Goal: Task Accomplishment & Management: Complete application form

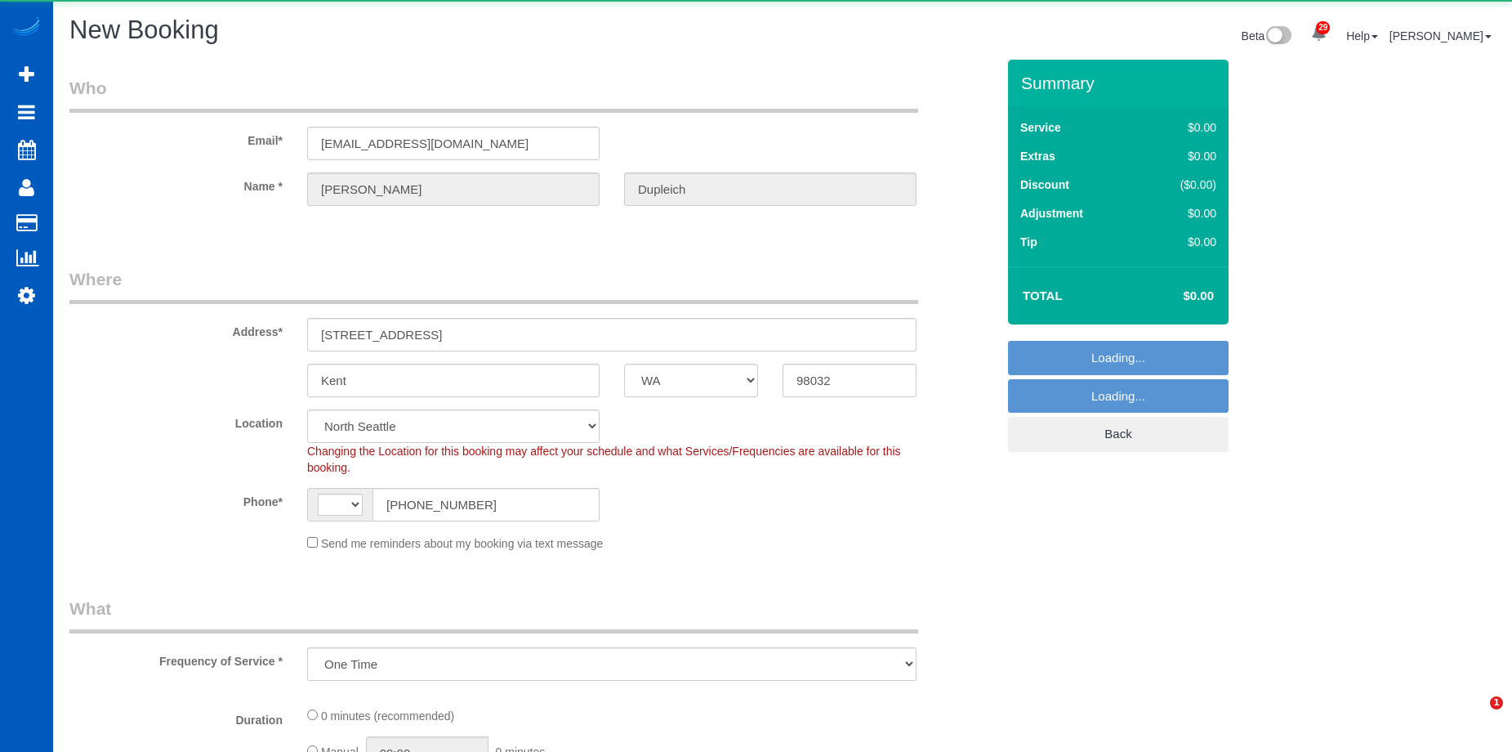
select select "WA"
select select "string:[GEOGRAPHIC_DATA]"
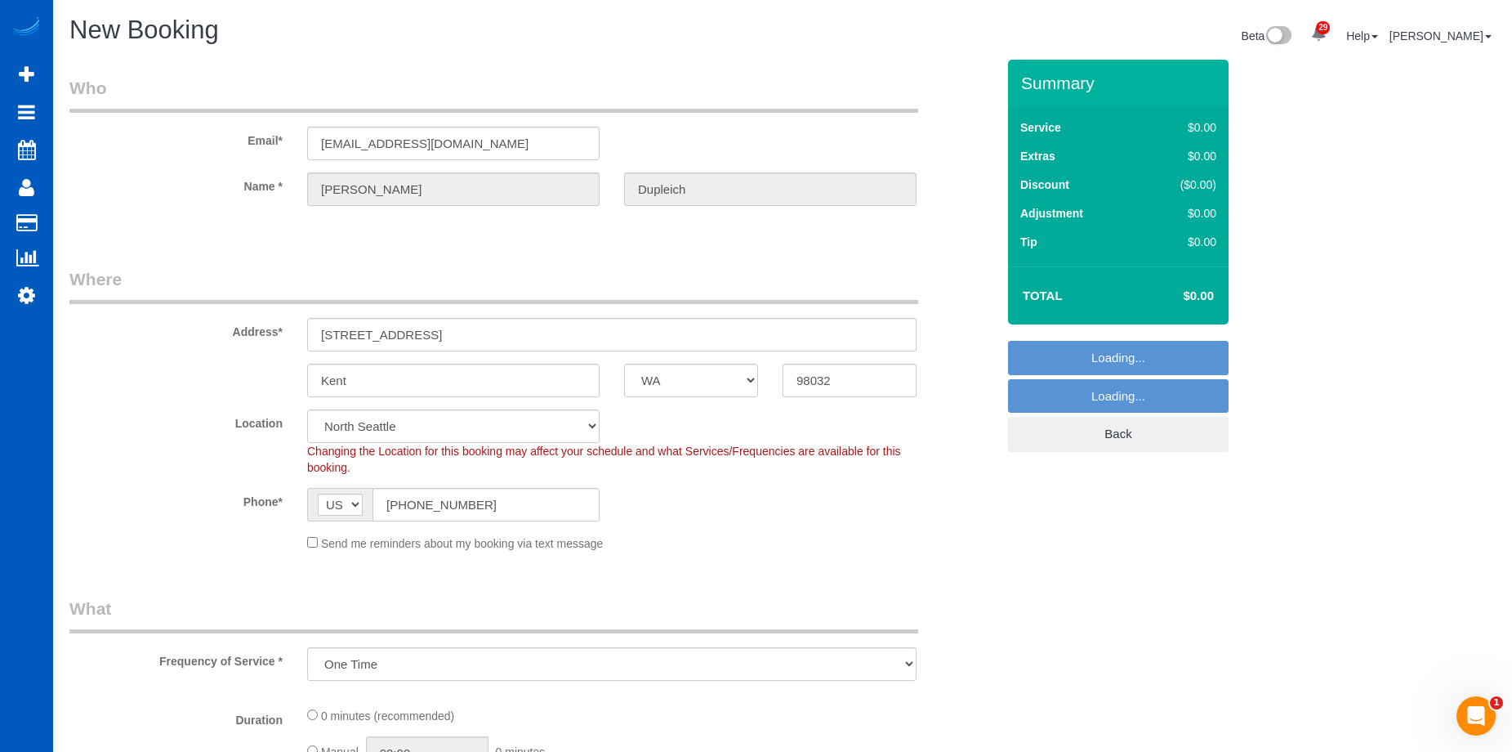
select select "8"
select select "object:4773"
select select "199"
click at [310, 540] on sui-booking-location "Location [GEOGRAPHIC_DATA] [GEOGRAPHIC_DATA] [GEOGRAPHIC_DATA] [GEOGRAPHIC_DATA…" at bounding box center [532, 480] width 926 height 142
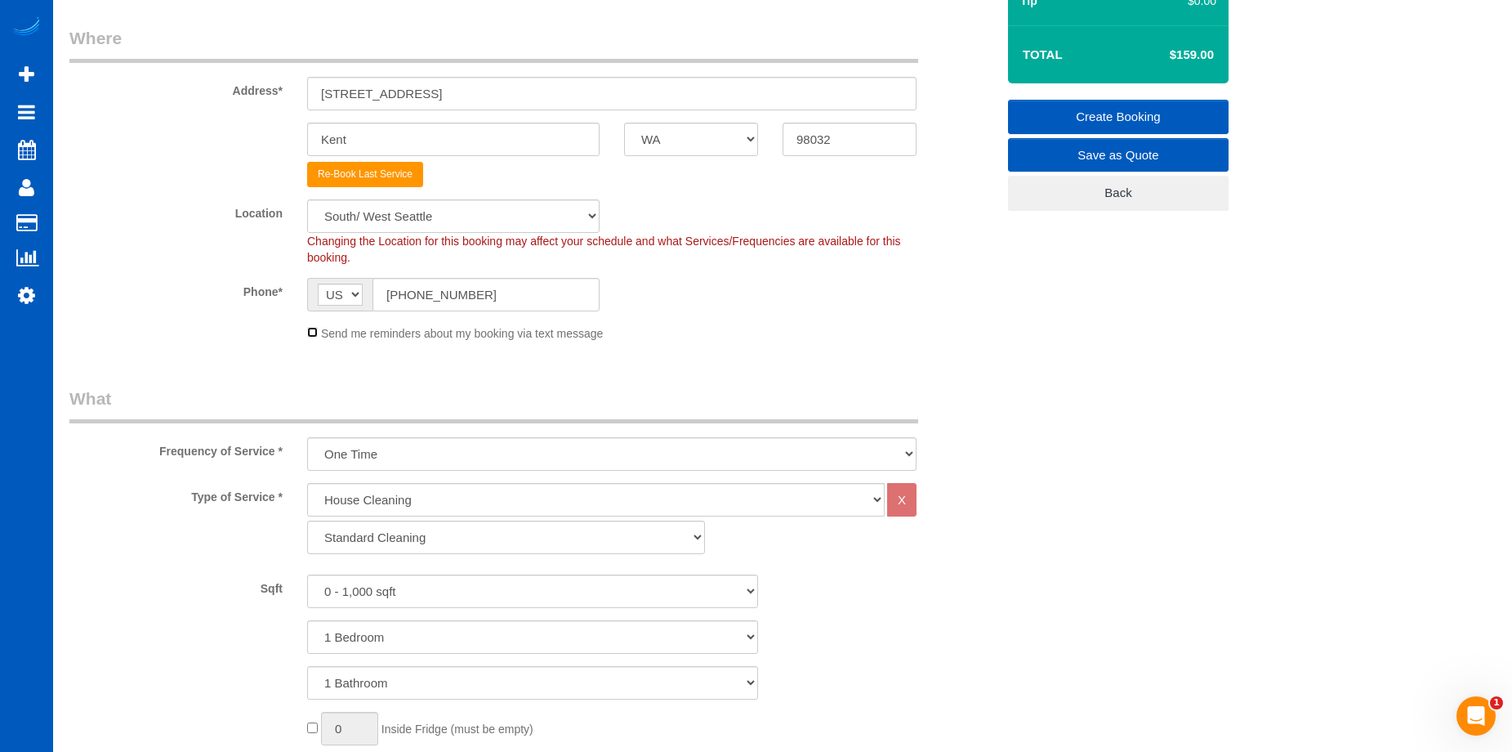
scroll to position [245, 0]
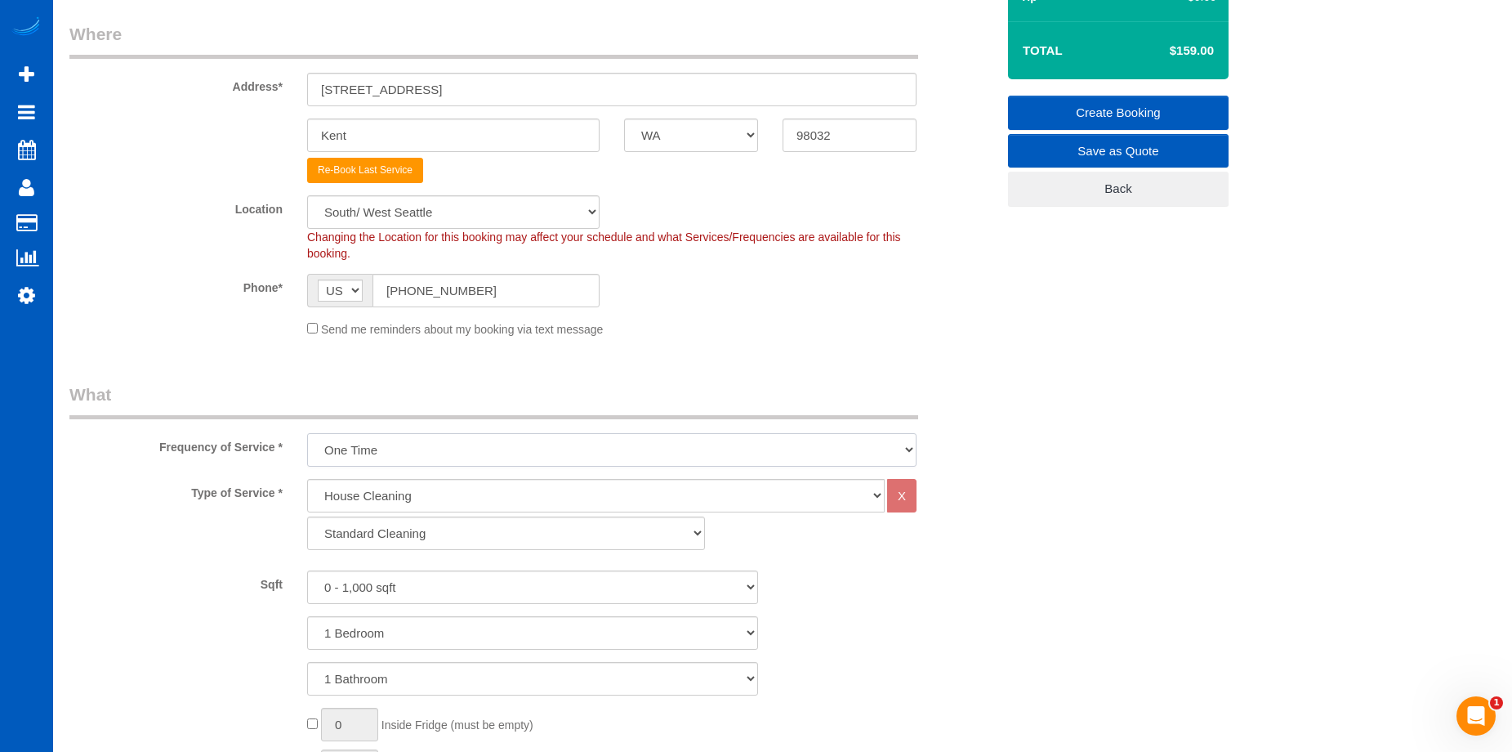
click at [525, 447] on select "One Time Weekly - 15.00% Every 2 Weeks - 10.00% Every 4 Weeks - 5.00% Every 2 M…" at bounding box center [611, 449] width 609 height 33
click at [540, 453] on select "One Time Weekly - 15.00% Every 2 Weeks - 10.00% Every 4 Weeks - 5.00% Every 2 M…" at bounding box center [611, 449] width 609 height 33
select select "object:4781"
click at [307, 433] on select "One Time Weekly - 15.00% Every 2 Weeks - 10.00% Every 4 Weeks - 5.00% Every 2 M…" at bounding box center [611, 449] width 609 height 33
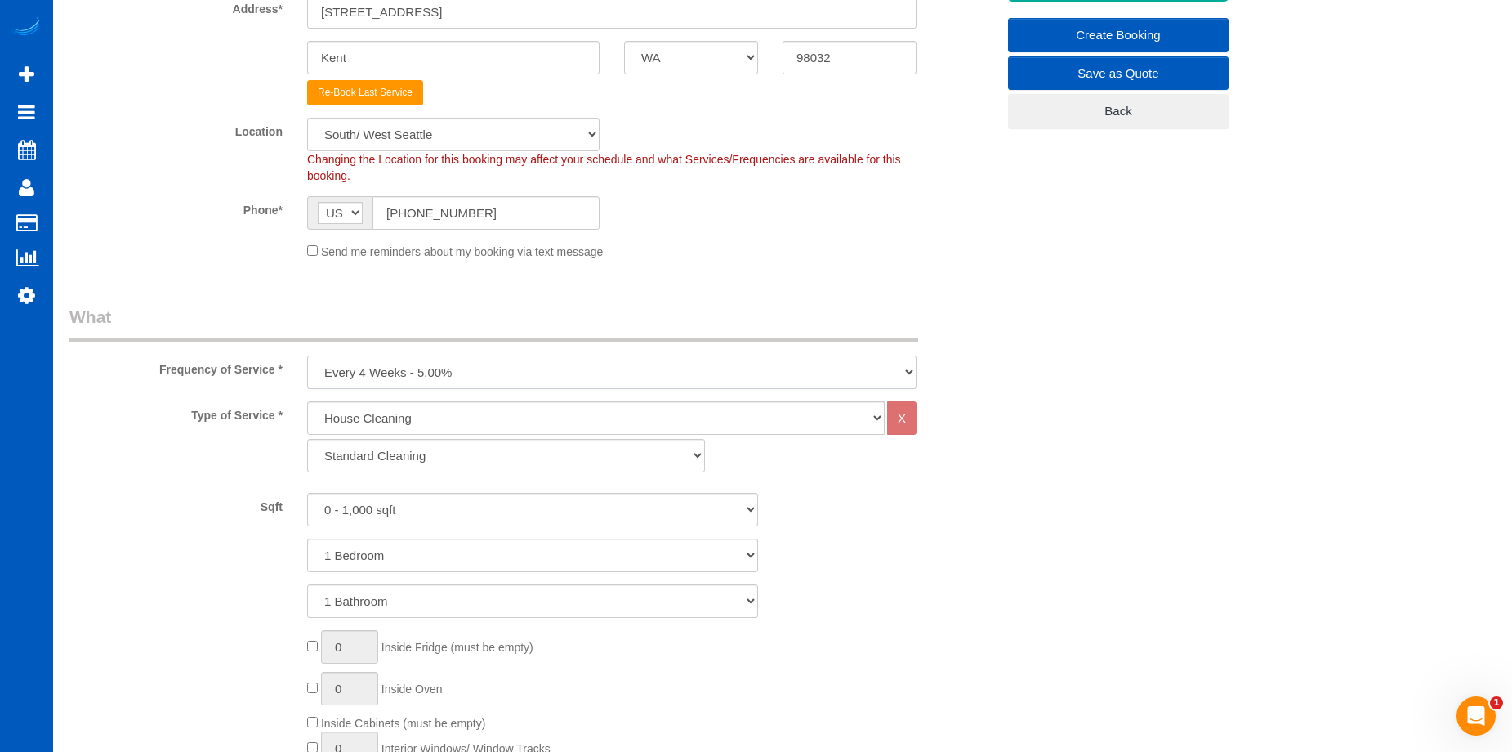
scroll to position [409, 0]
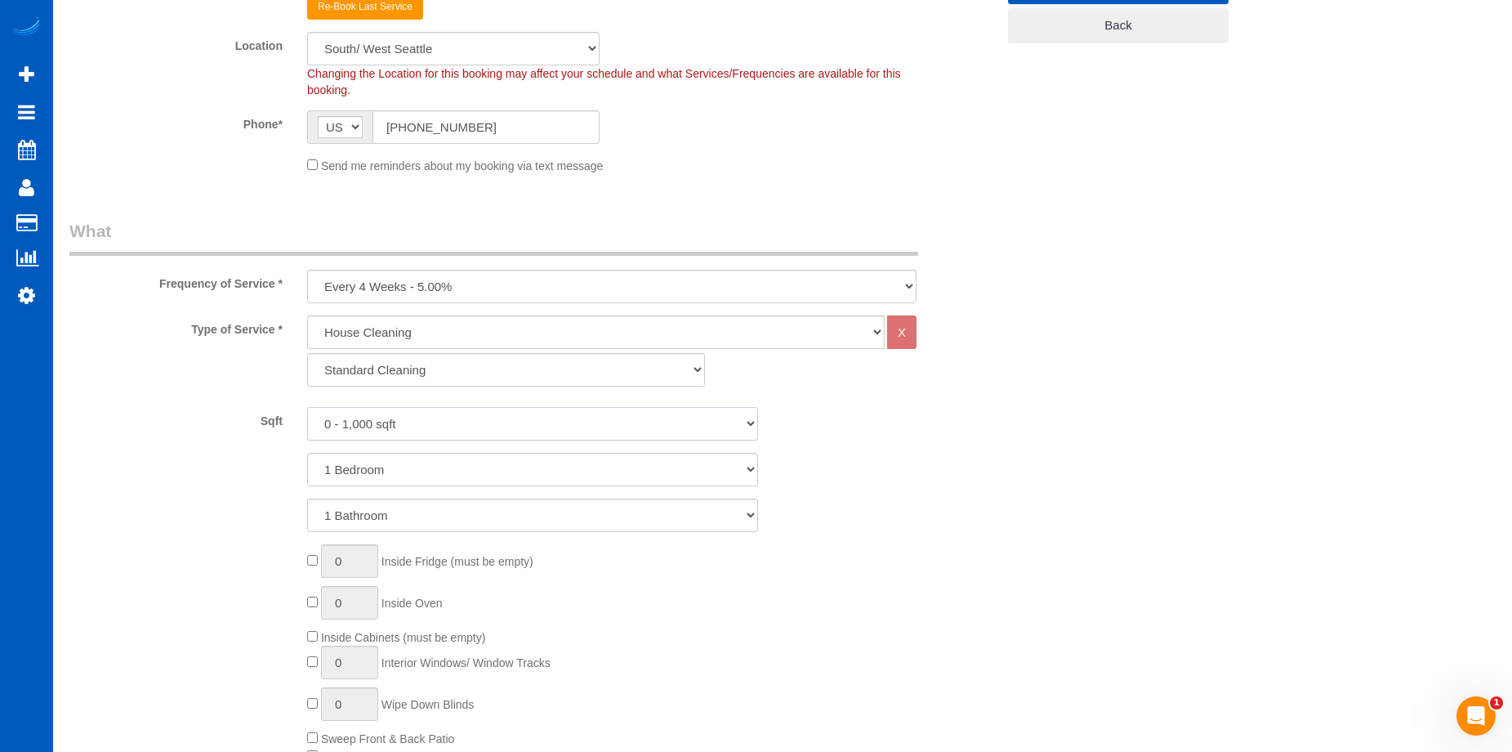
drag, startPoint x: 510, startPoint y: 422, endPoint x: 507, endPoint y: 440, distance: 17.5
click at [510, 423] on select "0 - 1,000 sqft 1,001 - 1,500 sqft 1,501 - 2,000 sqft 2,001 - 2,500 sqft 2,501 -…" at bounding box center [532, 423] width 451 height 33
select select "2001"
click at [307, 407] on select "0 - 1,000 sqft 1,001 - 1,500 sqft 1,501 - 2,000 sqft 2,001 - 2,500 sqft 2,501 -…" at bounding box center [532, 423] width 451 height 33
click at [502, 475] on select "1 Bedroom 2 Bedrooms 3 Bedrooms 4 Bedrooms 5 Bedrooms 6 Bedrooms 7 Bedrooms" at bounding box center [532, 469] width 451 height 33
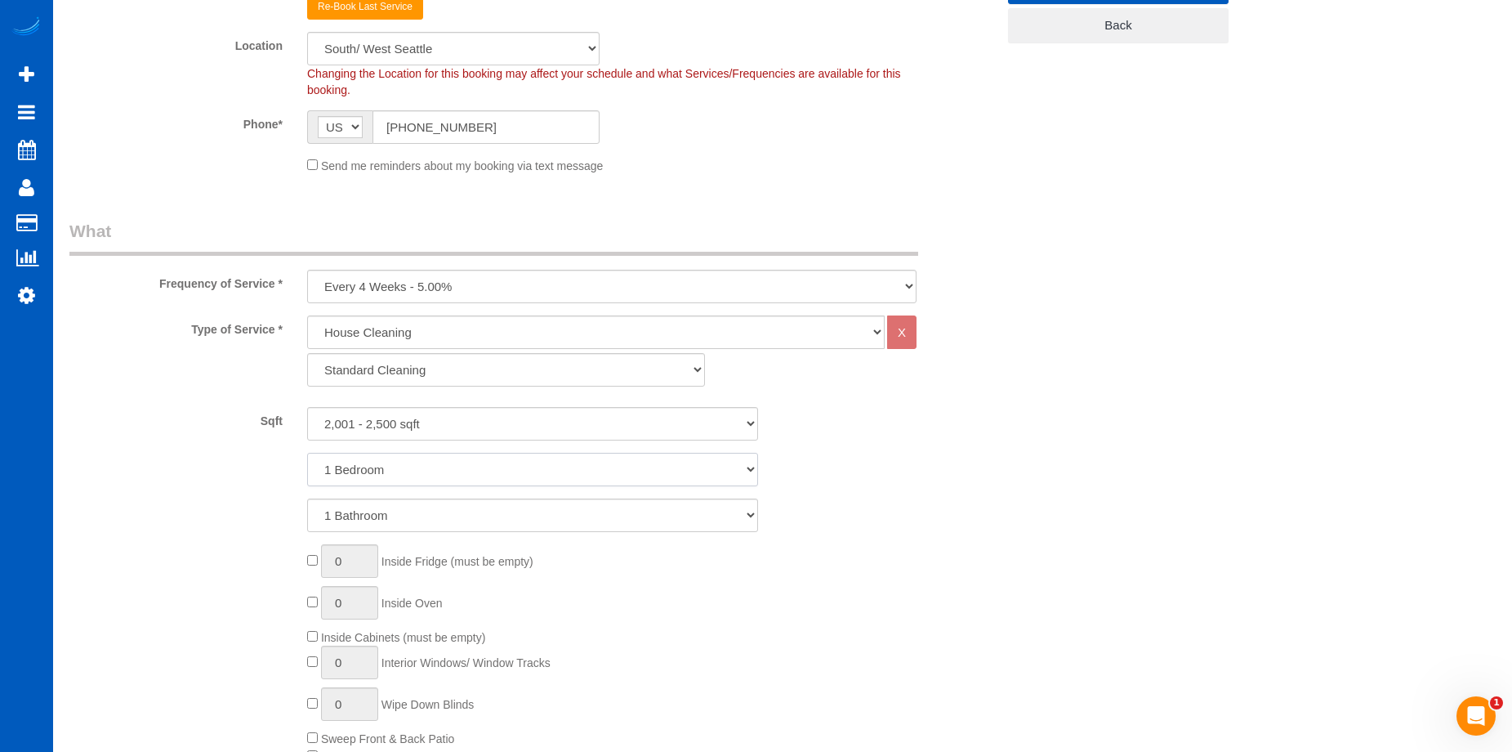
select select "3"
click at [307, 453] on select "1 Bedroom 2 Bedrooms 3 Bedrooms 4 Bedrooms 5 Bedrooms 6 Bedrooms 7 Bedrooms" at bounding box center [532, 469] width 451 height 33
click at [494, 511] on select "1 Bathroom 2 Bathrooms 3 Bathrooms 4 Bathrooms 5 Bathrooms 6 Bathrooms 7 Bathro…" at bounding box center [532, 514] width 451 height 33
select select "2"
click at [307, 498] on select "1 Bathroom 2 Bathrooms 3 Bathrooms 4 Bathrooms 5 Bathrooms 6 Bathrooms 7 Bathro…" at bounding box center [532, 514] width 451 height 33
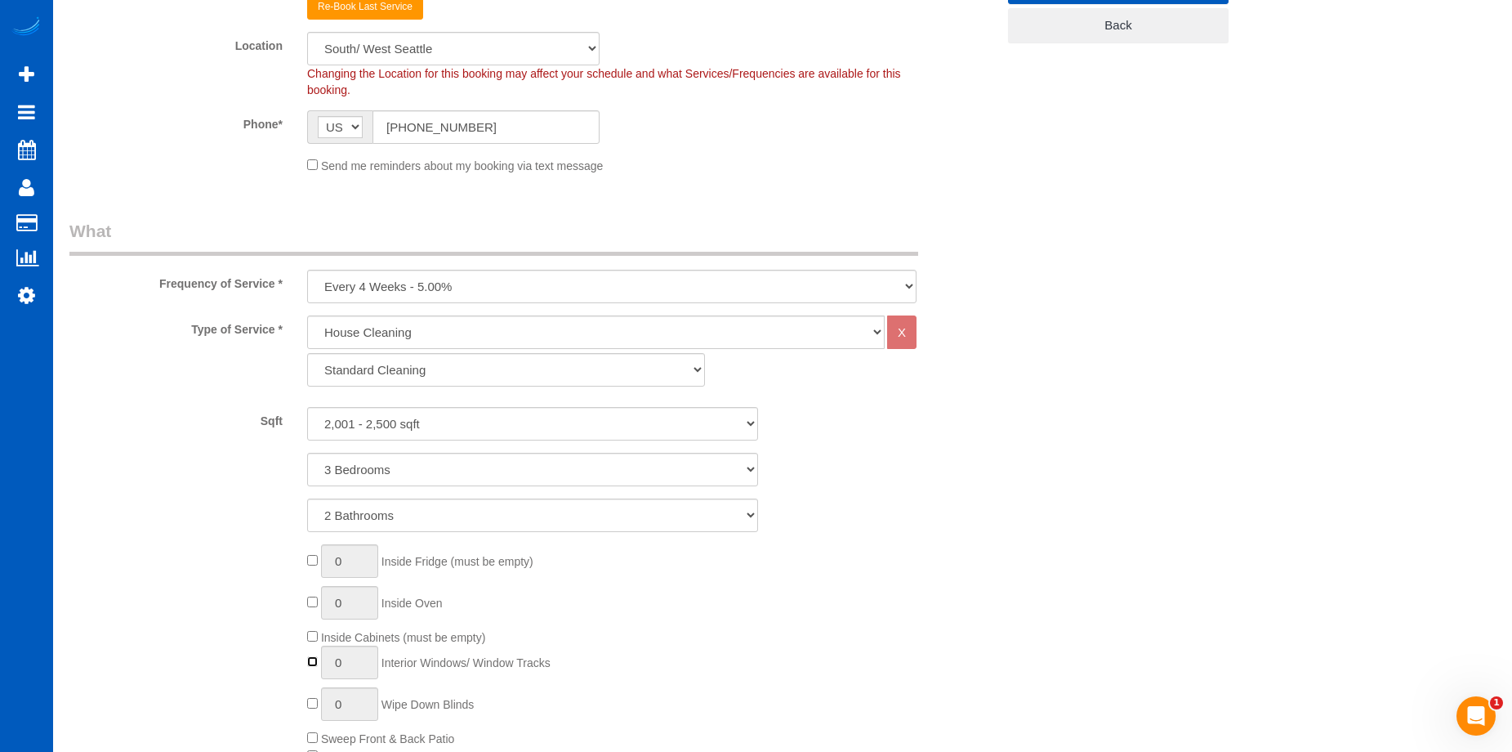
type input "1"
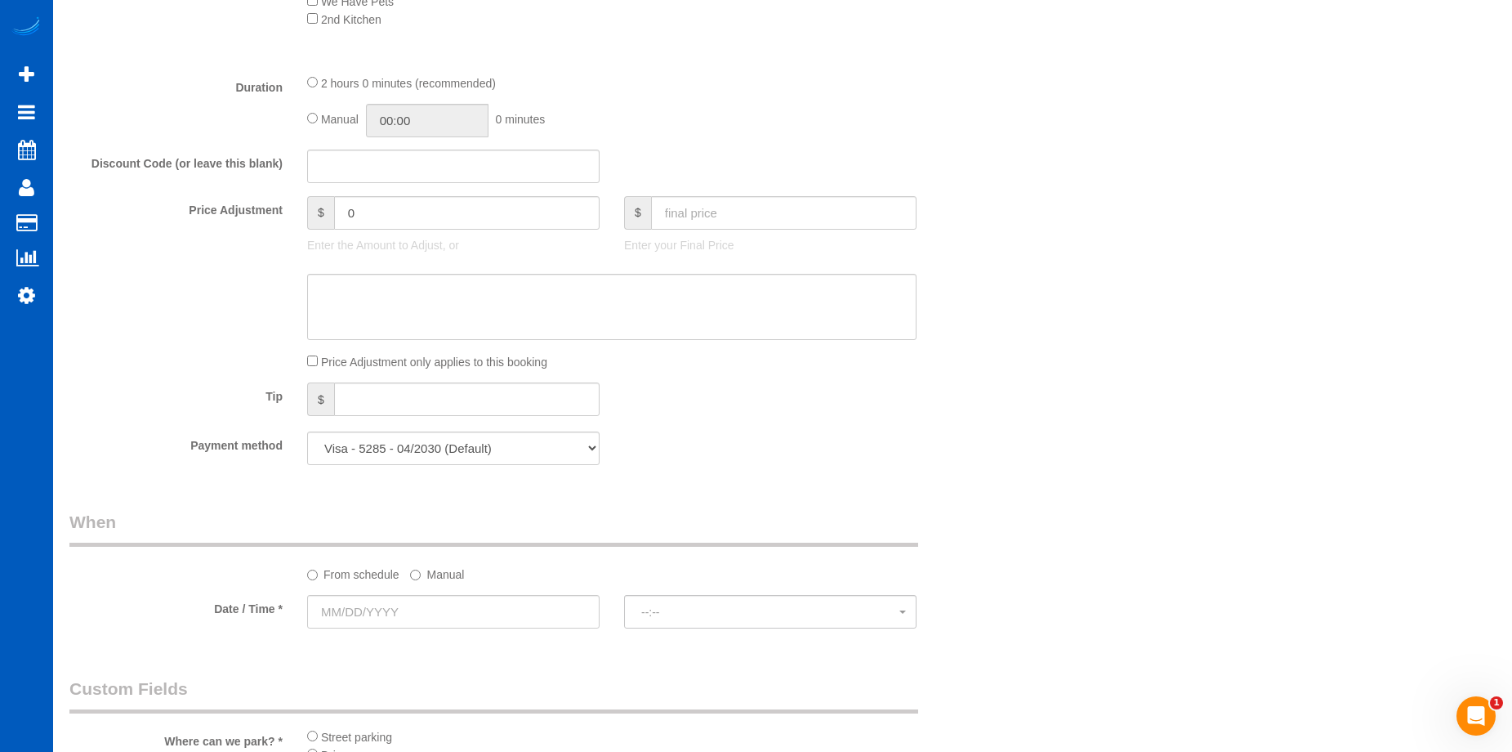
scroll to position [1307, 0]
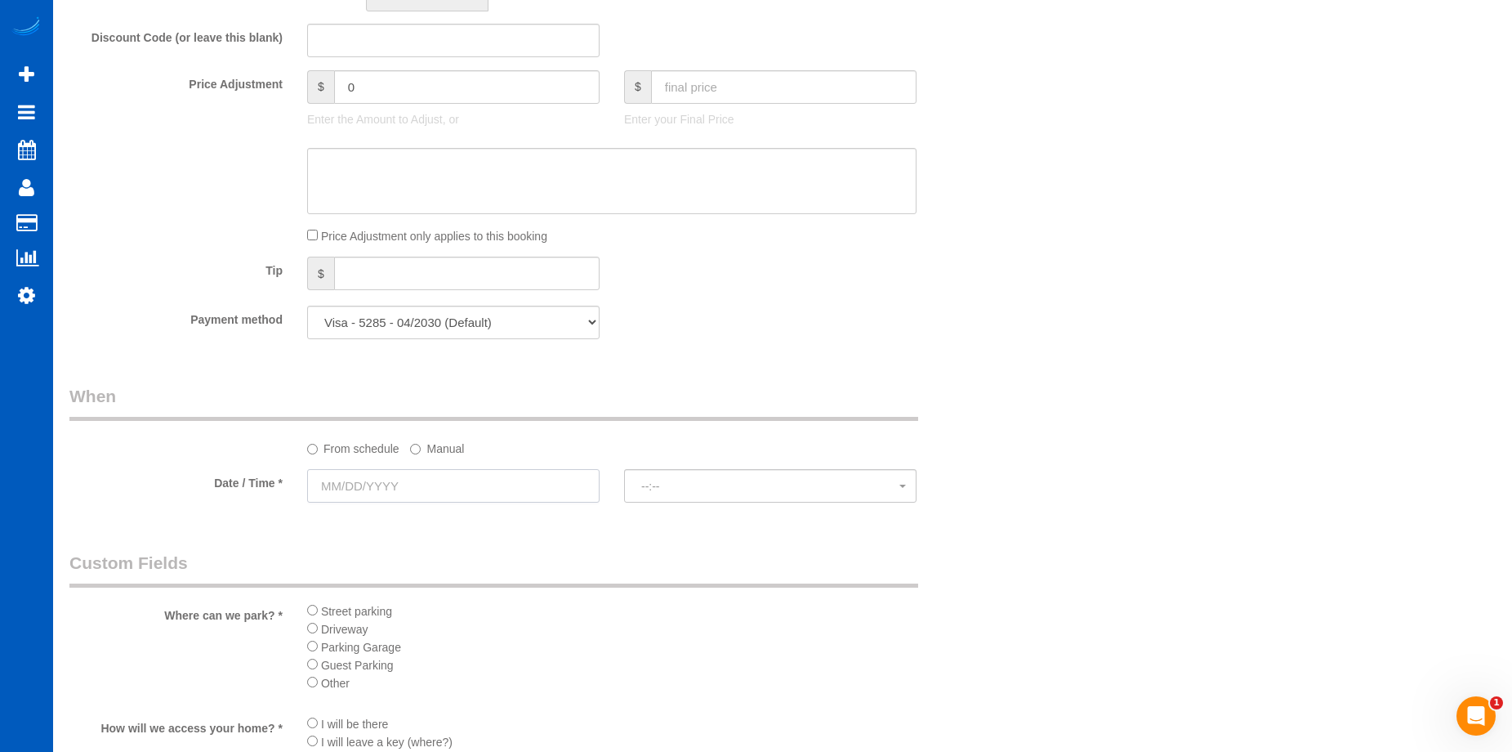
click at [472, 471] on input "text" at bounding box center [453, 485] width 292 height 33
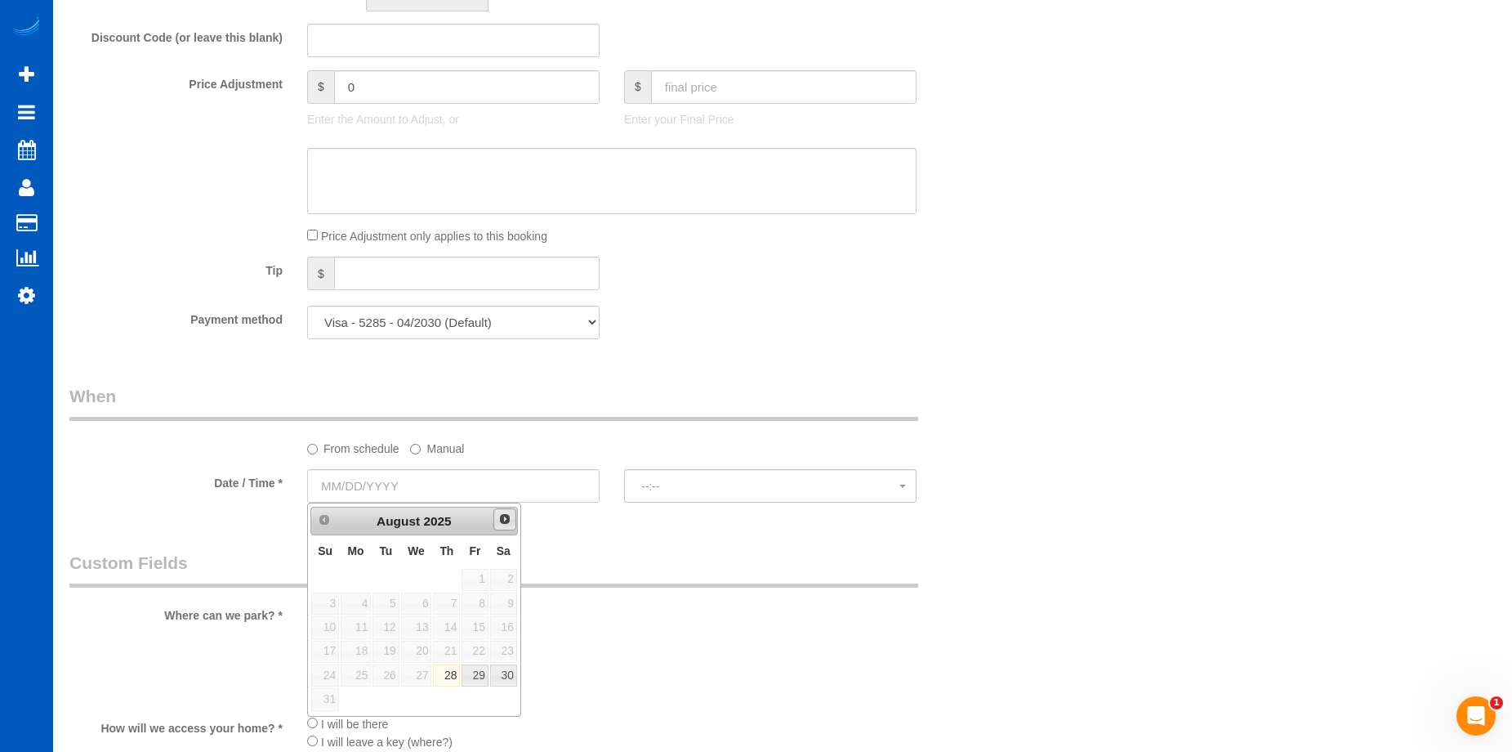
click at [504, 521] on span "Next" at bounding box center [504, 518] width 13 height 13
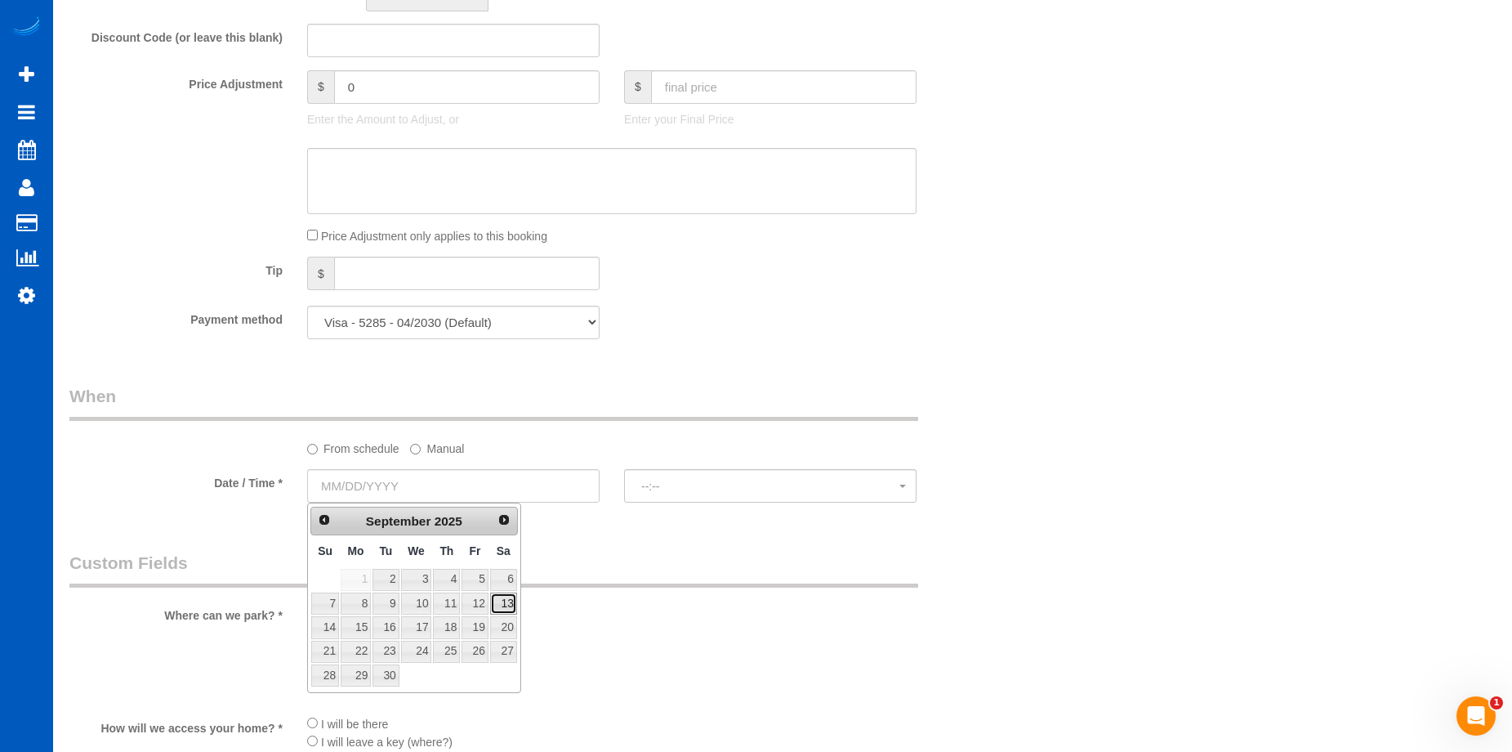
click at [502, 604] on link "13" at bounding box center [503, 603] width 27 height 22
type input "[DATE]"
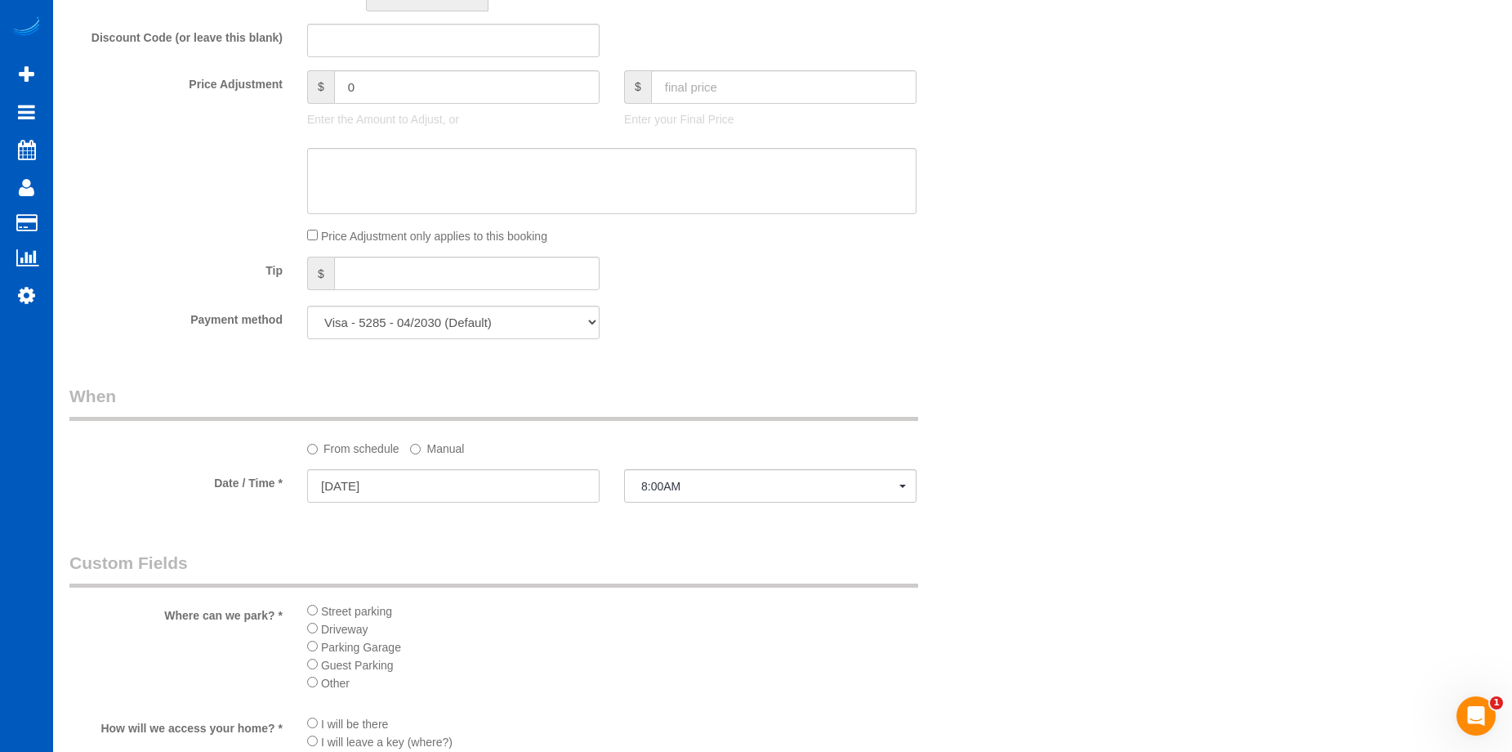
select select "spot1"
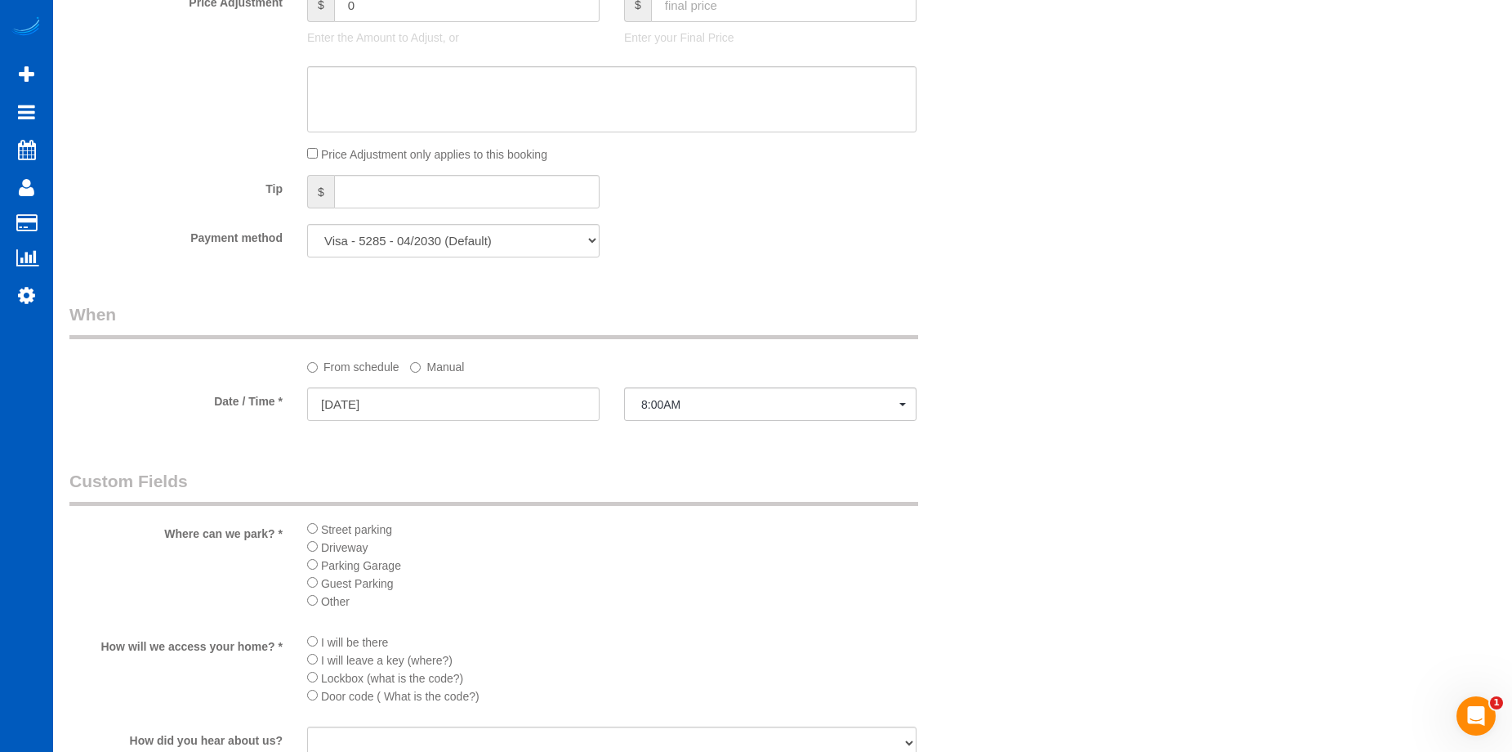
click at [313, 646] on li "I will be there" at bounding box center [611, 641] width 609 height 18
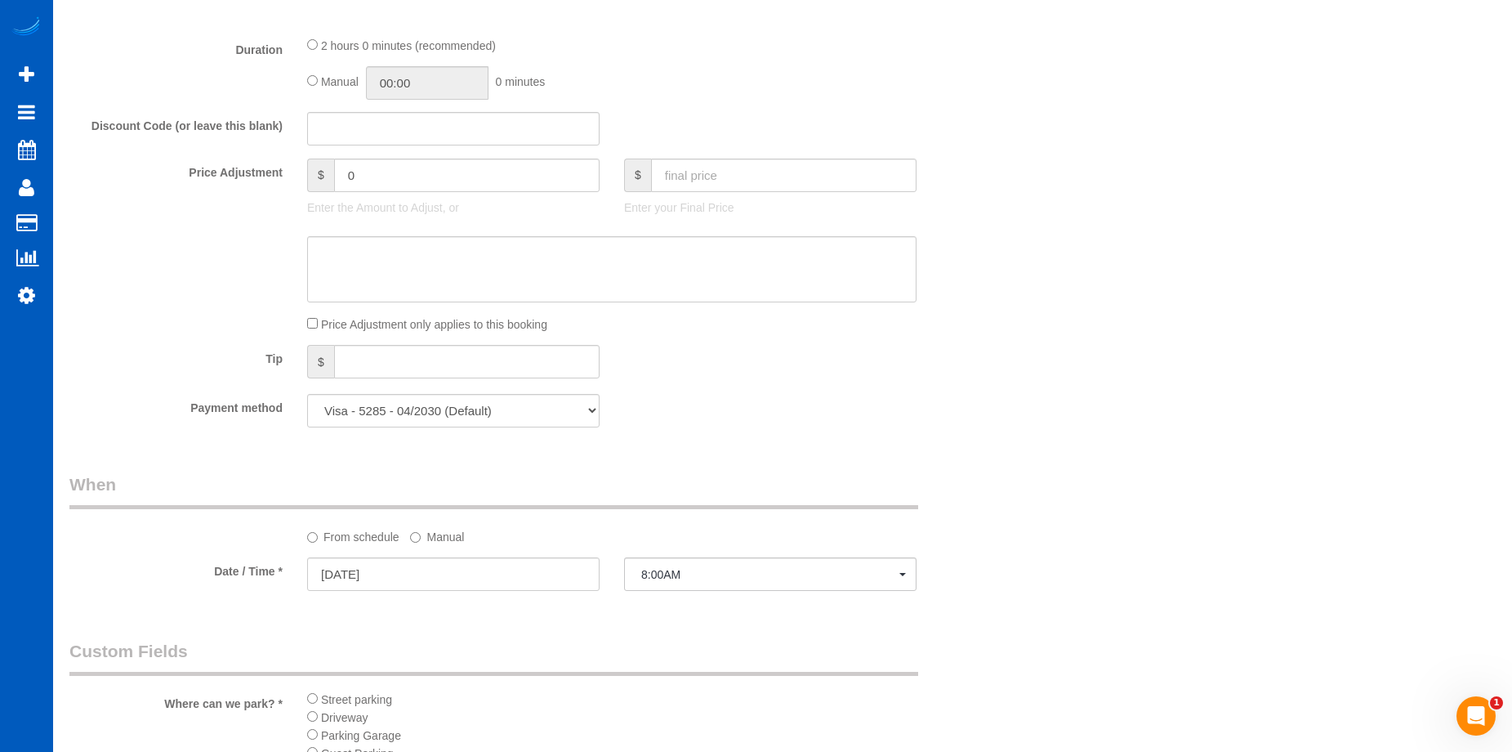
scroll to position [1062, 0]
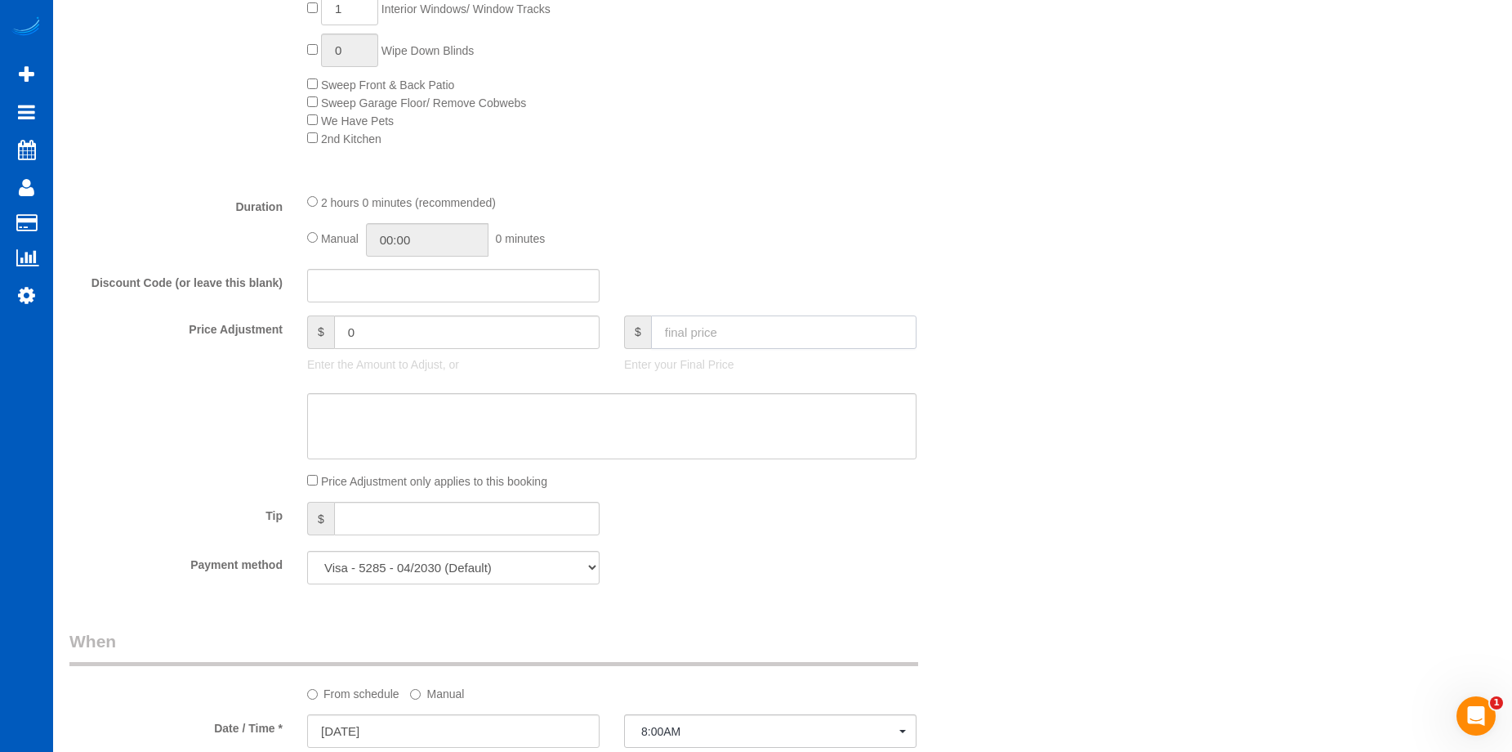
click at [733, 338] on input "text" at bounding box center [784, 331] width 266 height 33
click at [609, 408] on textarea at bounding box center [611, 426] width 609 height 67
paste textarea "First recurring booking, then 369.55 USD monthly"
type textarea "First recurring booking, then 369.55 USD monthly"
click at [708, 323] on input "text" at bounding box center [784, 331] width 266 height 33
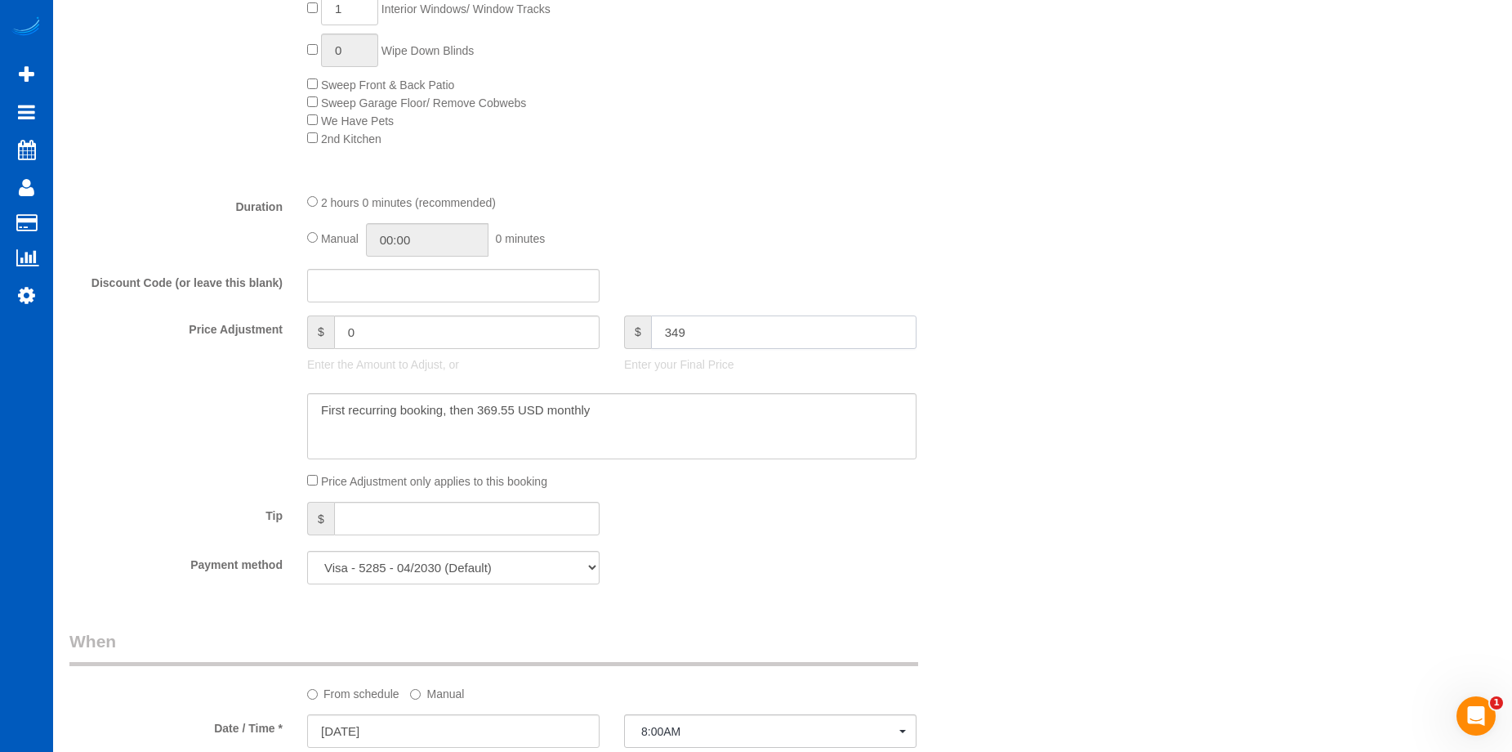
type input "349"
click at [726, 423] on textarea at bounding box center [611, 426] width 609 height 67
type input "98.2"
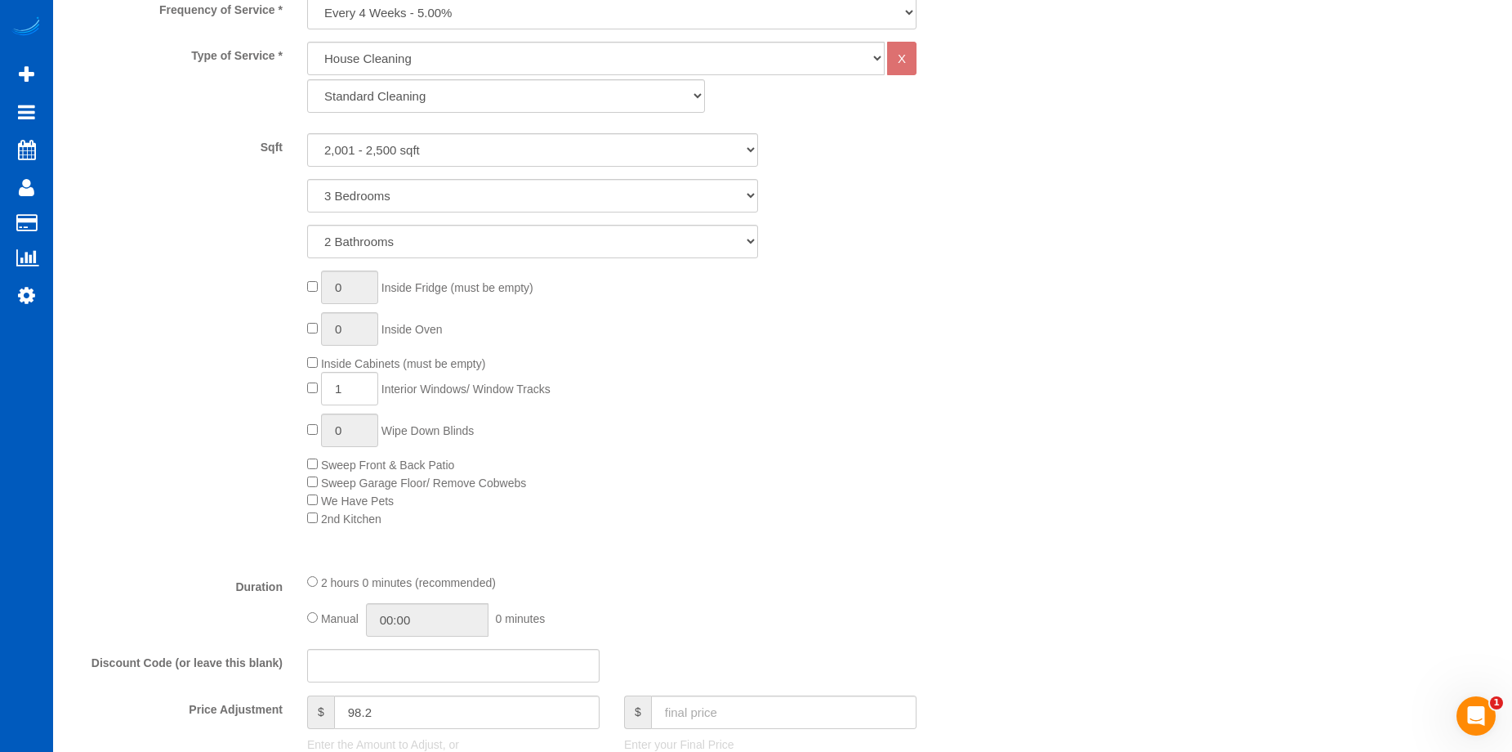
scroll to position [654, 0]
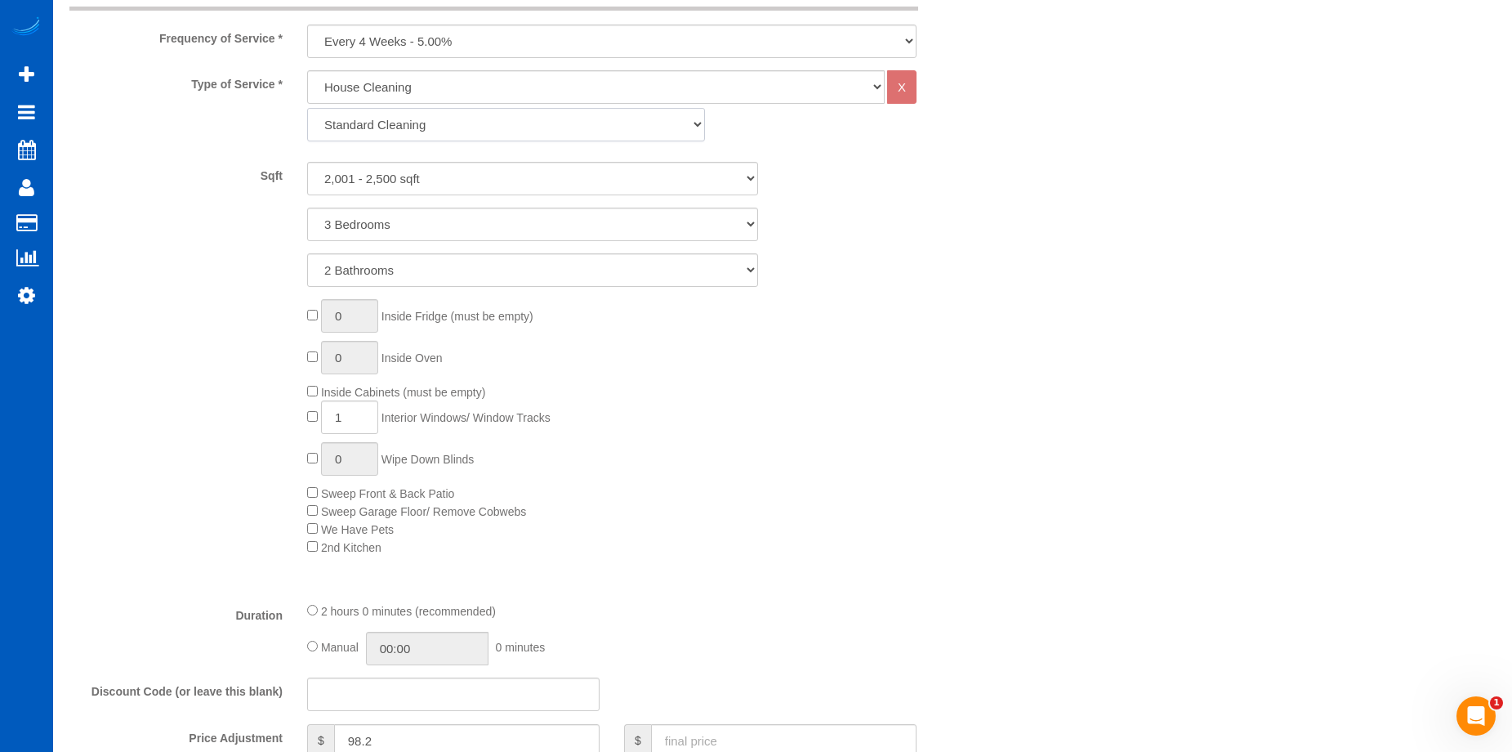
click at [561, 119] on select "Standard Cleaning Deep Cleaning Move In/ Out Cleaning" at bounding box center [506, 124] width 398 height 33
select select "367"
click at [307, 108] on select "Standard Cleaning Deep Cleaning Move In/ Out Cleaning" at bounding box center [506, 124] width 398 height 33
select select "3"
select select "2"
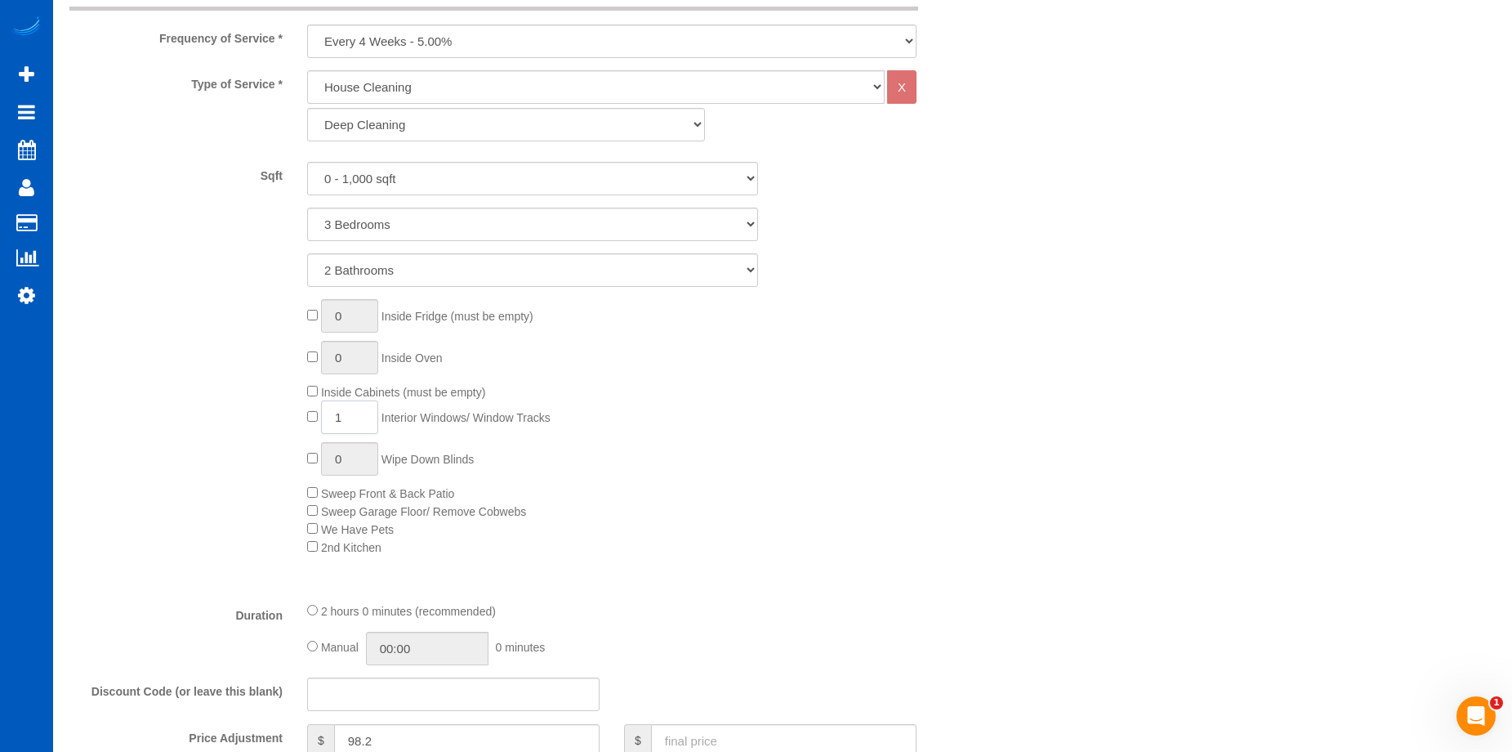
click at [358, 419] on input "1" at bounding box center [349, 416] width 57 height 33
click at [432, 172] on select "0 - 1,000 sqft 1,001 - 1,500 sqft 1,501 - 2,000 sqft 2,001 - 2,500 sqft 2,501 -…" at bounding box center [532, 178] width 451 height 33
select select "1501"
click at [307, 162] on select "0 - 1,000 sqft 1,001 - 1,500 sqft 1,501 - 2,000 sqft 2,001 - 2,500 sqft 2,501 -…" at bounding box center [532, 178] width 451 height 33
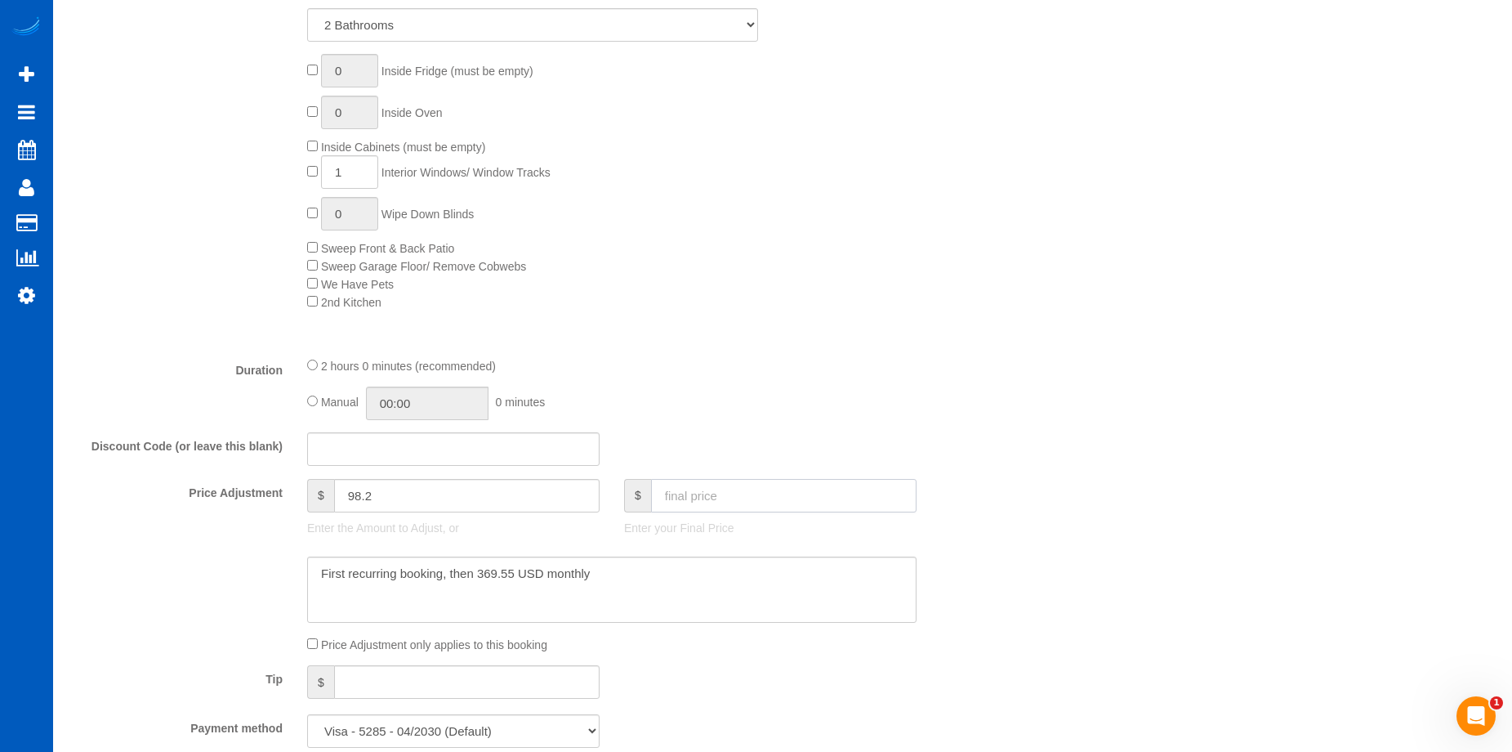
click at [751, 491] on input "text" at bounding box center [784, 495] width 266 height 33
type input "349"
click at [758, 576] on textarea at bounding box center [611, 589] width 609 height 67
type input "36.45"
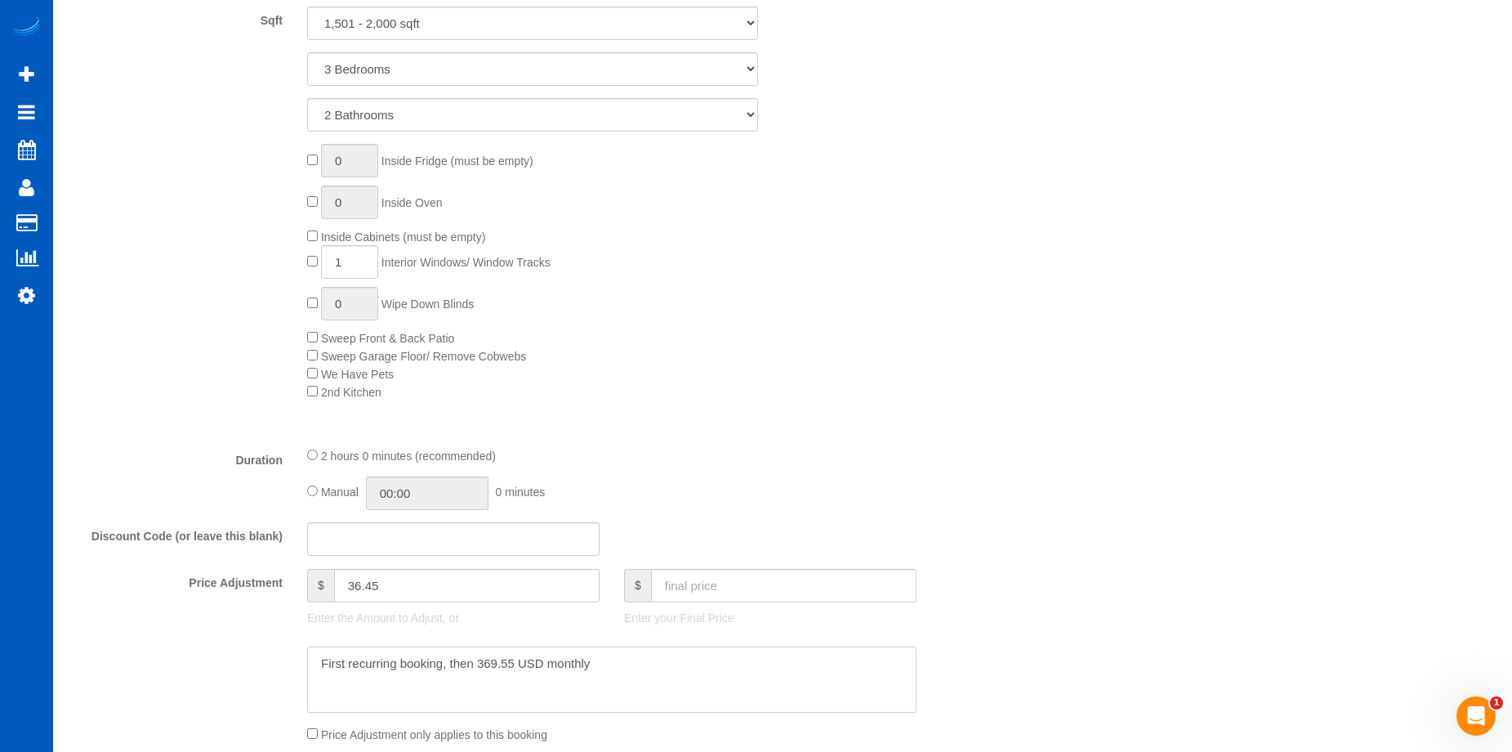
scroll to position [735, 0]
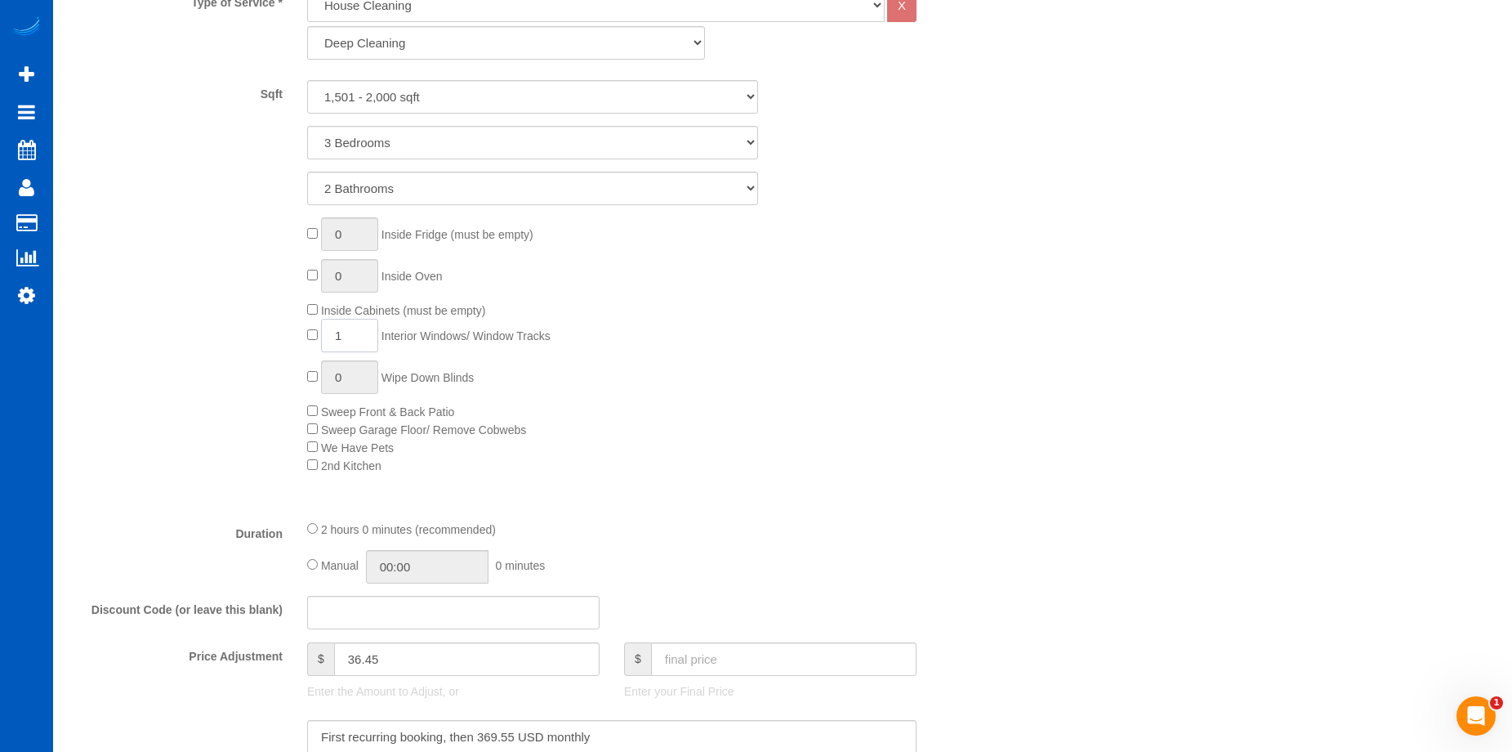
click at [358, 339] on input "1" at bounding box center [349, 335] width 57 height 33
type input "11"
click at [740, 462] on div "0 Inside Fridge (must be empty) 0 Inside Oven Inside Cabinets (must be empty) 1…" at bounding box center [651, 345] width 713 height 257
click at [725, 653] on input "text" at bounding box center [784, 658] width 266 height 33
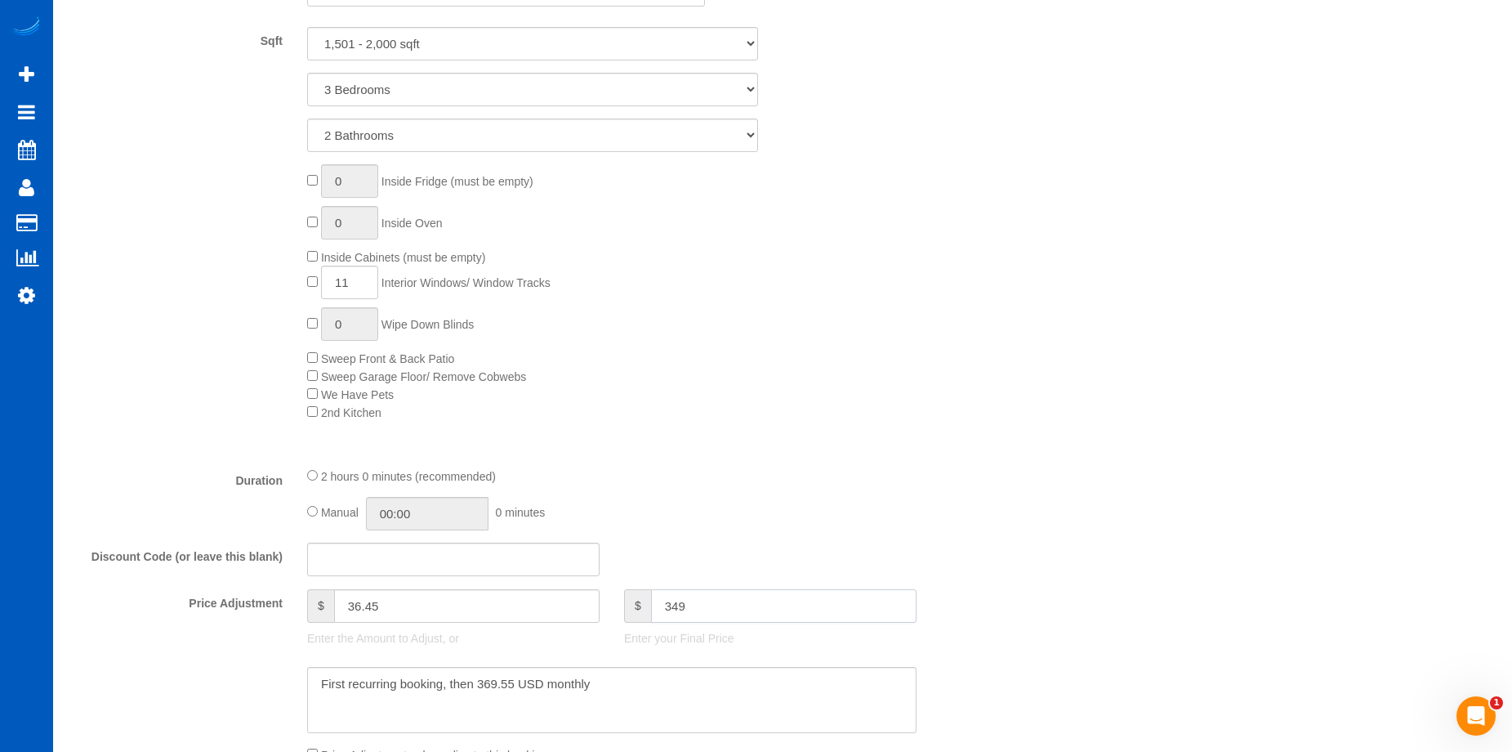
scroll to position [817, 0]
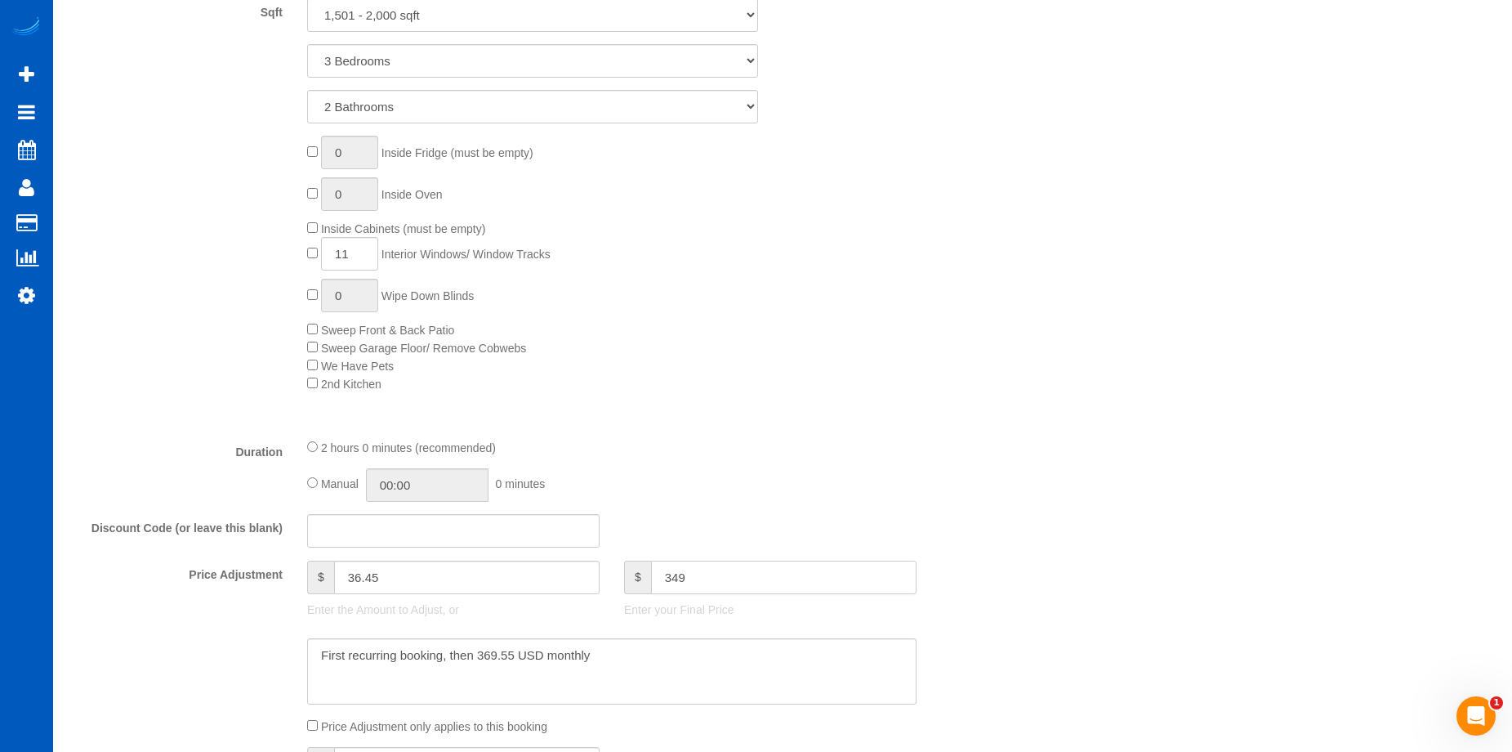
type input "349"
click at [755, 650] on textarea at bounding box center [611, 671] width 609 height 67
type input "-11.05"
select select "spot17"
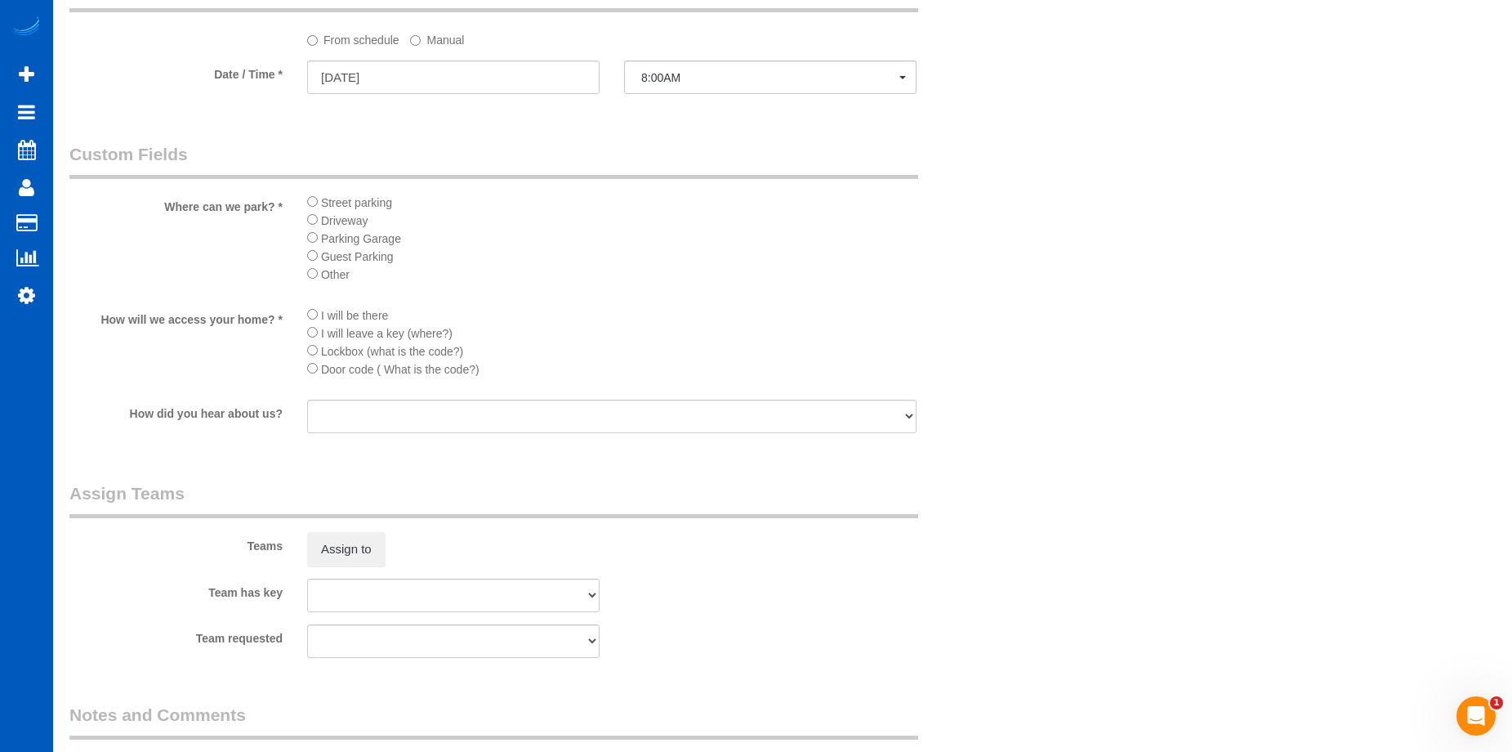
scroll to position [1961, 0]
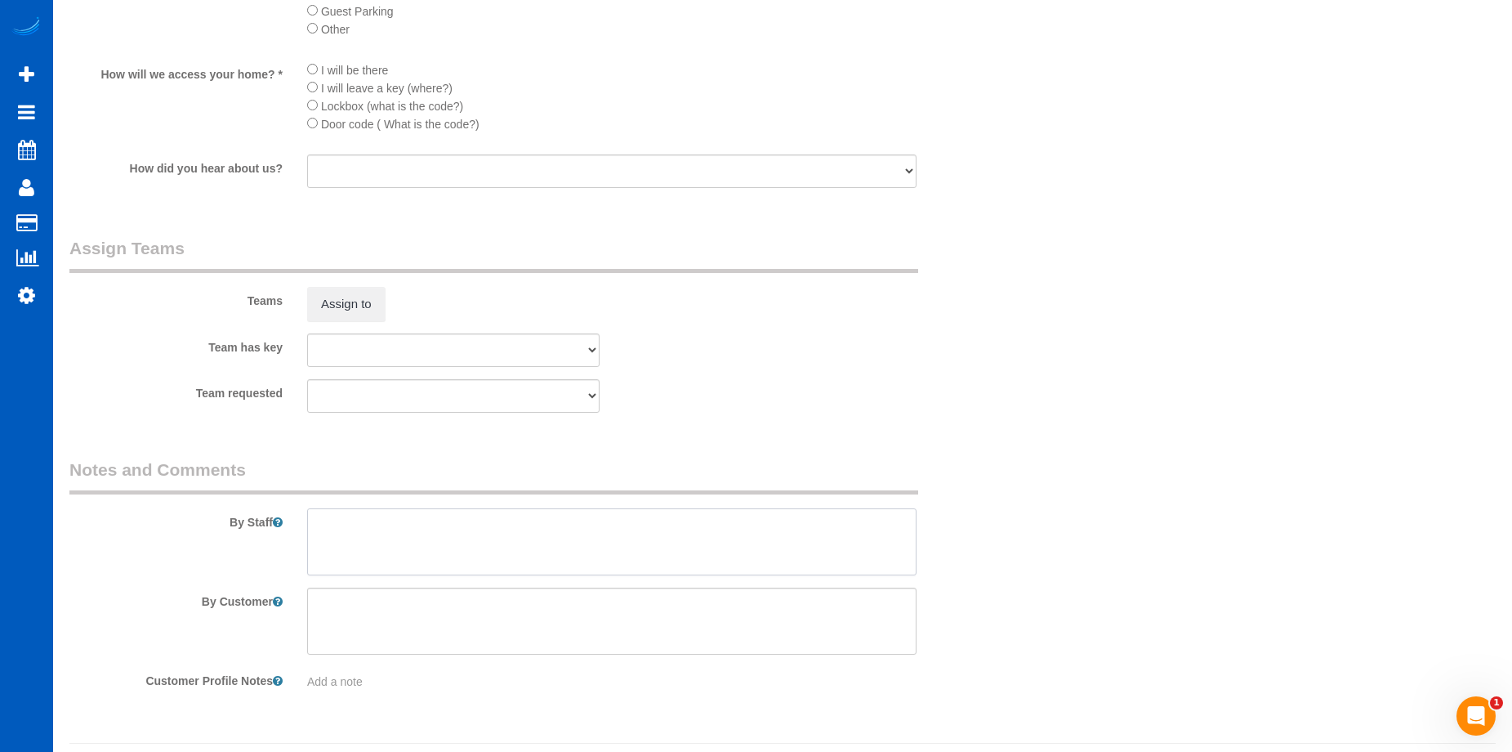
click at [612, 546] on textarea at bounding box center [611, 541] width 609 height 67
type textarea "A"
click at [453, 567] on textarea at bounding box center [611, 541] width 609 height 67
paste textarea "About 11 window tracks, full monthly deep clean."
type textarea "About 11 window tracks, full monthly deep clean."
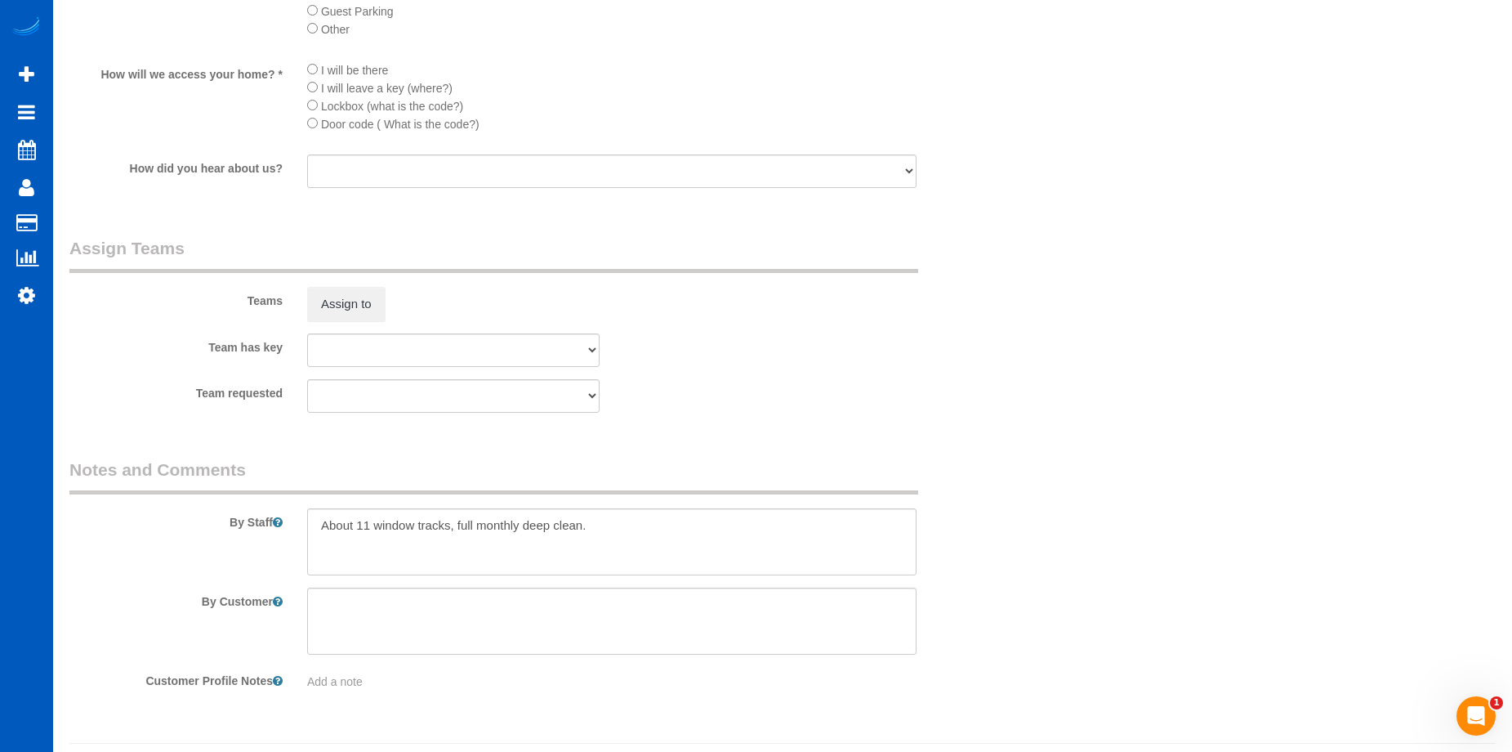
click at [967, 388] on div "Team requested [PERSON_NAME] [PERSON_NAME] Trokhymiuk [PERSON_NAME]-Spenu [PERS…" at bounding box center [532, 395] width 951 height 33
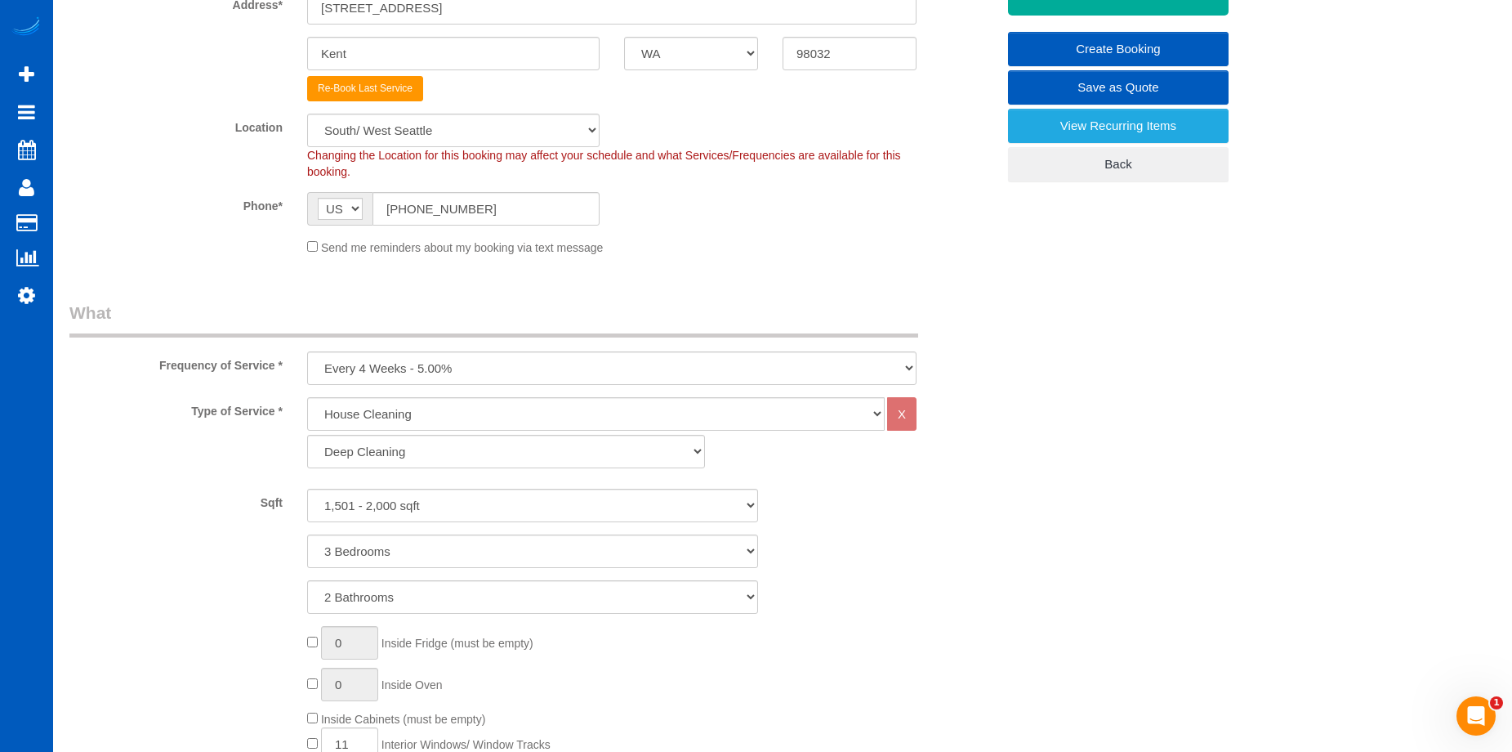
scroll to position [82, 0]
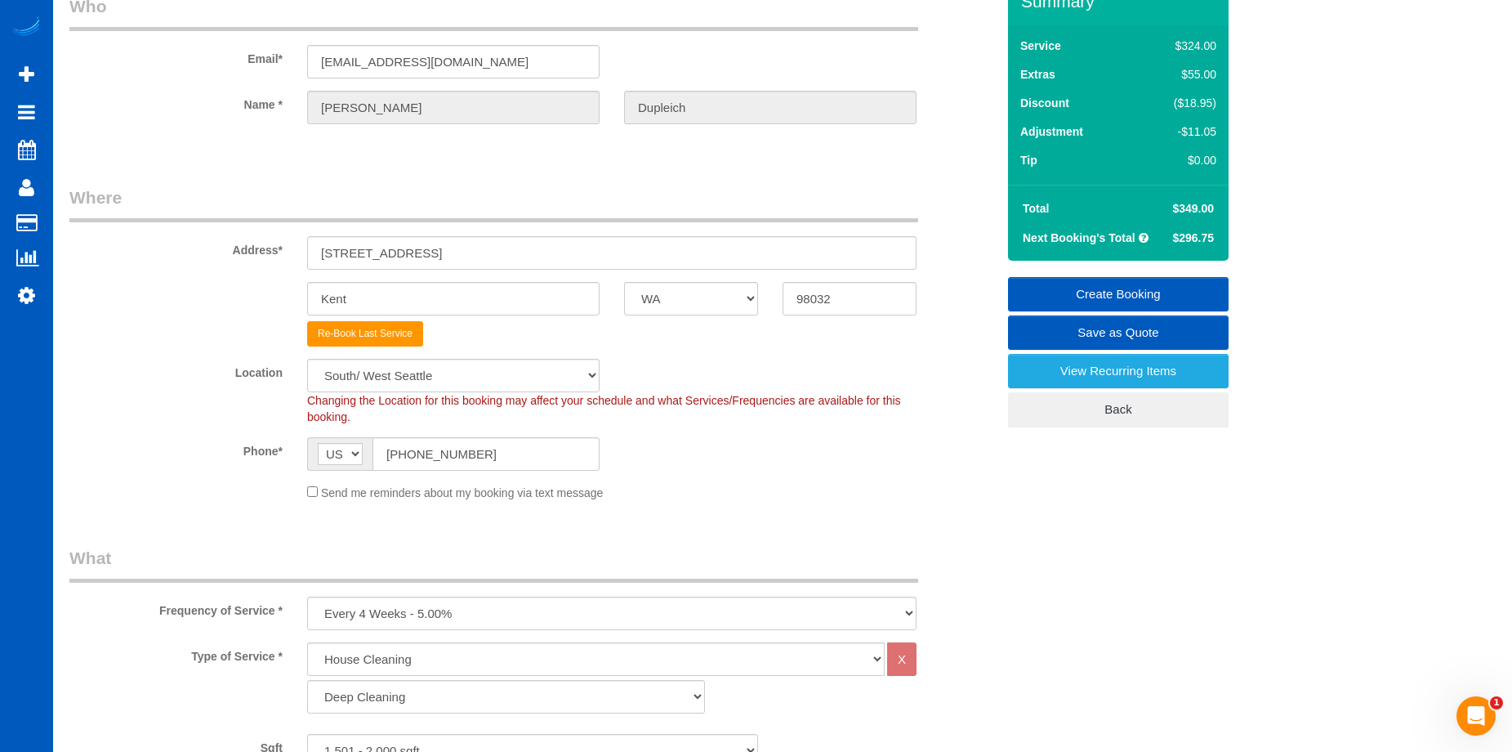
click at [1089, 284] on link "Create Booking" at bounding box center [1118, 294] width 221 height 34
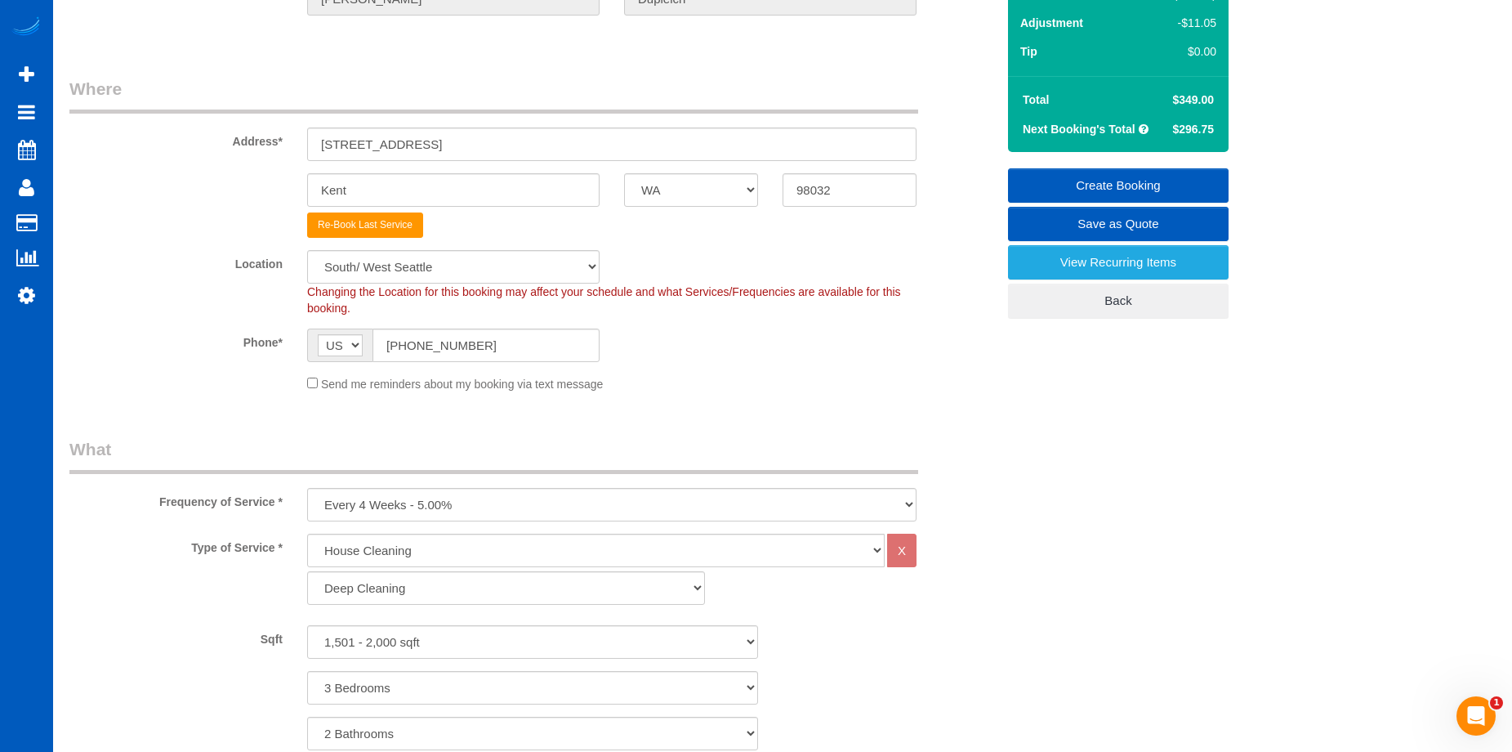
scroll to position [0, 0]
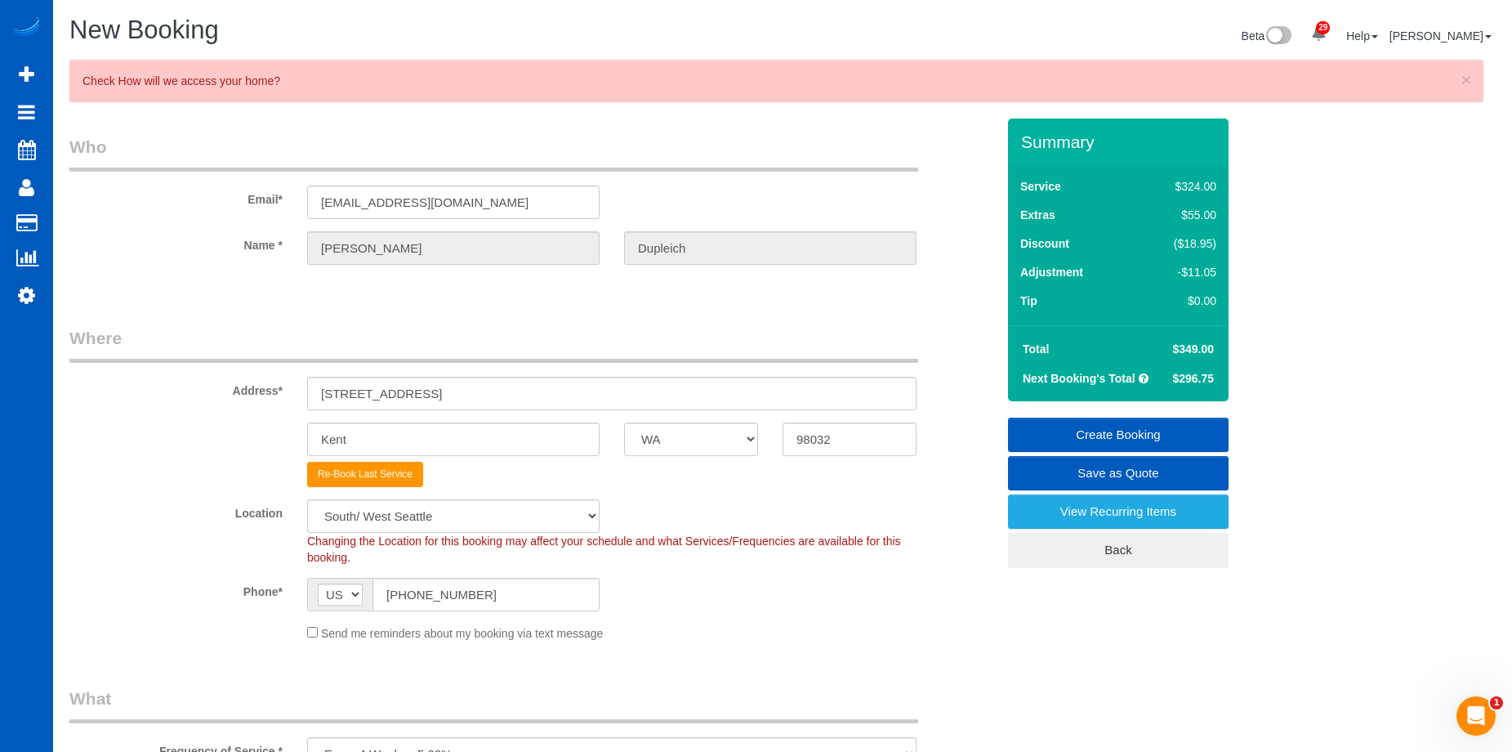
click at [1097, 425] on link "Create Booking" at bounding box center [1118, 434] width 221 height 34
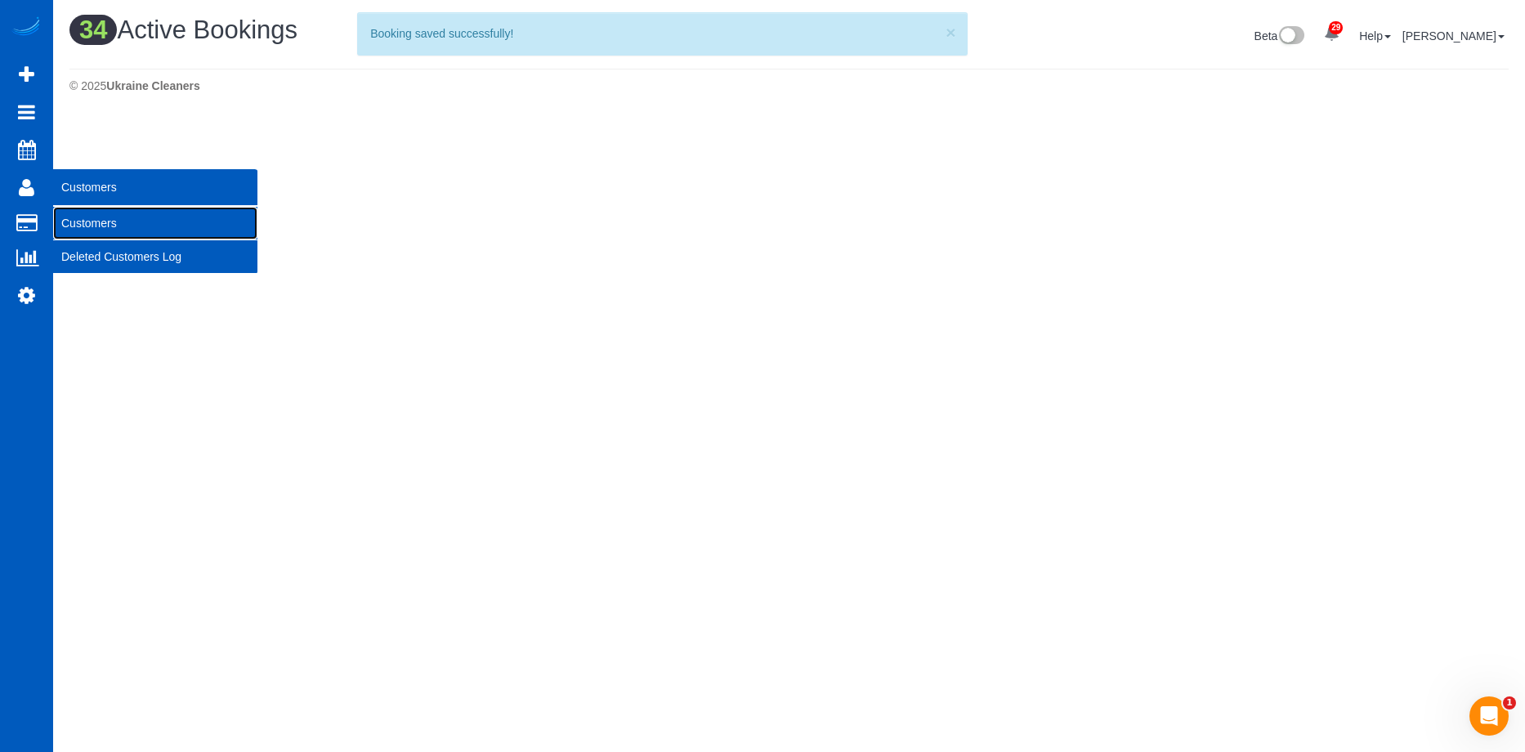
click at [85, 215] on link "Customers" at bounding box center [155, 223] width 204 height 33
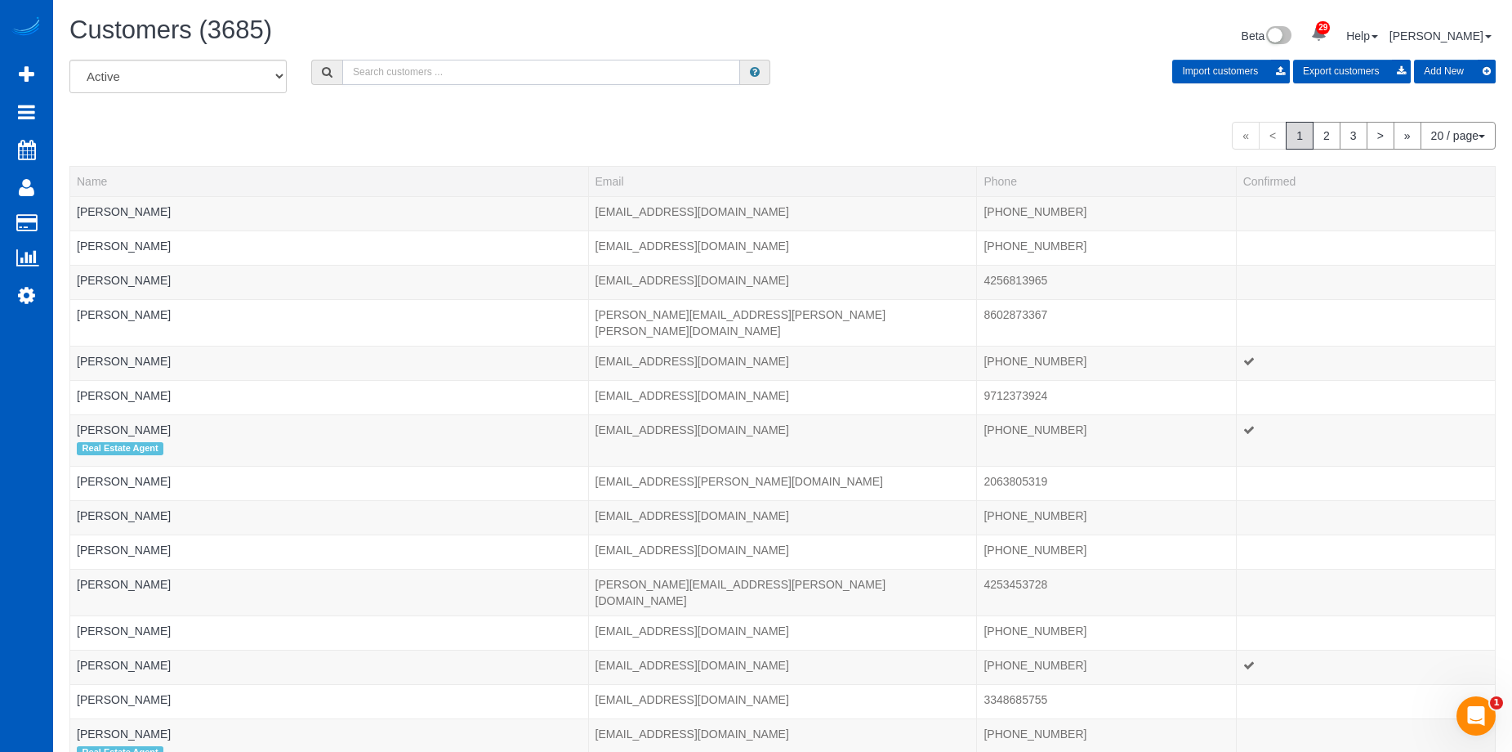
click at [443, 79] on input "text" at bounding box center [541, 72] width 398 height 25
paste input "[PERSON_NAME]"
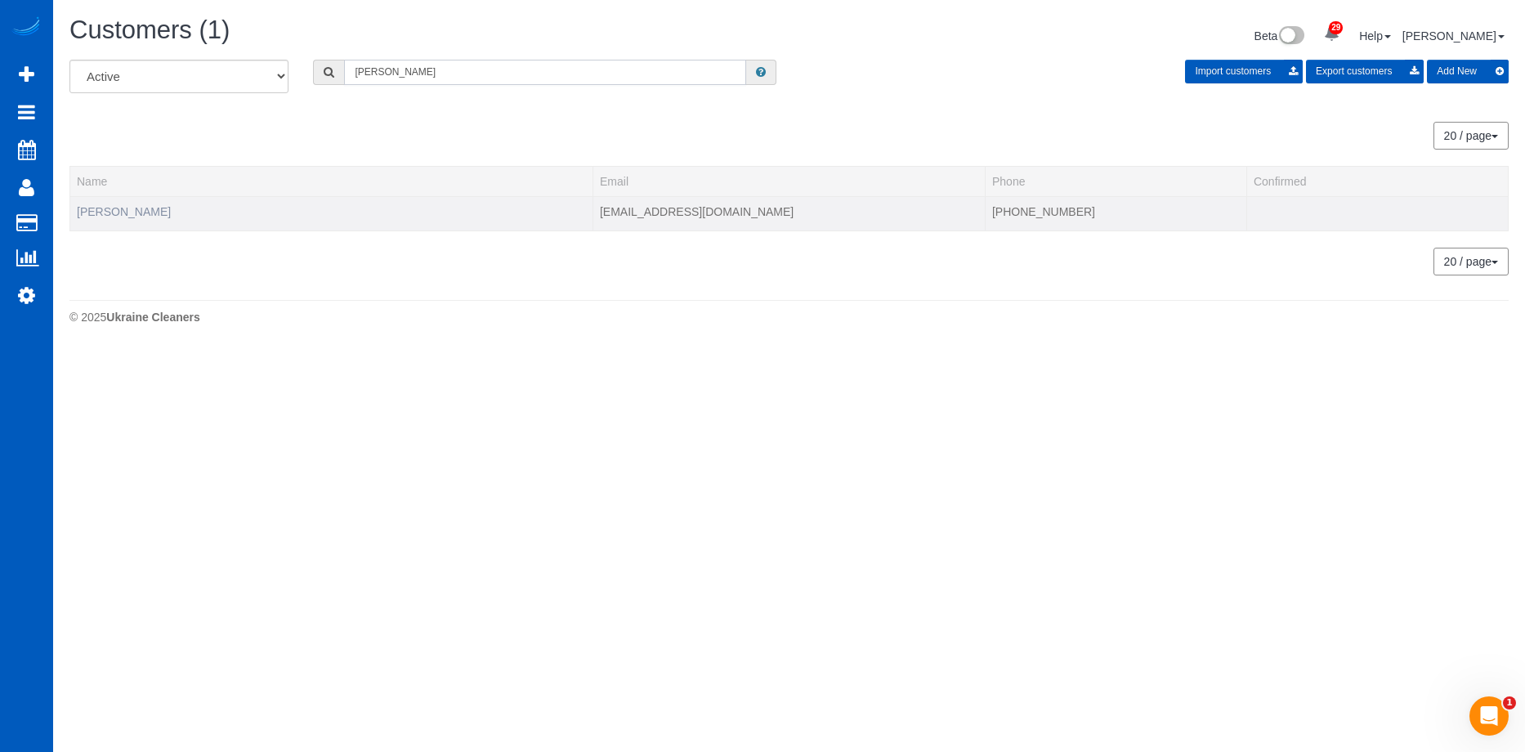
type input "[PERSON_NAME]"
click at [110, 209] on link "[PERSON_NAME]" at bounding box center [124, 211] width 94 height 13
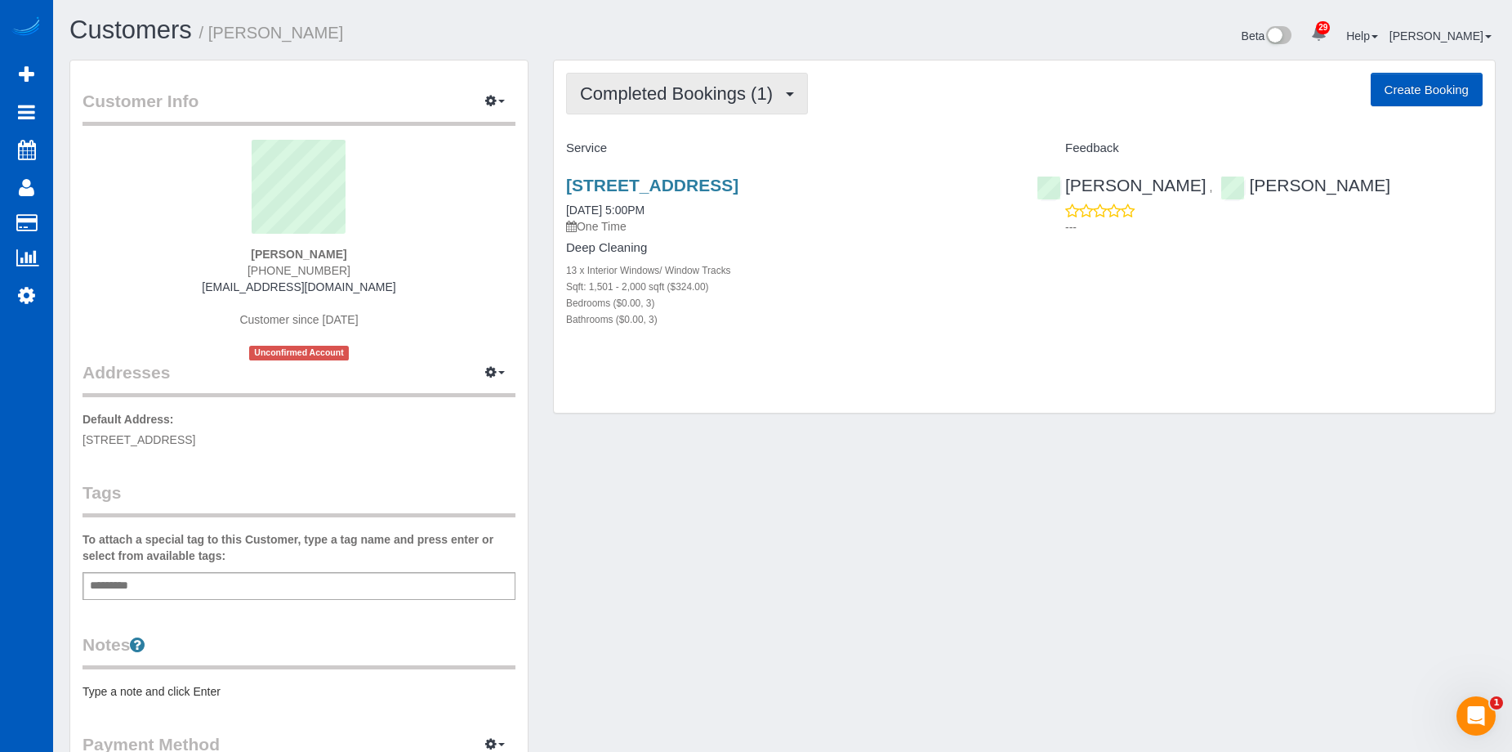
click at [681, 96] on span "Completed Bookings (1)" at bounding box center [680, 93] width 201 height 20
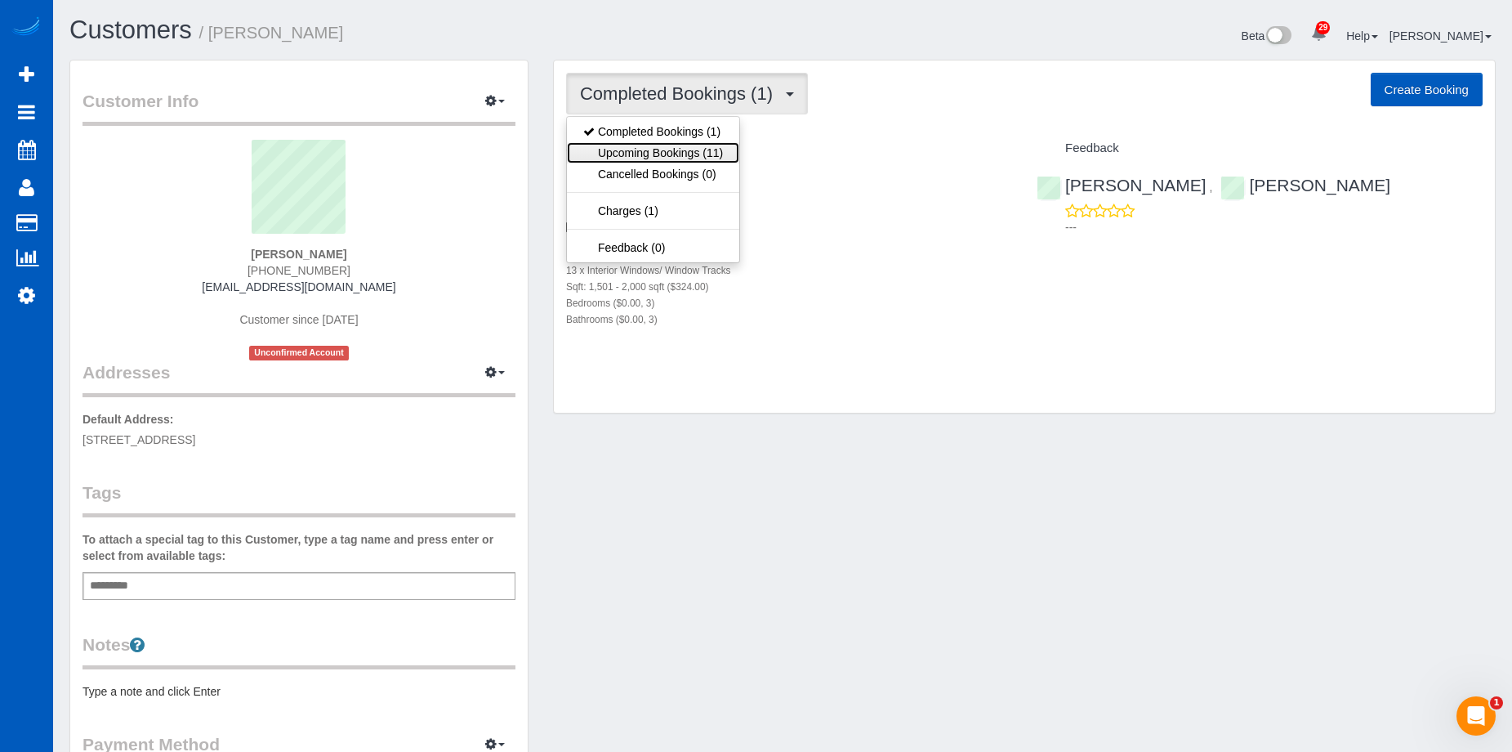
click at [690, 157] on link "Upcoming Bookings (11)" at bounding box center [653, 152] width 172 height 21
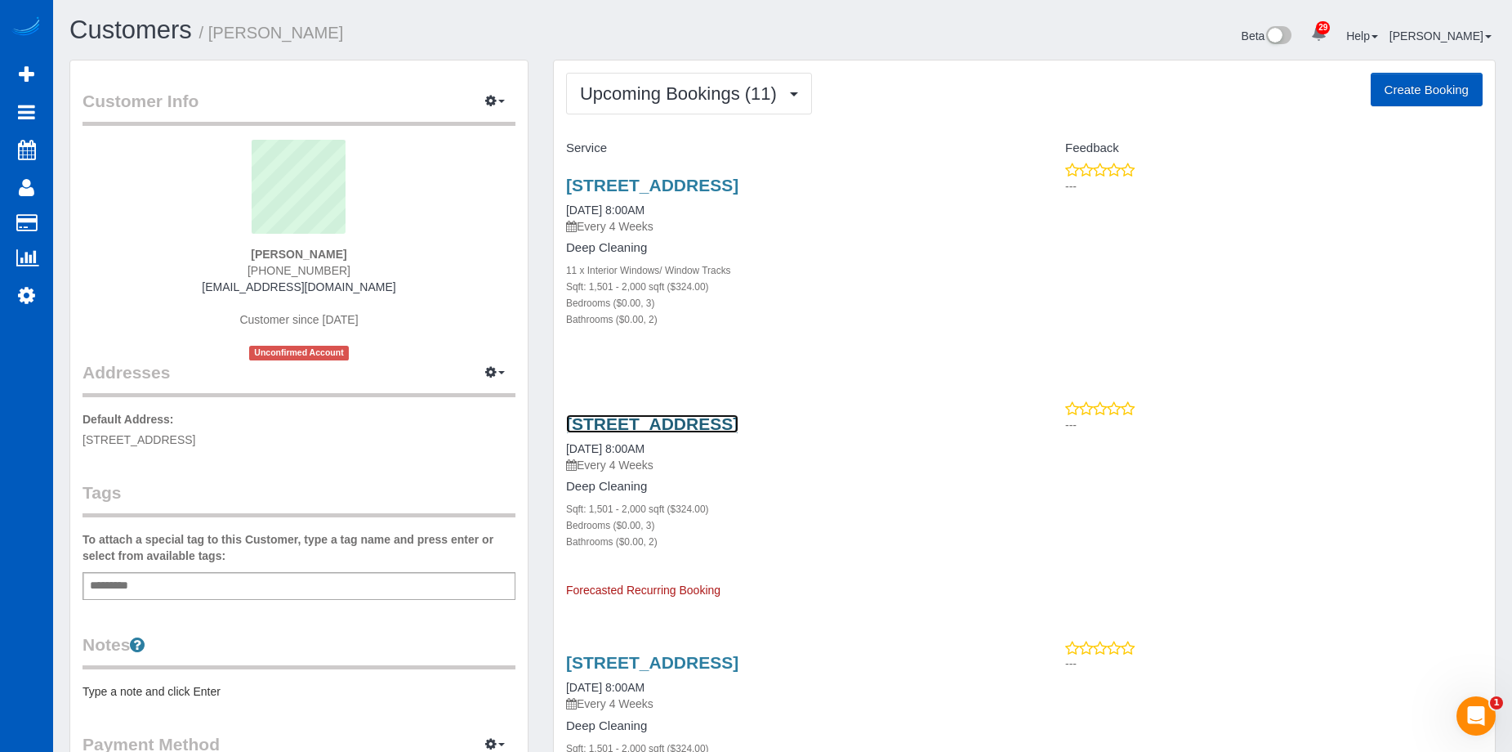
click at [739, 422] on link "[STREET_ADDRESS]" at bounding box center [652, 423] width 172 height 19
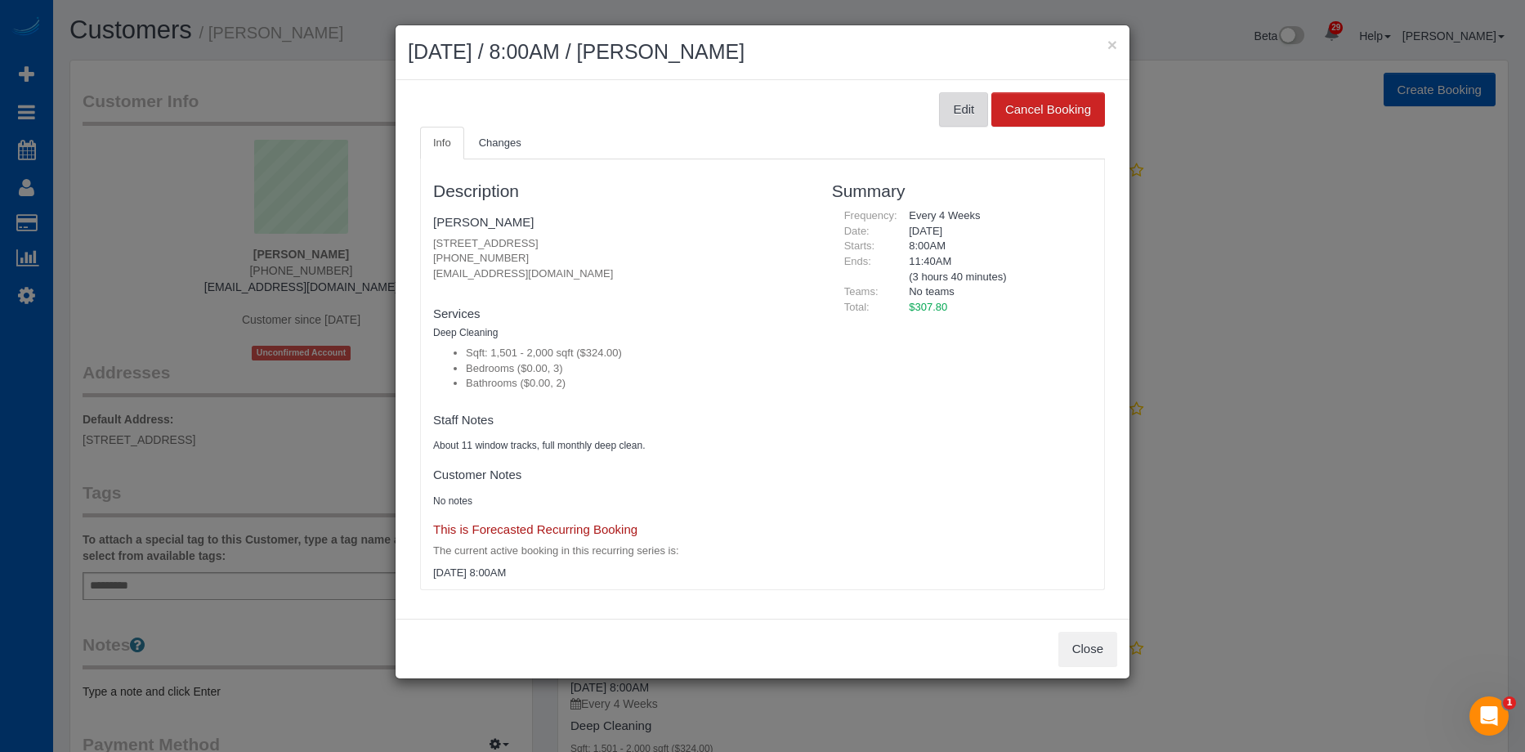
click at [966, 112] on button "Edit" at bounding box center [963, 109] width 49 height 34
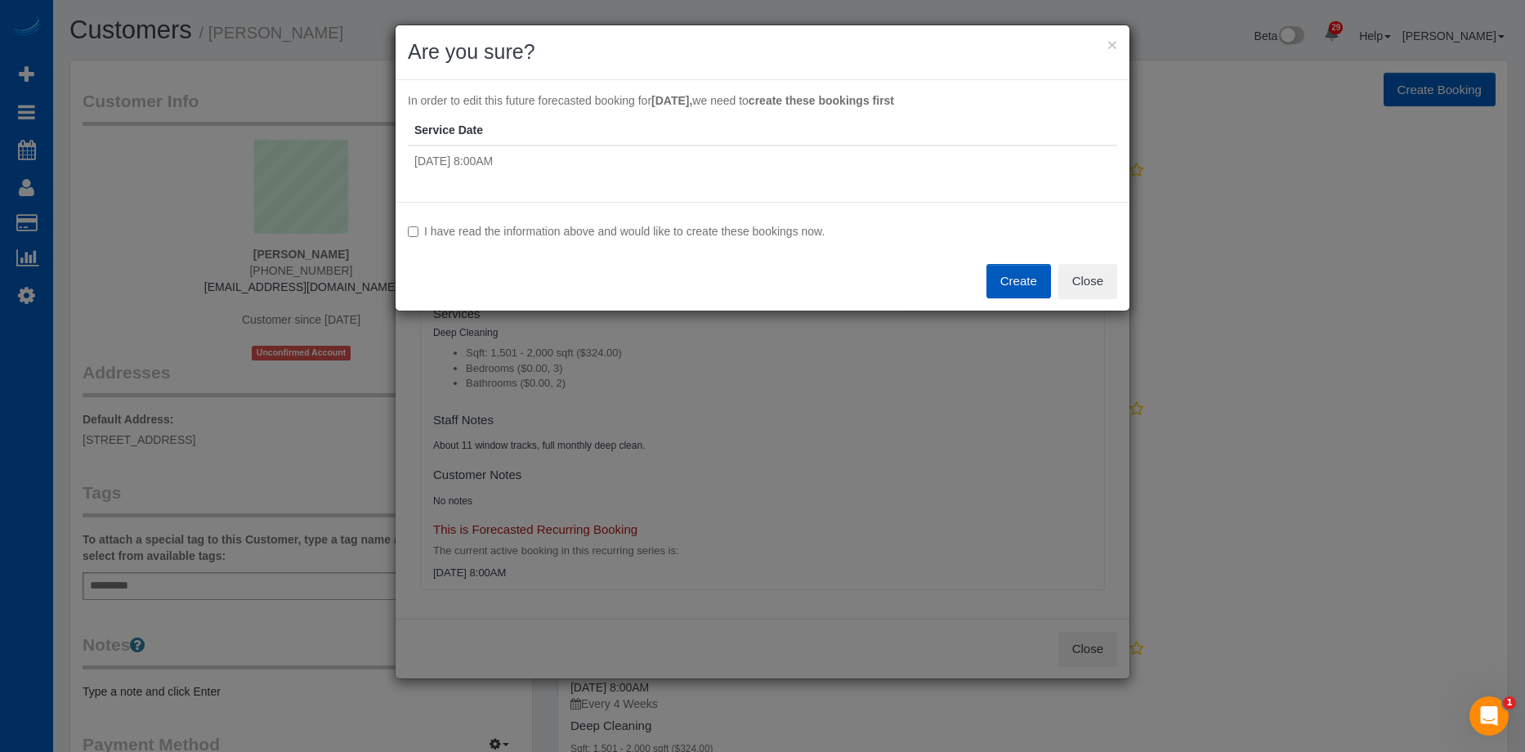
click at [540, 227] on label "I have read the information above and would like to create these bookings now." at bounding box center [762, 231] width 709 height 16
click at [1007, 284] on button "Create" at bounding box center [1018, 281] width 65 height 34
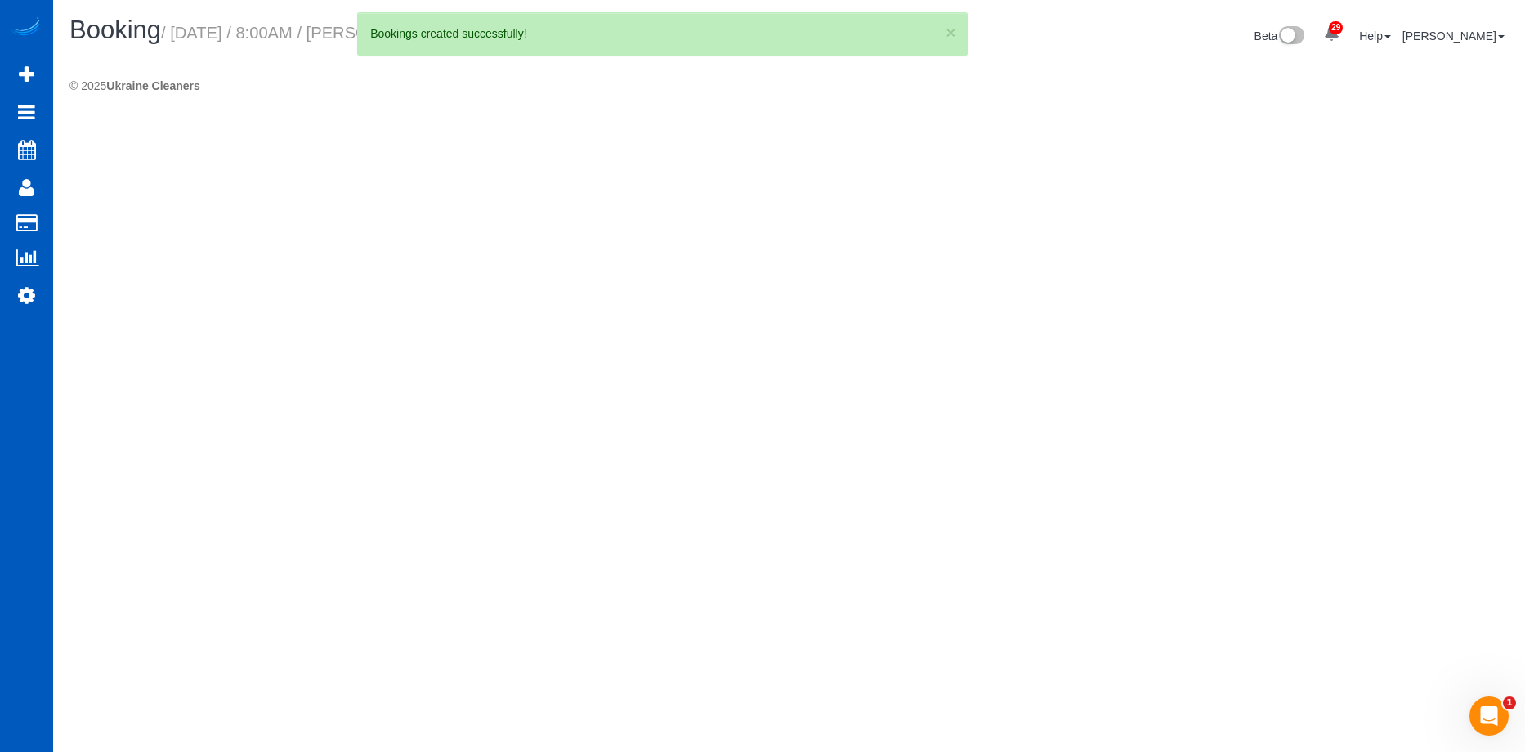
select select "WA"
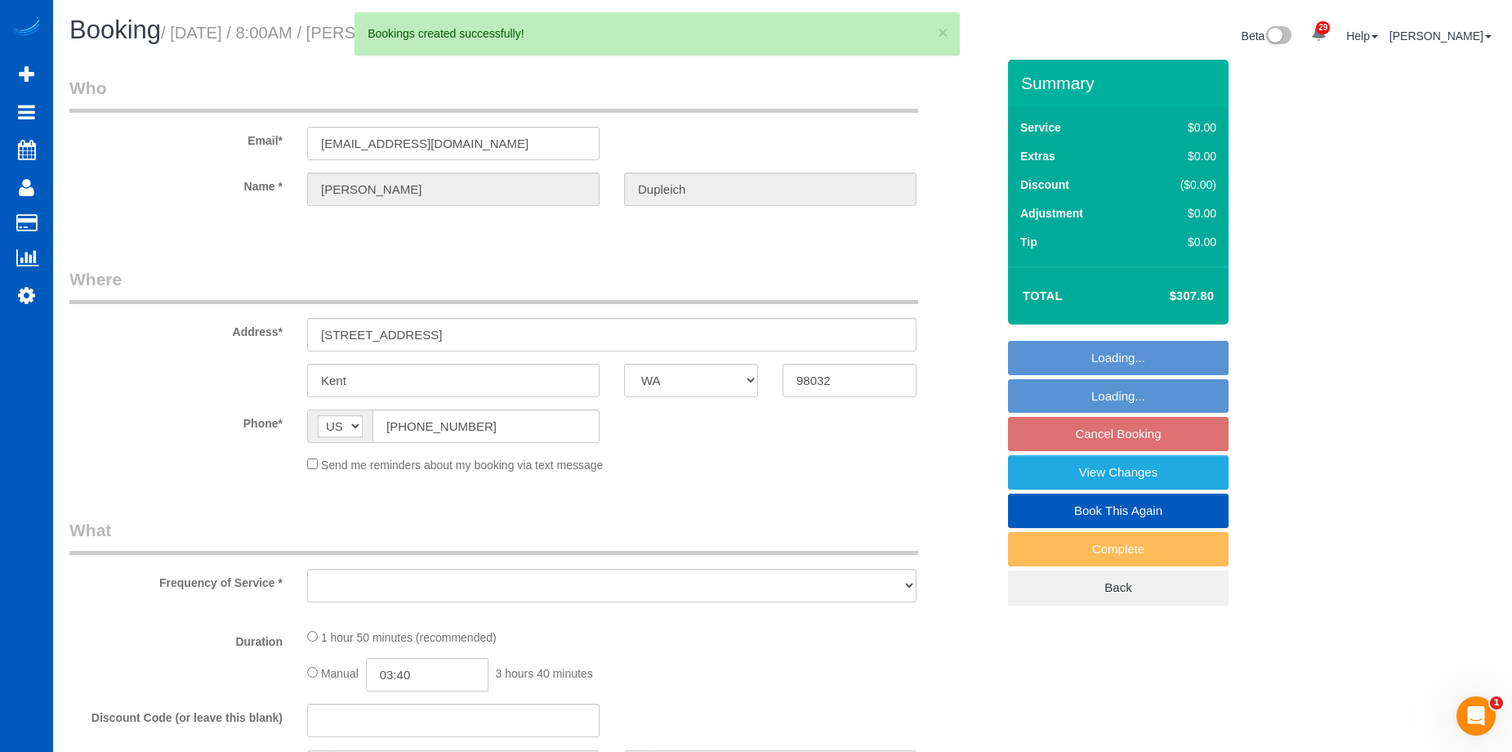
select select "spot33"
select select "object:7000"
select select "string:fspay-2400c781-ea61-44cd-9d94-e609ca26bd03"
select select "199"
select select "1501"
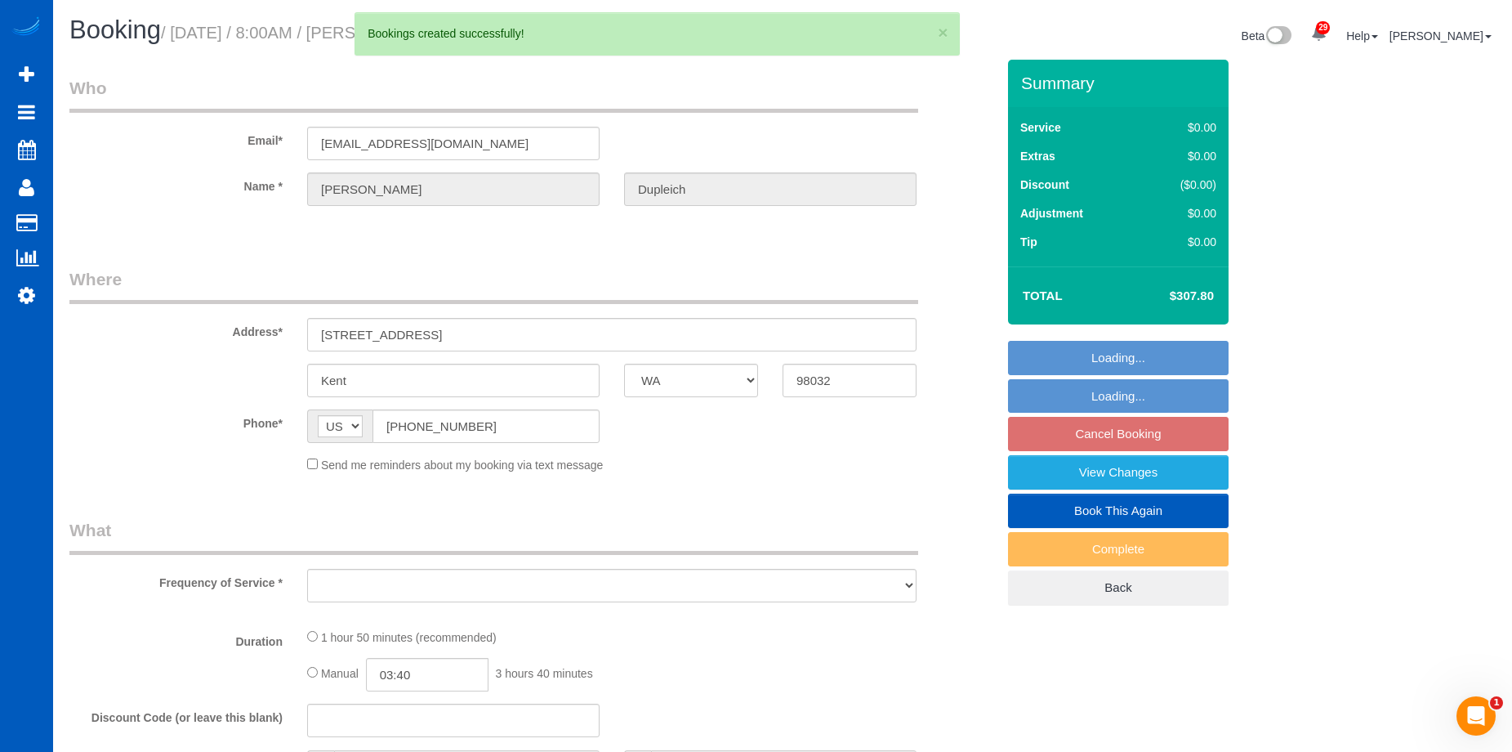
select select "3"
select select "2"
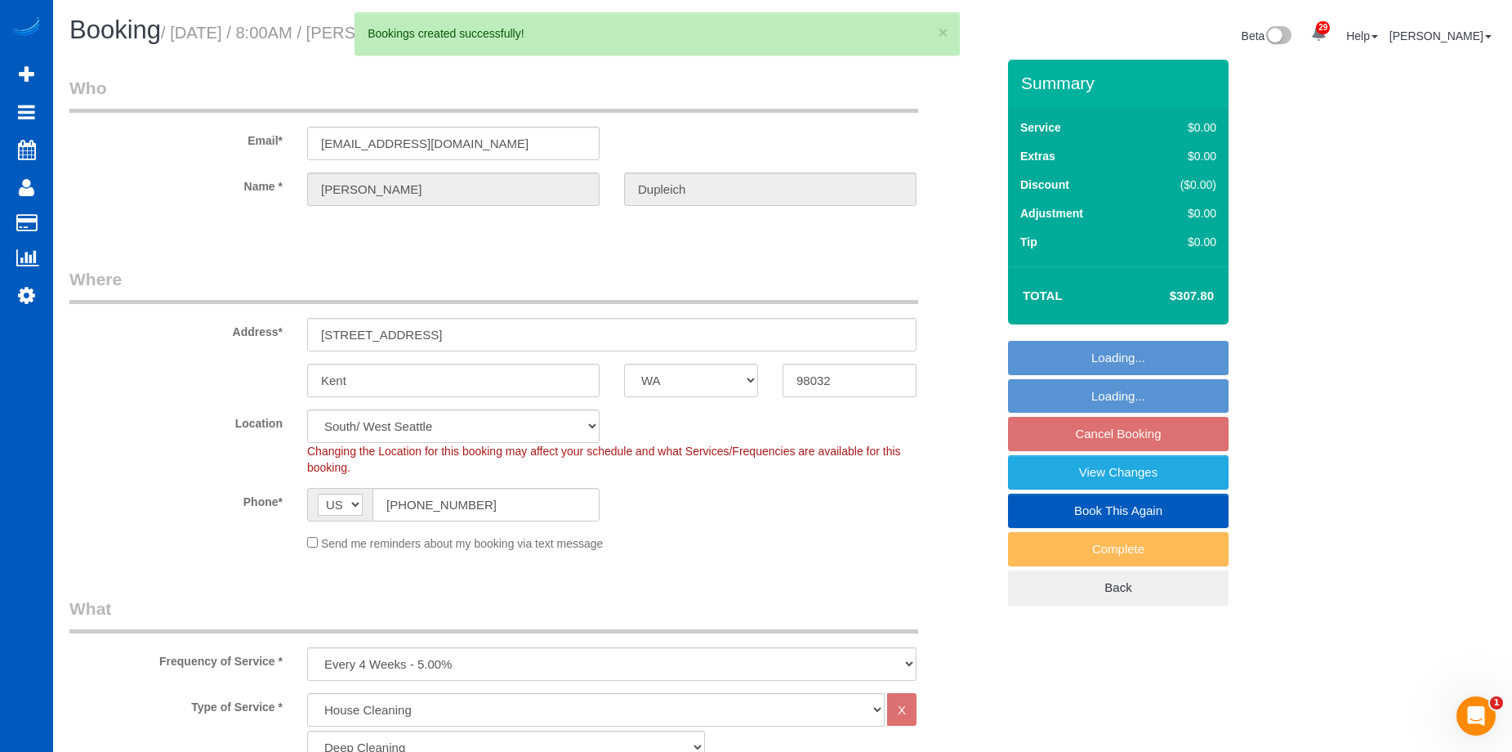
select select "object:7195"
select select "1501"
select select "3"
select select "2"
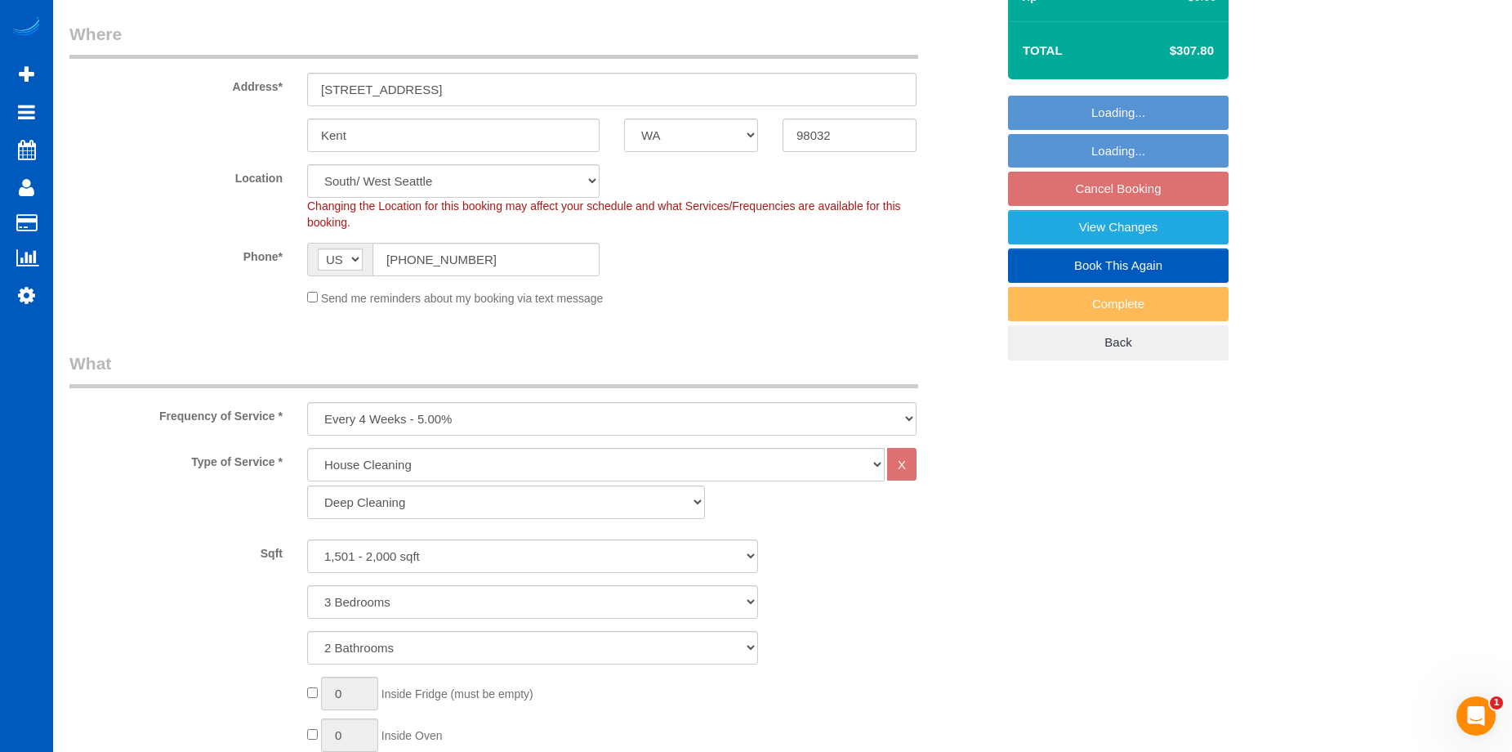
select select "spot49"
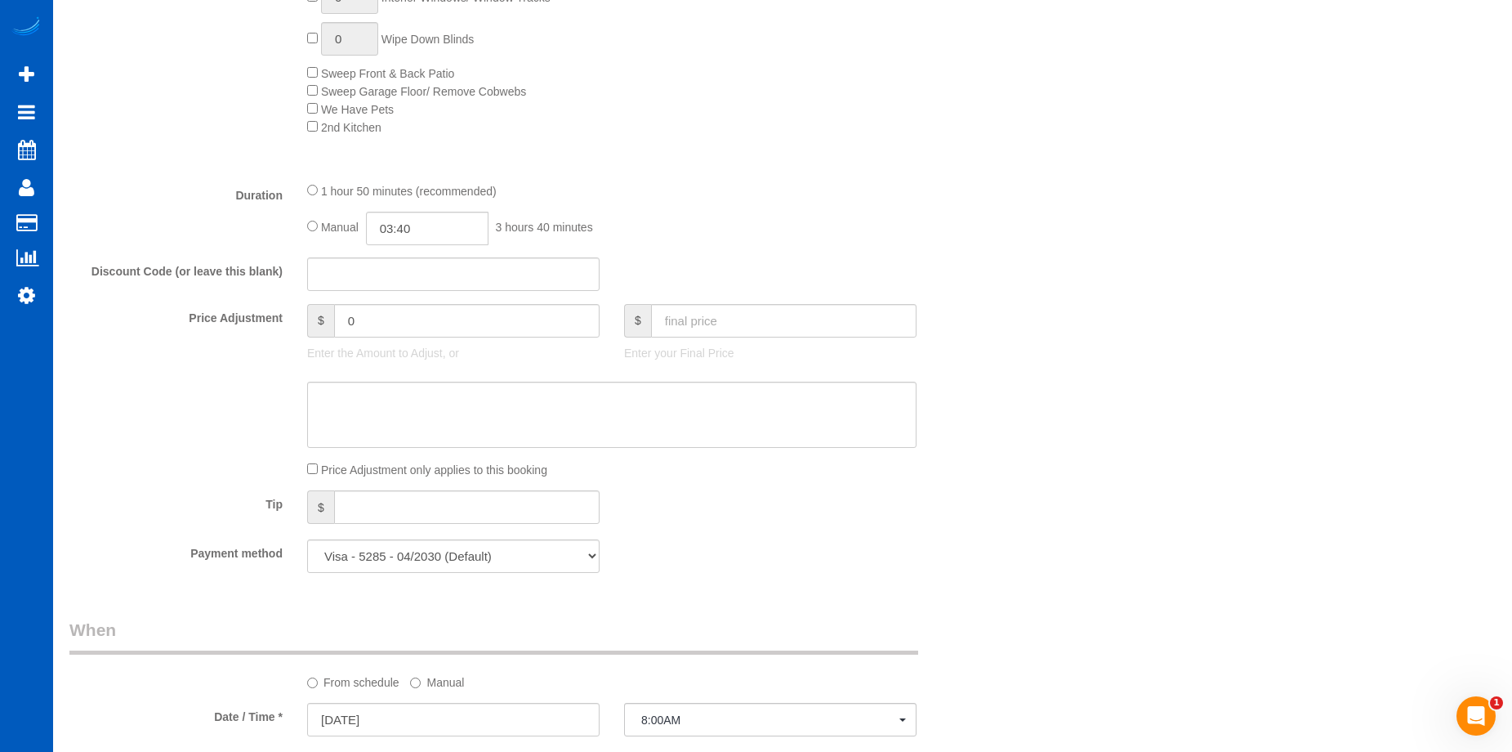
scroll to position [1144, 0]
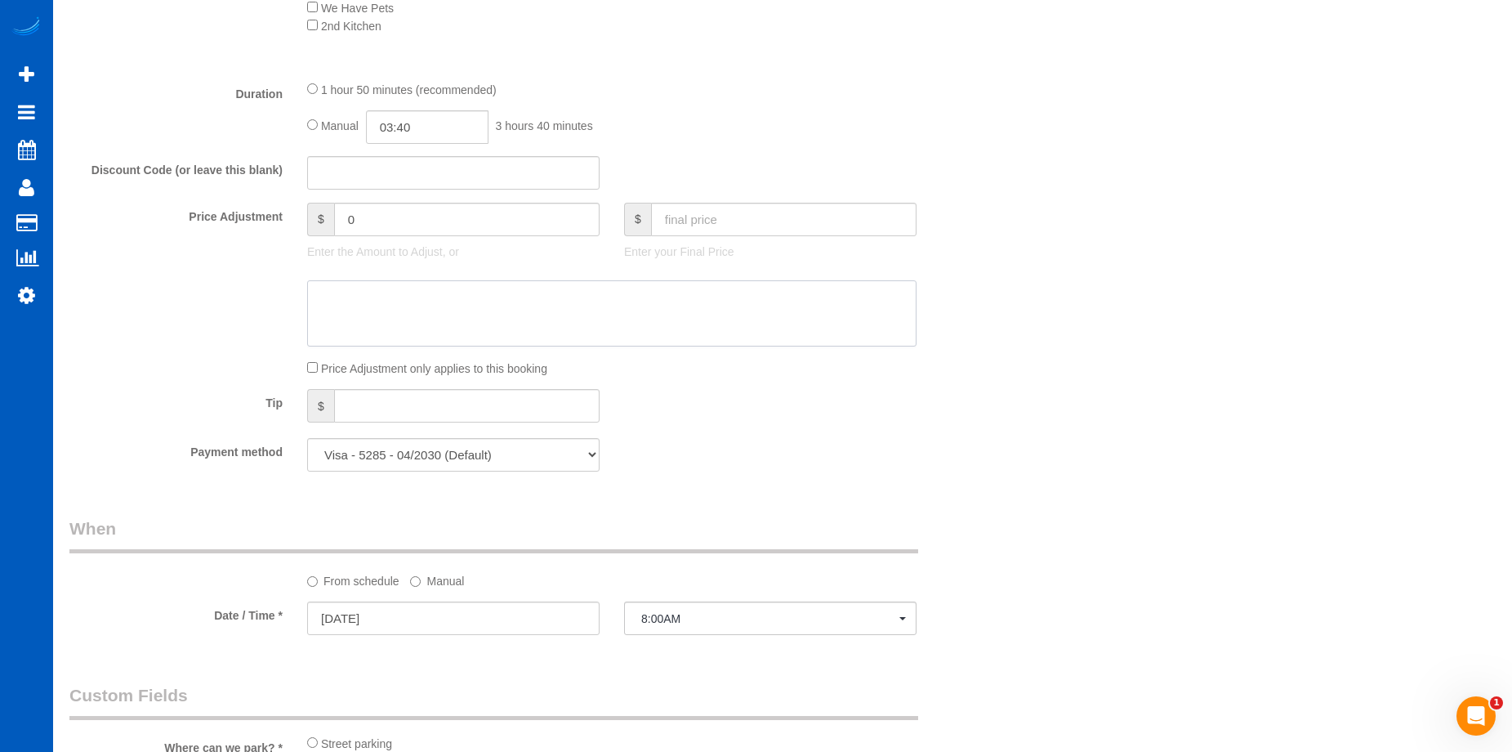
click at [761, 313] on textarea at bounding box center [611, 313] width 609 height 67
type textarea "369.55"
drag, startPoint x: 395, startPoint y: 297, endPoint x: 285, endPoint y: 289, distance: 109.7
click at [285, 289] on div at bounding box center [532, 313] width 951 height 67
click at [755, 221] on input "text" at bounding box center [784, 219] width 266 height 33
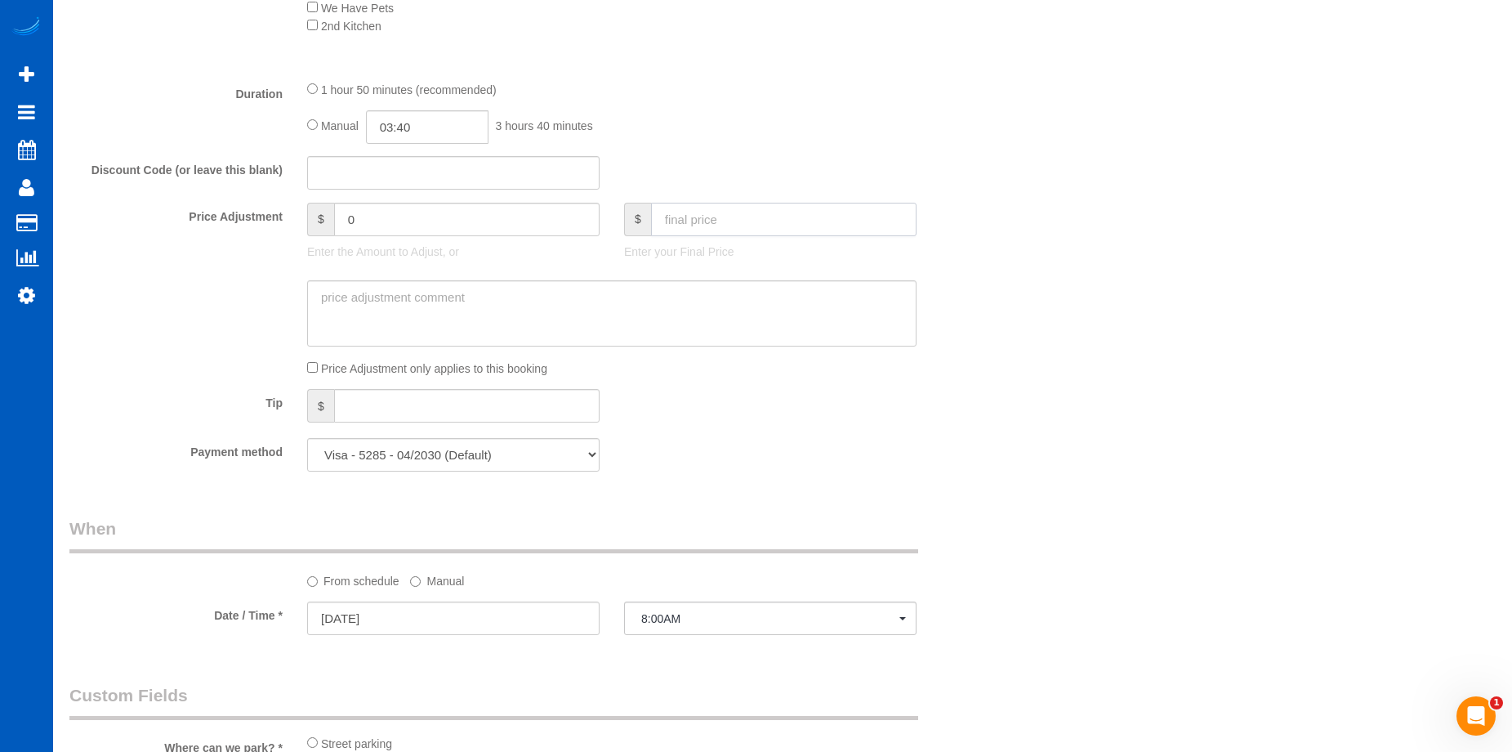
paste input "369.55"
type input "369.55"
click at [733, 318] on textarea at bounding box center [611, 313] width 609 height 67
type input "61.75"
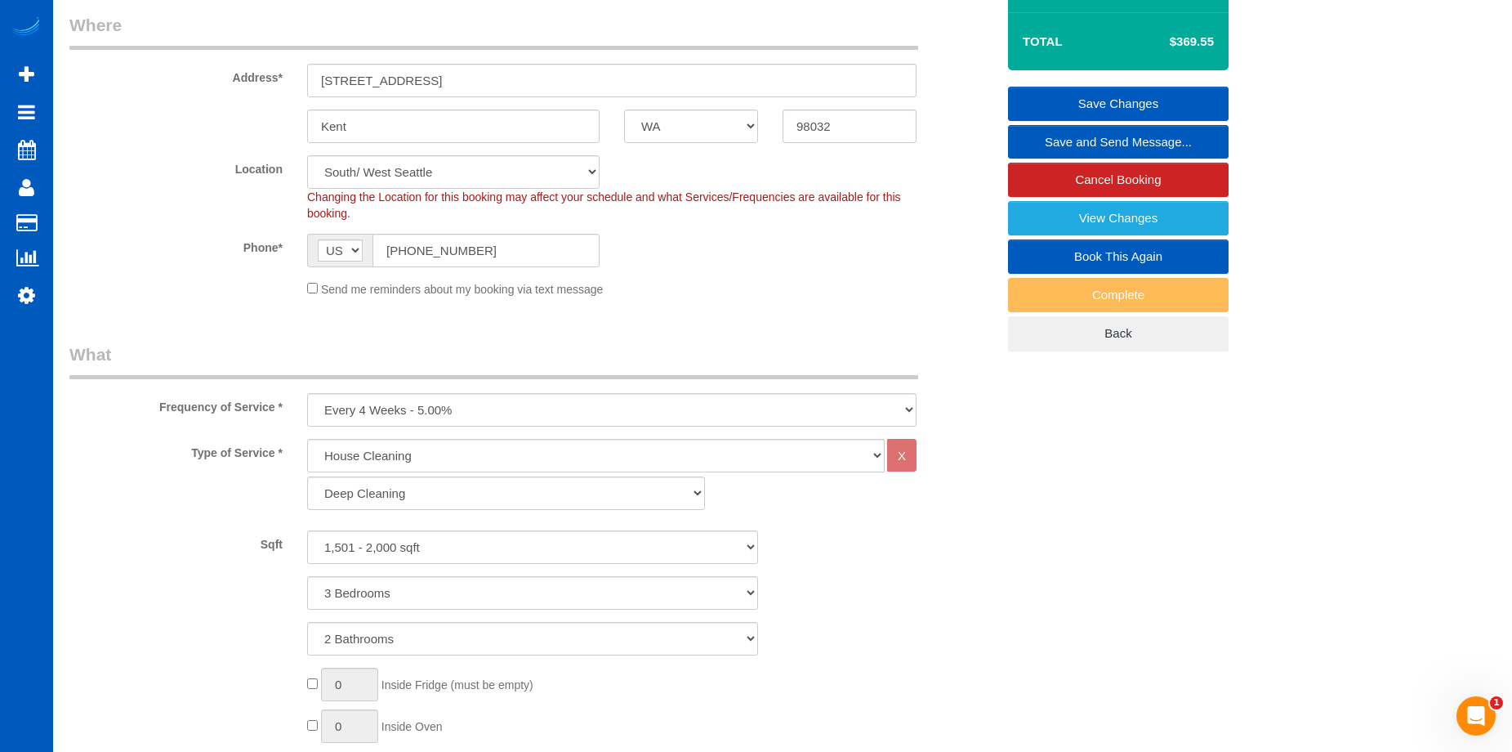
scroll to position [490, 0]
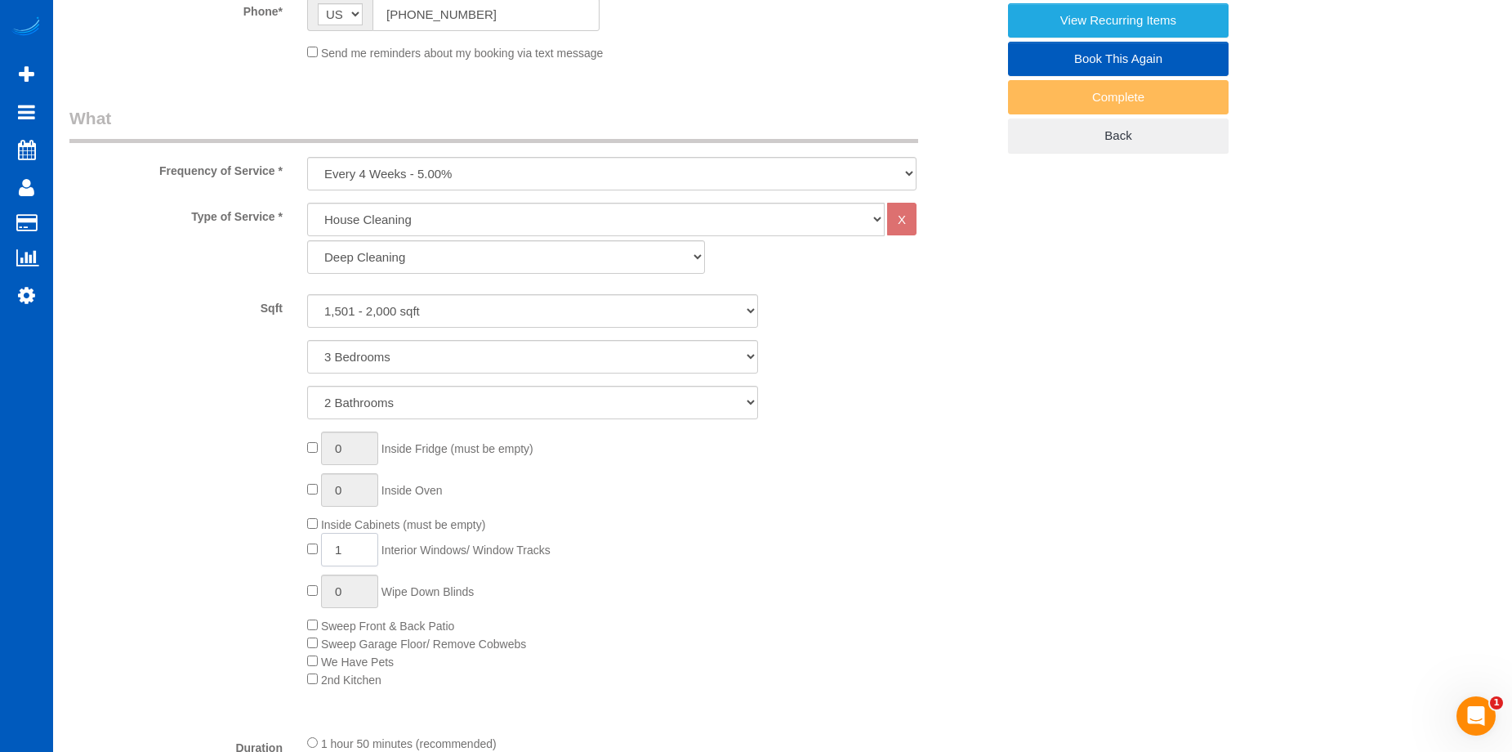
click at [357, 550] on input "1" at bounding box center [349, 549] width 57 height 33
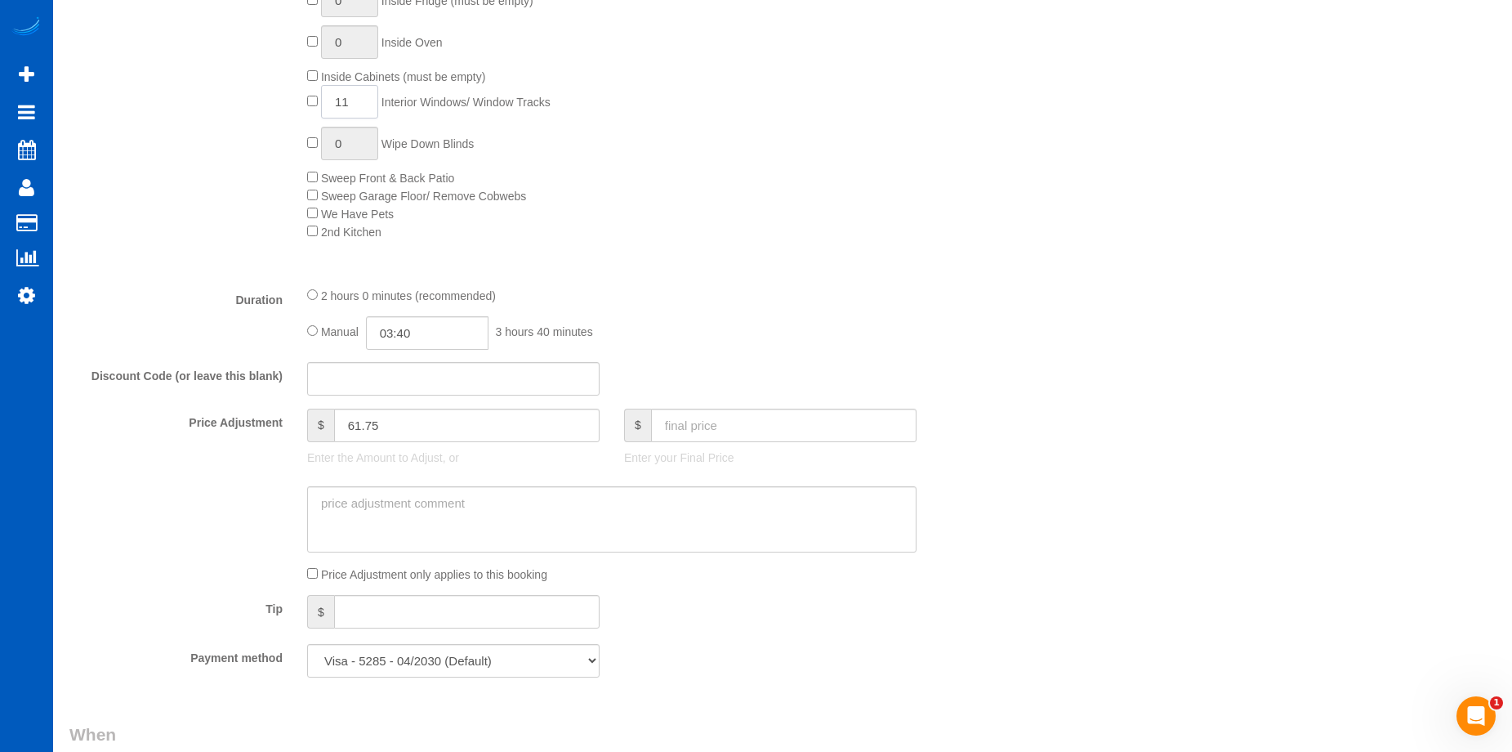
scroll to position [1062, 0]
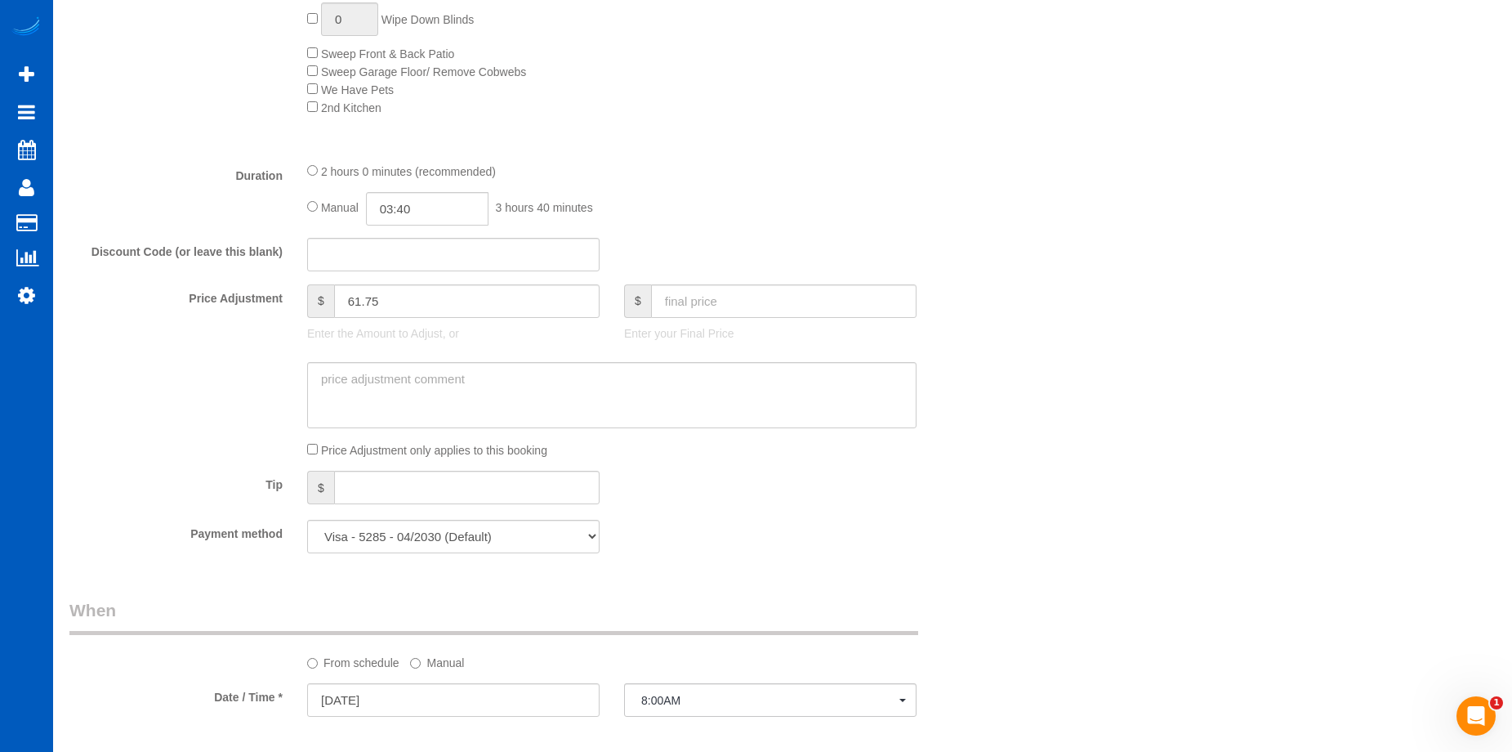
type input "11"
click at [731, 298] on input "text" at bounding box center [784, 300] width 266 height 33
paste input "369.55"
type input "369.55"
click at [748, 393] on textarea at bounding box center [611, 395] width 609 height 67
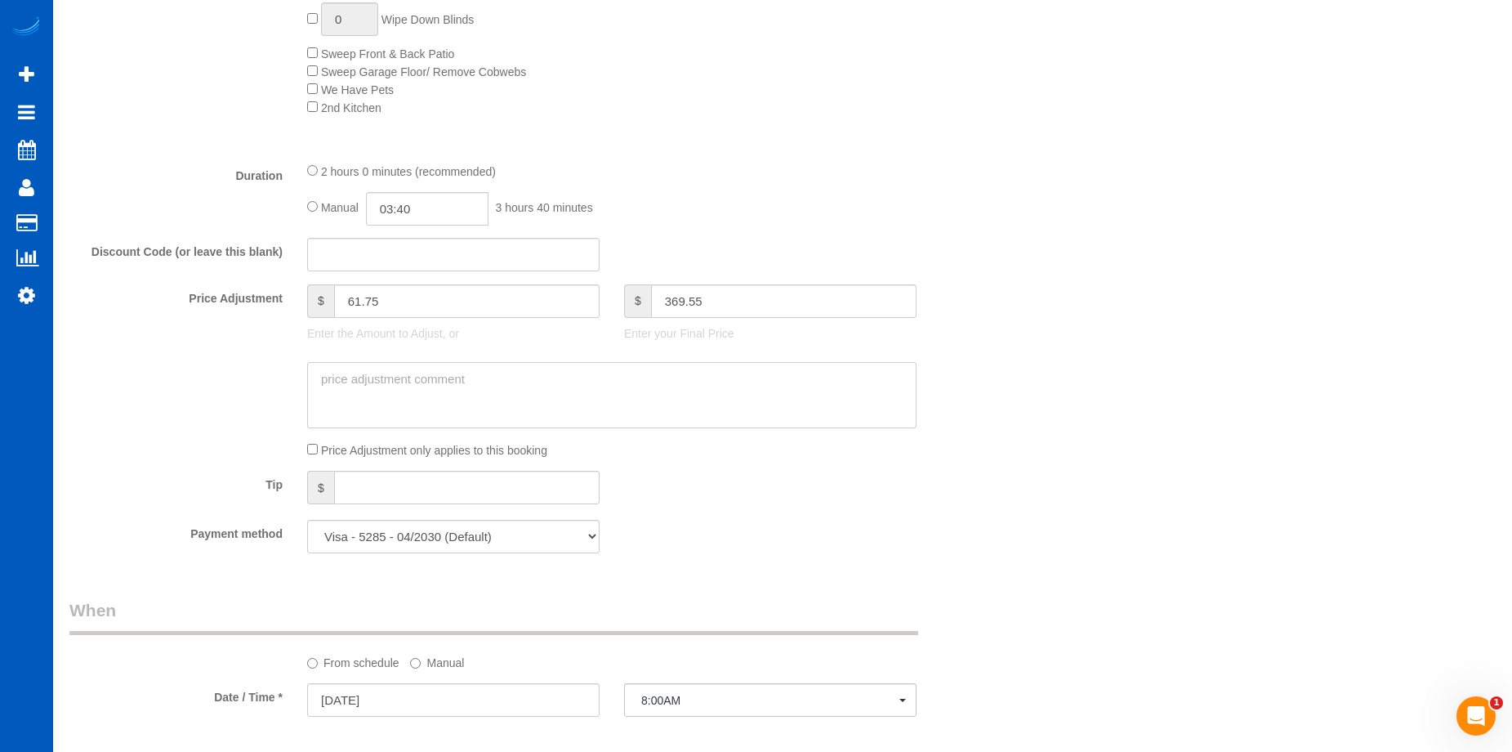
type input "9.5"
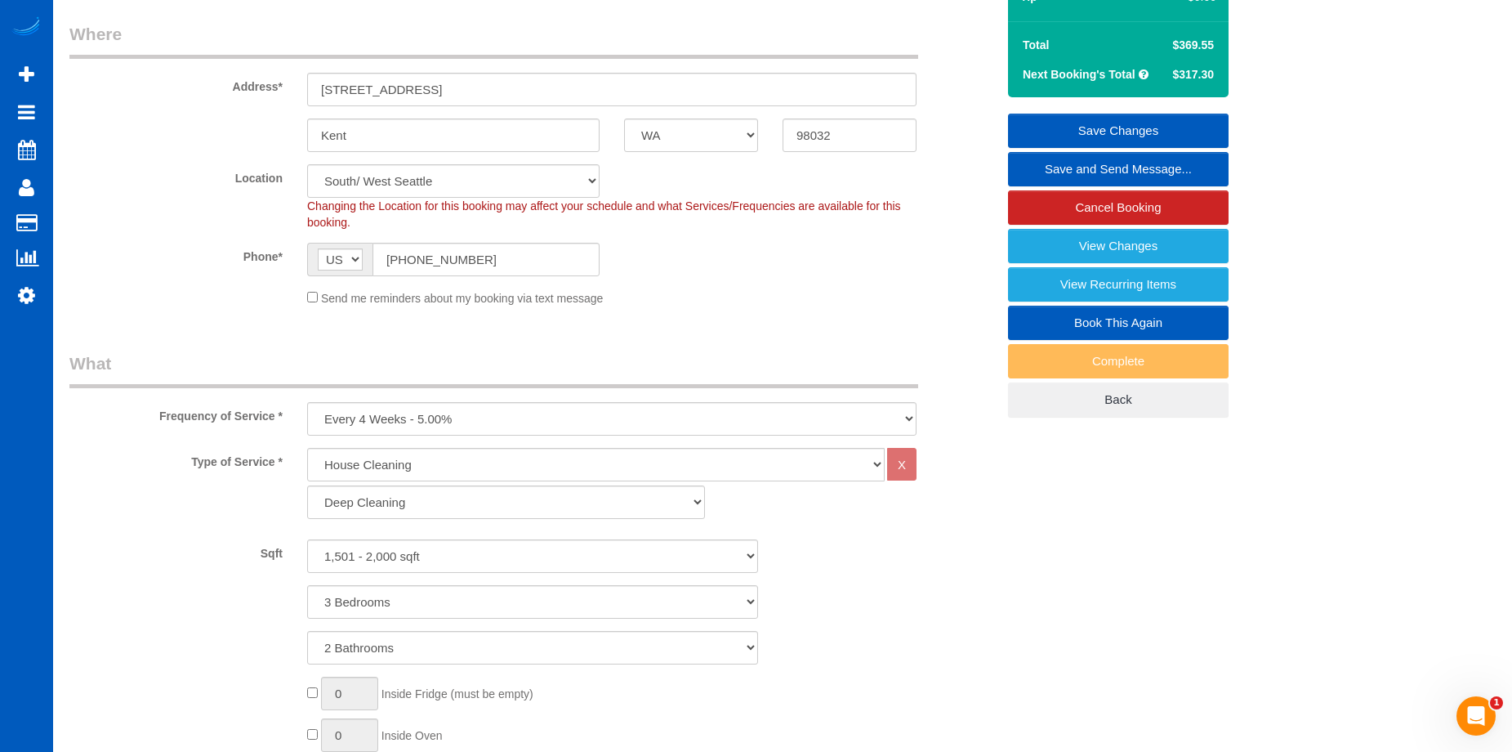
scroll to position [163, 0]
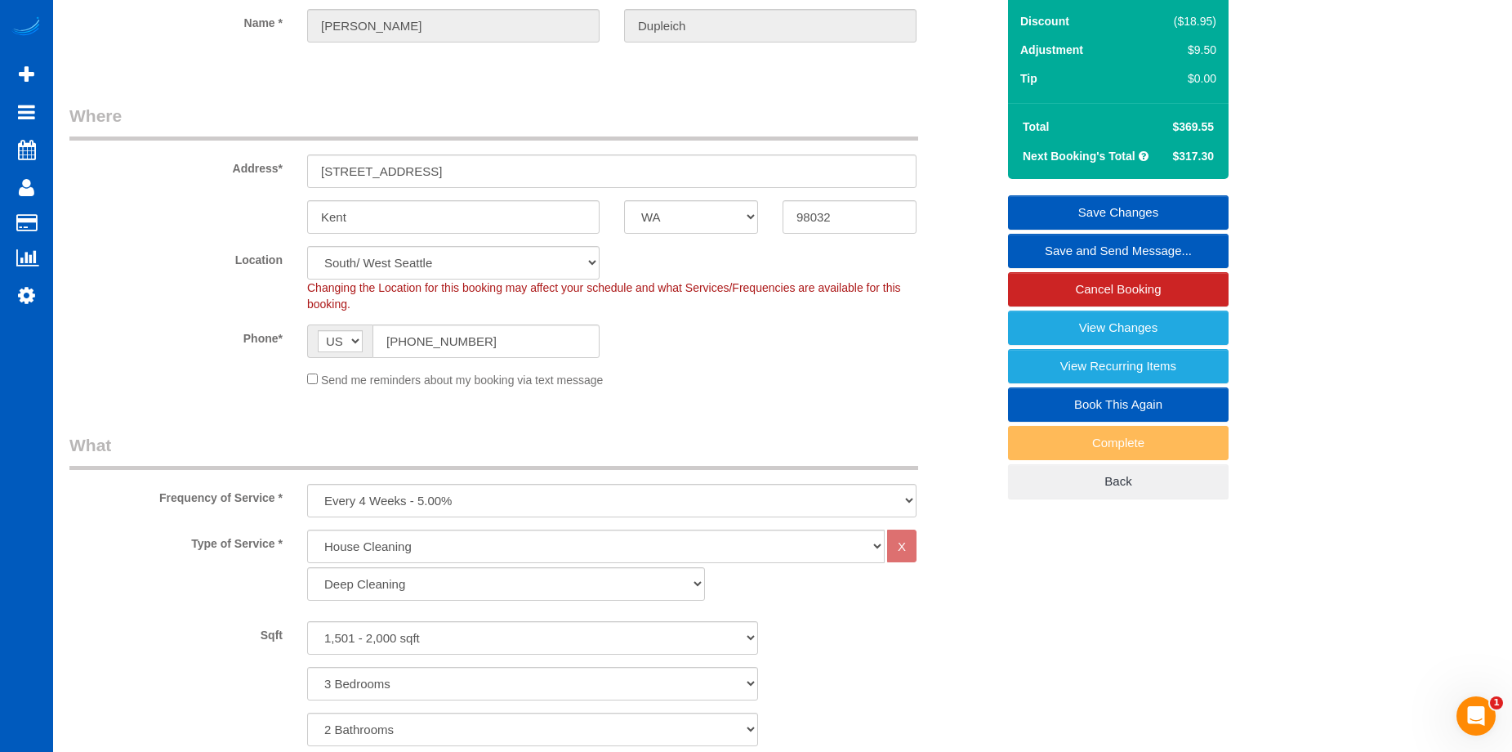
click at [1086, 208] on link "Save Changes" at bounding box center [1118, 212] width 221 height 34
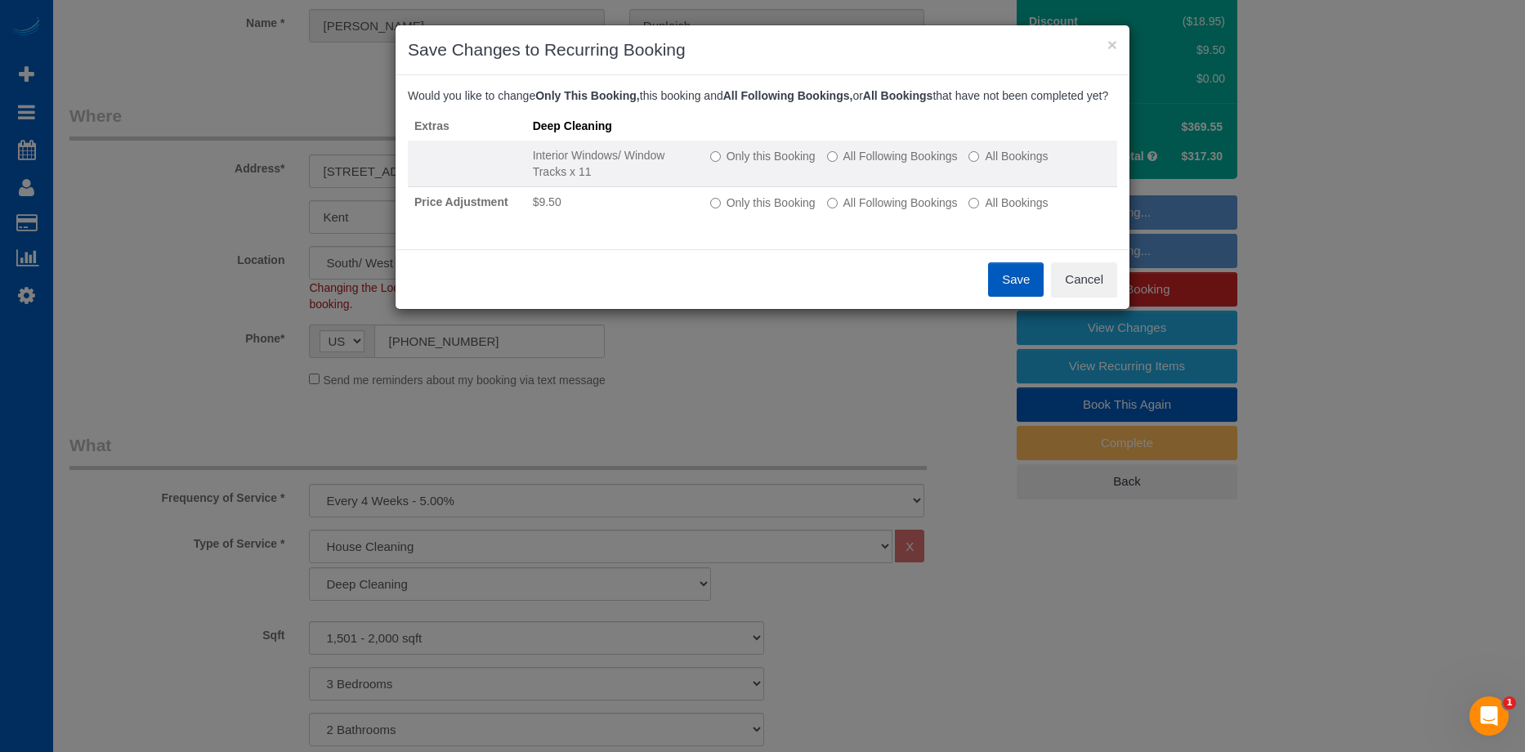
click at [848, 164] on label "All Following Bookings" at bounding box center [892, 156] width 131 height 16
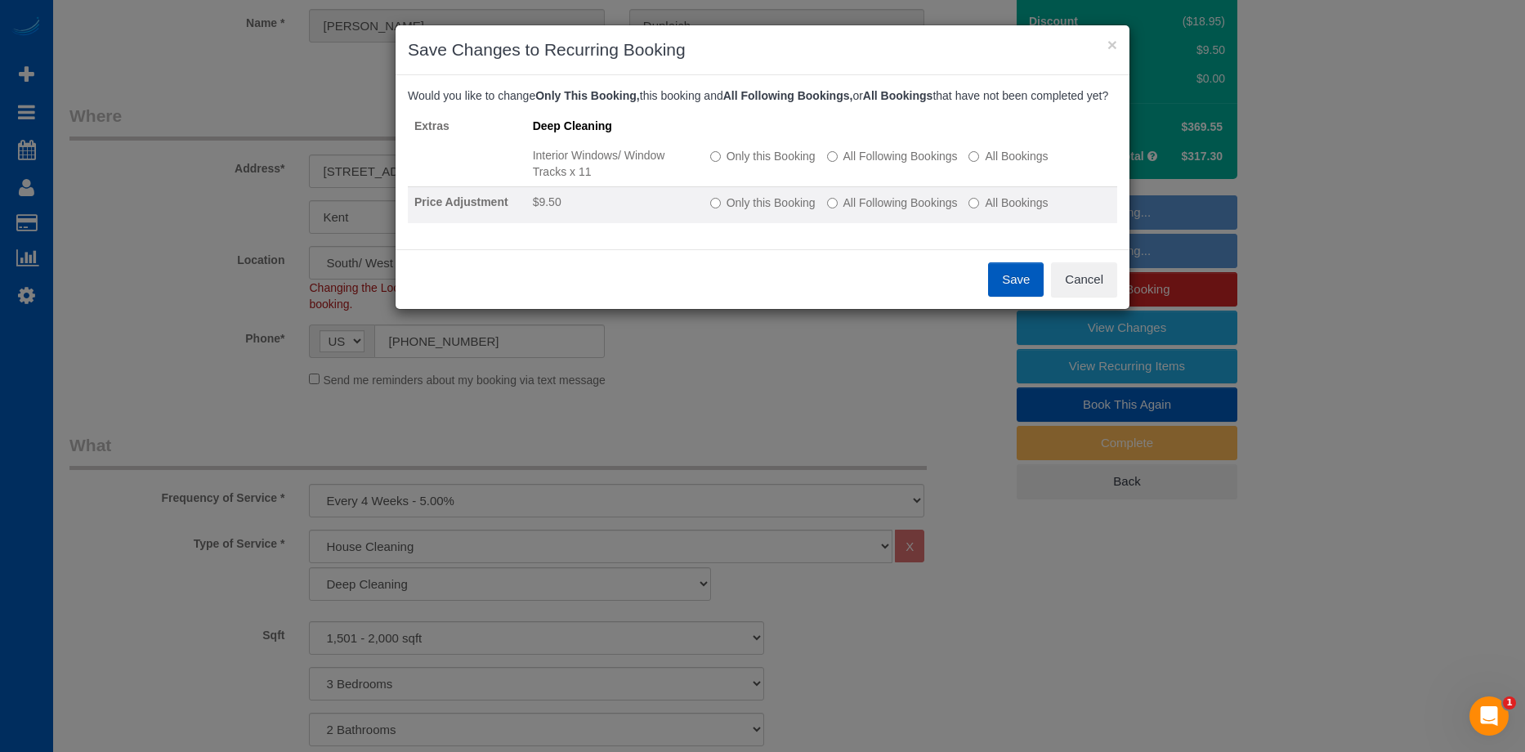
click at [844, 211] on label "All Following Bookings" at bounding box center [892, 202] width 131 height 16
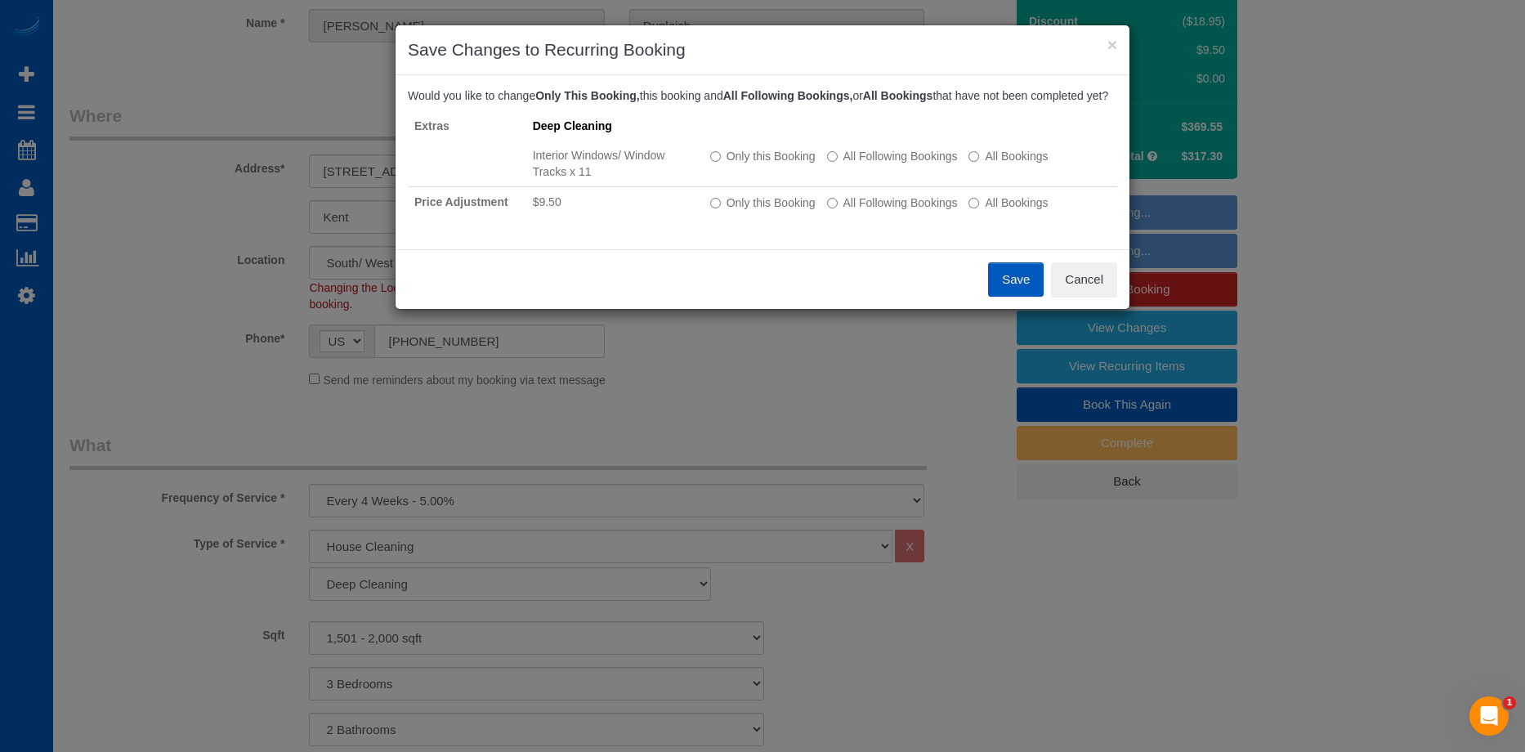
click at [1005, 297] on button "Save" at bounding box center [1016, 279] width 56 height 34
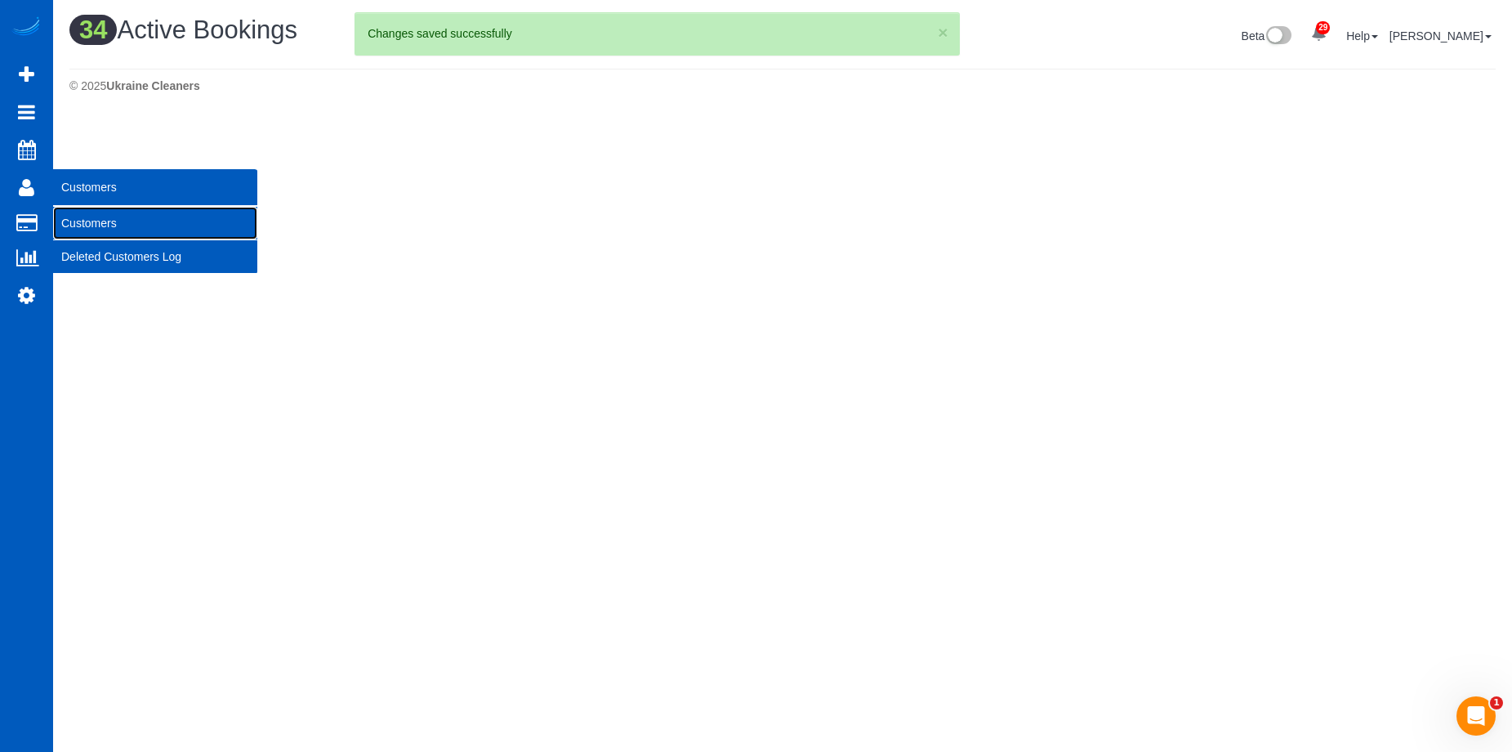
click at [76, 221] on link "Customers" at bounding box center [155, 223] width 204 height 33
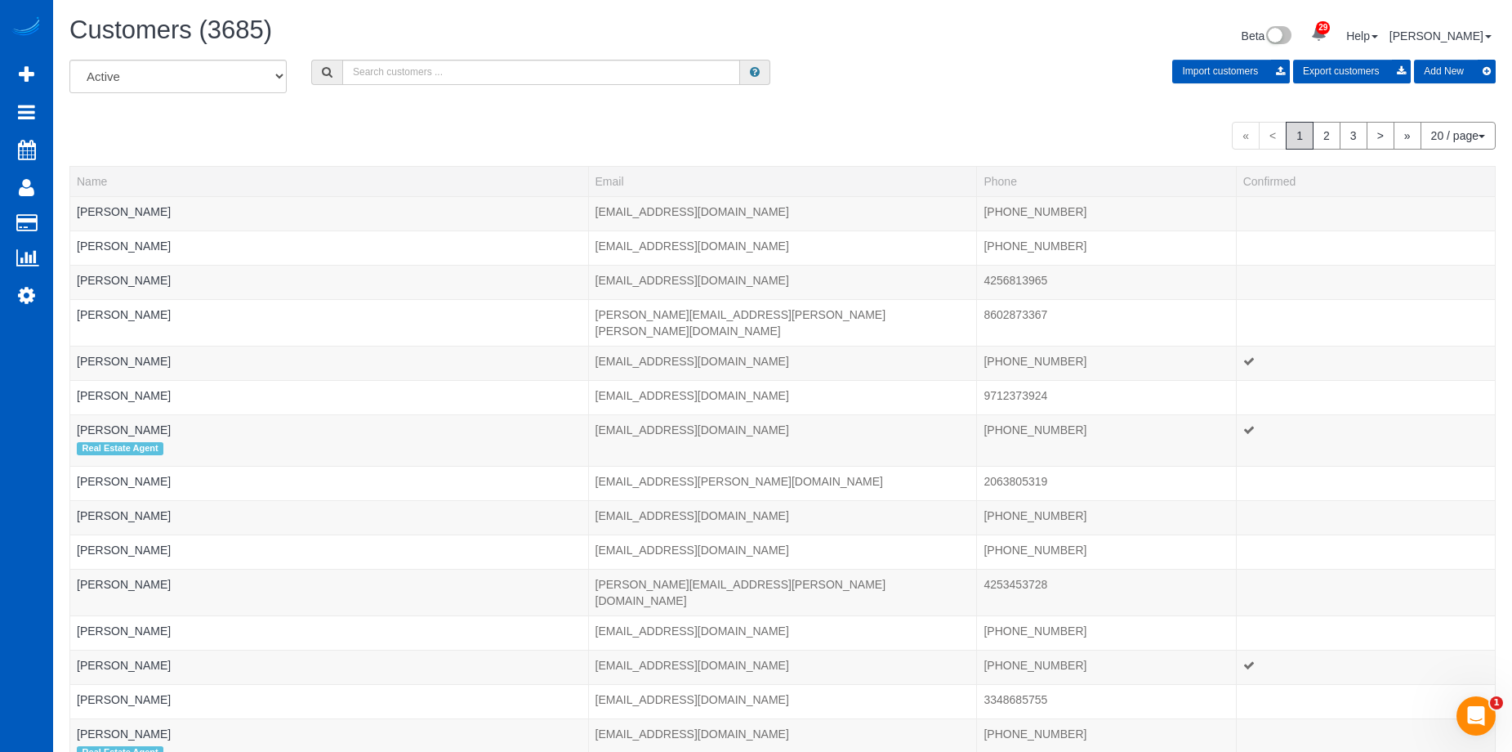
click at [487, 60] on div "Customers (3685) Beta 29 Your Notifications You have 0 alerts × You have 7 to c…" at bounding box center [782, 539] width 1459 height 1078
click at [489, 67] on input "text" at bounding box center [541, 72] width 398 height 25
paste input "[PERSON_NAME]"
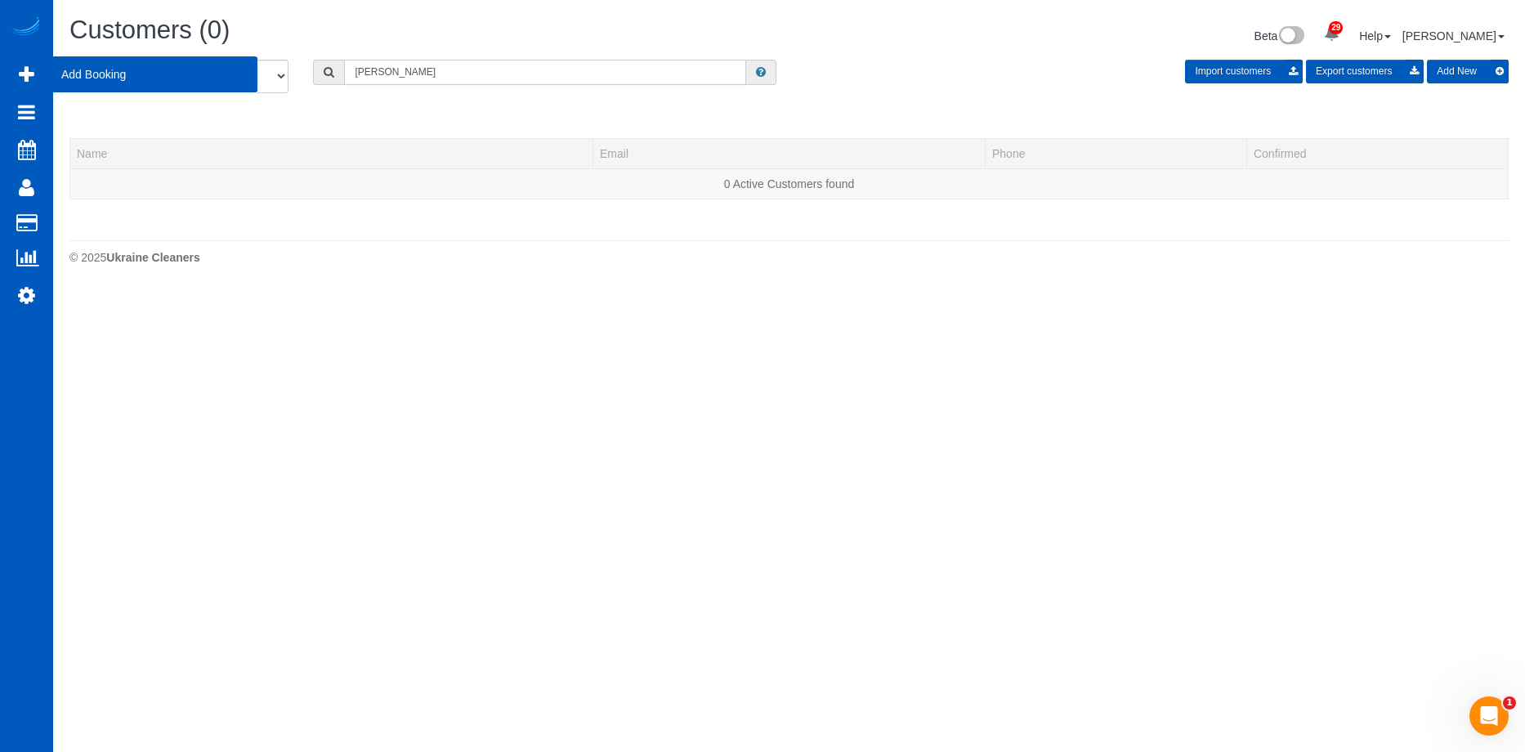
type input "[PERSON_NAME]"
click at [1461, 69] on button "Add New" at bounding box center [1468, 72] width 82 height 24
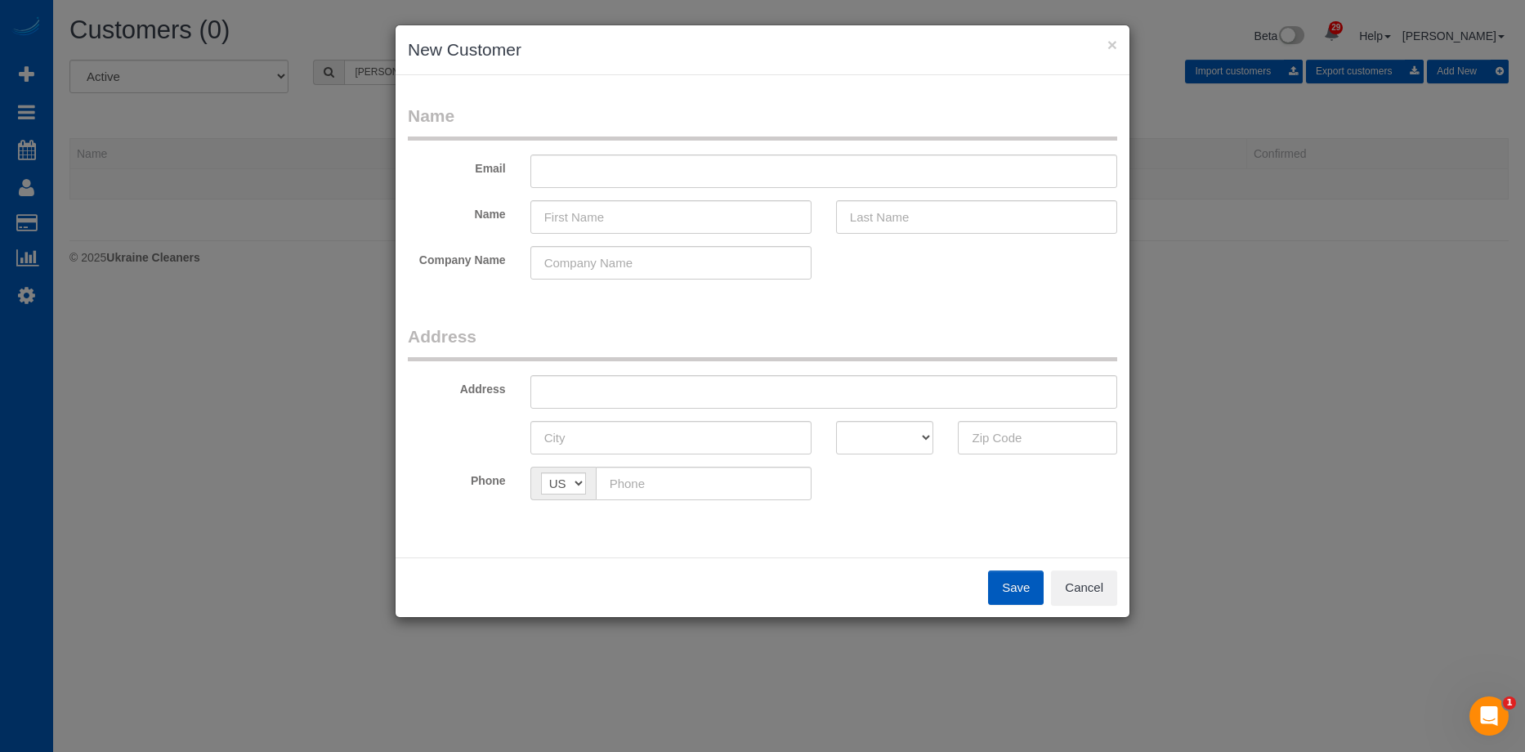
click at [692, 154] on fieldset "Name Email Name Company Name" at bounding box center [762, 198] width 709 height 188
click at [694, 163] on input "text" at bounding box center [823, 170] width 587 height 33
paste input "[PERSON_NAME]"
type input "[PERSON_NAME]"
click at [1097, 587] on button "Cancel" at bounding box center [1084, 587] width 66 height 34
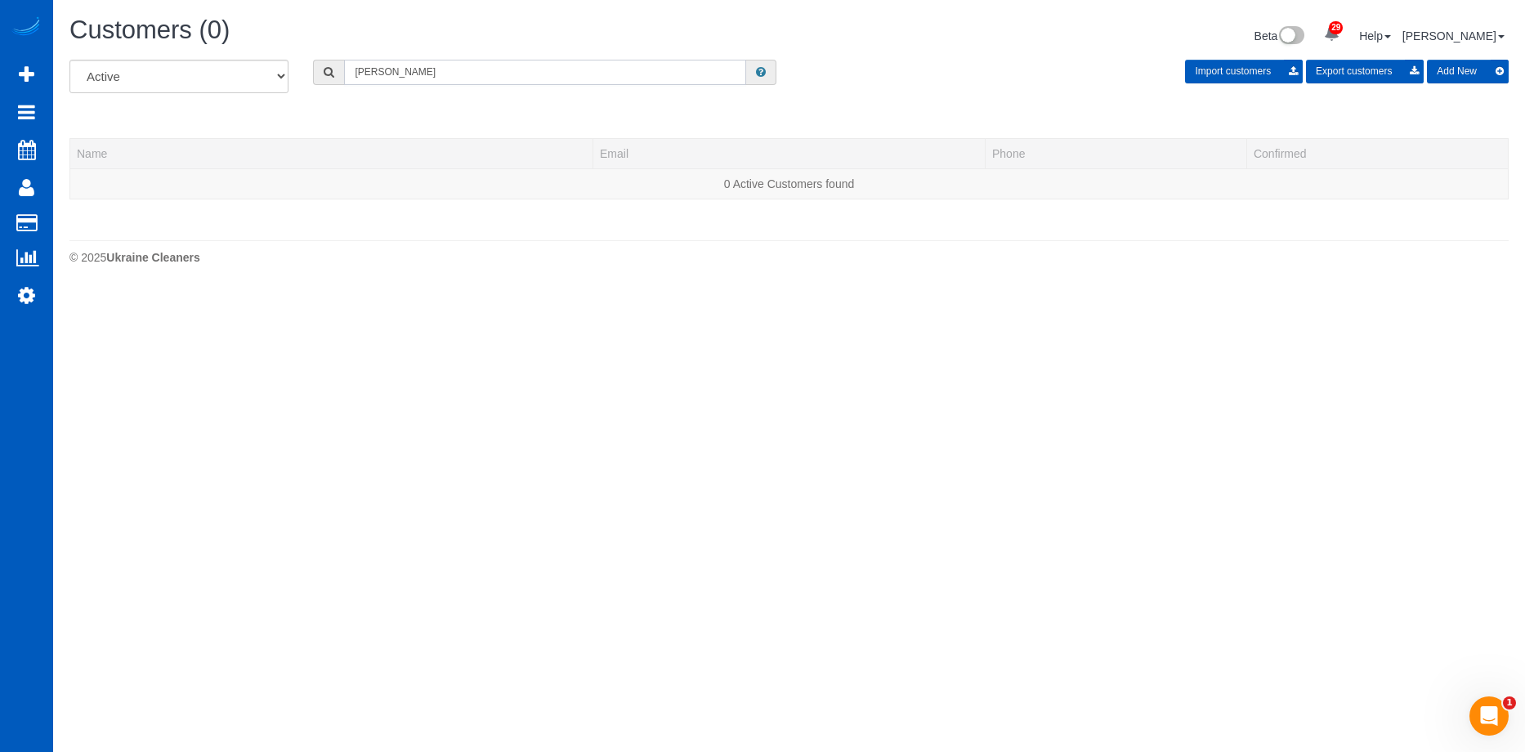
click at [440, 65] on input "[PERSON_NAME]" at bounding box center [545, 72] width 402 height 25
drag, startPoint x: 462, startPoint y: 75, endPoint x: 223, endPoint y: 69, distance: 238.6
click at [223, 69] on div "All Active Archived [PERSON_NAME] Import customers Export customers Add New" at bounding box center [788, 83] width 1463 height 46
paste input "[EMAIL_ADDRESS][DOMAIN_NAME]"
type input "[EMAIL_ADDRESS][DOMAIN_NAME]"
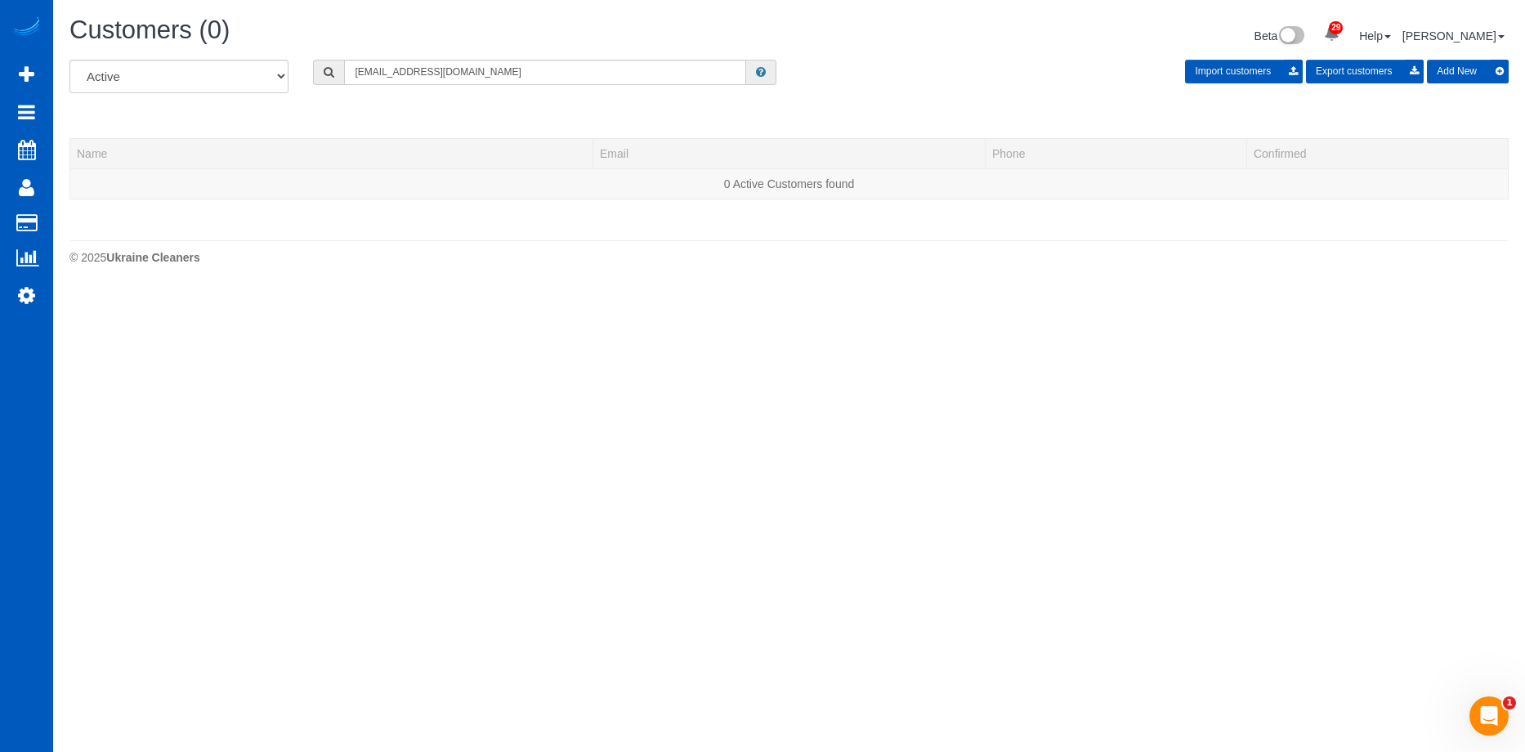
click at [1487, 73] on button "Add New" at bounding box center [1468, 72] width 82 height 24
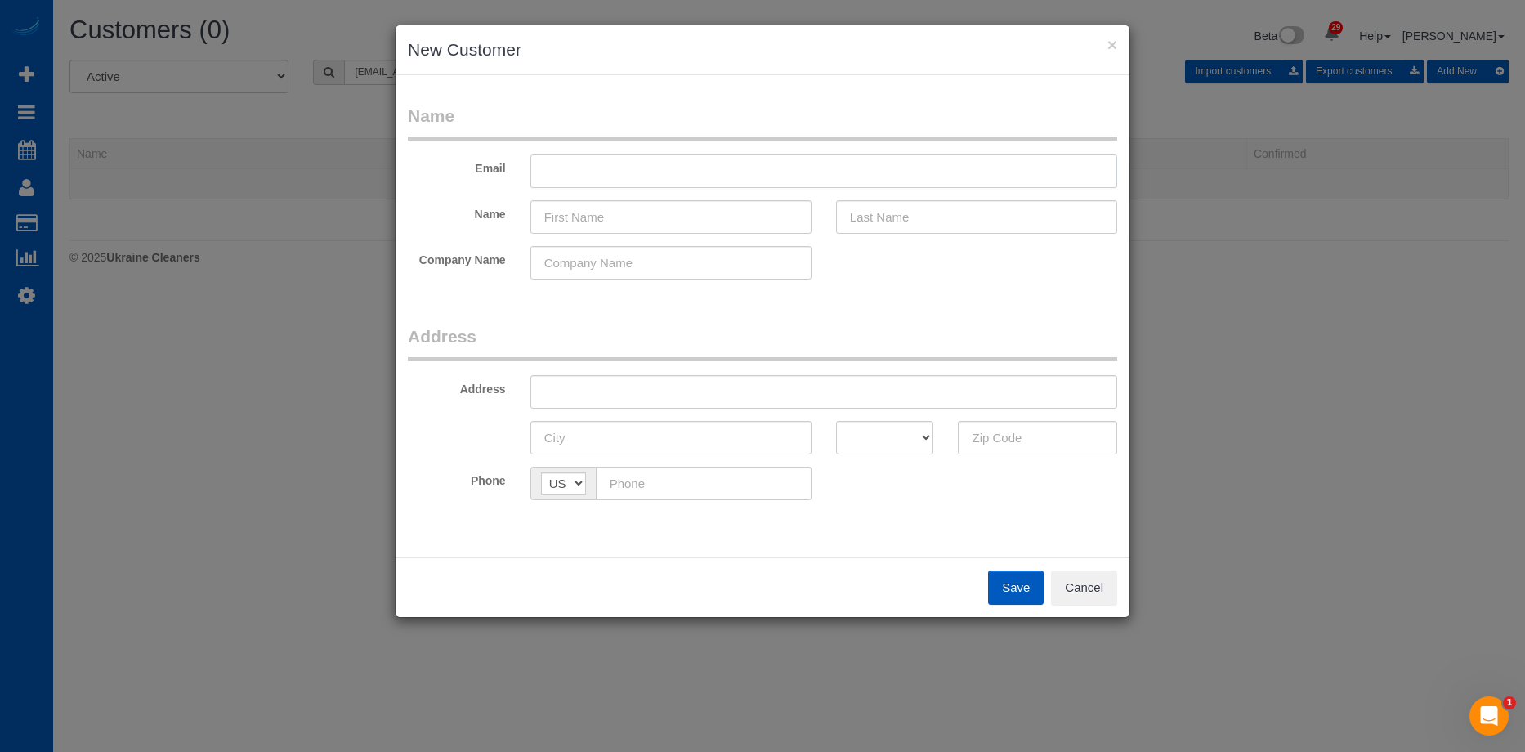
click at [779, 174] on input "text" at bounding box center [823, 170] width 587 height 33
paste input "[EMAIL_ADDRESS][DOMAIN_NAME]"
type input "[EMAIL_ADDRESS][DOMAIN_NAME]"
click at [624, 223] on input "text" at bounding box center [670, 216] width 281 height 33
paste input "[PERSON_NAME]"
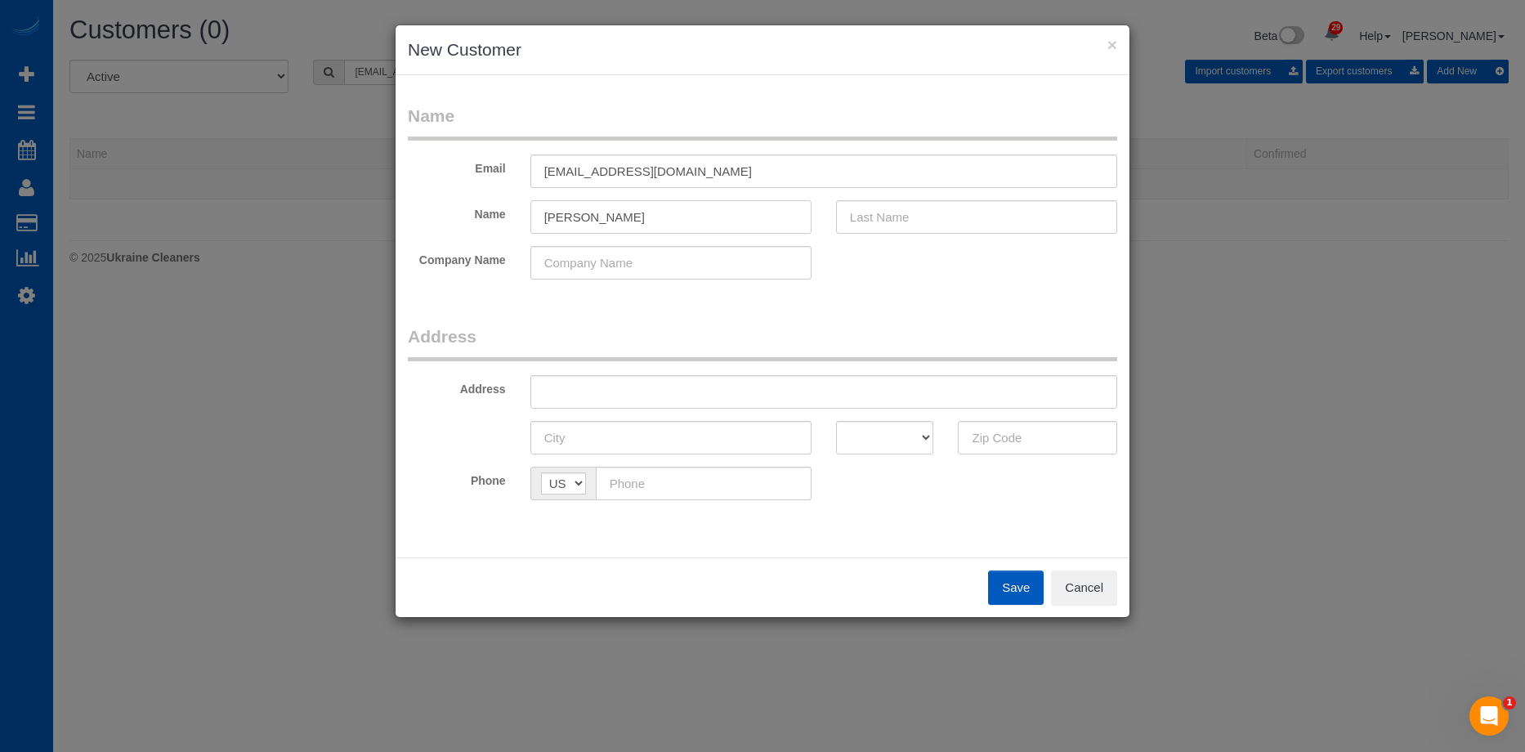
drag, startPoint x: 579, startPoint y: 216, endPoint x: 766, endPoint y: 223, distance: 186.4
click at [765, 223] on input "[PERSON_NAME]" at bounding box center [670, 216] width 281 height 33
type input "[PERSON_NAME]"
click at [1031, 225] on input "text" at bounding box center [976, 216] width 281 height 33
paste input "[PERSON_NAME]"
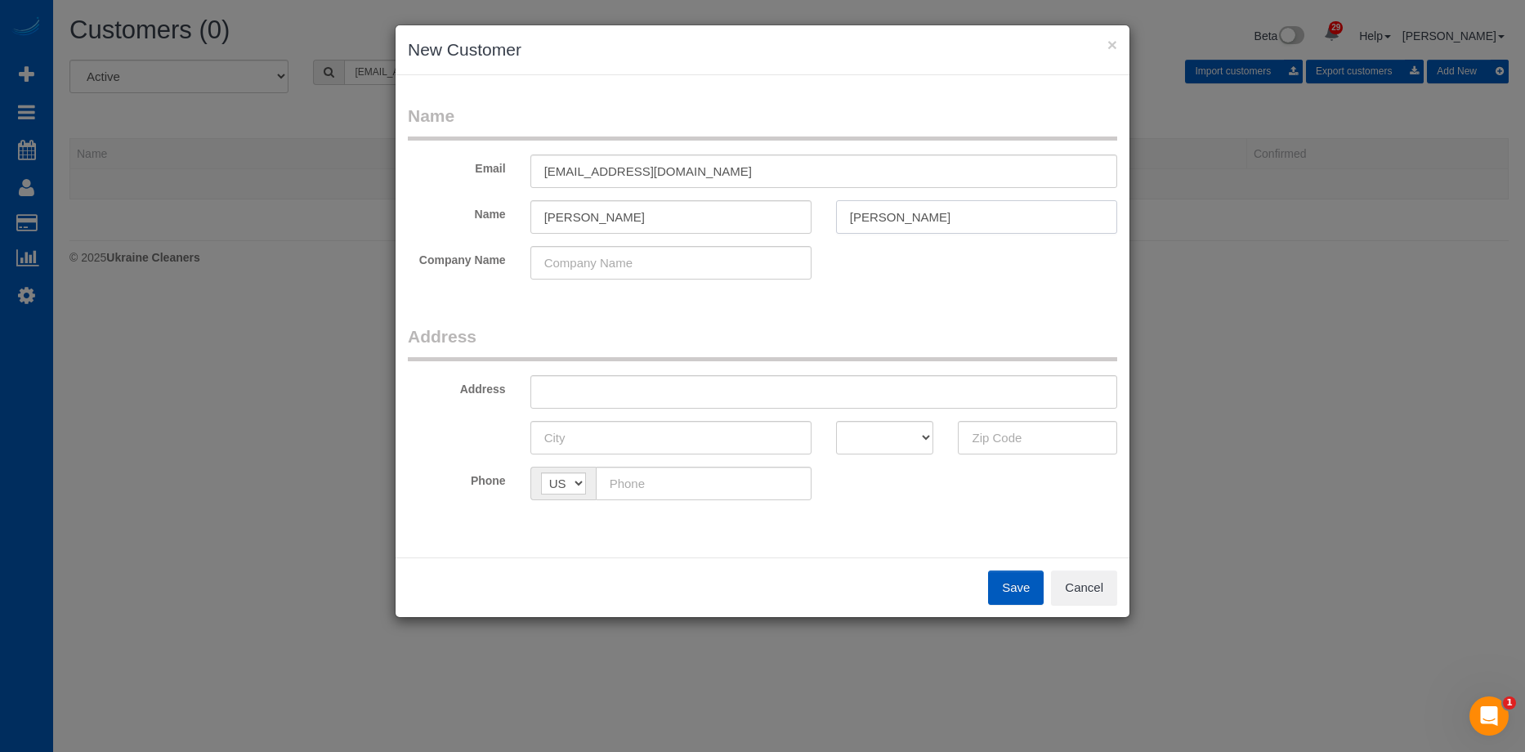
type input "[PERSON_NAME]"
click at [628, 215] on input "[PERSON_NAME]" at bounding box center [670, 216] width 281 height 33
type input "[PERSON_NAME]"
drag, startPoint x: 654, startPoint y: 391, endPoint x: 663, endPoint y: 387, distance: 10.6
click at [654, 391] on input "text" at bounding box center [823, 391] width 587 height 33
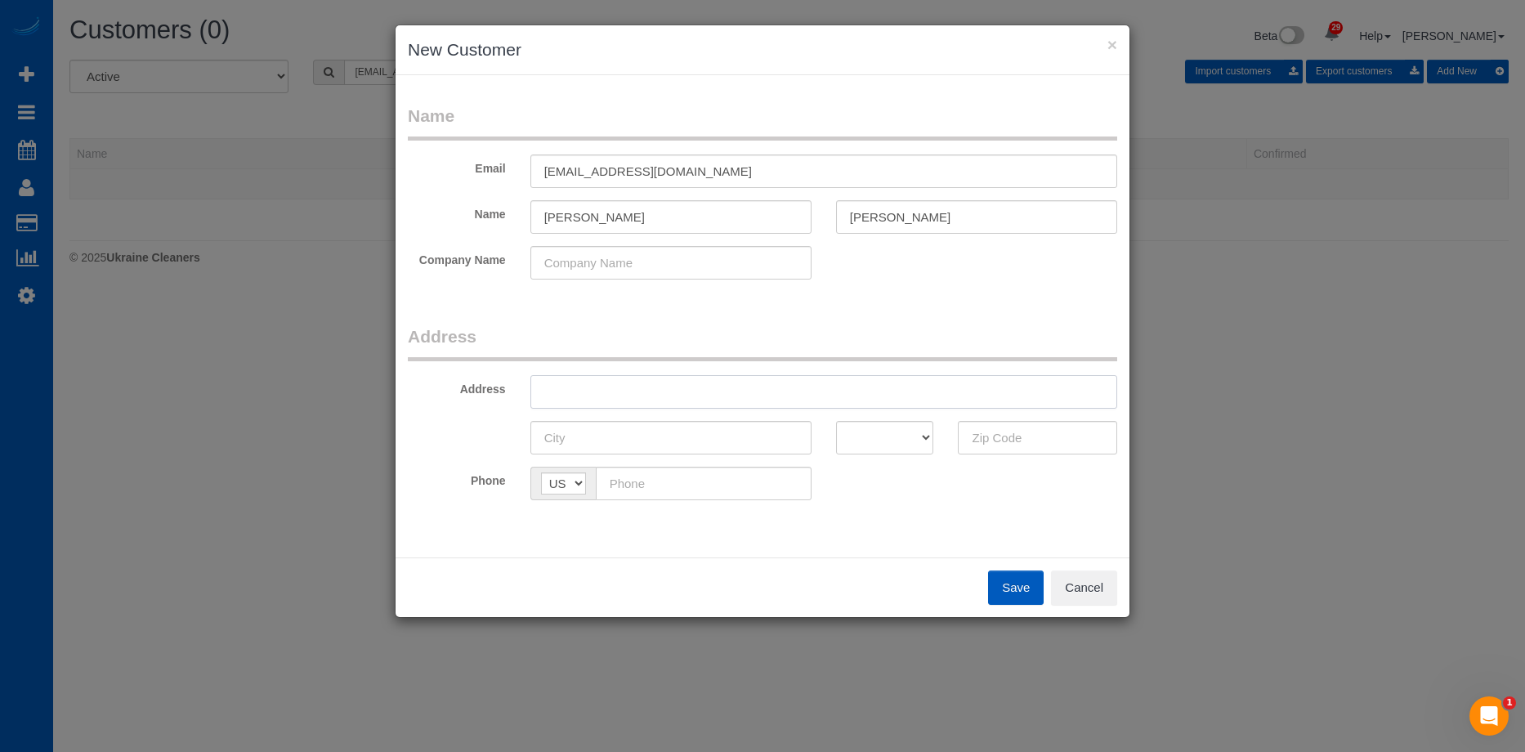
paste input "[STREET_ADDRESS]"
drag, startPoint x: 712, startPoint y: 391, endPoint x: 921, endPoint y: 404, distance: 209.6
click at [921, 404] on input "[STREET_ADDRESS]" at bounding box center [823, 391] width 587 height 33
type input "[STREET_ADDRESS]"
click at [1022, 442] on input "text" at bounding box center [1037, 437] width 159 height 33
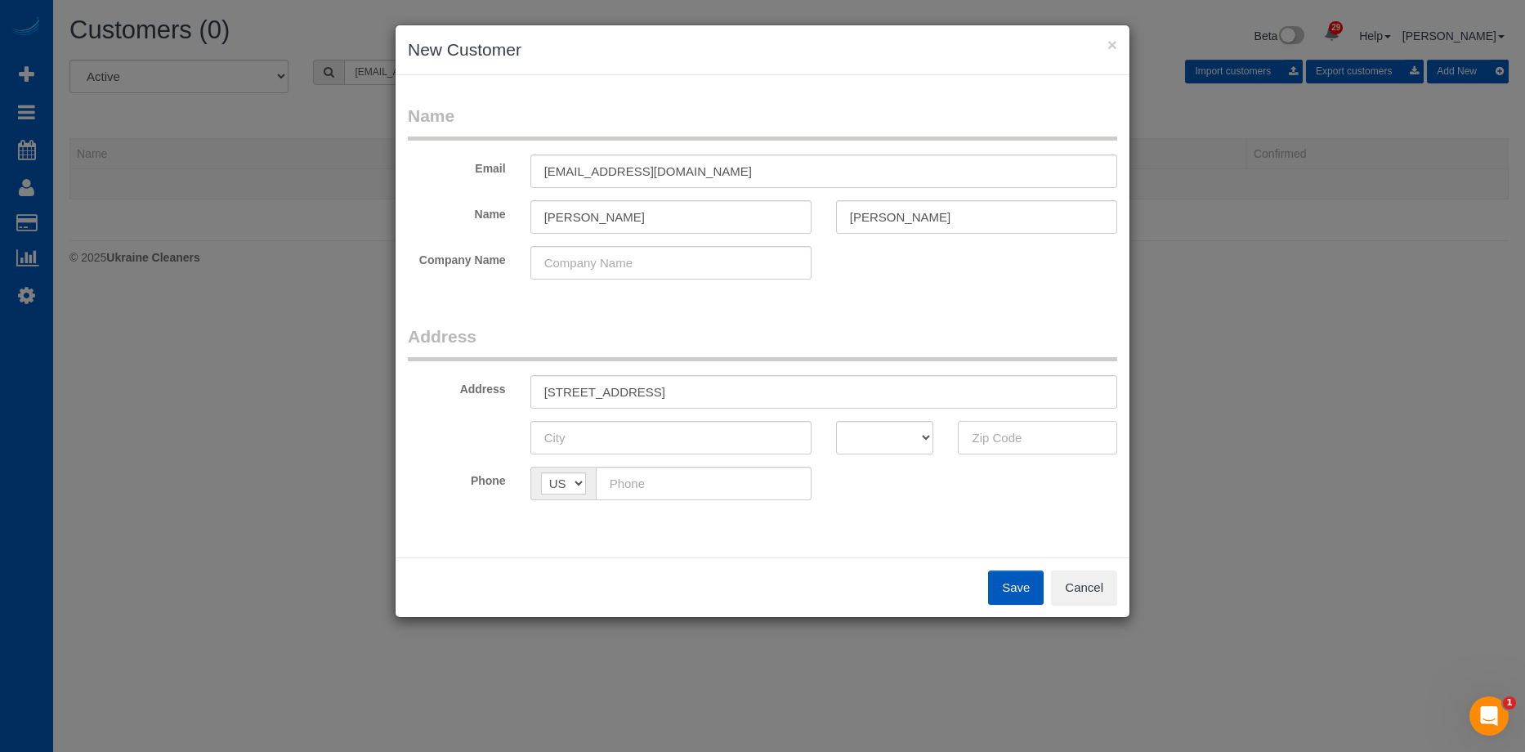
paste input "98042"
type input "98042"
drag, startPoint x: 868, startPoint y: 439, endPoint x: 873, endPoint y: 421, distance: 18.6
click at [868, 439] on select "AK AL AR AZ CA CO CT DC DE FL [GEOGRAPHIC_DATA] HI IA ID IL IN KS [GEOGRAPHIC_D…" at bounding box center [885, 437] width 98 height 33
select select "WA"
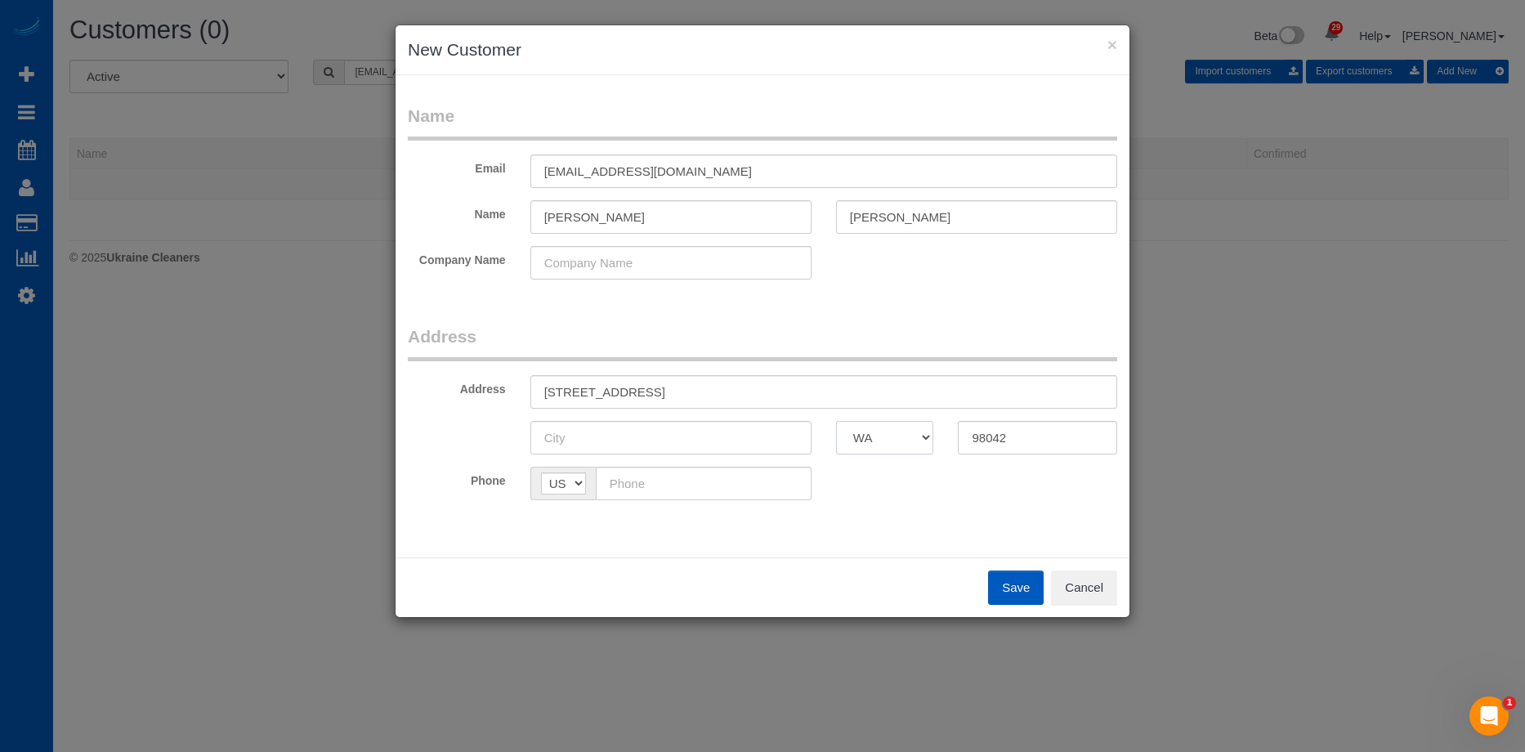
click at [836, 421] on select "AK AL AR AZ CA CO CT DC DE FL [GEOGRAPHIC_DATA] HI IA ID IL IN KS [GEOGRAPHIC_D…" at bounding box center [885, 437] width 98 height 33
drag, startPoint x: 657, startPoint y: 391, endPoint x: 681, endPoint y: 395, distance: 24.0
click at [681, 395] on input "[STREET_ADDRESS]" at bounding box center [823, 391] width 587 height 33
type input "[STREET_ADDRESS]"
click at [642, 451] on input "text" at bounding box center [670, 437] width 281 height 33
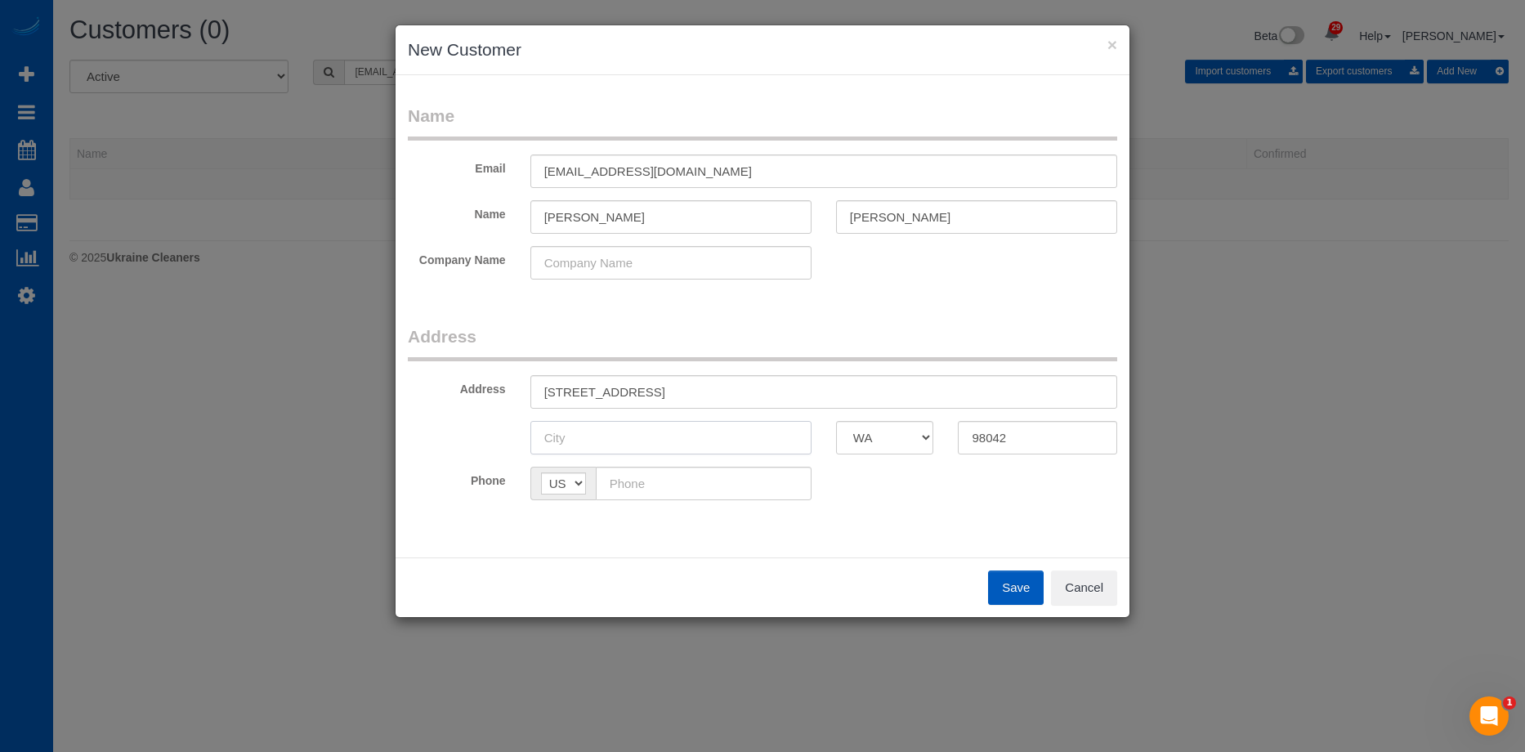
paste input "Kent"
type input "Kent"
drag, startPoint x: 650, startPoint y: 396, endPoint x: 750, endPoint y: 390, distance: 99.9
click at [750, 390] on input "[STREET_ADDRESS]" at bounding box center [823, 391] width 587 height 33
type input "[STREET_ADDRESS]"
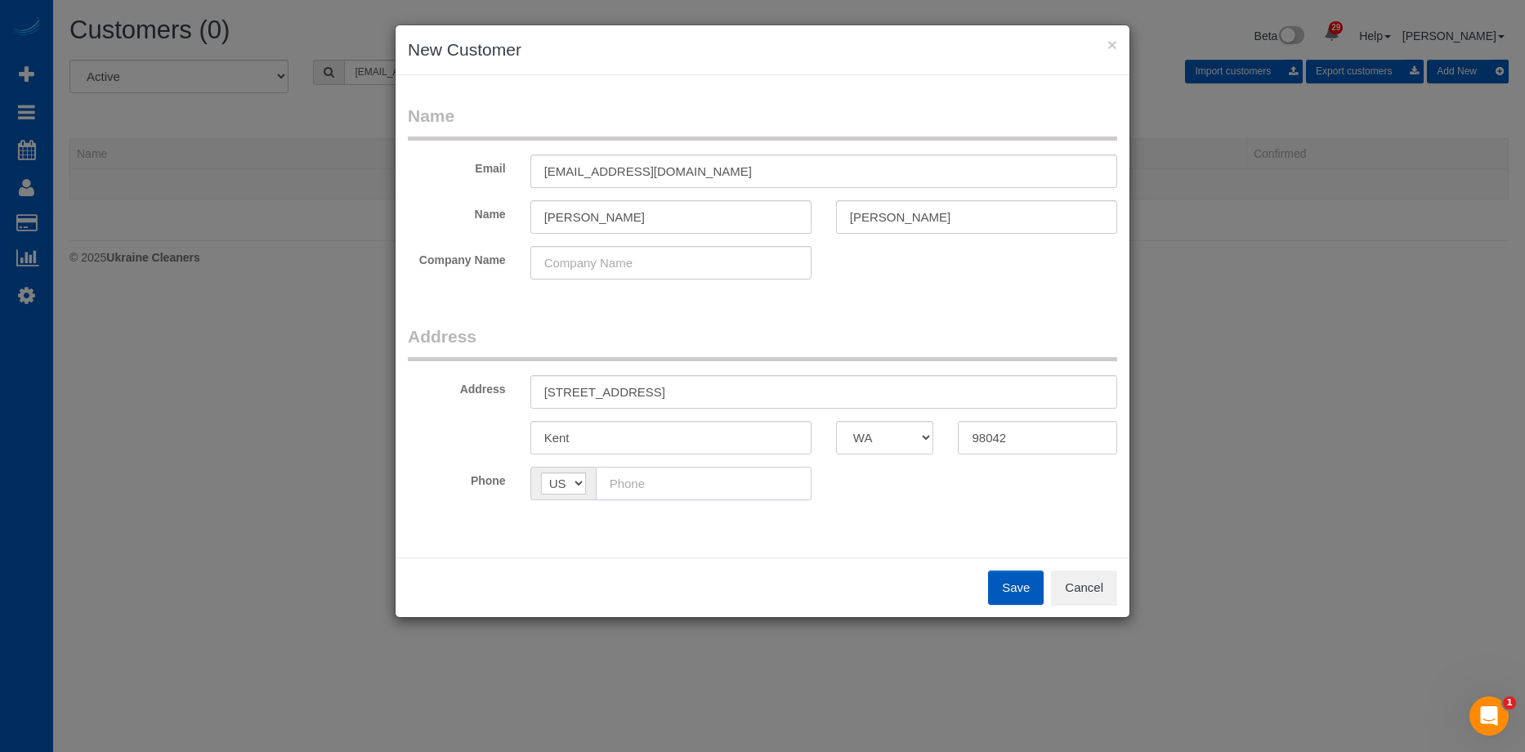
click at [735, 486] on input "text" at bounding box center [704, 483] width 216 height 33
paste input "[PHONE_NUMBER]"
type input "[PHONE_NUMBER]"
click at [983, 503] on fieldset "Address Address [STREET_ADDRESS] [GEOGRAPHIC_DATA] AK AL AR AZ CA CO CT DC DE F…" at bounding box center [762, 418] width 709 height 188
click at [1023, 592] on button "Save" at bounding box center [1016, 587] width 56 height 34
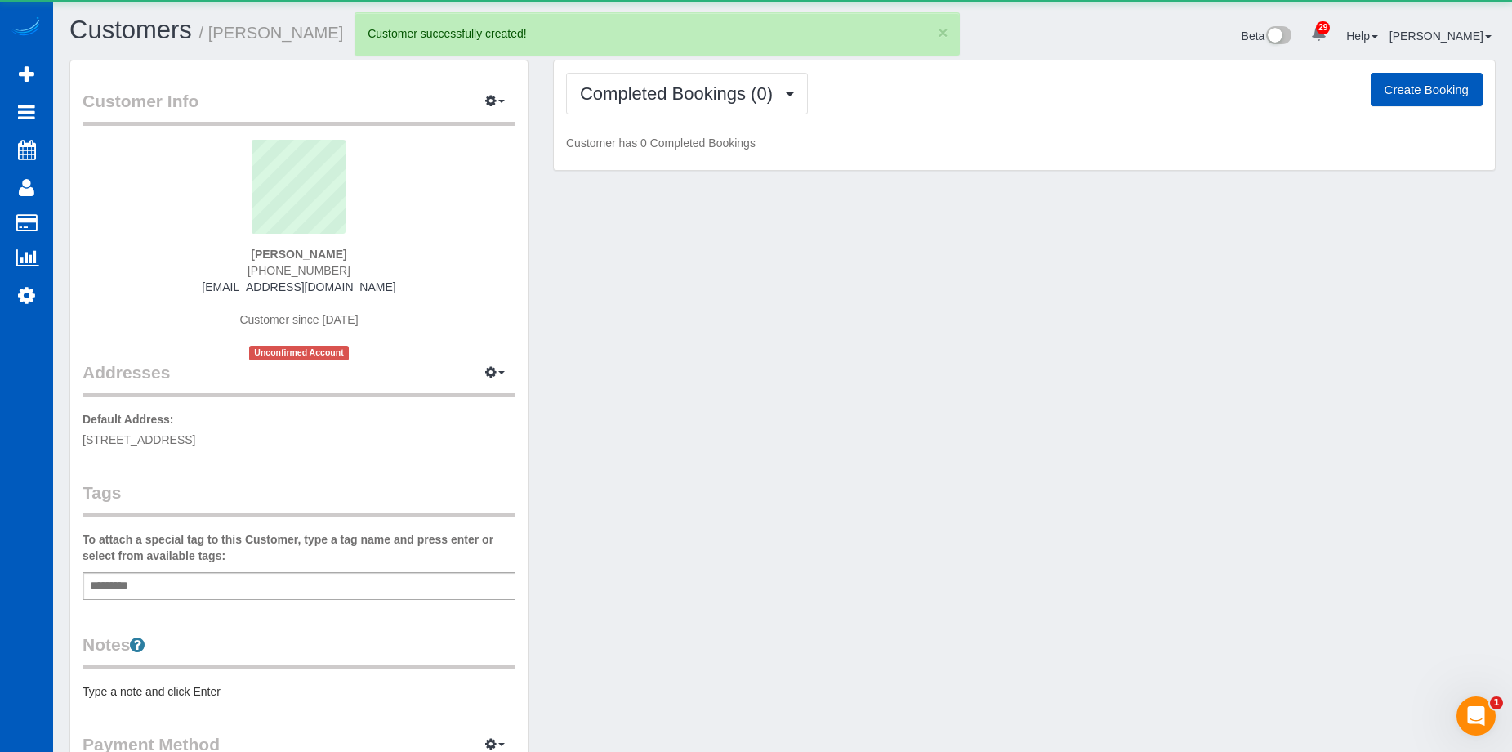
click at [1448, 87] on button "Create Booking" at bounding box center [1427, 90] width 112 height 34
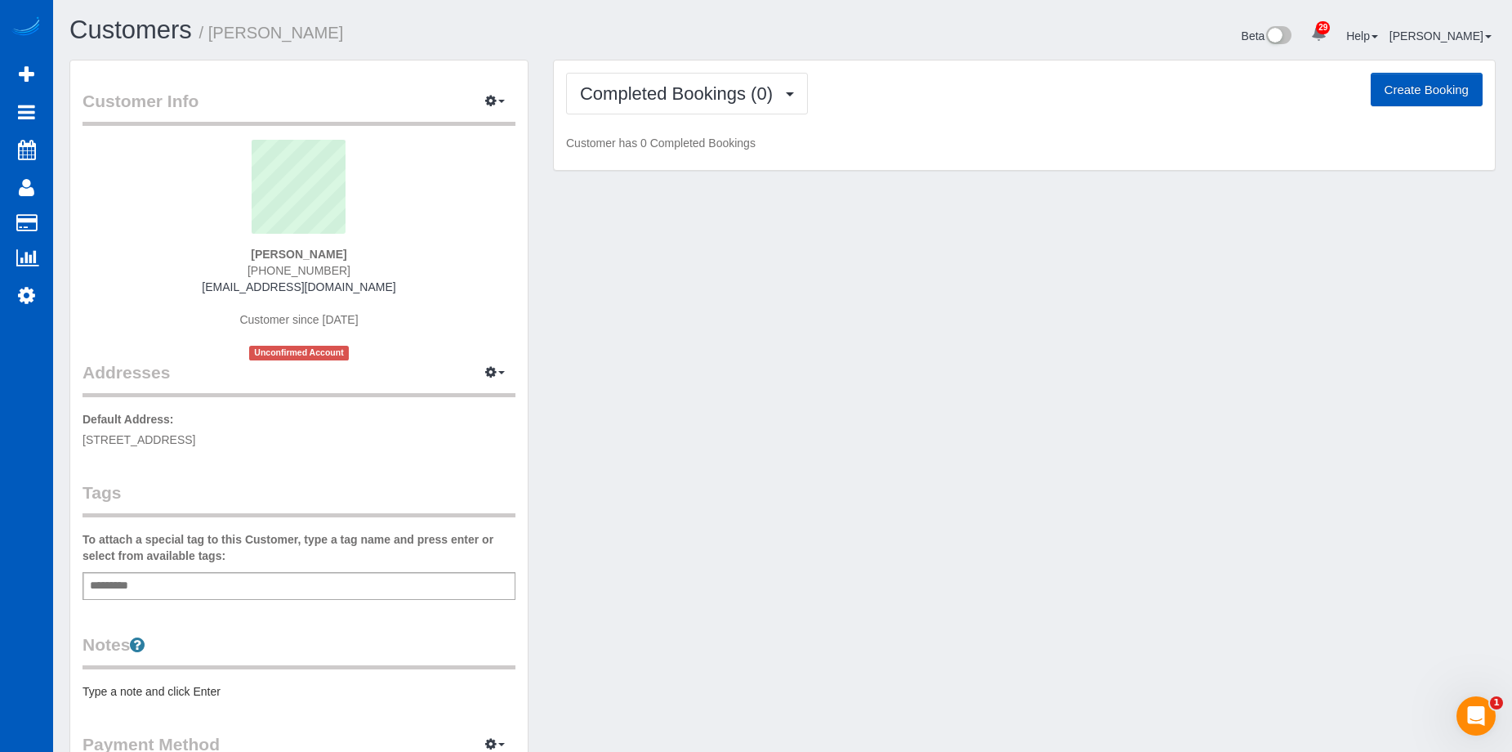
select select "WA"
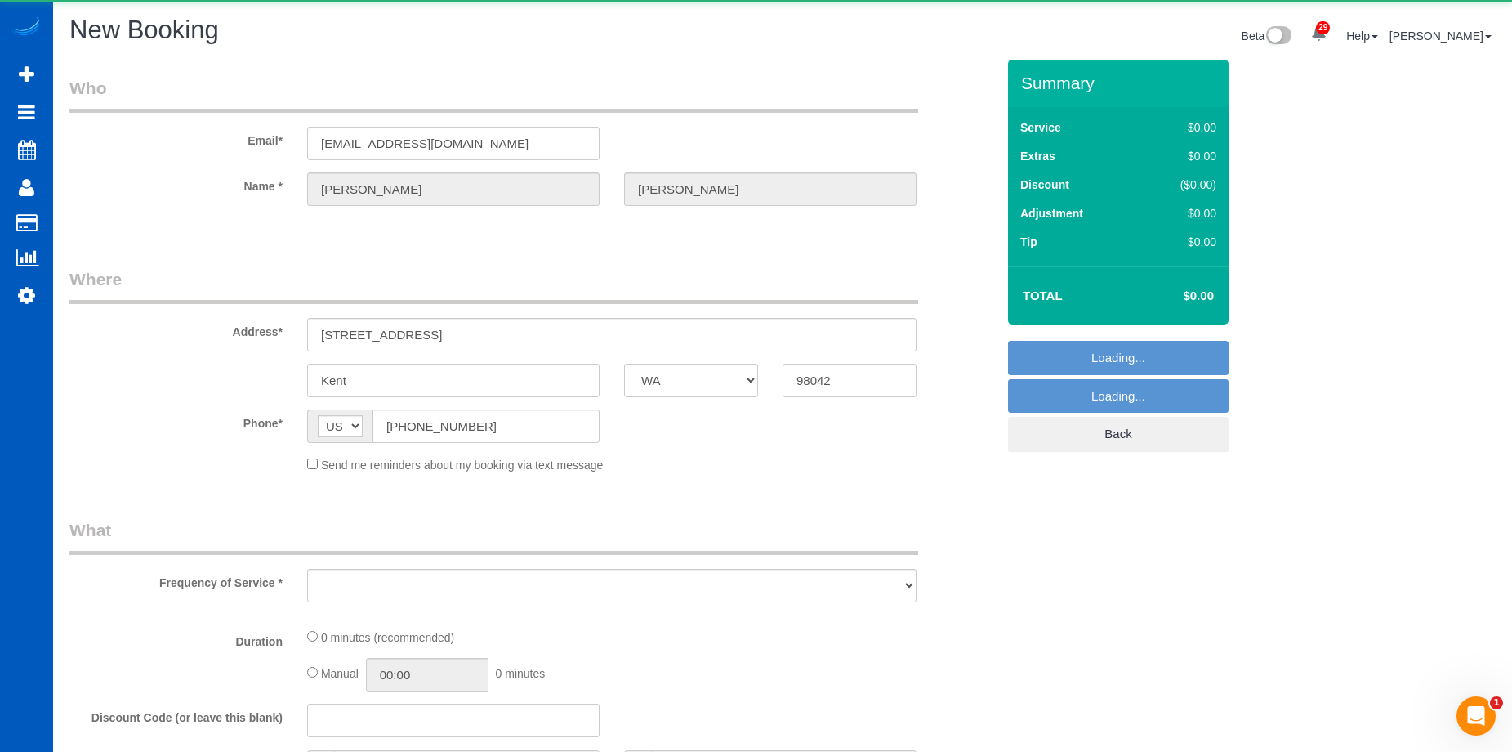
select select "object:8945"
select select "199"
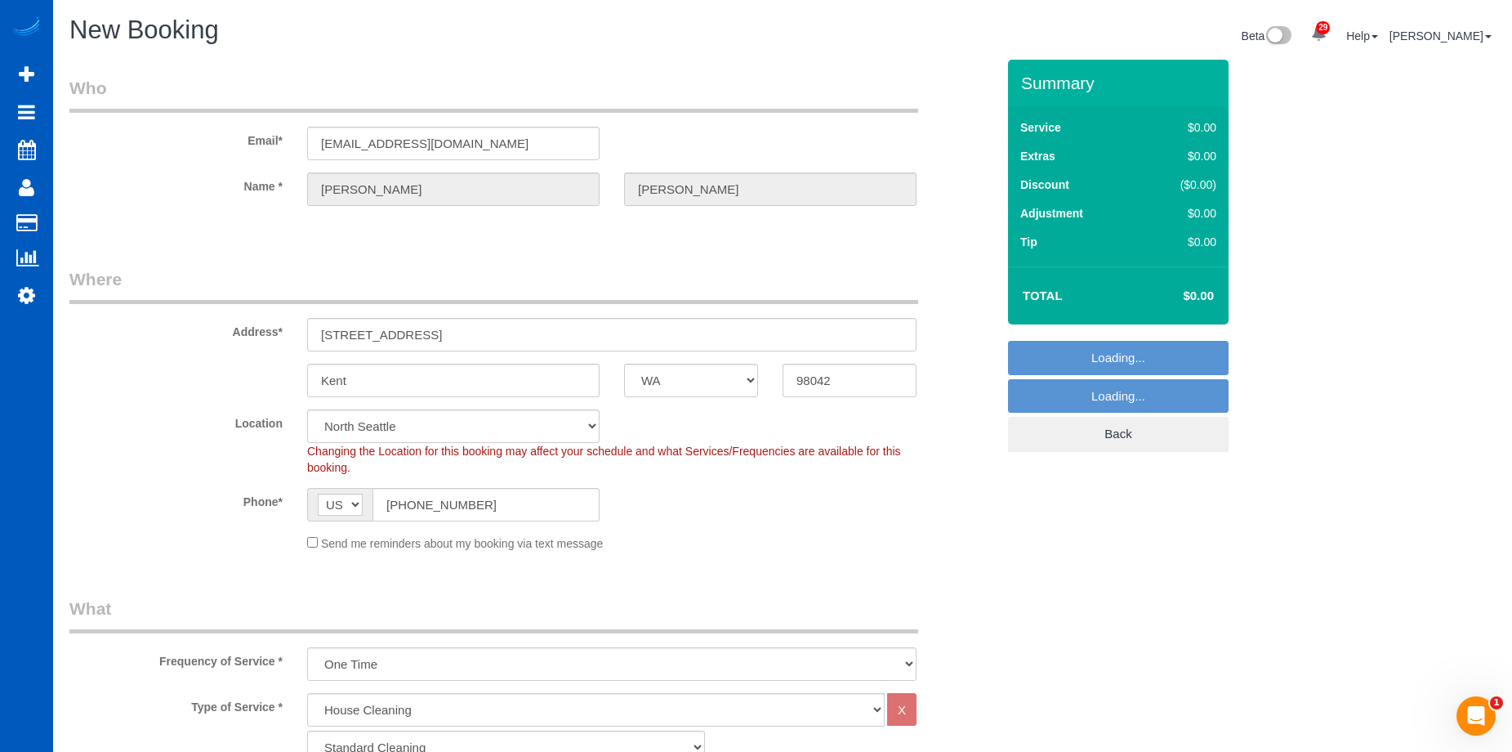
select select "object:9205"
select select "8"
select select "object:9295"
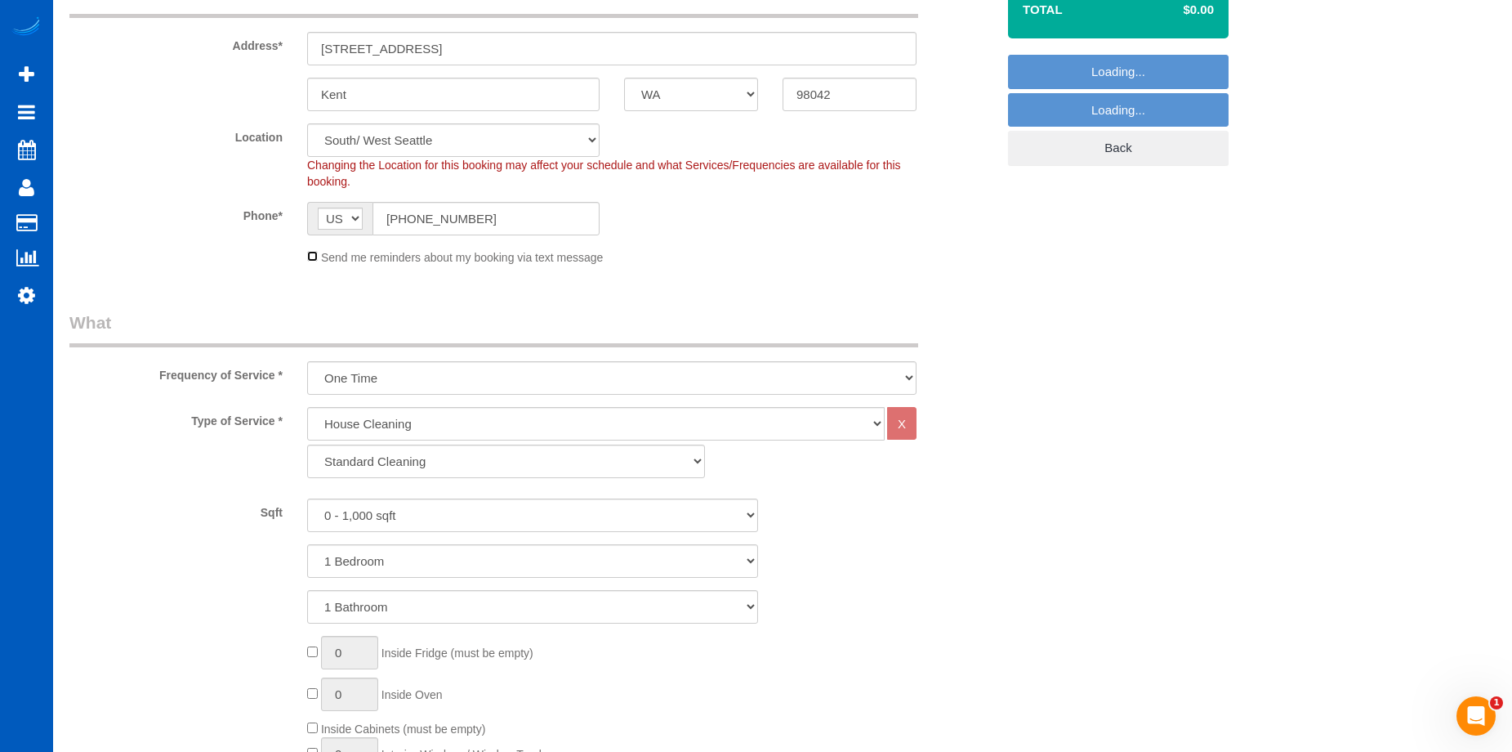
scroll to position [327, 0]
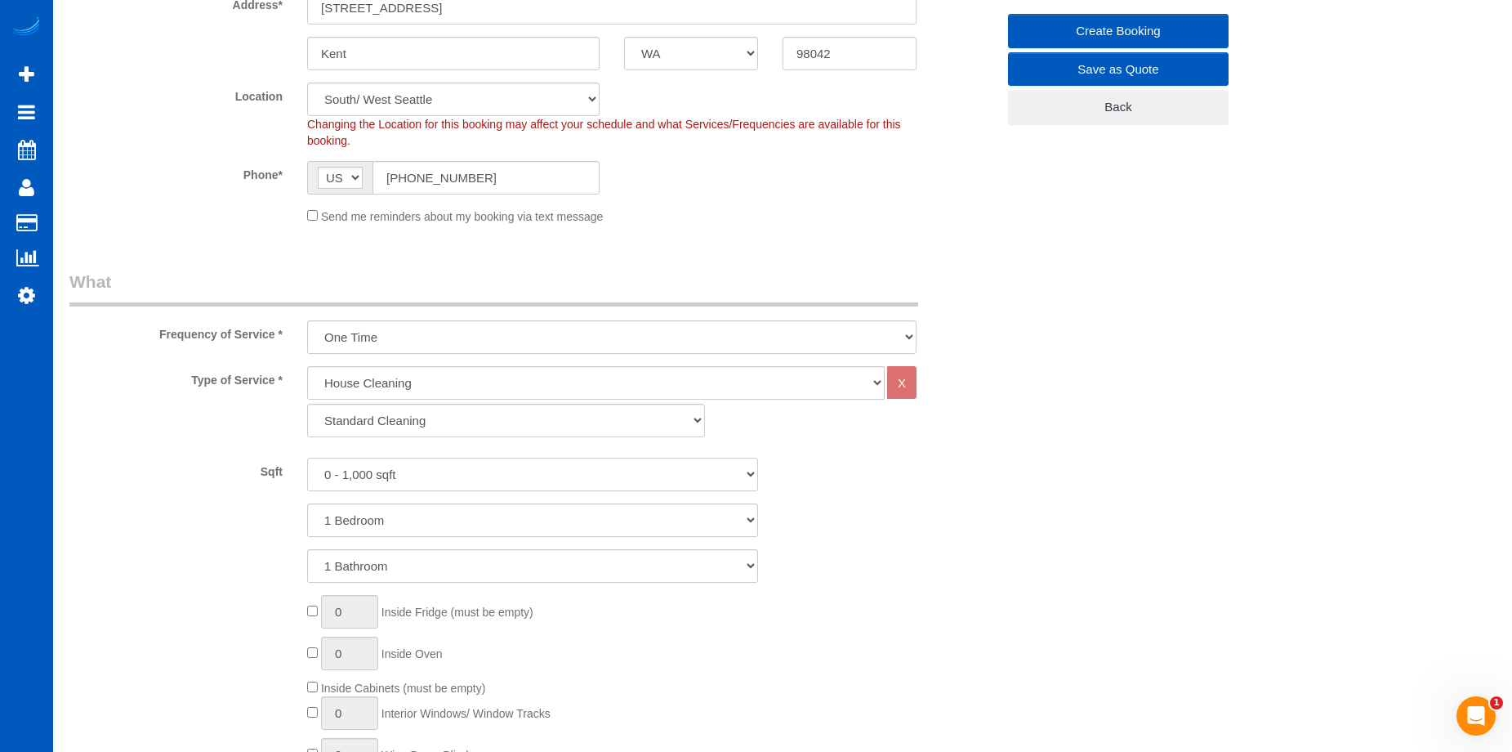
drag, startPoint x: 556, startPoint y: 464, endPoint x: 556, endPoint y: 490, distance: 26.2
click at [556, 464] on select "0 - 1,000 sqft 1,001 - 1,500 sqft 1,501 - 2,000 sqft 2,001 - 2,500 sqft 2,501 -…" at bounding box center [532, 474] width 451 height 33
select select "3001"
click at [307, 458] on select "0 - 1,000 sqft 1,001 - 1,500 sqft 1,501 - 2,000 sqft 2,001 - 2,500 sqft 2,501 -…" at bounding box center [532, 474] width 451 height 33
drag, startPoint x: 534, startPoint y: 520, endPoint x: 529, endPoint y: 534, distance: 15.0
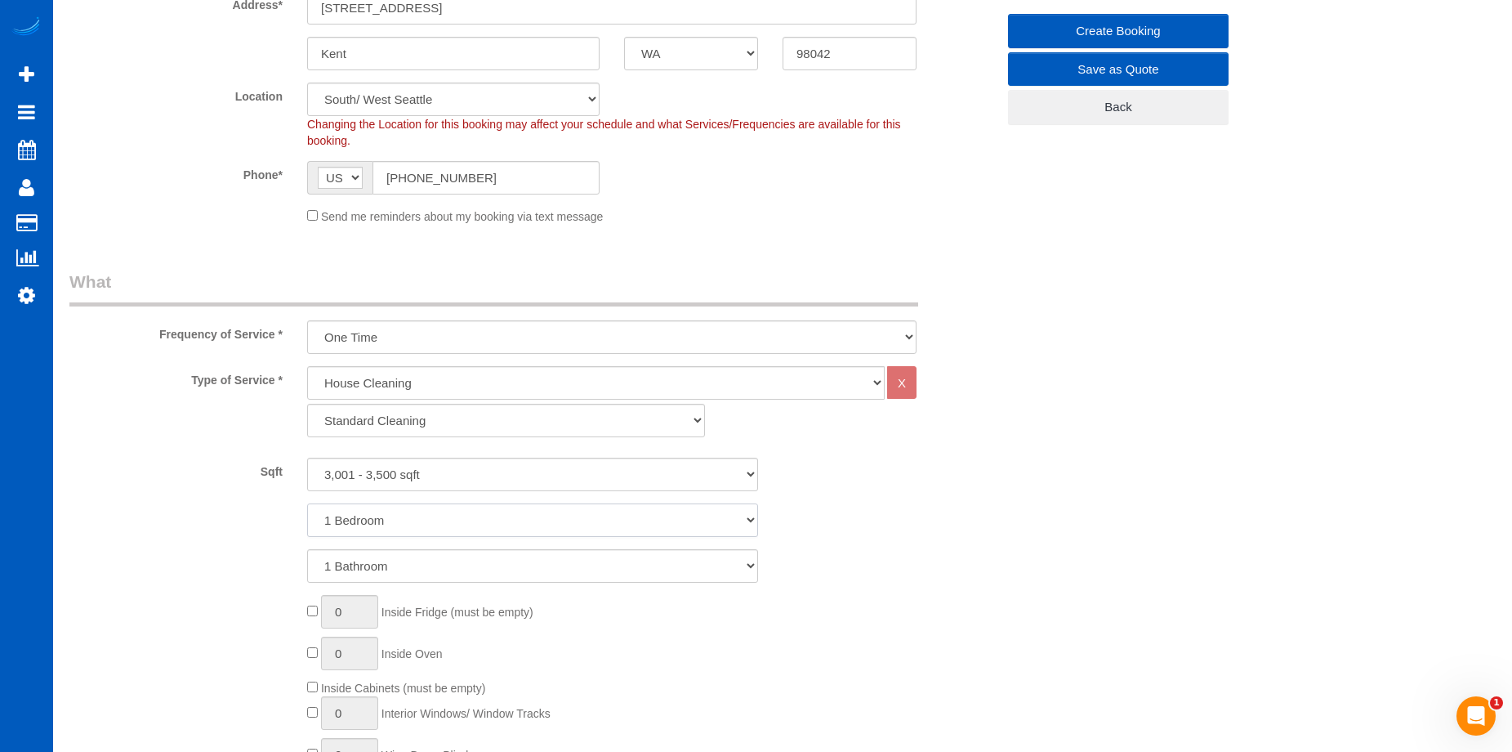
click at [534, 520] on select "1 Bedroom 2 Bedrooms 3 Bedrooms 4 Bedrooms 5 Bedrooms 6 Bedrooms 7 Bedrooms" at bounding box center [532, 519] width 451 height 33
select select "5"
click at [307, 503] on select "1 Bedroom 2 Bedrooms 3 Bedrooms 4 Bedrooms 5 Bedrooms 6 Bedrooms 7 Bedrooms" at bounding box center [532, 519] width 451 height 33
click at [529, 566] on select "1 Bathroom 2 Bathrooms 3 Bathrooms 4 Bathrooms 5 Bathrooms 6 Bathrooms 7 Bathro…" at bounding box center [532, 565] width 451 height 33
select select "3"
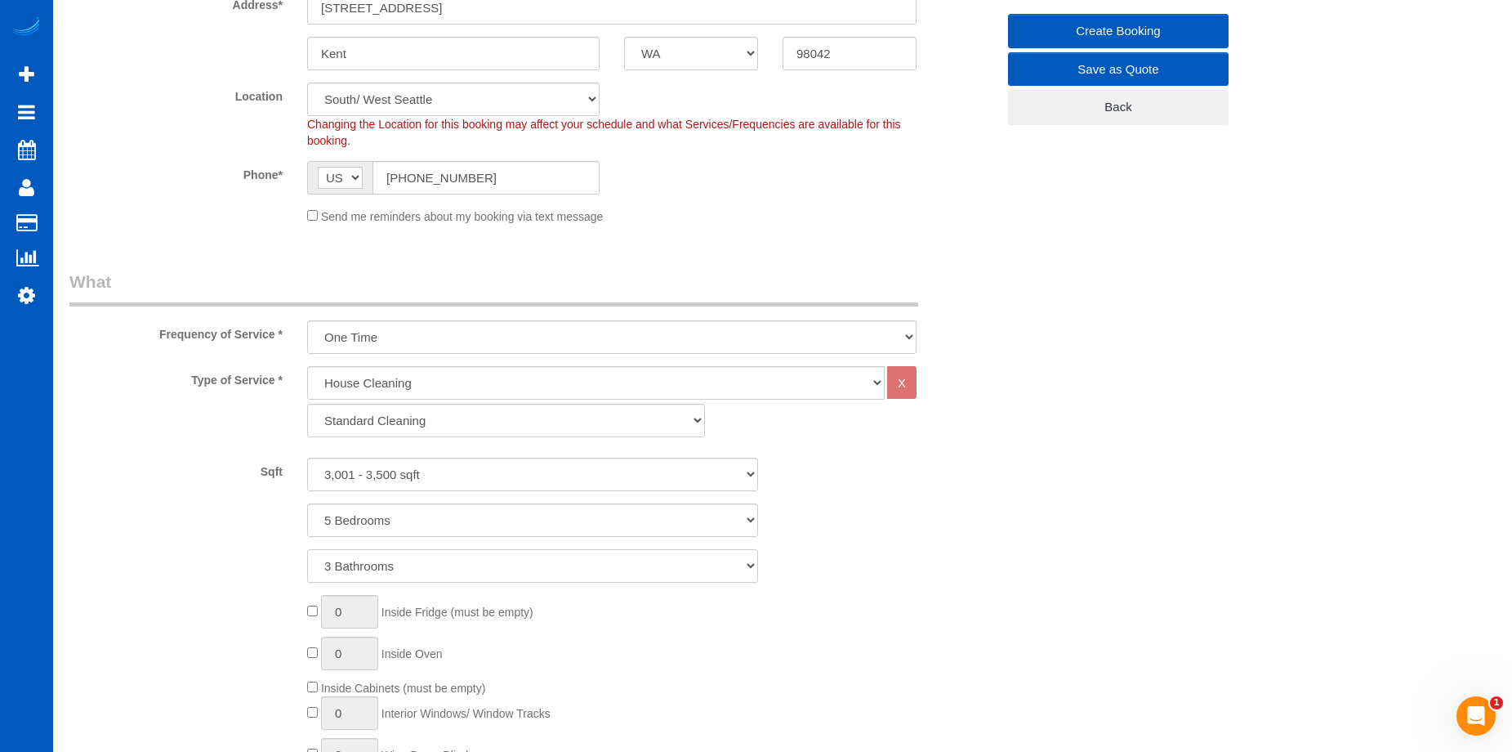
click at [307, 549] on select "1 Bathroom 2 Bathrooms 3 Bathrooms 4 Bathrooms 5 Bathrooms 6 Bathrooms 7 Bathro…" at bounding box center [532, 565] width 451 height 33
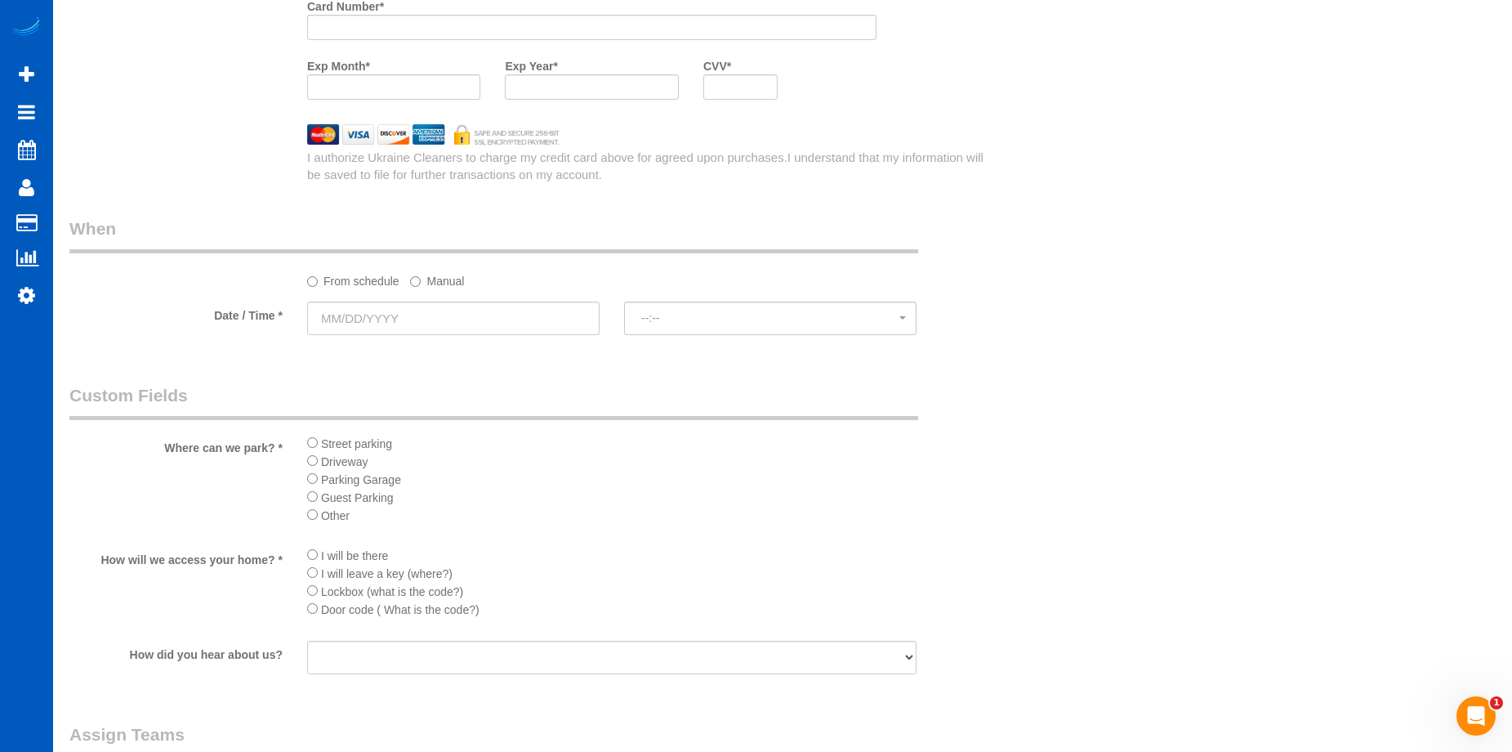
scroll to position [1879, 0]
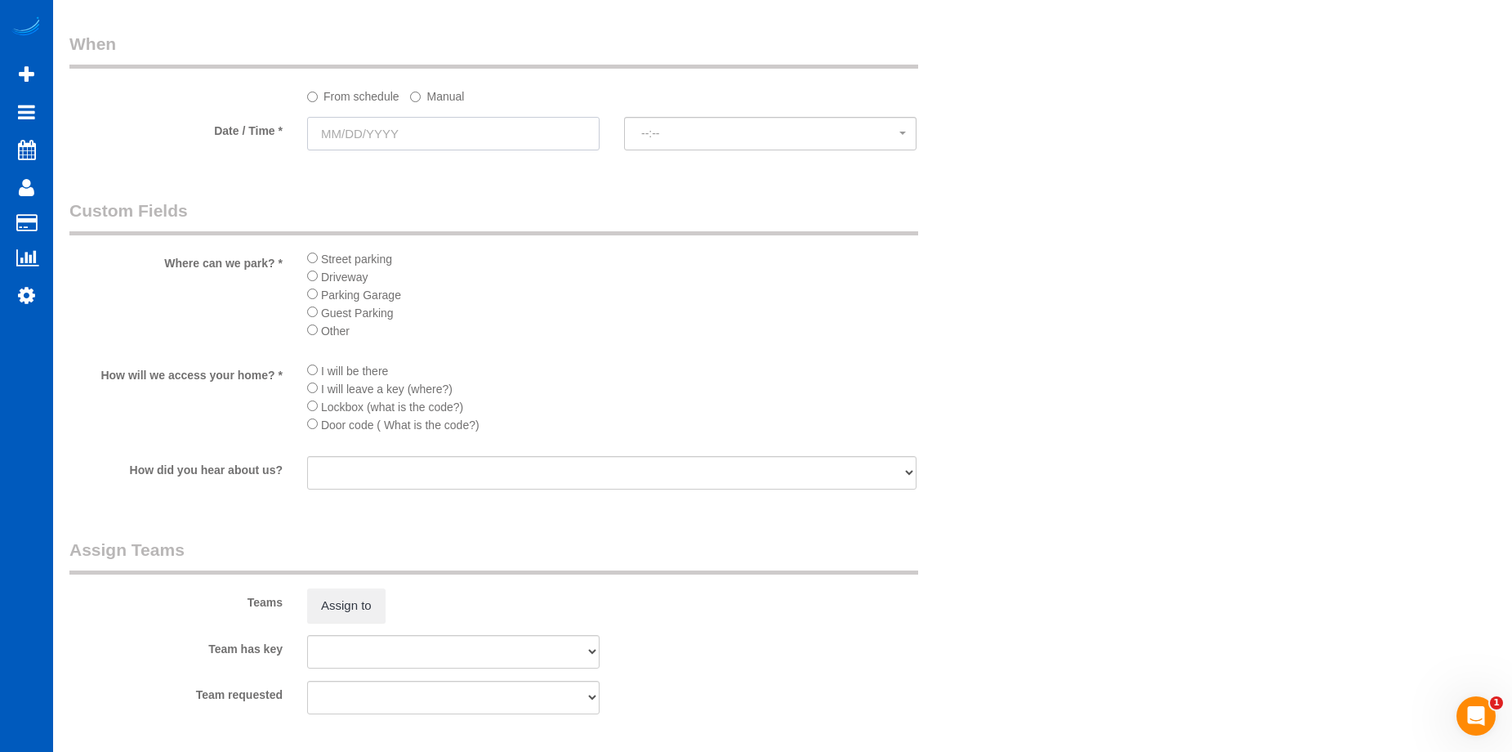
click at [492, 141] on input "text" at bounding box center [453, 133] width 292 height 33
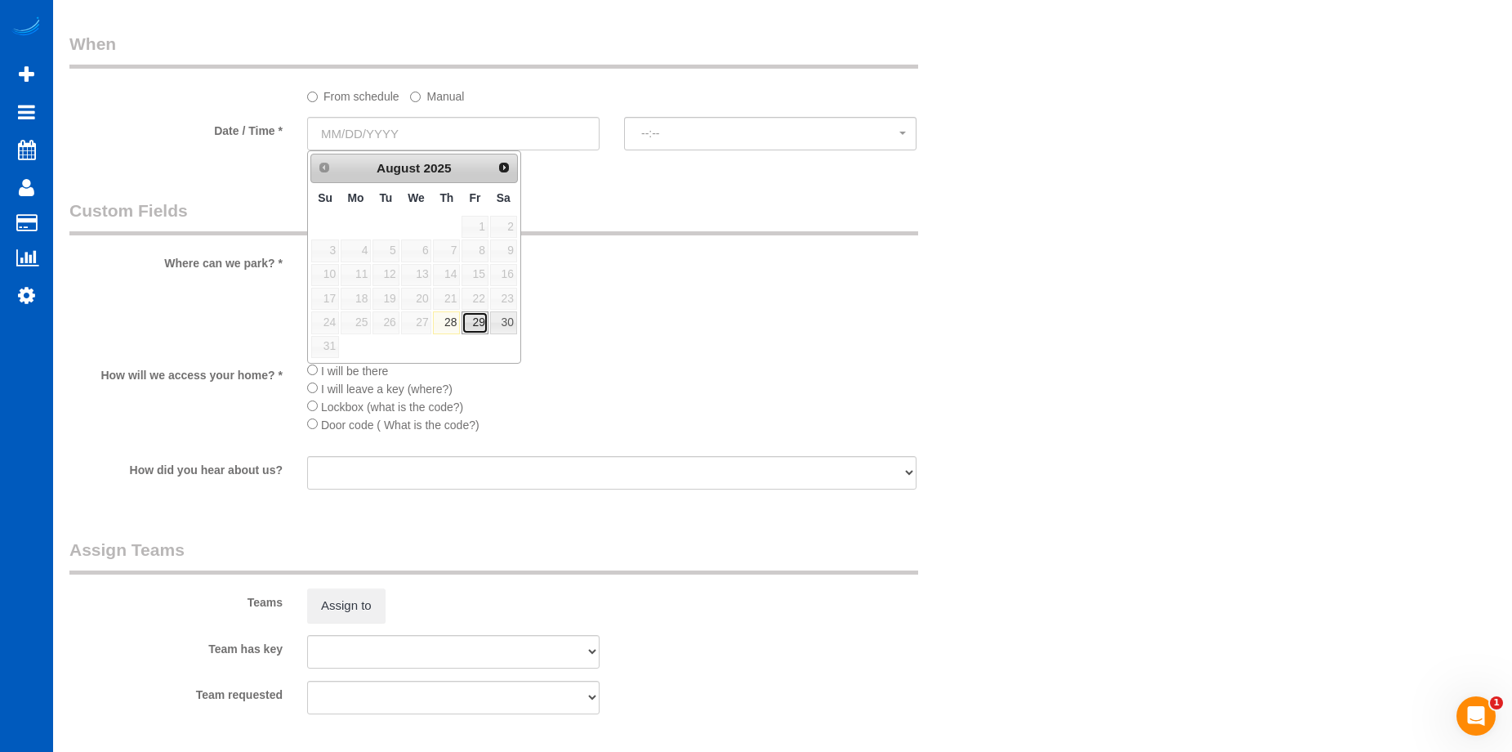
click at [473, 316] on link "29" at bounding box center [475, 322] width 26 height 22
type input "[DATE]"
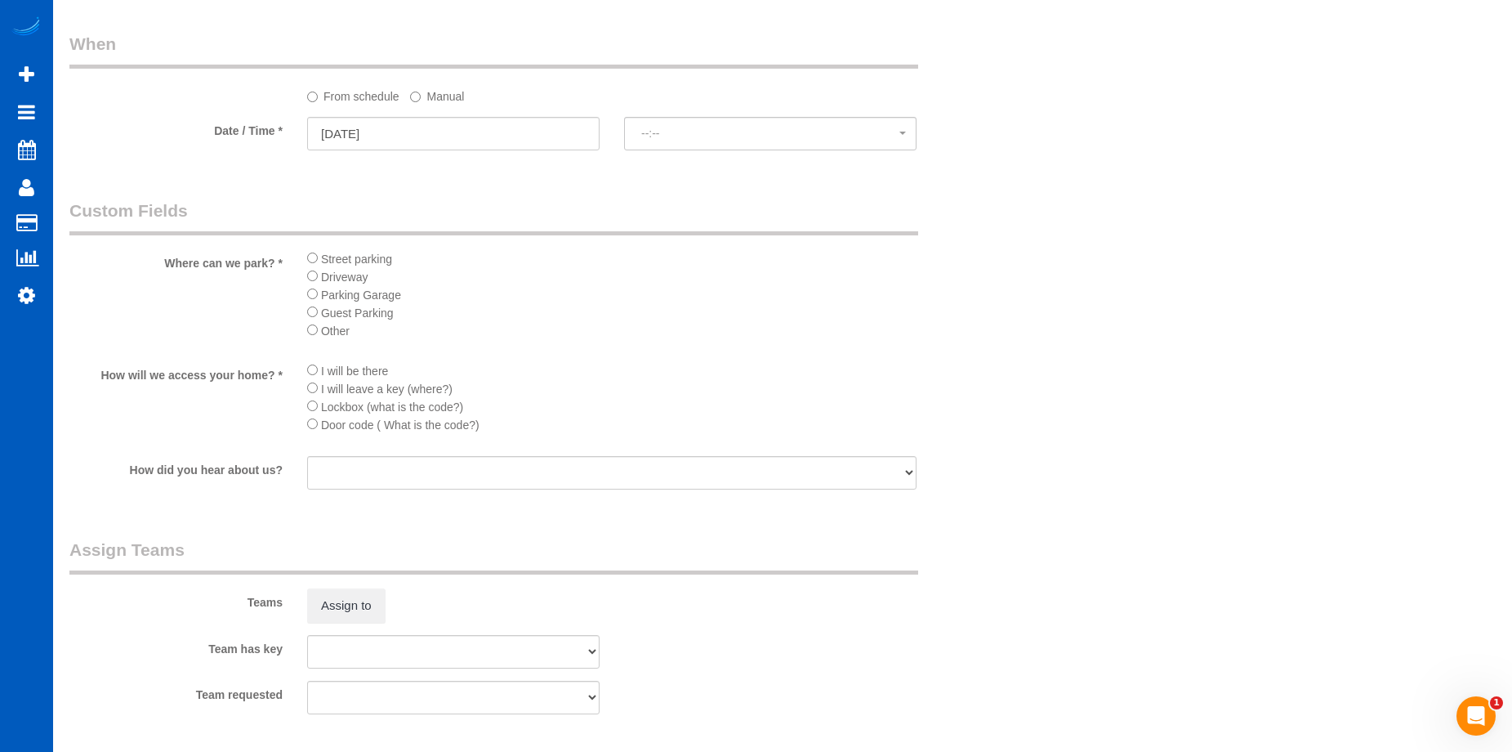
select select "spot65"
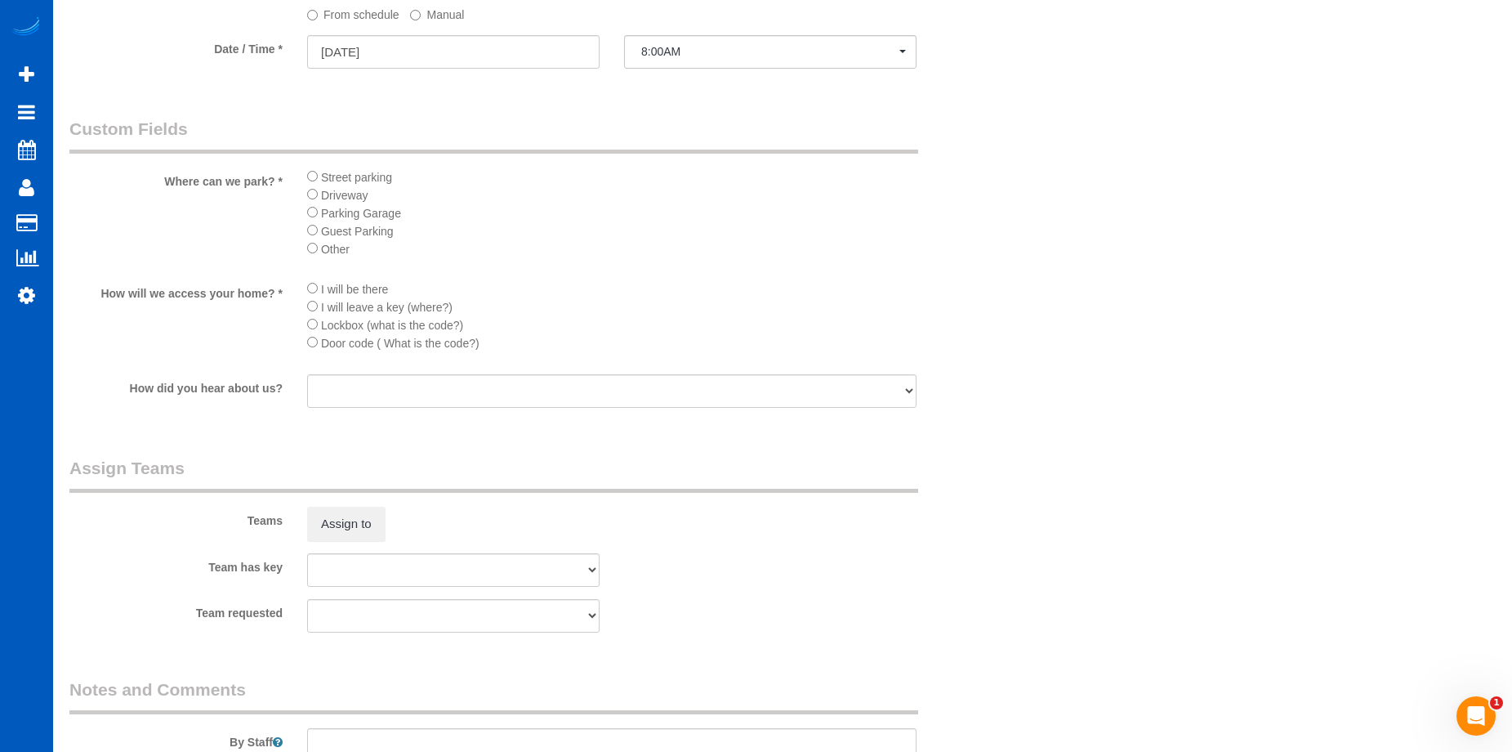
scroll to position [2206, 0]
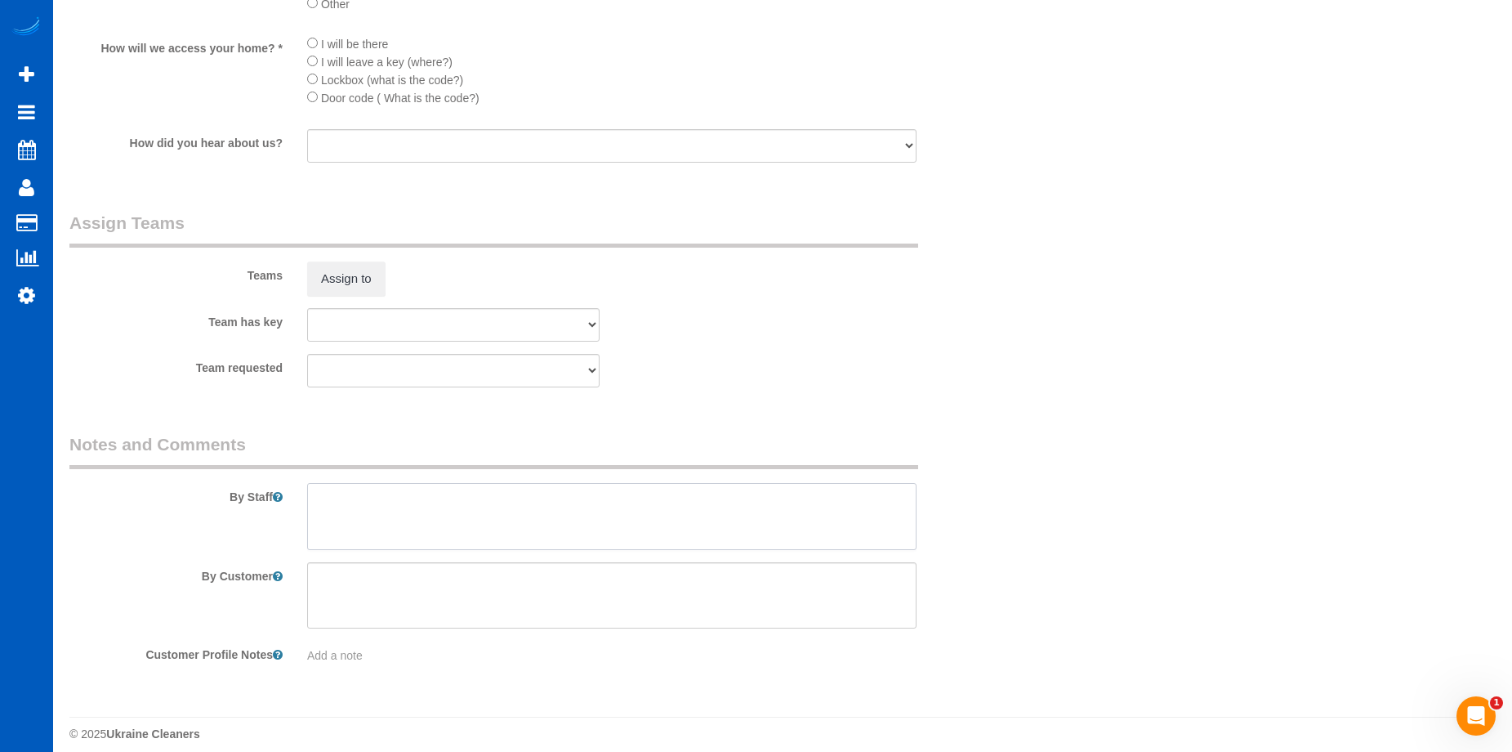
click at [562, 496] on textarea at bounding box center [611, 516] width 609 height 67
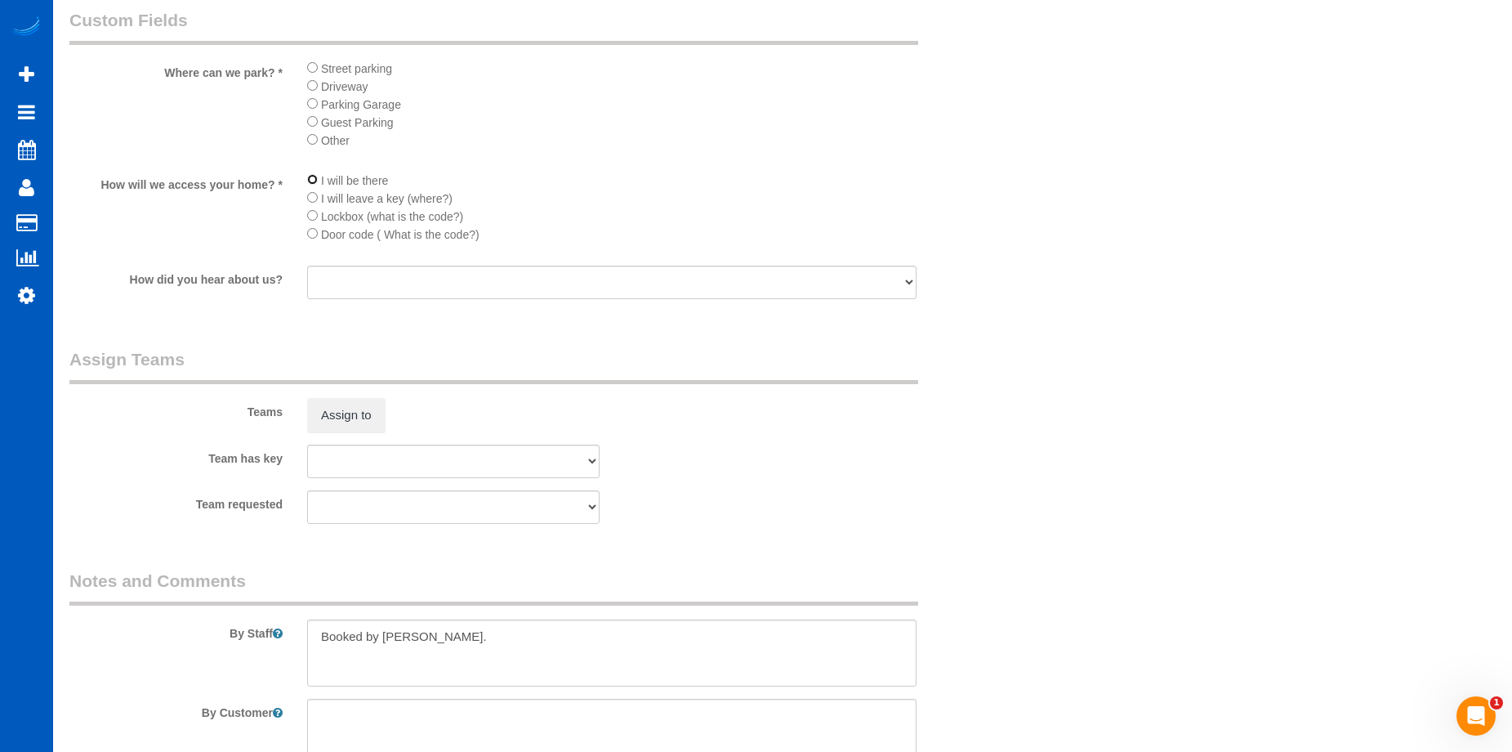
scroll to position [2220, 0]
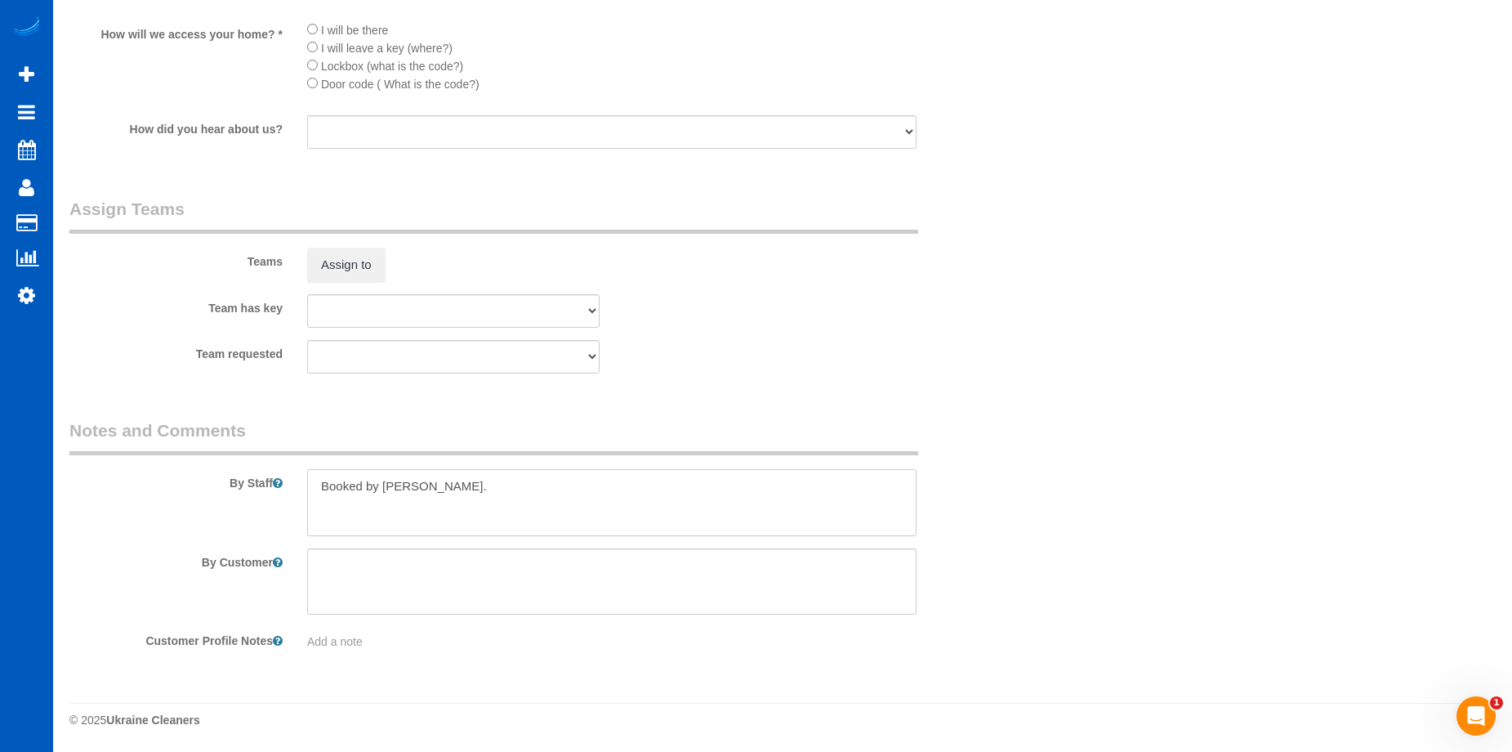
click at [530, 473] on textarea at bounding box center [611, 502] width 609 height 67
click at [757, 515] on textarea at bounding box center [611, 502] width 609 height 67
paste textarea "Just needing surfaces, vacuuming, dusting: Counters. Window [PERSON_NAME]. No w…"
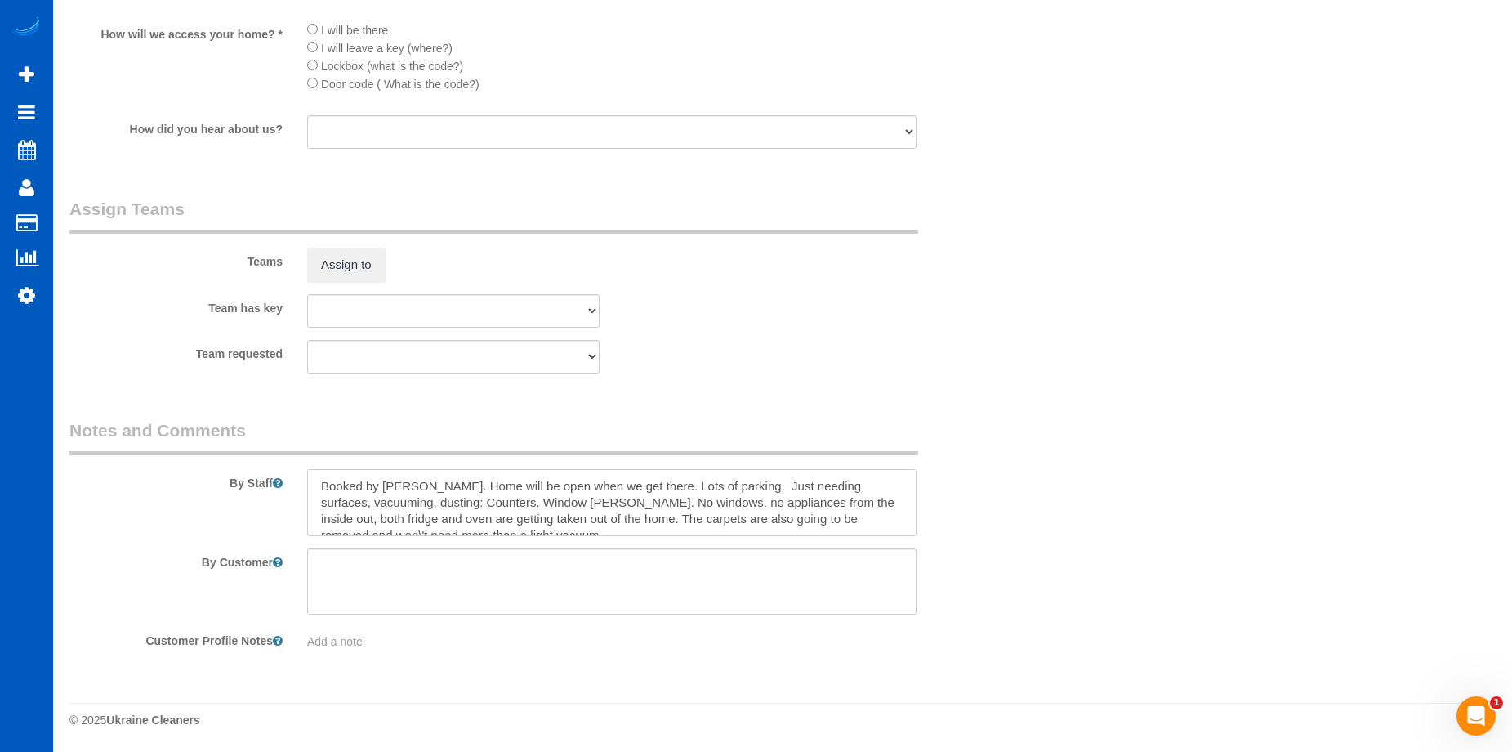
scroll to position [7, 0]
click at [774, 484] on textarea at bounding box center [611, 502] width 609 height 67
drag, startPoint x: 842, startPoint y: 508, endPoint x: 881, endPoint y: 456, distance: 64.9
click at [843, 506] on textarea at bounding box center [611, 502] width 609 height 67
type textarea "Booked by [PERSON_NAME]. Home will be open when we get there. Lots of parking. …"
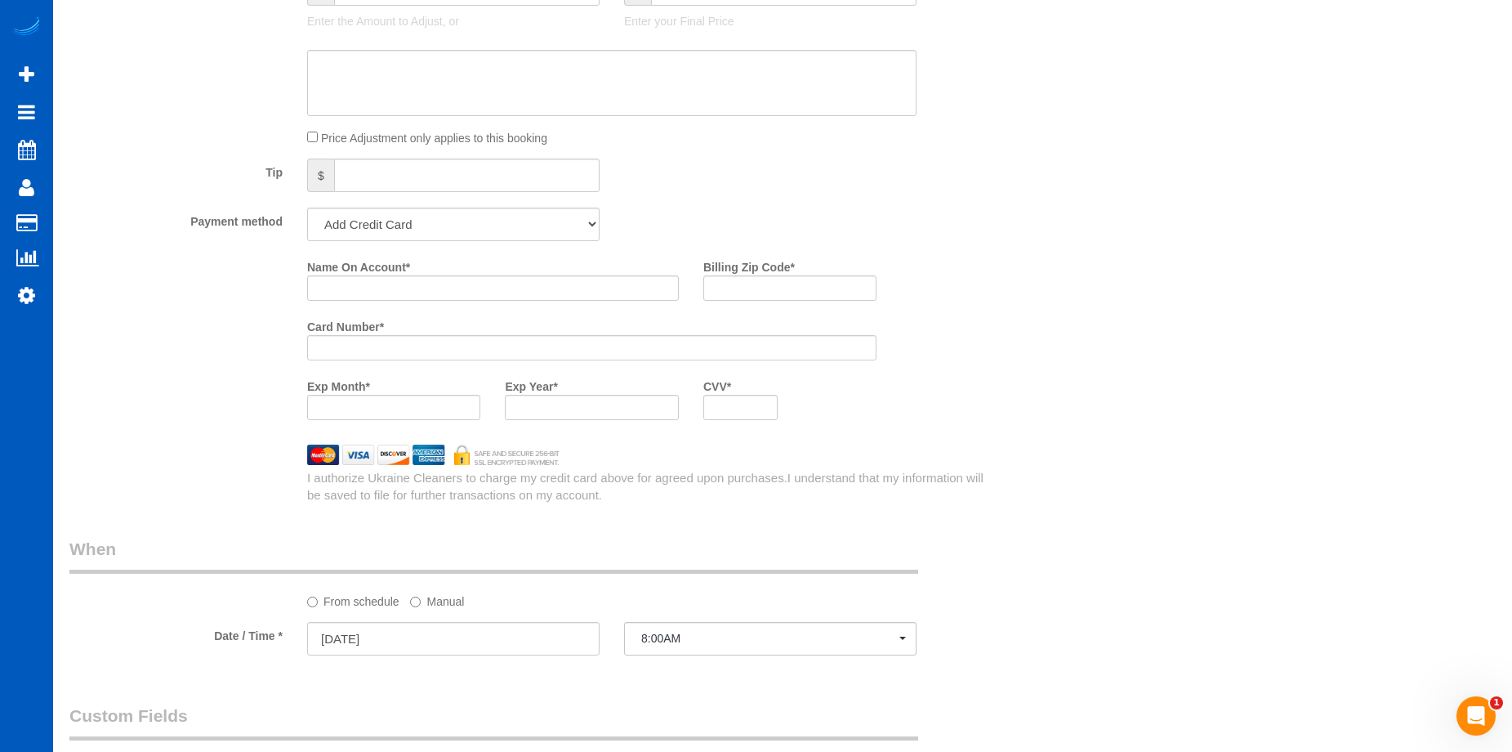
scroll to position [1239, 0]
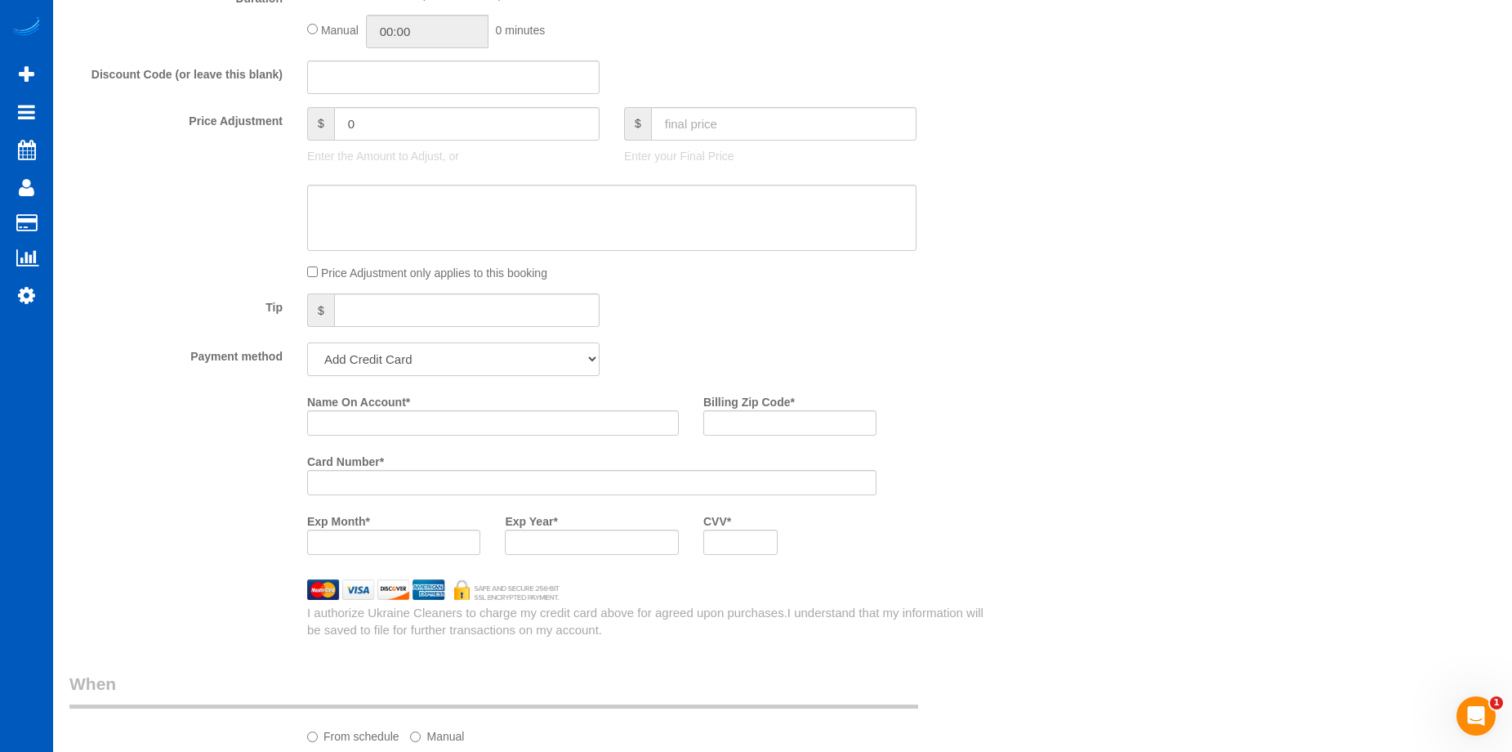
click at [507, 347] on select "Add Credit Card Cash Check Paypal" at bounding box center [453, 358] width 292 height 33
select select "string:cash"
click at [307, 342] on select "Add Credit Card Cash Check Paypal" at bounding box center [453, 358] width 292 height 33
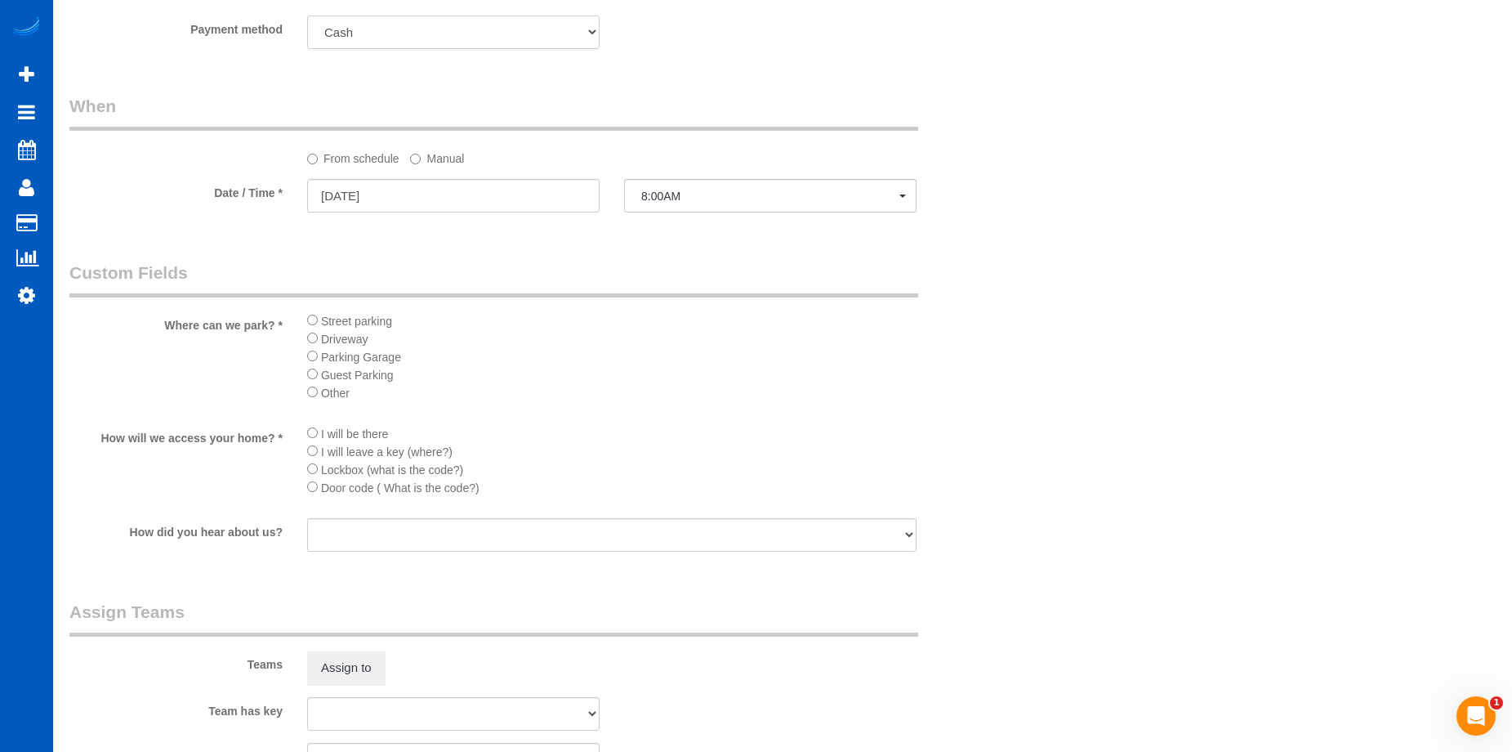
scroll to position [1970, 0]
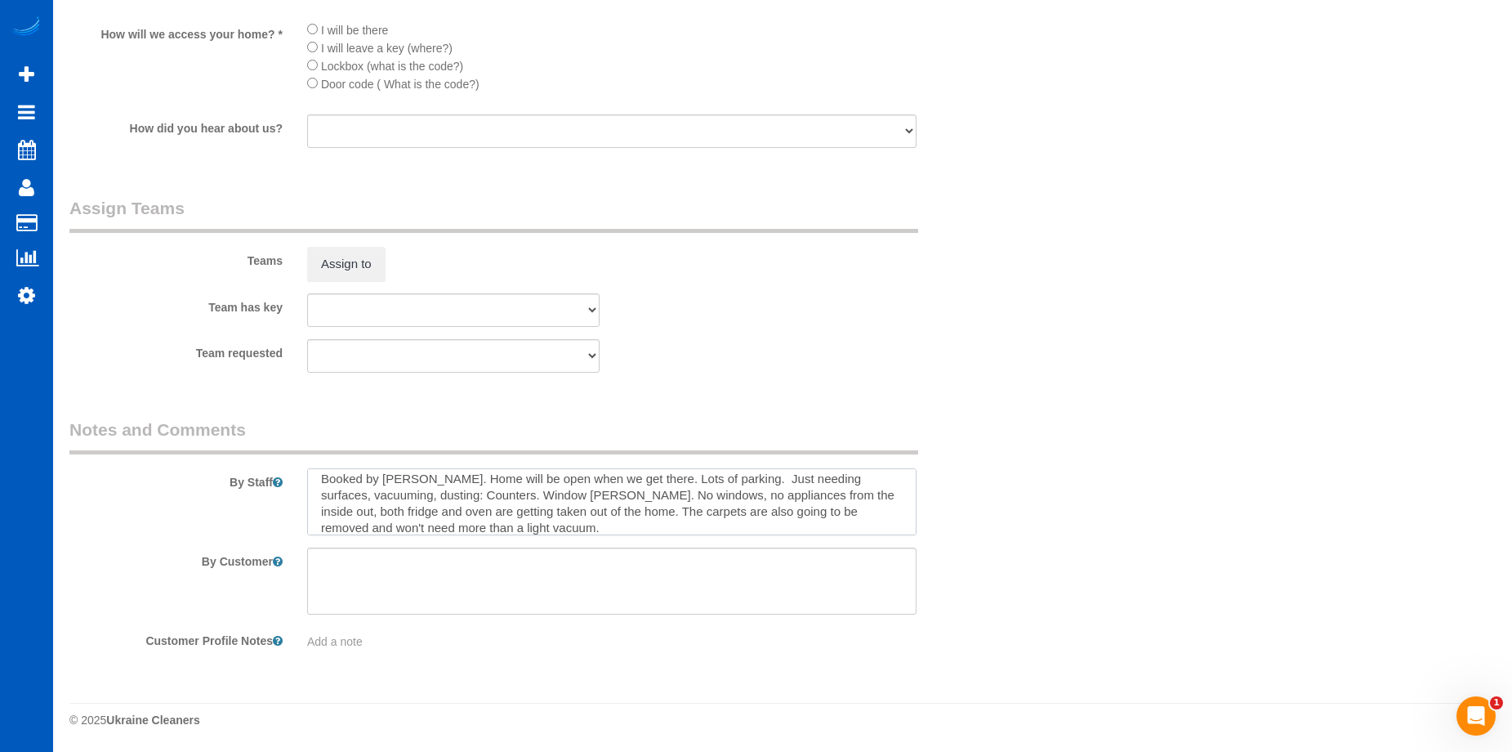
click at [448, 479] on textarea at bounding box center [611, 501] width 609 height 67
click at [440, 477] on textarea at bounding box center [611, 501] width 609 height 67
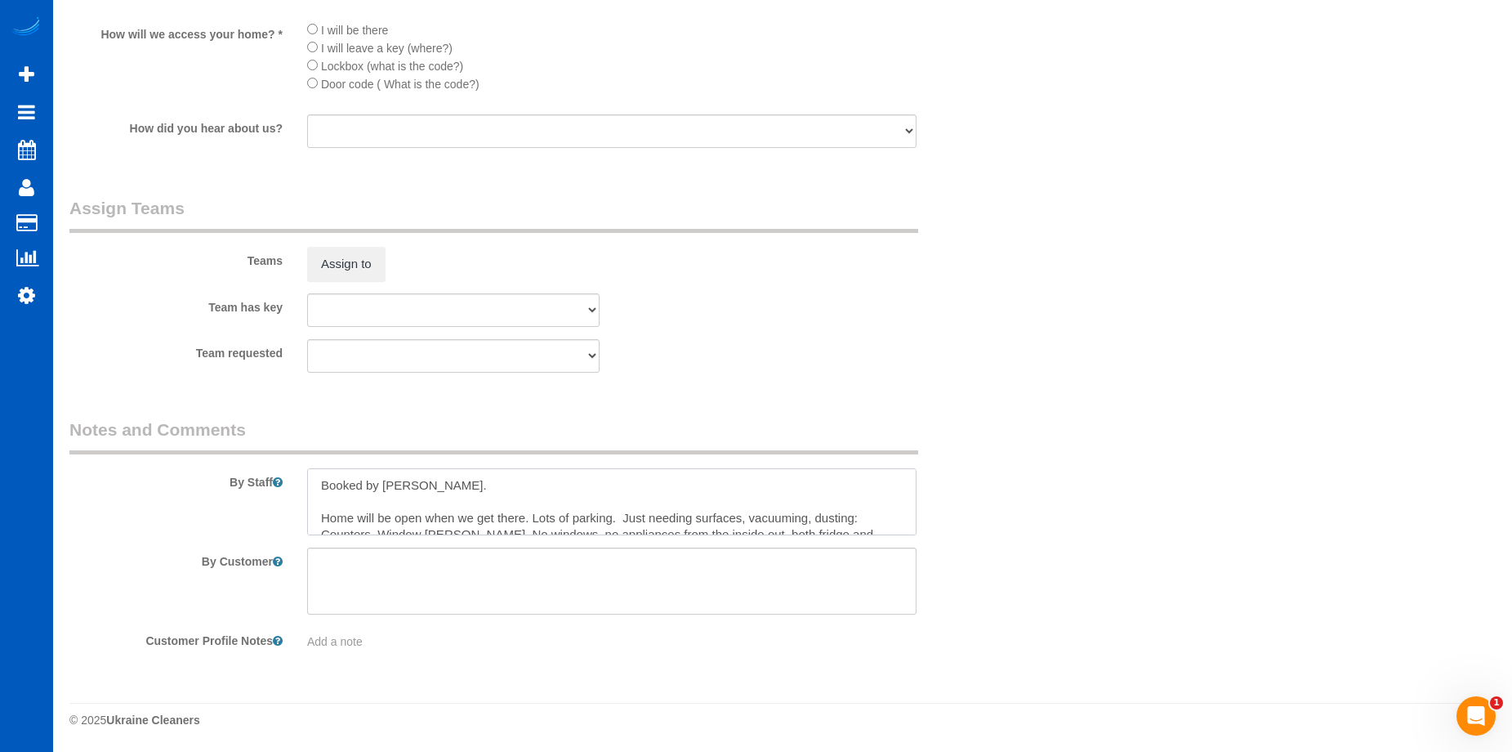
click at [559, 492] on textarea at bounding box center [611, 501] width 609 height 67
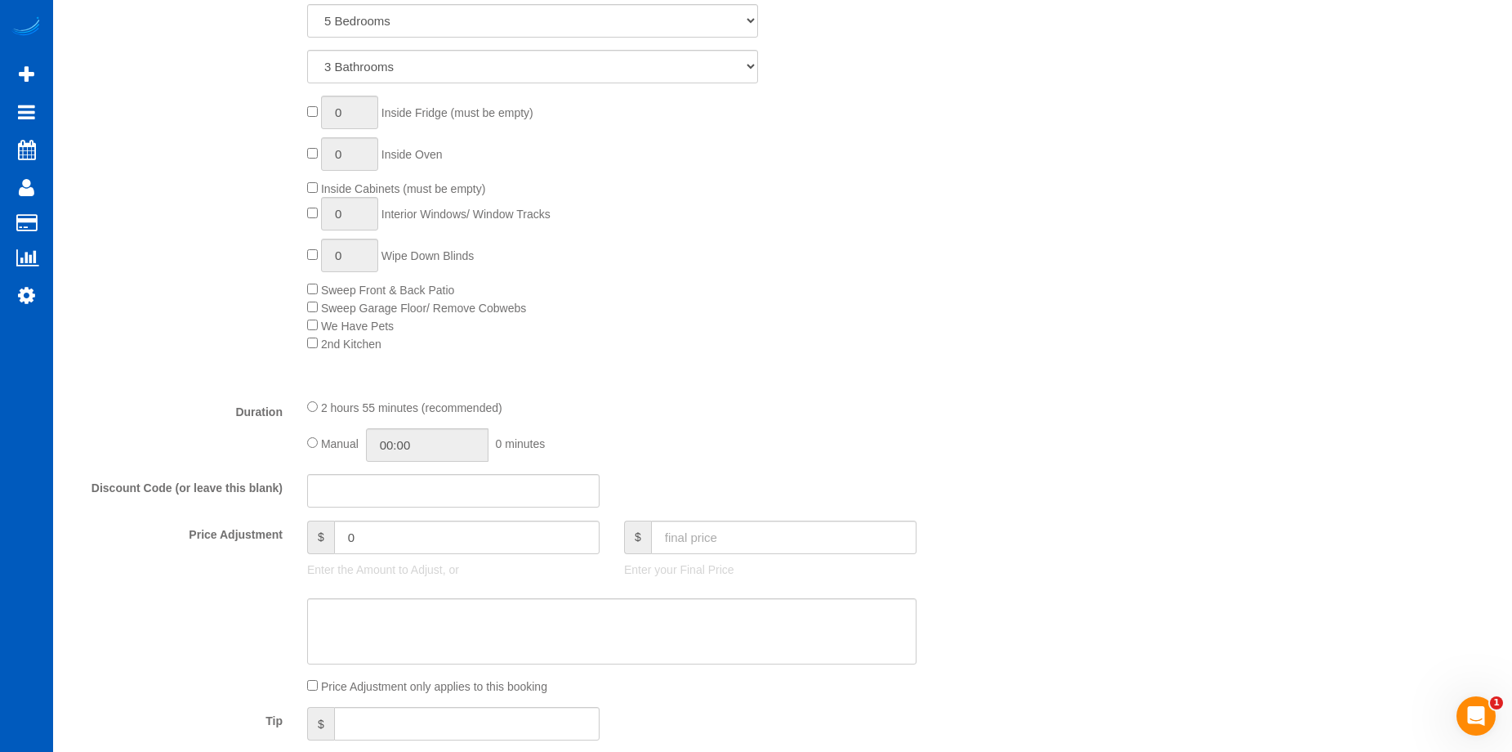
scroll to position [1071, 0]
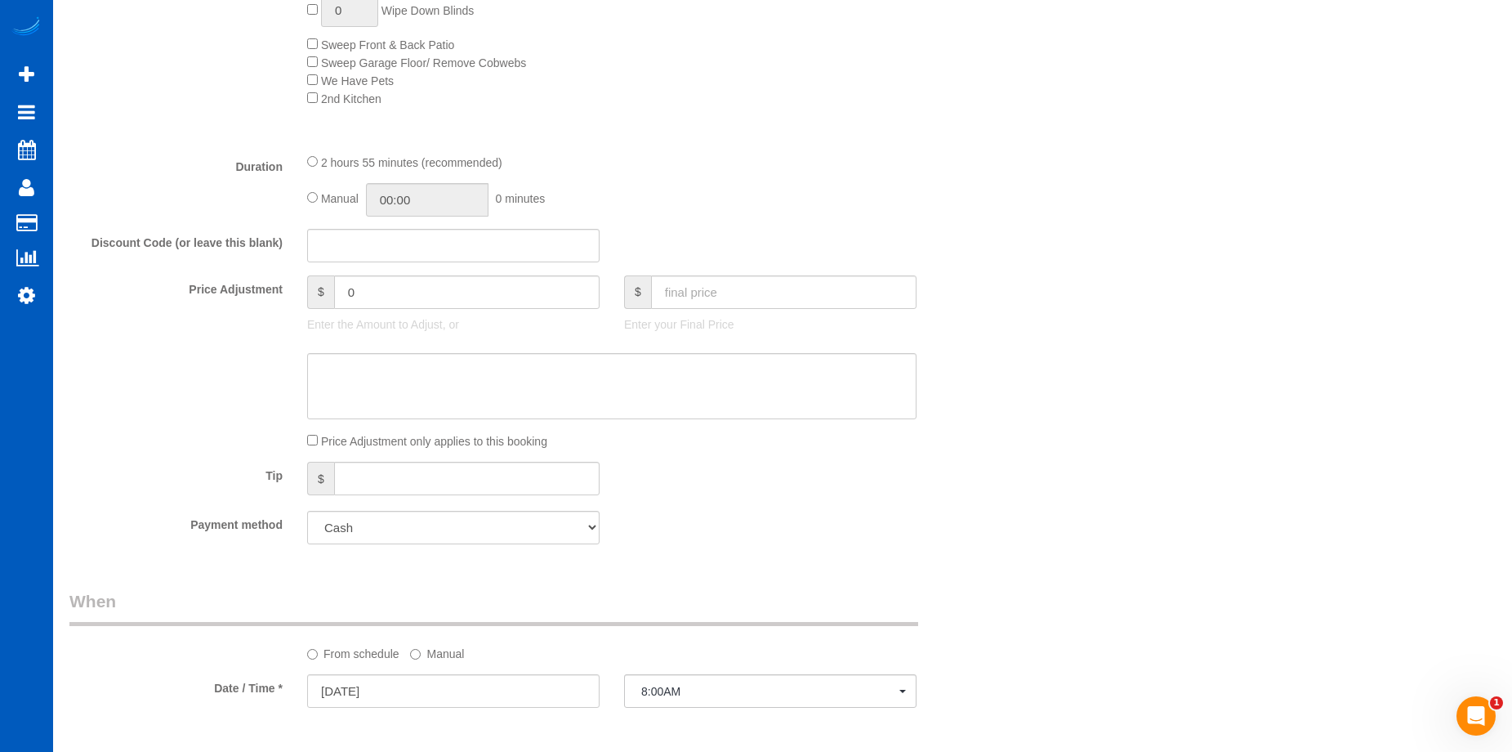
type textarea "Booked by [PERSON_NAME]. Hourly - 2 girls, 3.5 hrs max Home will be open when w…"
click at [732, 294] on input "text" at bounding box center [784, 291] width 266 height 33
type input "0"
click at [658, 376] on textarea at bounding box center [611, 386] width 609 height 67
type textarea "hou"
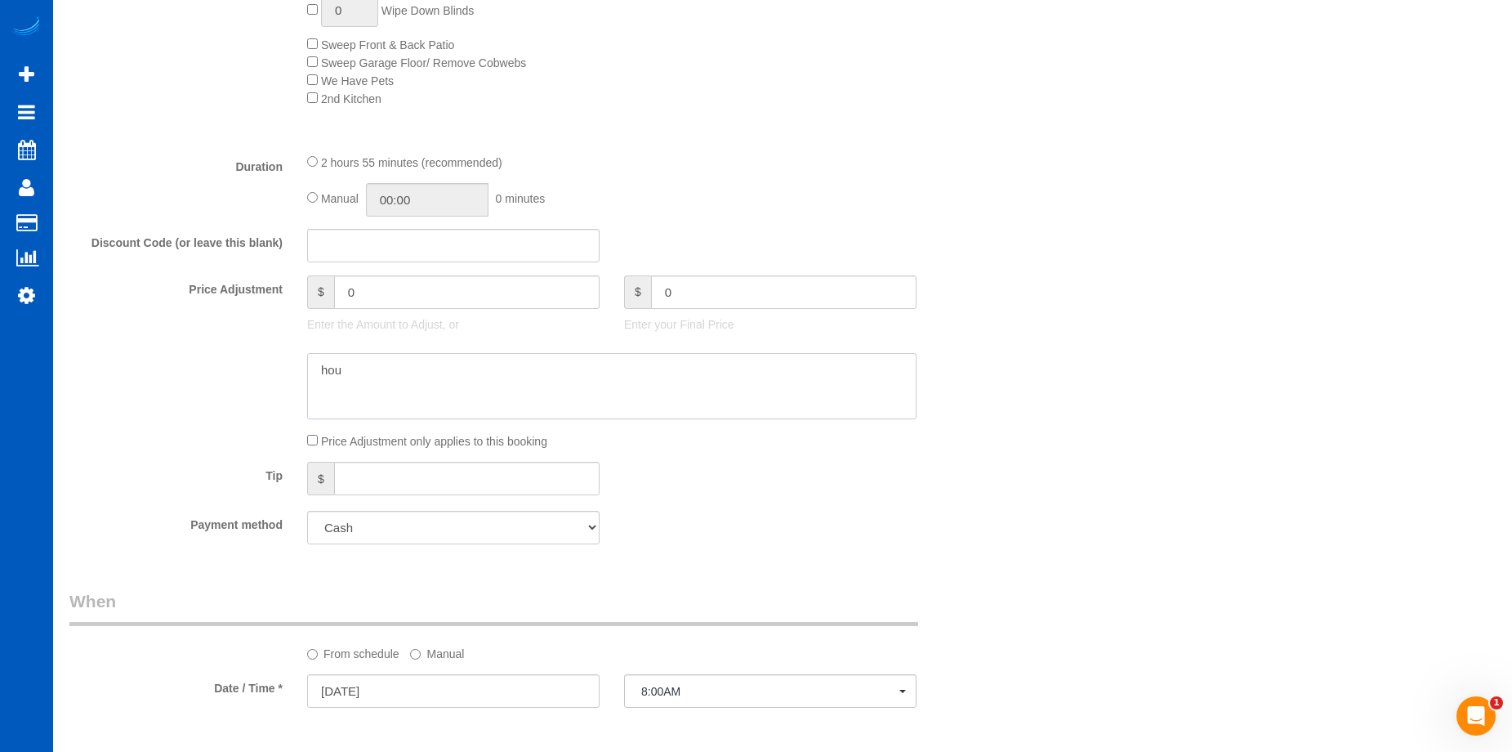
type input "-349"
type textarea "h"
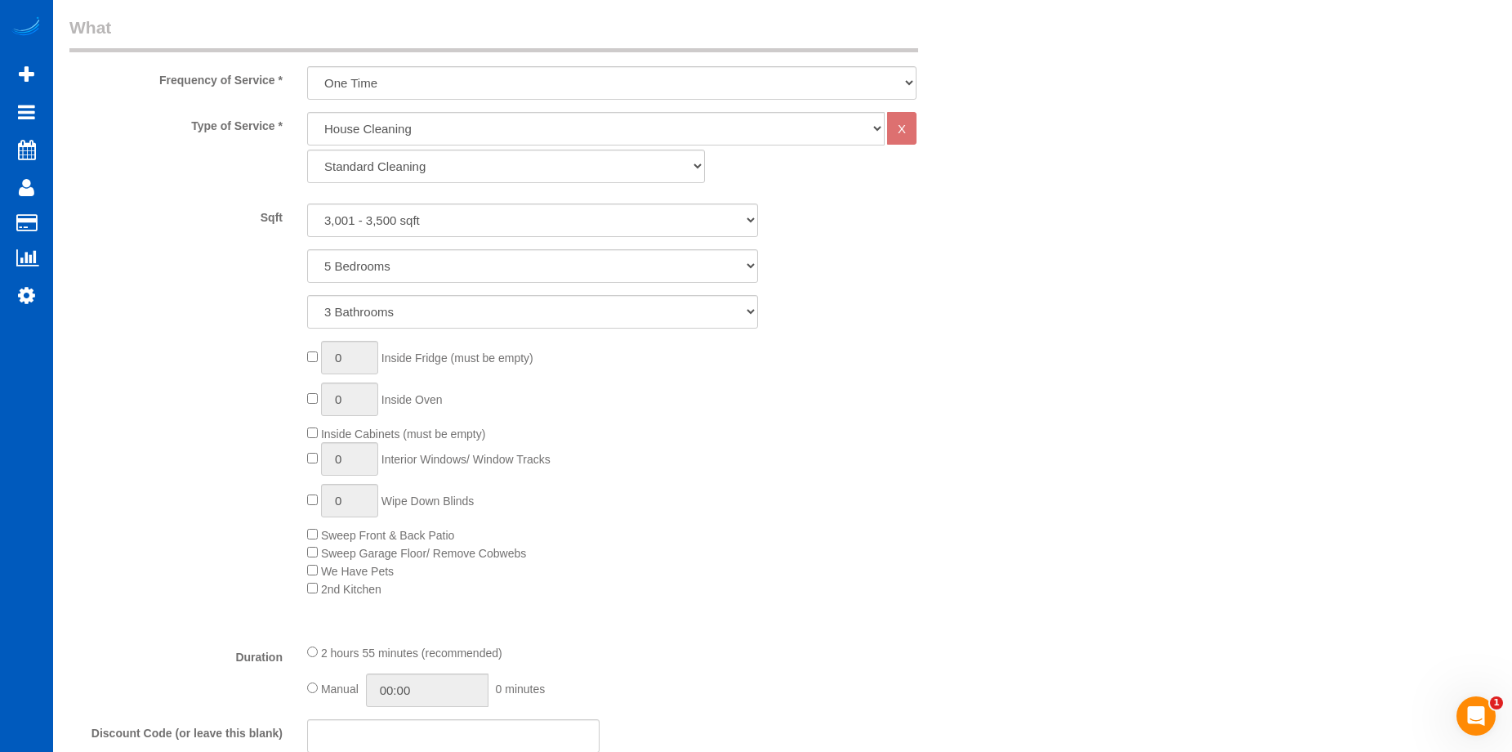
scroll to position [989, 0]
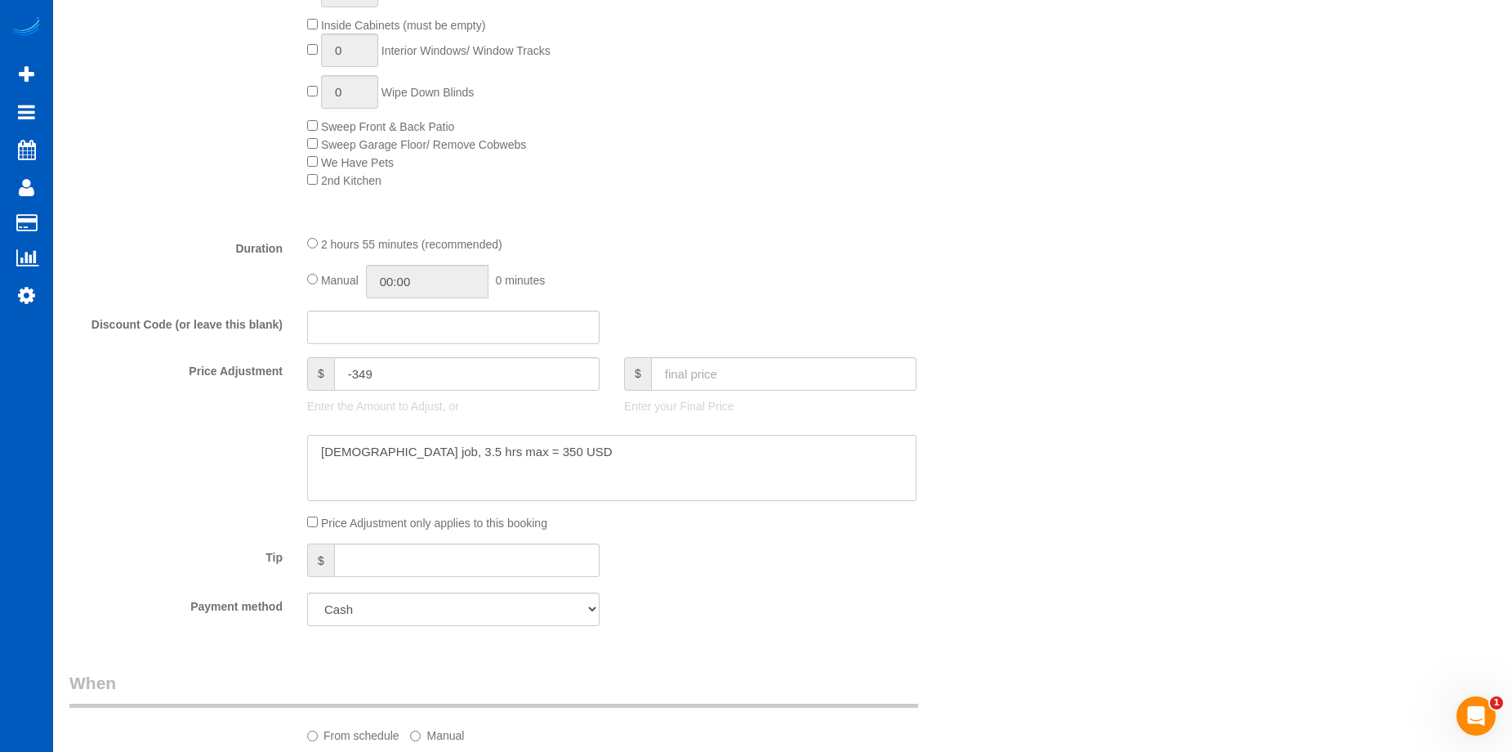
click at [453, 450] on textarea at bounding box center [611, 468] width 609 height 67
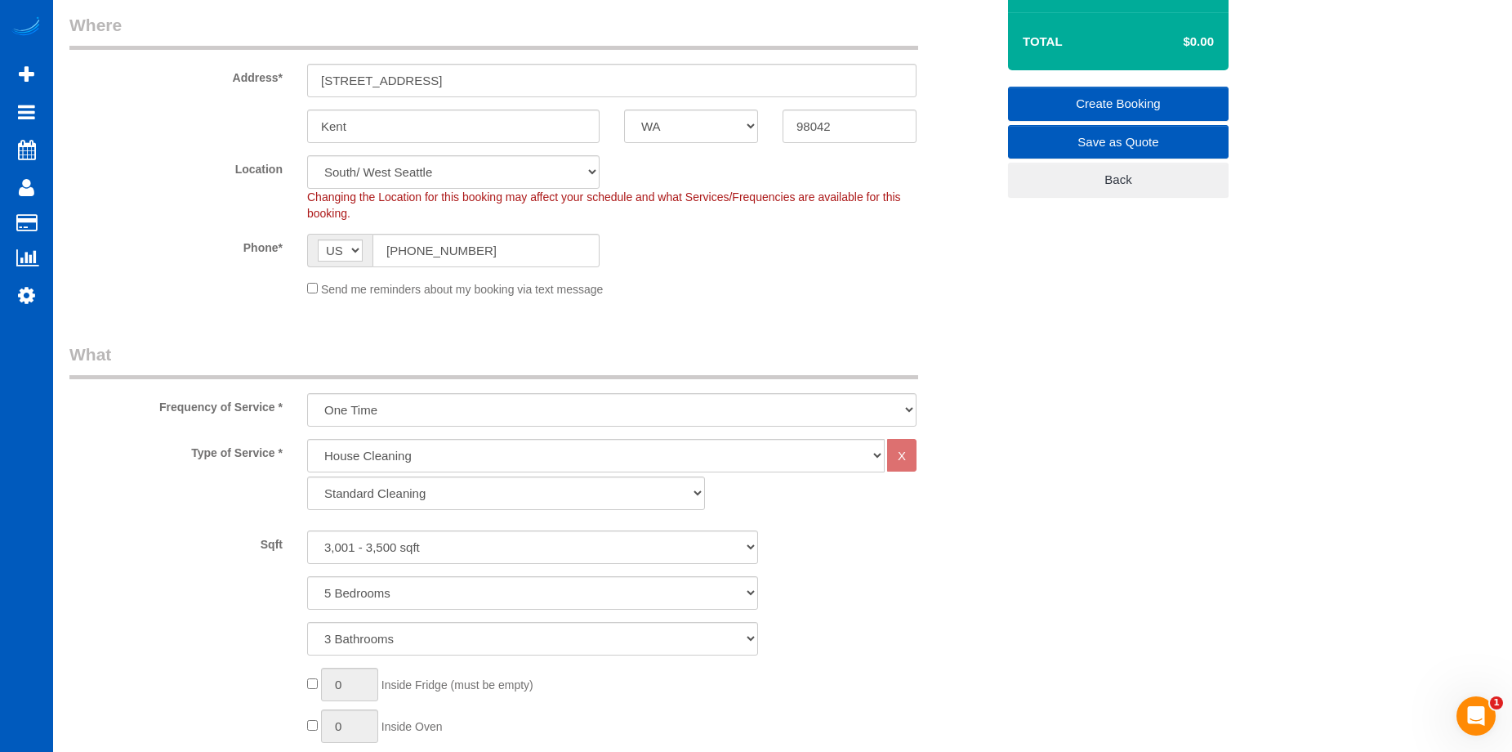
scroll to position [0, 0]
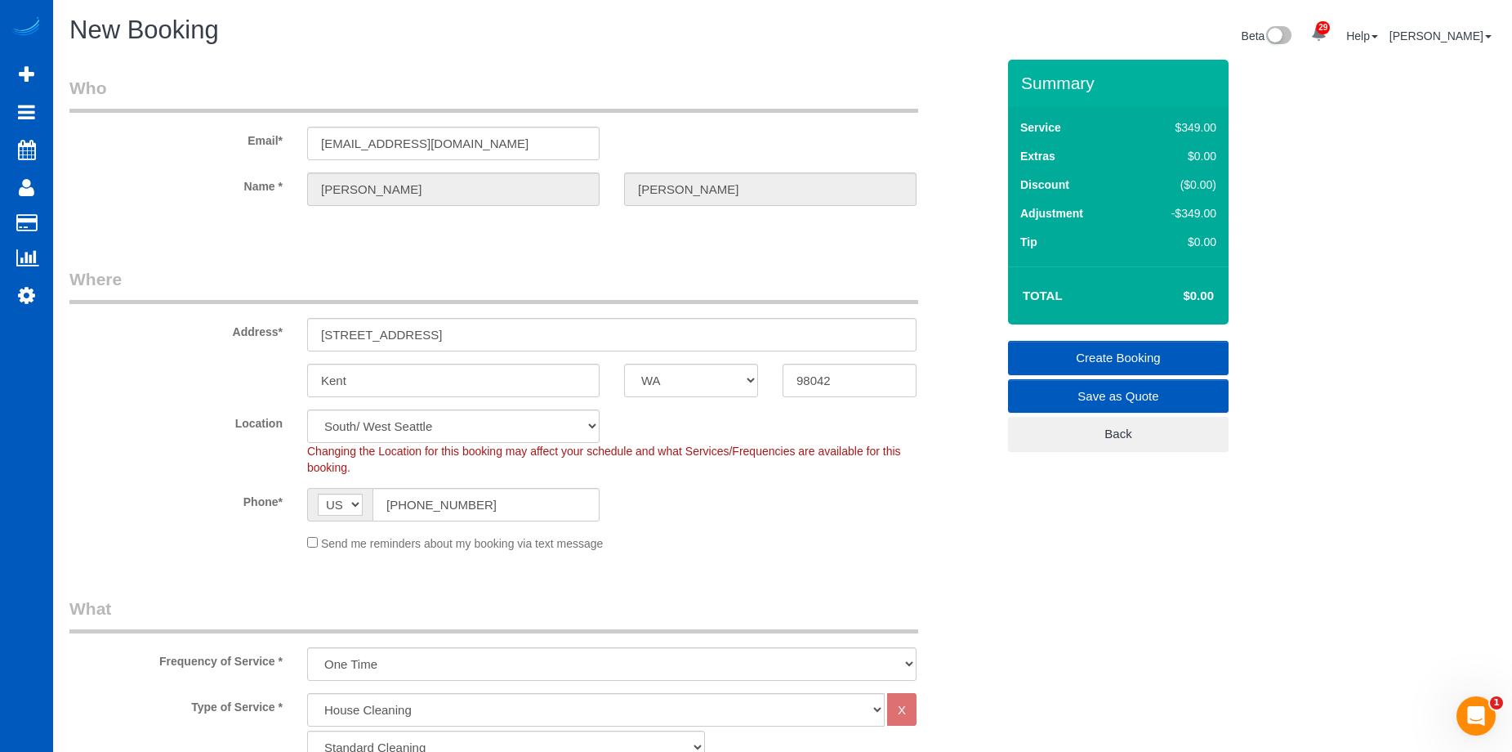
type textarea "[DEMOGRAPHIC_DATA] job, 3.5 hrs max for 2 girls = 350 USD"
click at [1123, 354] on link "Create Booking" at bounding box center [1118, 358] width 221 height 34
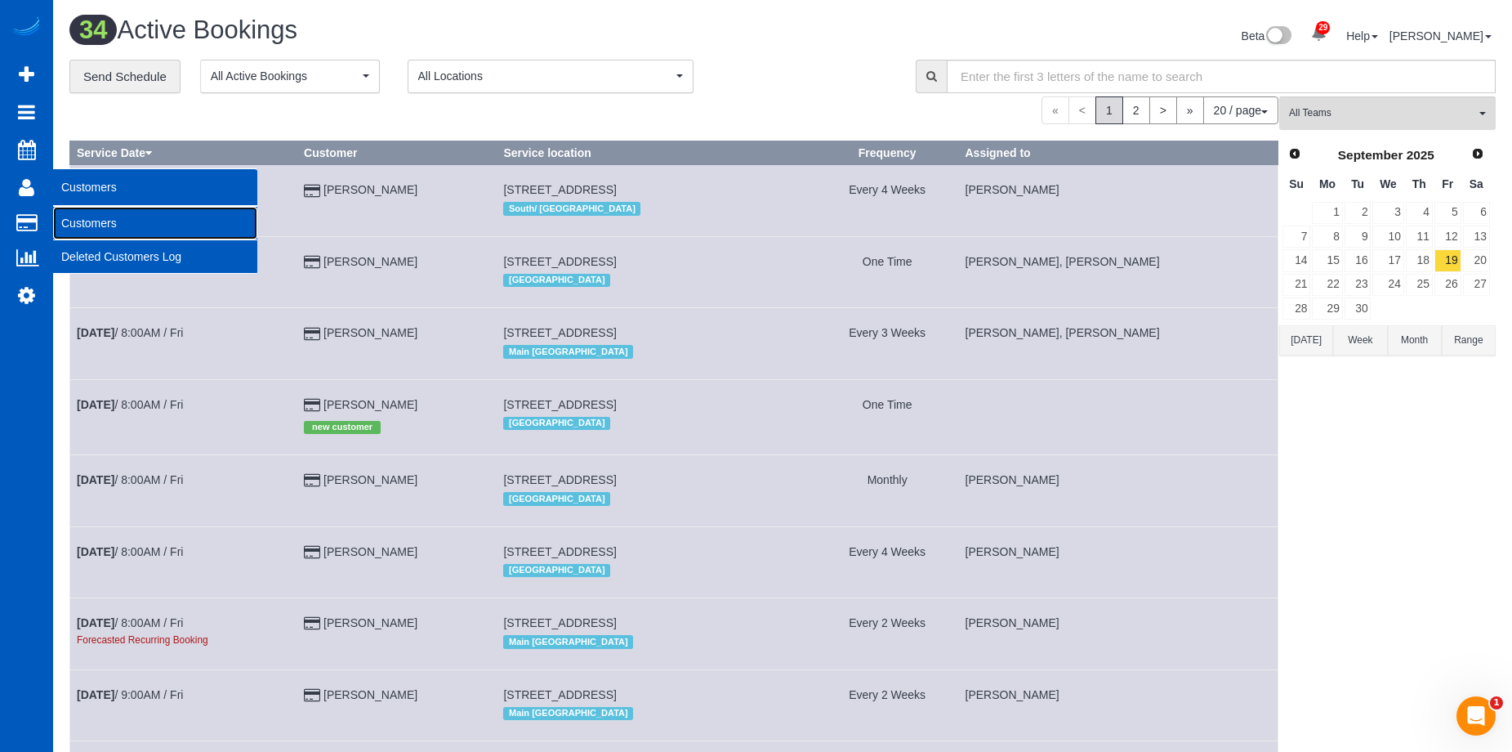
click at [72, 220] on link "Customers" at bounding box center [155, 223] width 204 height 33
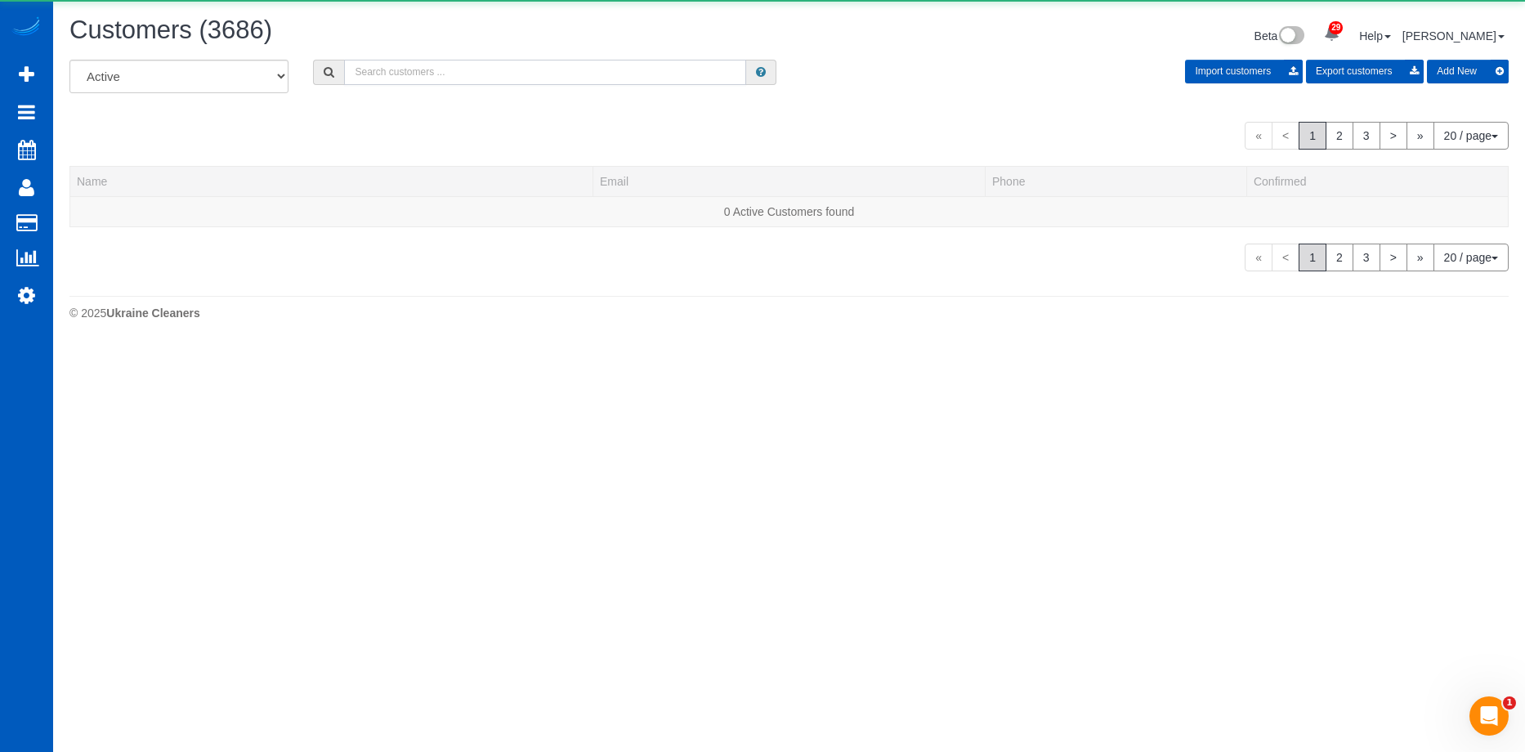
click at [454, 69] on input "text" at bounding box center [545, 72] width 402 height 25
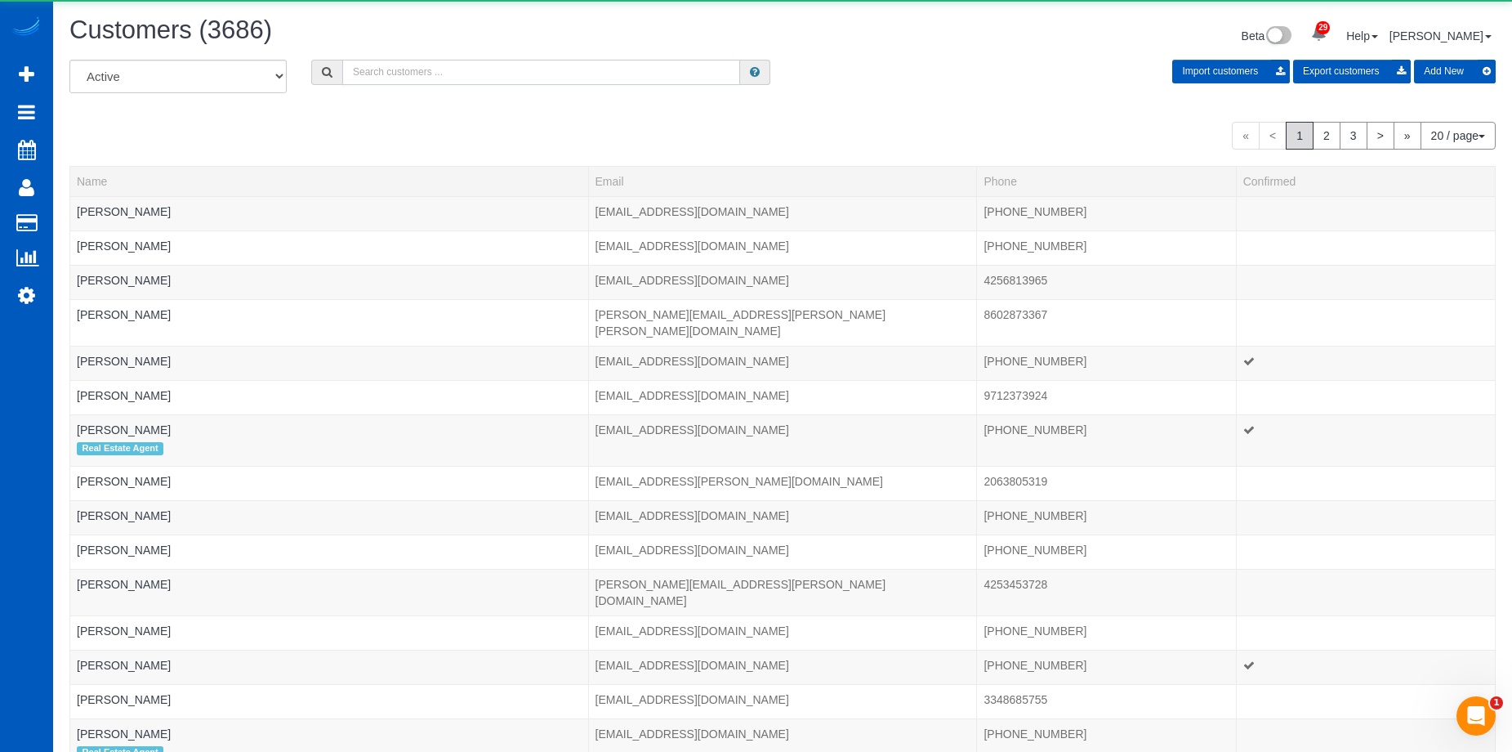
paste input "[PERSON_NAME][EMAIL_ADDRESS][DOMAIN_NAME]"
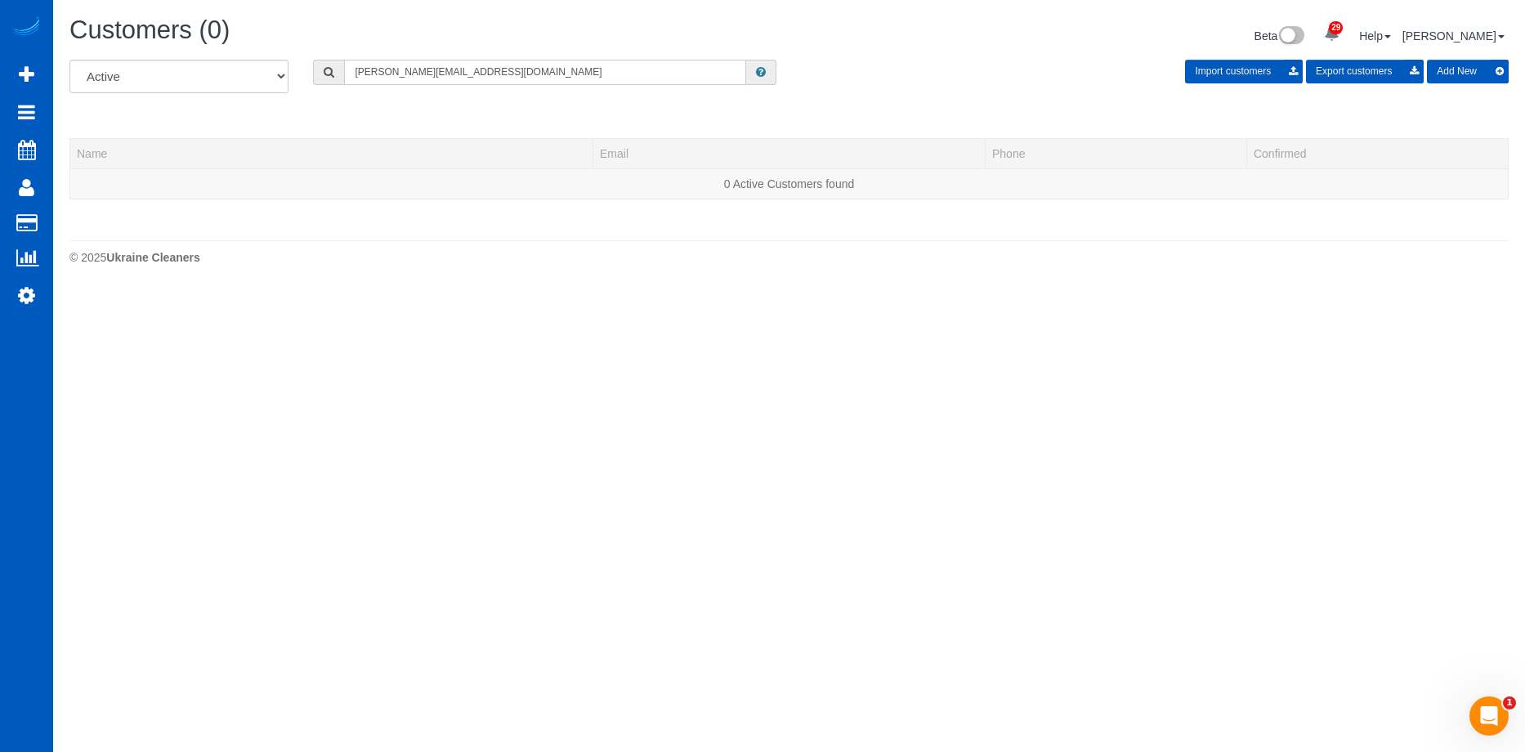
type input "[PERSON_NAME][EMAIL_ADDRESS][DOMAIN_NAME]"
click at [1455, 61] on button "Add New" at bounding box center [1468, 72] width 82 height 24
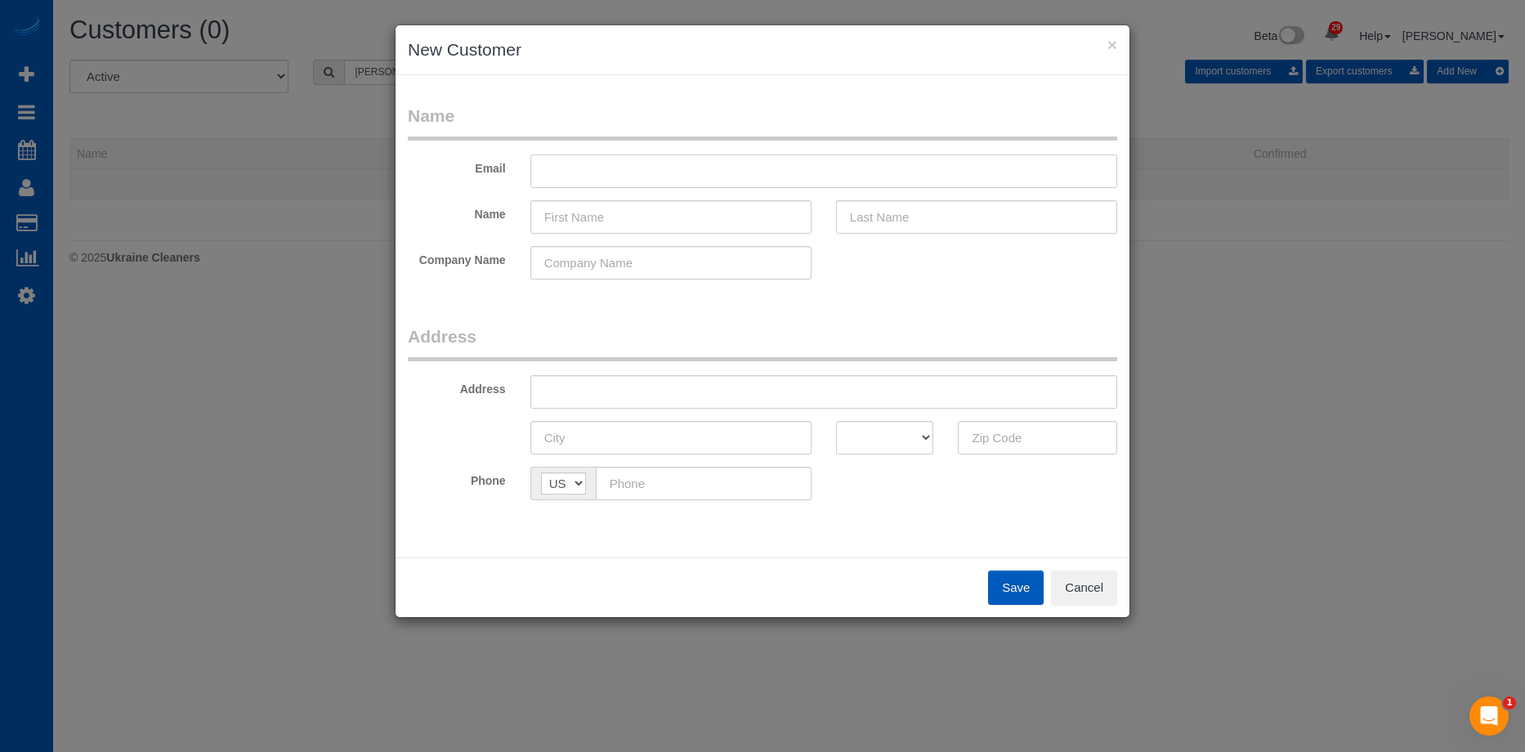
drag, startPoint x: 801, startPoint y: 179, endPoint x: 788, endPoint y: 181, distance: 13.2
click at [801, 178] on input "text" at bounding box center [823, 170] width 587 height 33
paste input "[PERSON_NAME][EMAIL_ADDRESS][DOMAIN_NAME]"
type input "[PERSON_NAME][EMAIL_ADDRESS][DOMAIN_NAME]"
click at [628, 207] on input "text" at bounding box center [670, 216] width 281 height 33
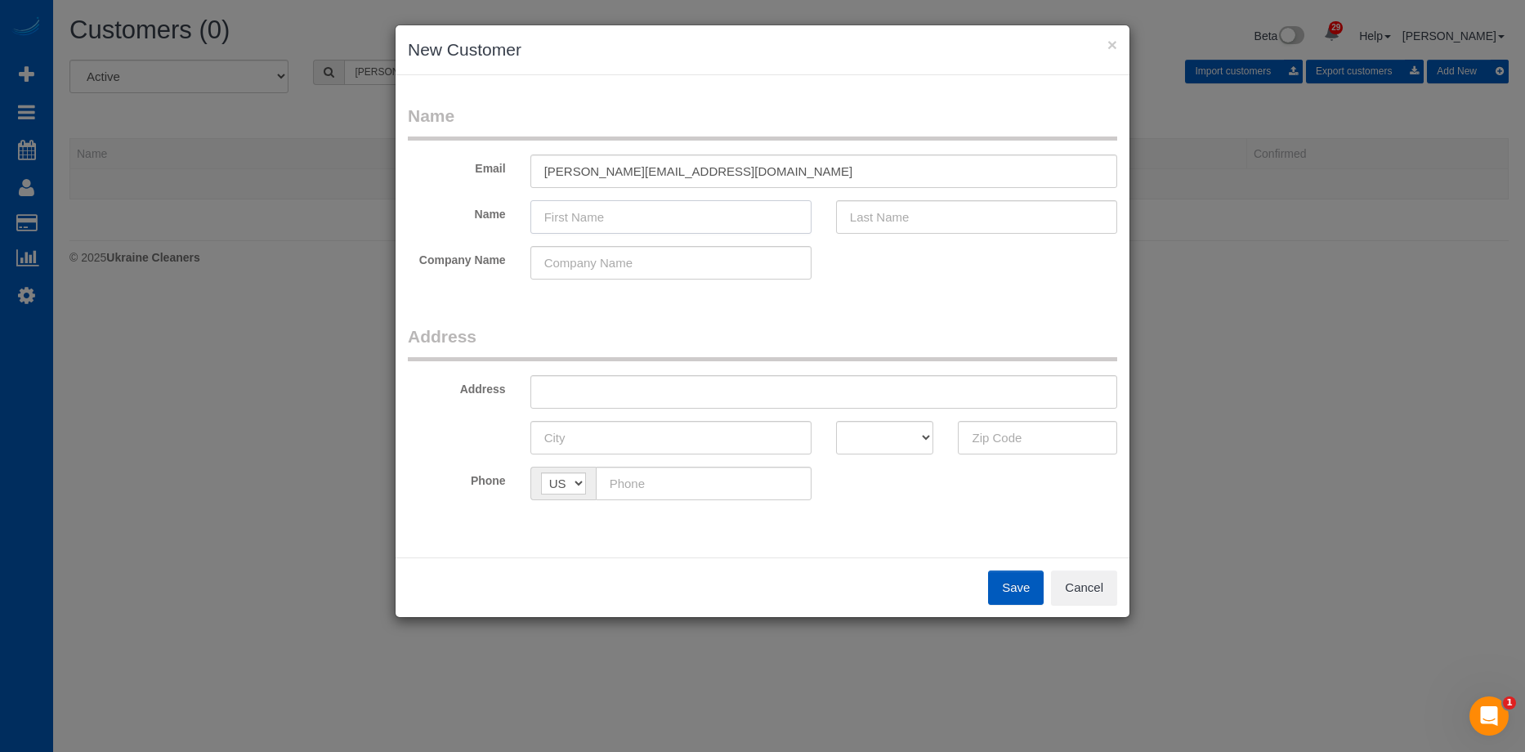
paste input "[PERSON_NAME]"
drag, startPoint x: 577, startPoint y: 217, endPoint x: 734, endPoint y: 218, distance: 156.9
click at [734, 218] on input "[PERSON_NAME]" at bounding box center [670, 216] width 281 height 33
type input "[PERSON_NAME]"
click at [915, 210] on input "text" at bounding box center [976, 216] width 281 height 33
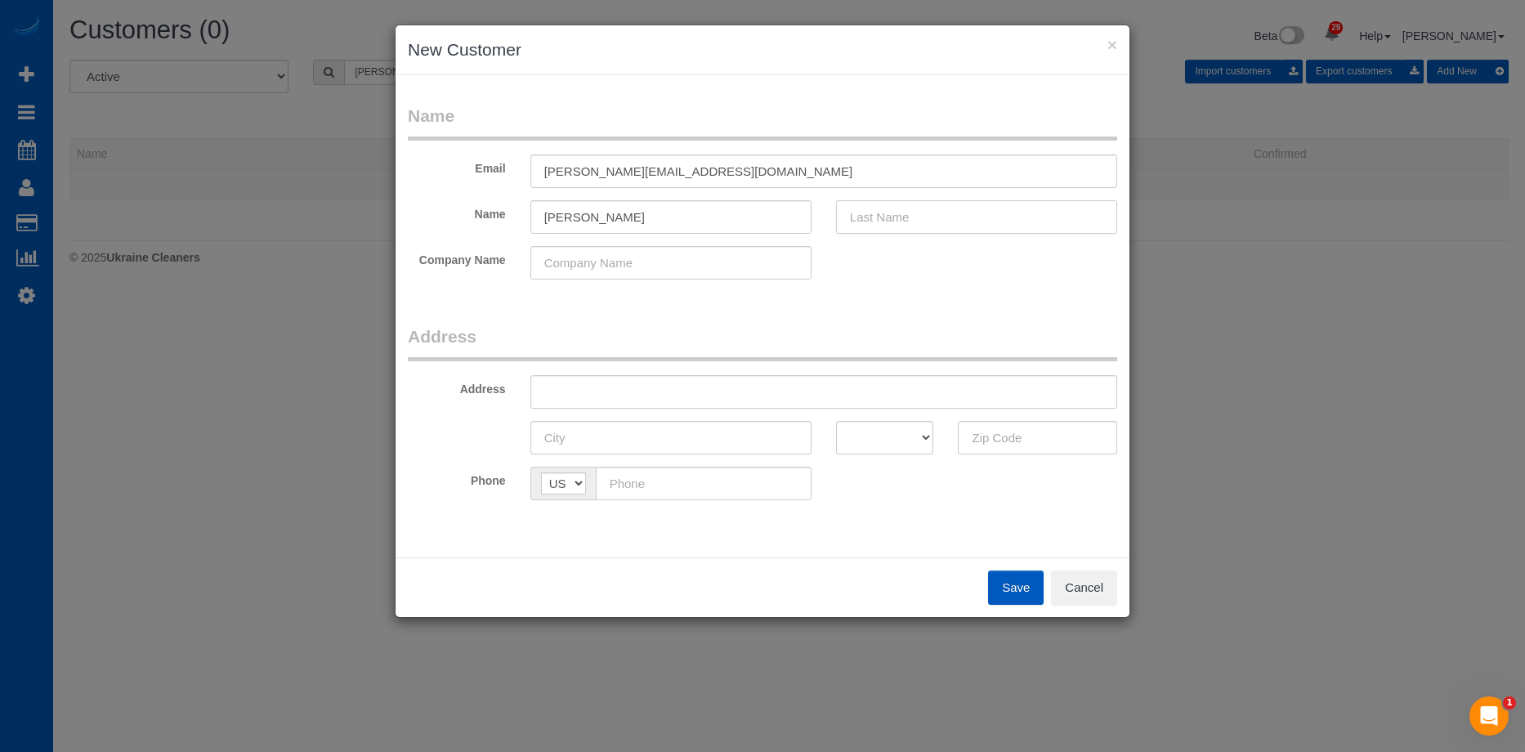
paste input "[PERSON_NAME]"
type input "[PERSON_NAME]"
click at [734, 226] on input "[PERSON_NAME]" at bounding box center [670, 216] width 281 height 33
type input "[PERSON_NAME]"
drag, startPoint x: 658, startPoint y: 388, endPoint x: 680, endPoint y: 392, distance: 22.4
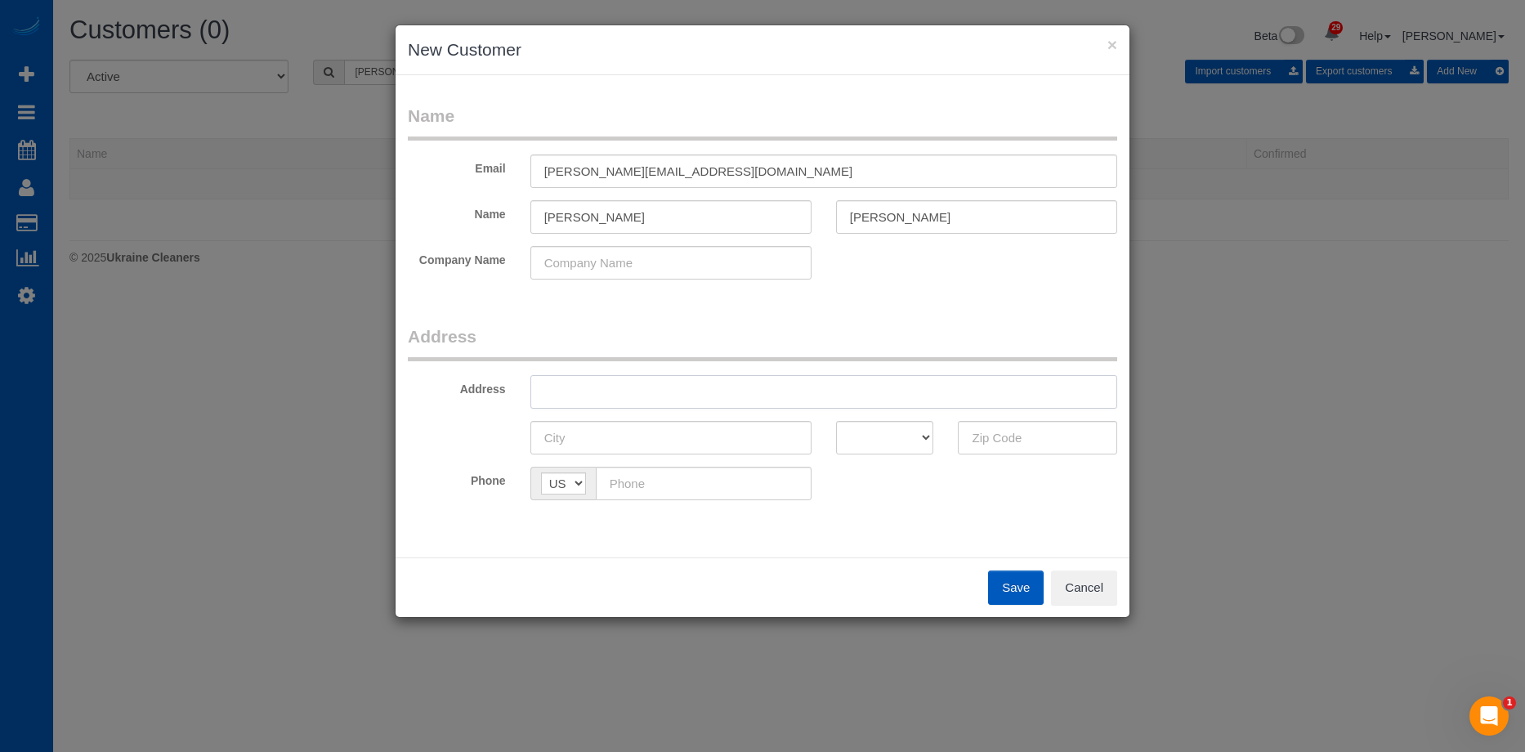
click at [658, 388] on input "text" at bounding box center [823, 391] width 587 height 33
paste input "[STREET_ADDRESS]"
drag, startPoint x: 750, startPoint y: 389, endPoint x: 1020, endPoint y: 431, distance: 273.7
click at [1002, 396] on input "[STREET_ADDRESS]" at bounding box center [823, 391] width 587 height 33
type input "[STREET_ADDRESS]"
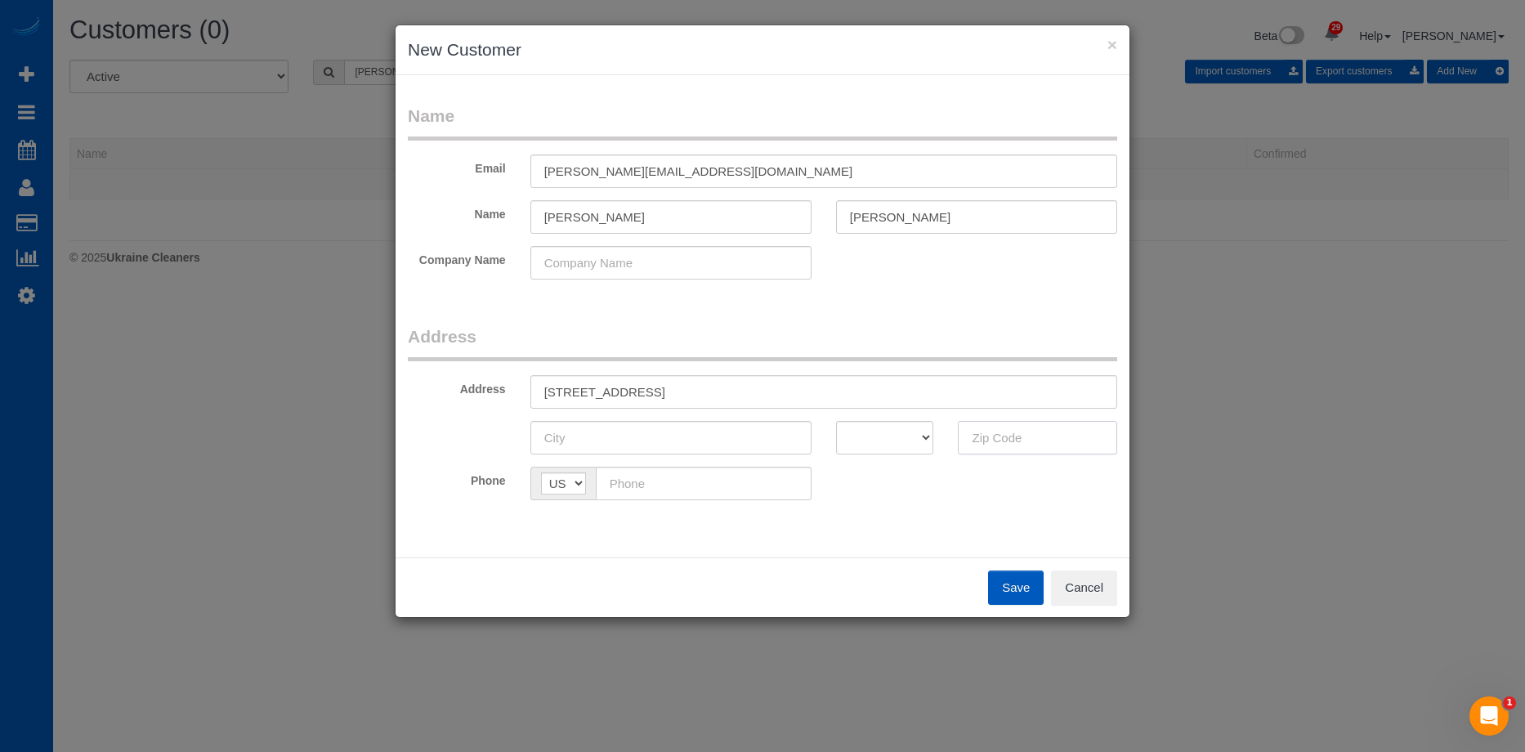
drag, startPoint x: 1011, startPoint y: 444, endPoint x: 937, endPoint y: 439, distance: 73.7
click at [1010, 444] on input "text" at bounding box center [1037, 437] width 159 height 33
paste input "98119"
type input "98119"
click at [883, 436] on select "AK AL AR AZ CA CO CT DC DE FL [GEOGRAPHIC_DATA] HI IA ID IL IN KS [GEOGRAPHIC_D…" at bounding box center [885, 437] width 98 height 33
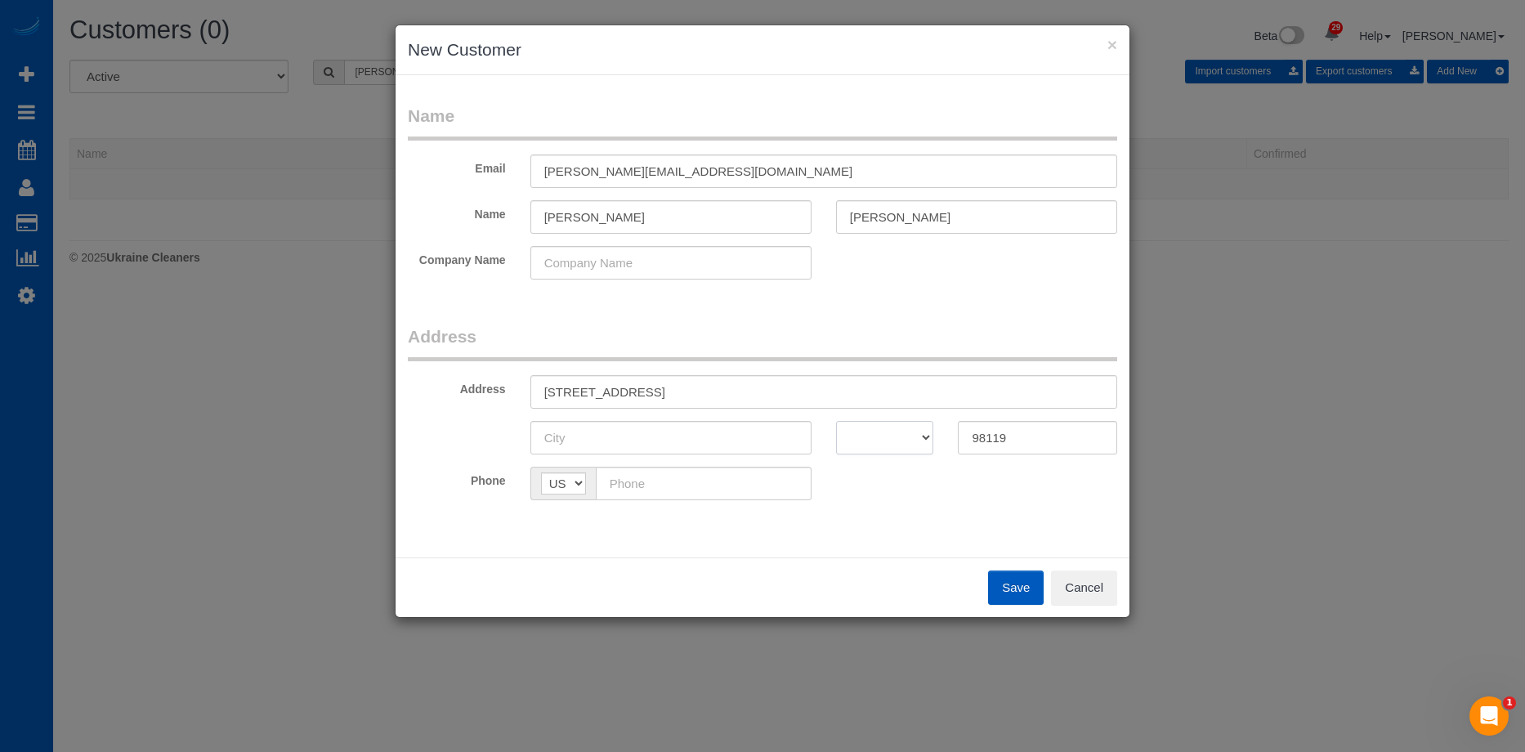
select select "WA"
click at [836, 421] on select "AK AL AR AZ CA CO CT DC DE FL [GEOGRAPHIC_DATA] HI IA ID IL IN KS [GEOGRAPHIC_D…" at bounding box center [885, 437] width 98 height 33
drag, startPoint x: 685, startPoint y: 391, endPoint x: 722, endPoint y: 396, distance: 37.9
click at [722, 396] on input "[STREET_ADDRESS]" at bounding box center [823, 391] width 587 height 33
type input "[STREET_ADDRESS]"
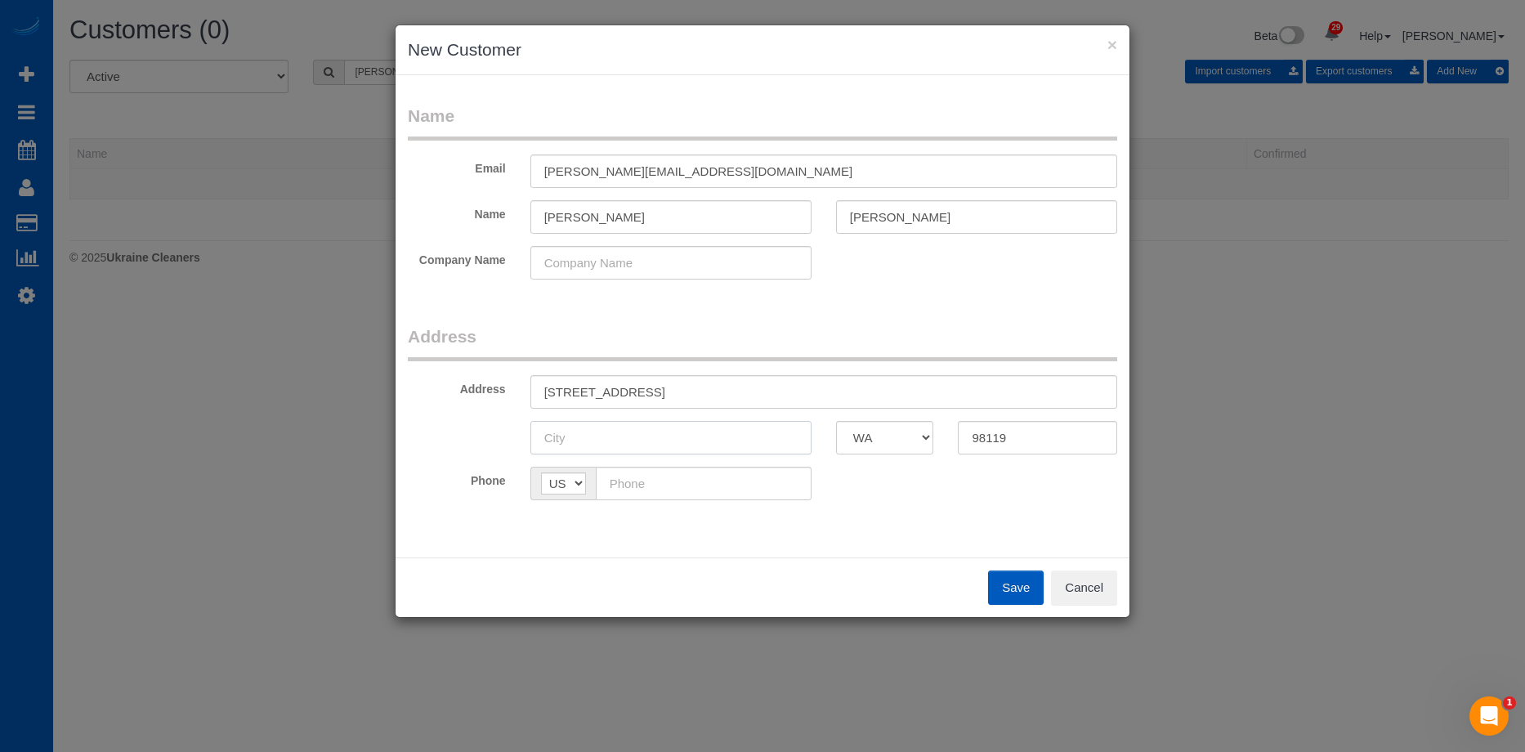
click at [680, 444] on input "text" at bounding box center [670, 437] width 281 height 33
paste input "[GEOGRAPHIC_DATA]"
type input "[GEOGRAPHIC_DATA]"
drag, startPoint x: 682, startPoint y: 392, endPoint x: 795, endPoint y: 392, distance: 112.7
click at [795, 392] on input "[STREET_ADDRESS]" at bounding box center [823, 391] width 587 height 33
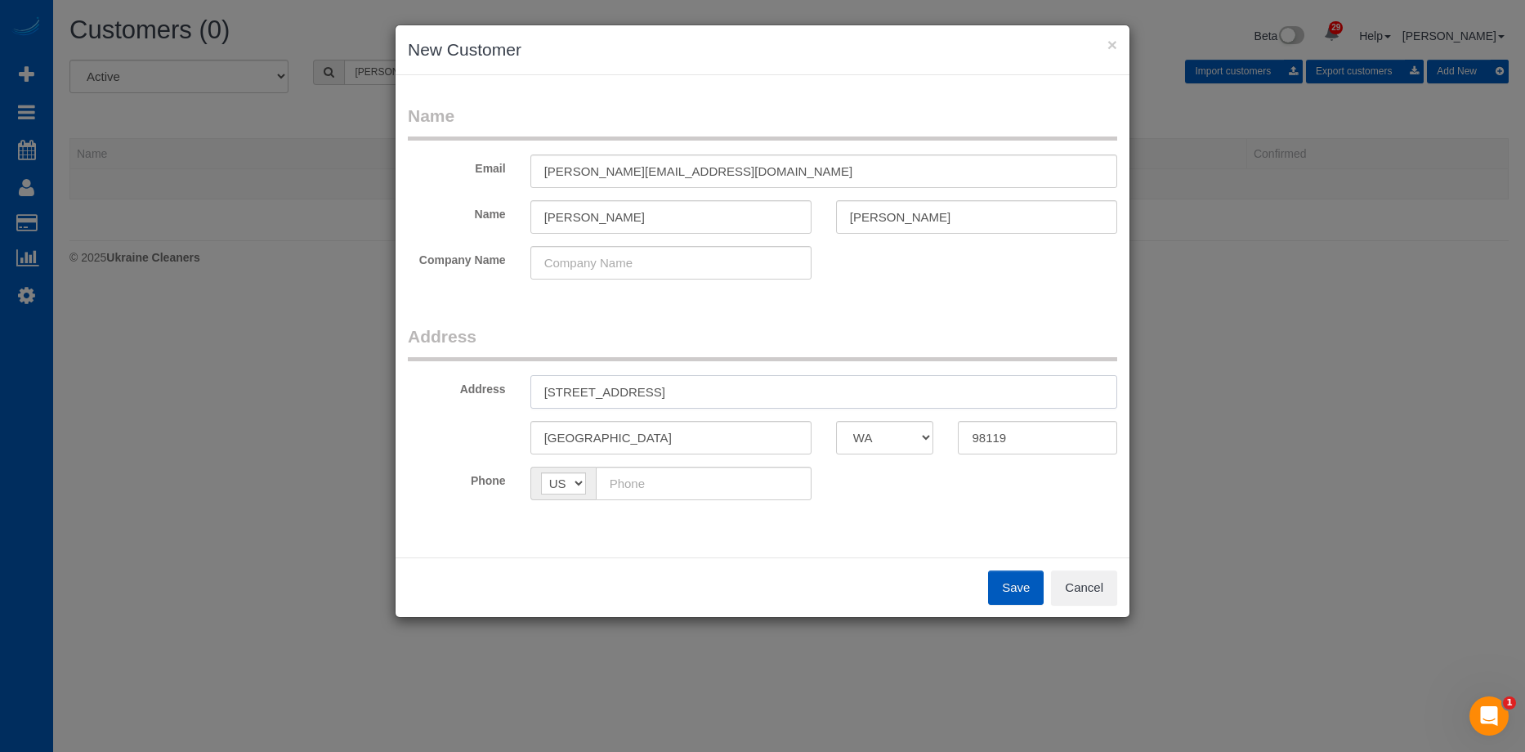
type input "[STREET_ADDRESS]"
click at [682, 489] on input "text" at bounding box center [704, 483] width 216 height 33
paste input "[PHONE_NUMBER]"
type input "[PHONE_NUMBER]"
click at [1020, 601] on button "Save" at bounding box center [1016, 587] width 56 height 34
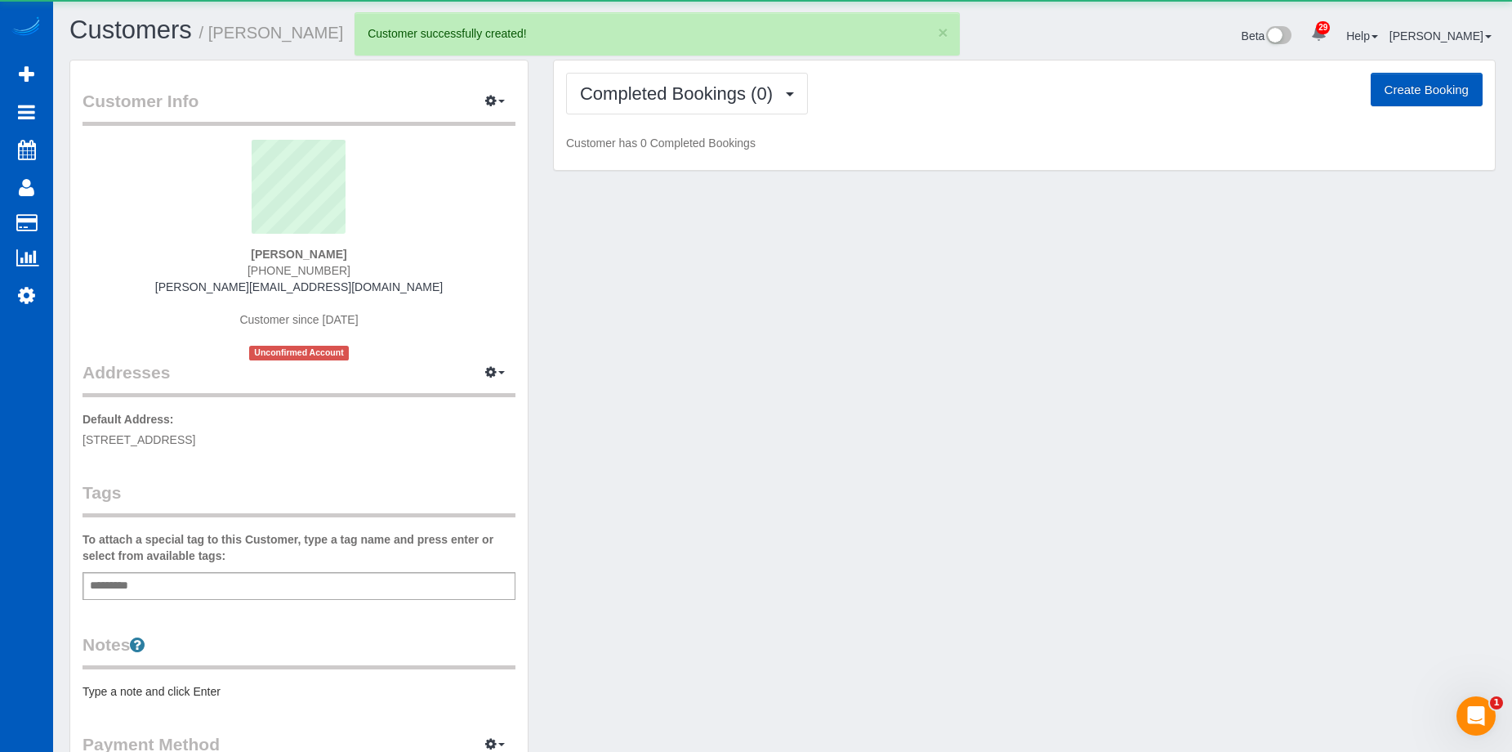
click at [1453, 85] on button "Create Booking" at bounding box center [1427, 90] width 112 height 34
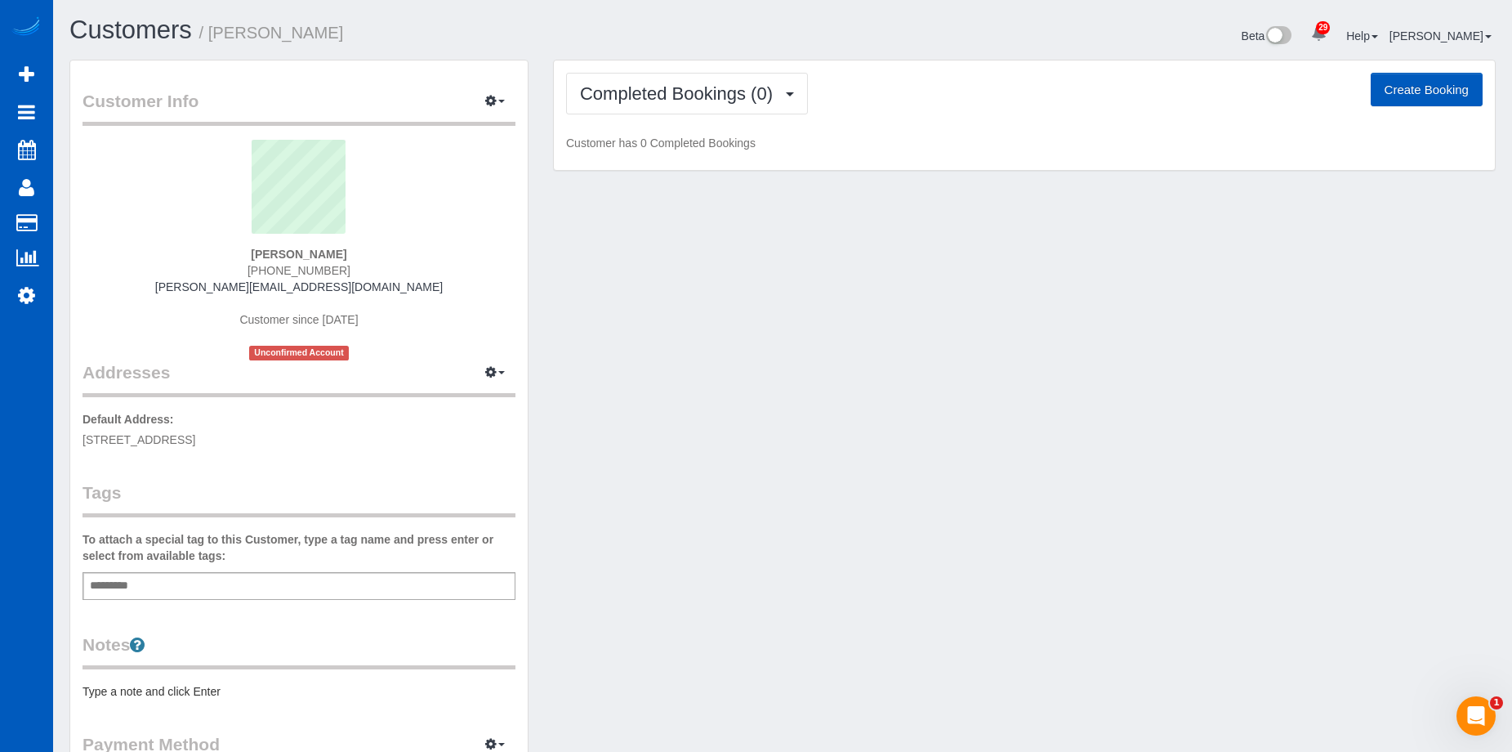
select select "WA"
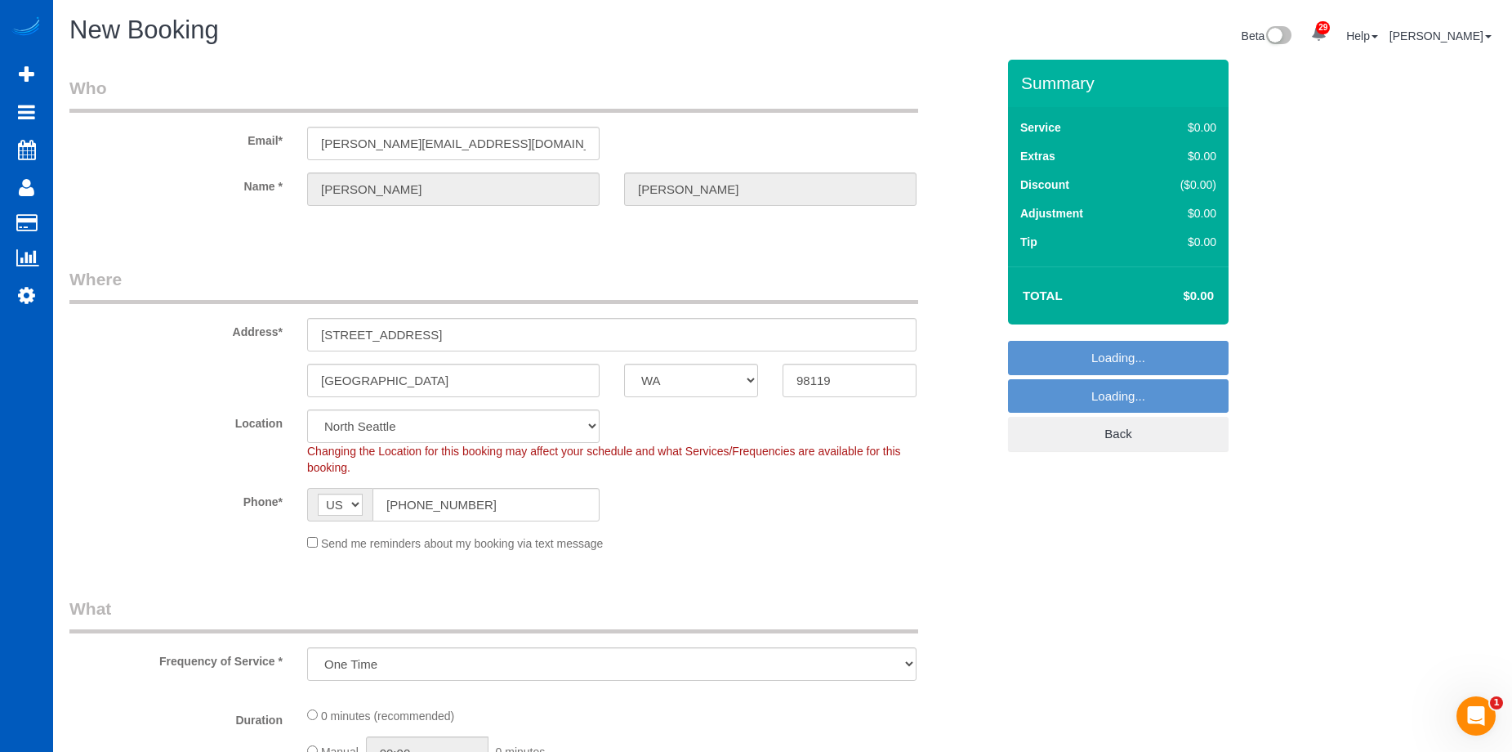
select select "object:10952"
select select "199"
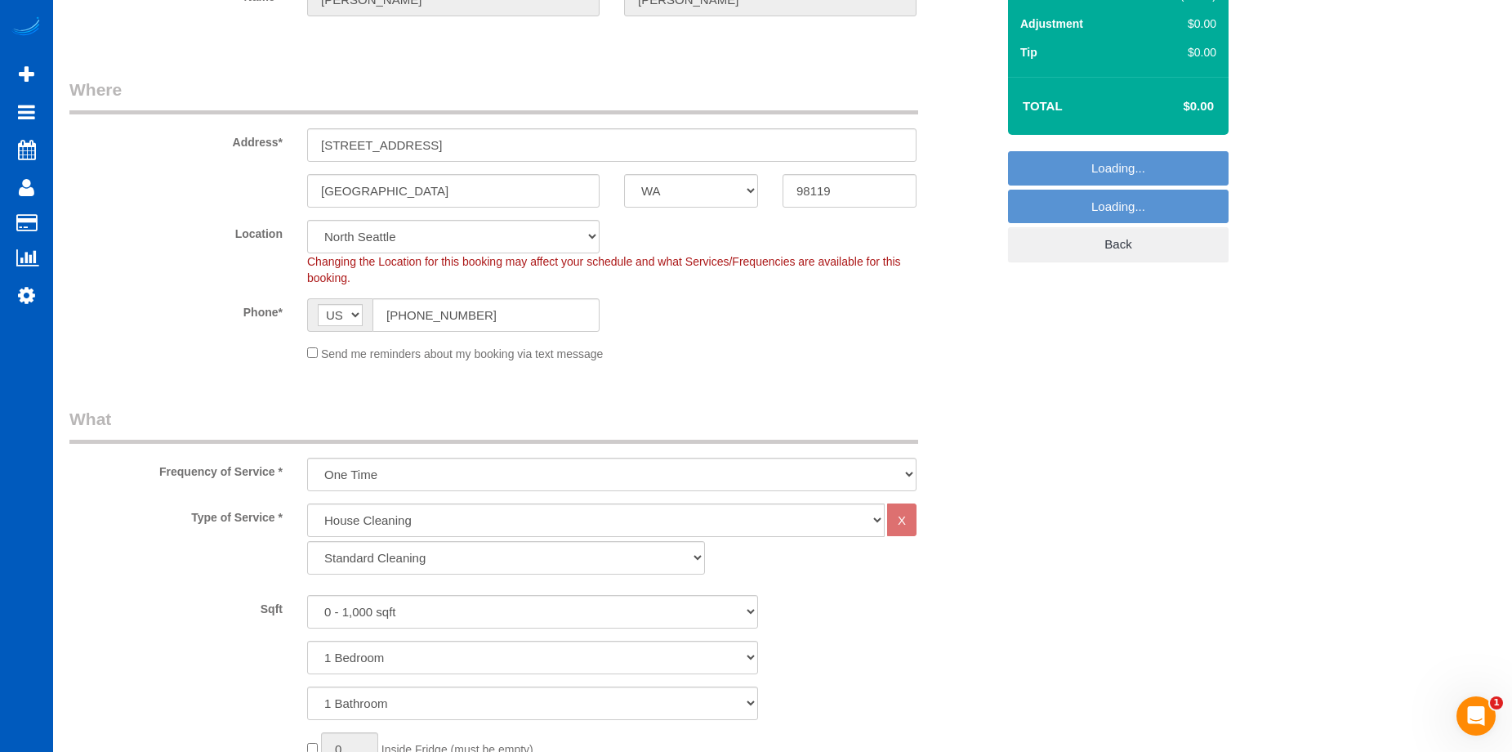
select select "5"
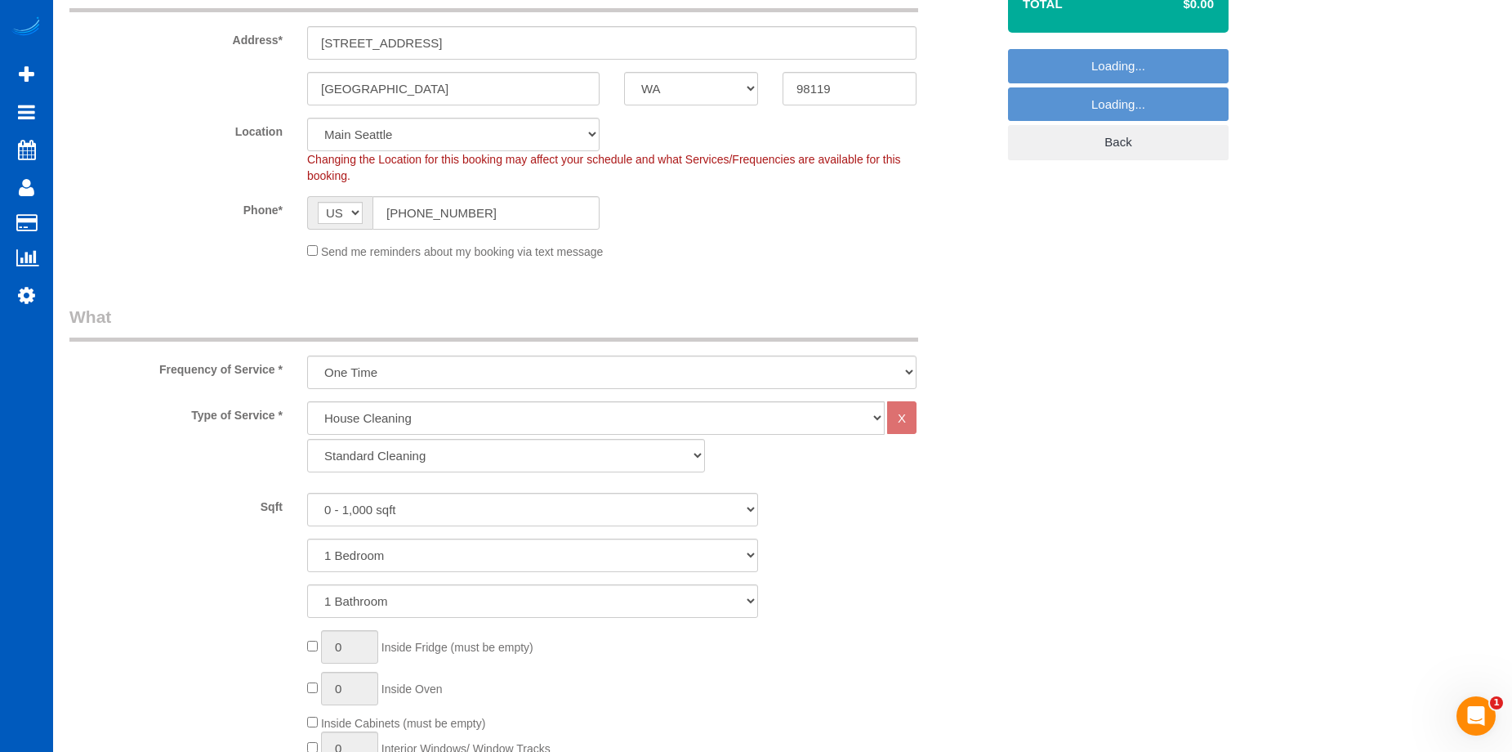
select select "object:11096"
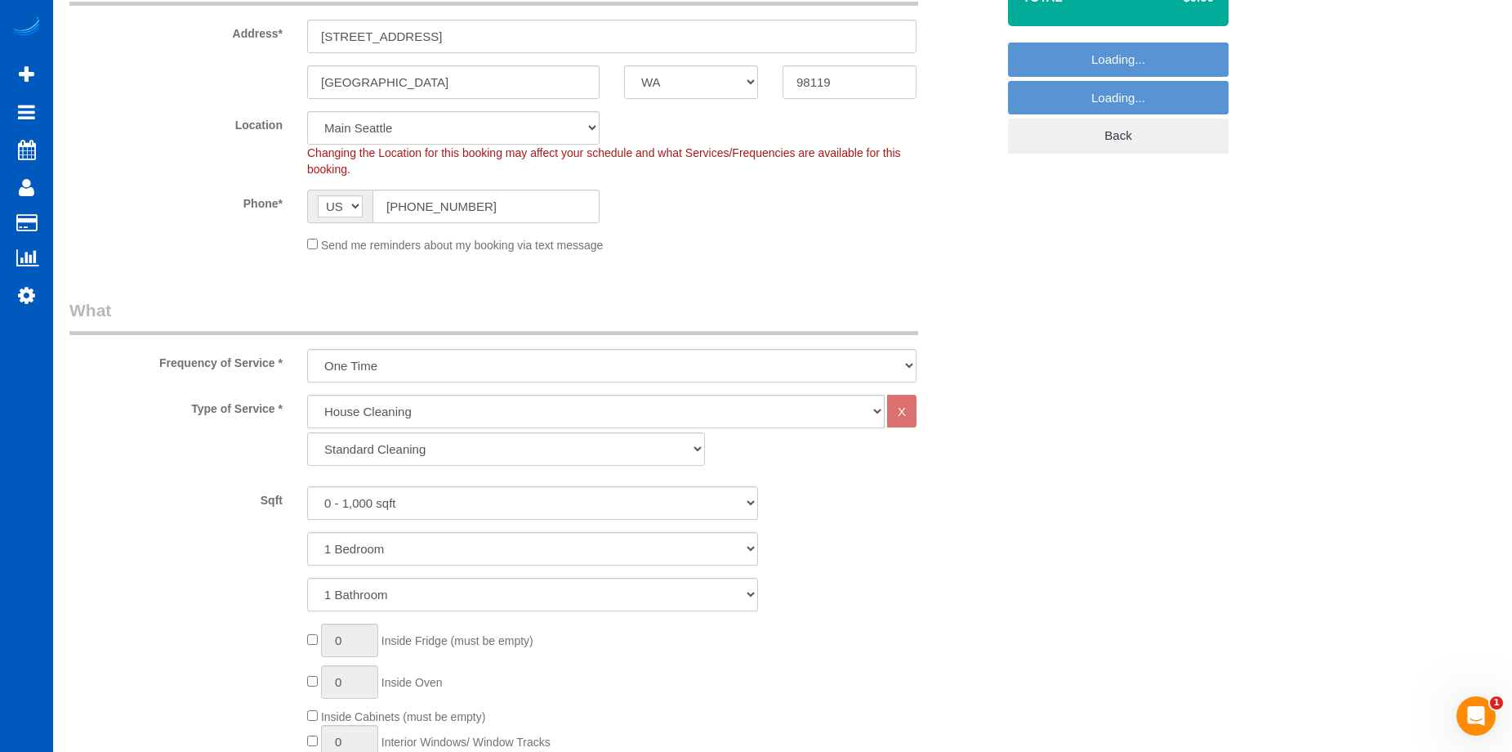
scroll to position [327, 0]
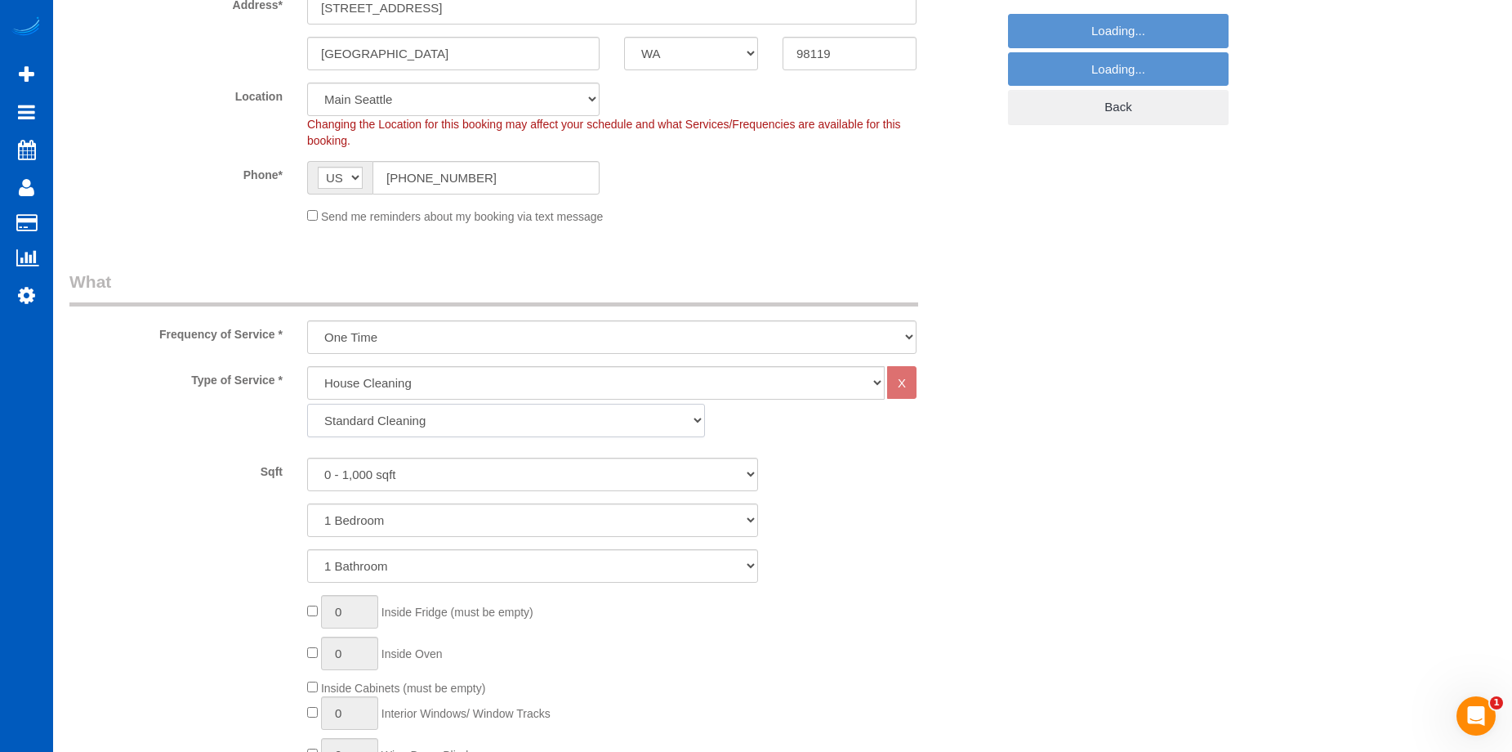
click at [498, 431] on select "Standard Cleaning Deep Cleaning Move In/ Out Cleaning" at bounding box center [506, 420] width 398 height 33
drag, startPoint x: 525, startPoint y: 423, endPoint x: 514, endPoint y: 436, distance: 16.8
click at [524, 424] on select "Standard Cleaning Deep Cleaning Move In/ Out Cleaning" at bounding box center [506, 420] width 398 height 33
select select "367"
click at [307, 404] on select "Standard Cleaning Deep Cleaning Move In/ Out Cleaning" at bounding box center [506, 420] width 398 height 33
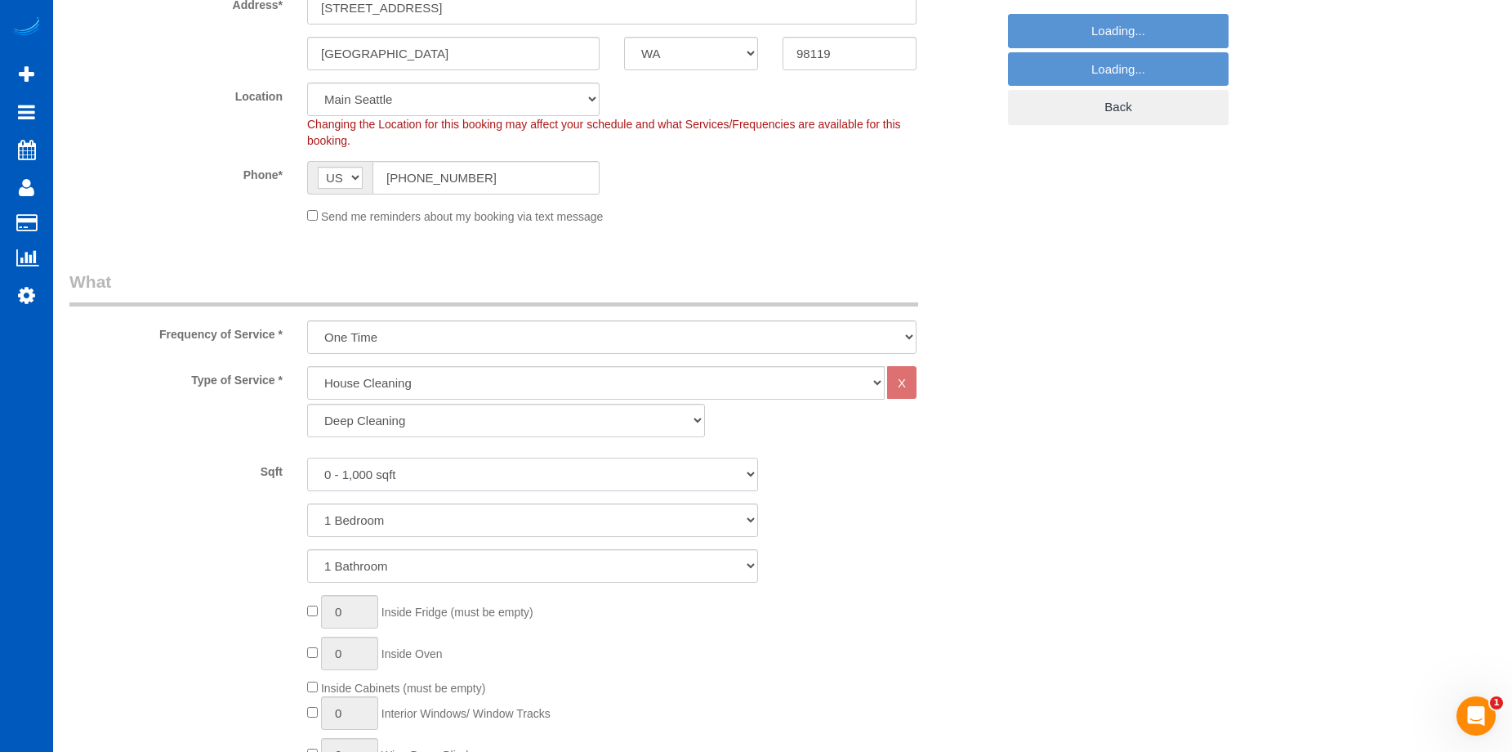
click at [510, 475] on select "0 - 1,000 sqft 1,001 - 1,500 sqft 1,501 - 2,000 sqft 2,001 - 2,500 sqft 2,501 -…" at bounding box center [532, 474] width 451 height 33
select select "1001"
click at [307, 458] on select "0 - 1,000 sqft 1,001 - 1,500 sqft 1,501 - 2,000 sqft 2,001 - 2,500 sqft 2,501 -…" at bounding box center [532, 474] width 451 height 33
click at [498, 534] on select "1 Bedroom 2 Bedrooms 3 Bedrooms 4 Bedrooms 5 Bedrooms 6 Bedrooms 7 Bedrooms" at bounding box center [532, 519] width 451 height 33
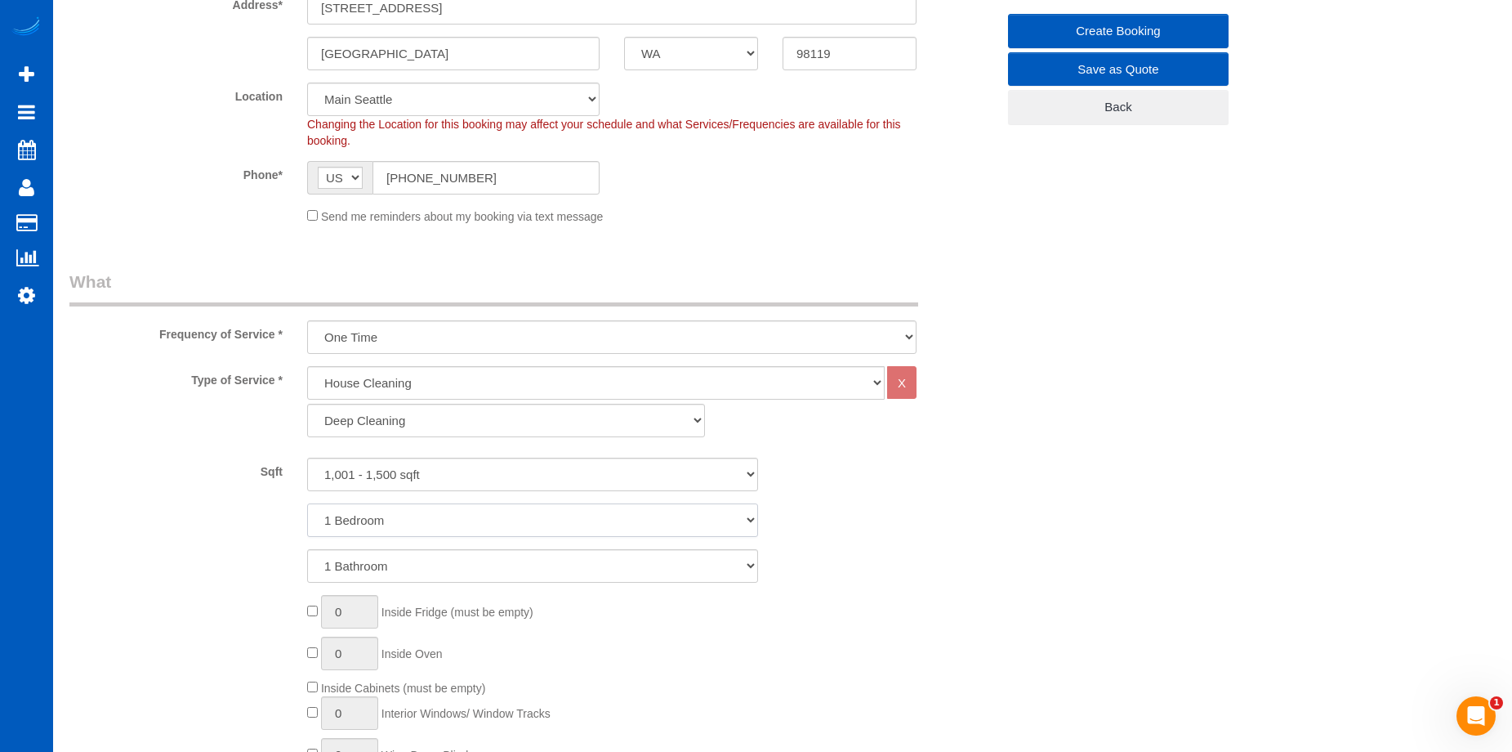
select select "2"
click at [307, 503] on select "1 Bedroom 2 Bedrooms 3 Bedrooms 4 Bedrooms 5 Bedrooms 6 Bedrooms 7 Bedrooms" at bounding box center [532, 519] width 451 height 33
click at [501, 553] on select "1 Bathroom 2 Bathrooms 3 Bathrooms 4 Bathrooms 5 Bathrooms 6 Bathrooms 7 Bathro…" at bounding box center [532, 565] width 451 height 33
select select "2"
click at [307, 549] on select "1 Bathroom 2 Bathrooms 3 Bathrooms 4 Bathrooms 5 Bathrooms 6 Bathrooms 7 Bathro…" at bounding box center [532, 565] width 451 height 33
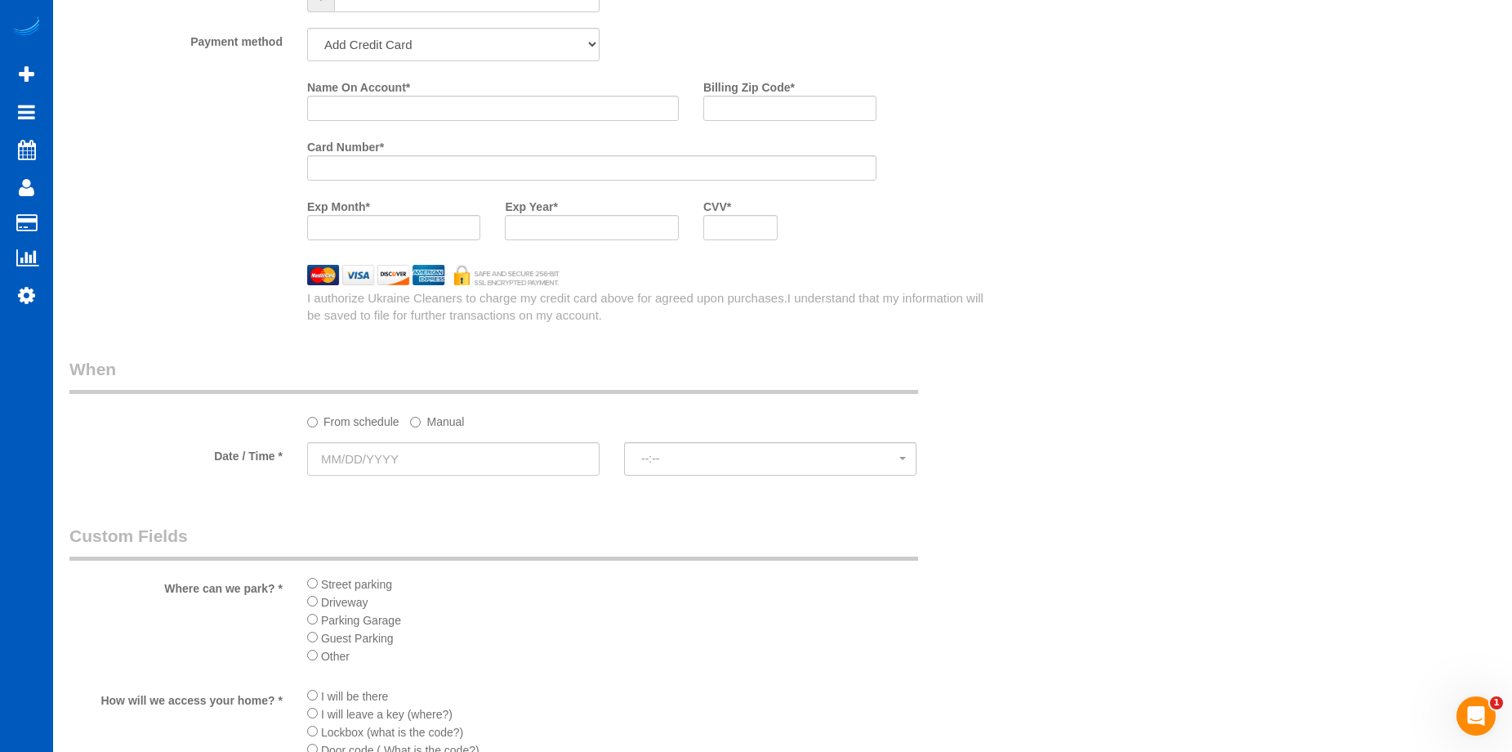
scroll to position [1634, 0]
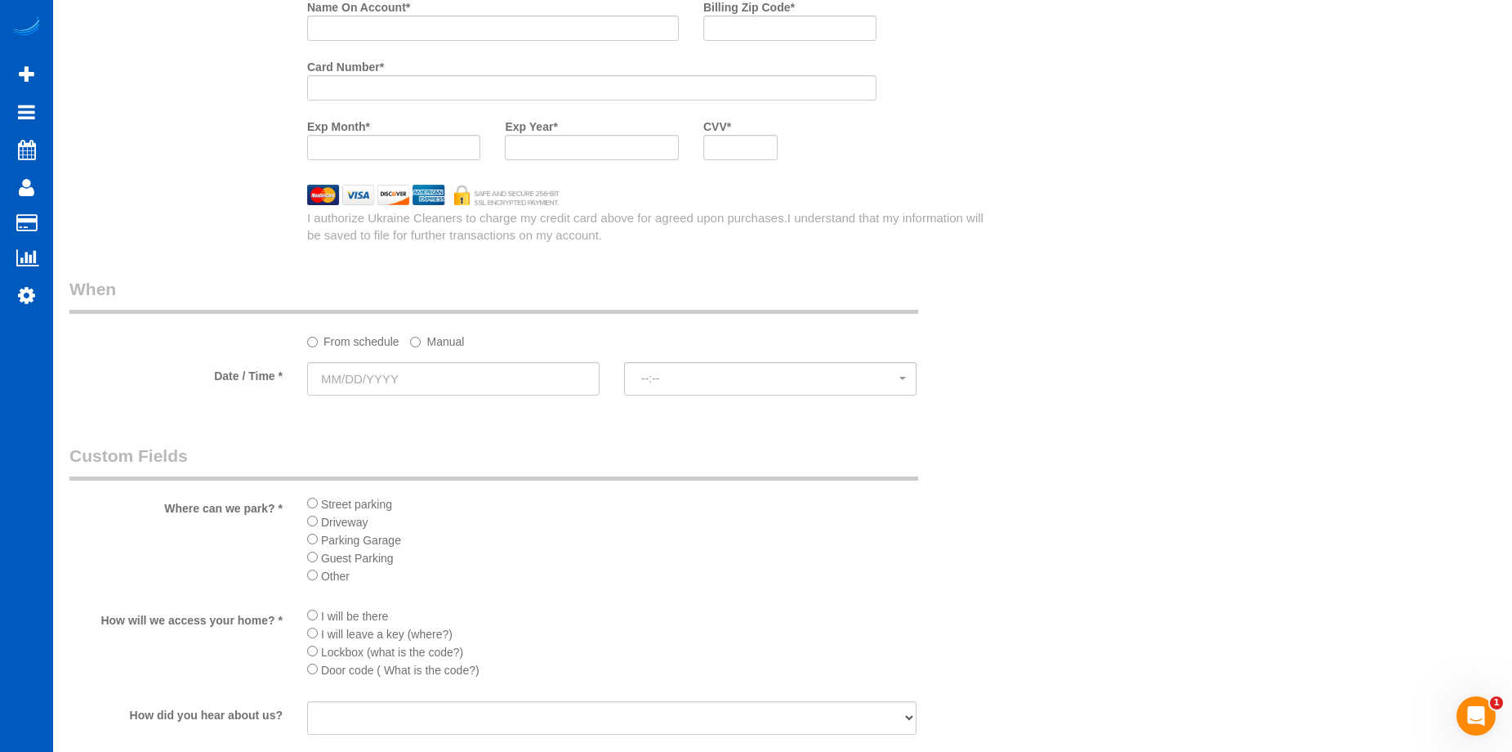
click at [517, 395] on div at bounding box center [453, 396] width 292 height 3
click at [525, 386] on input "text" at bounding box center [453, 378] width 292 height 33
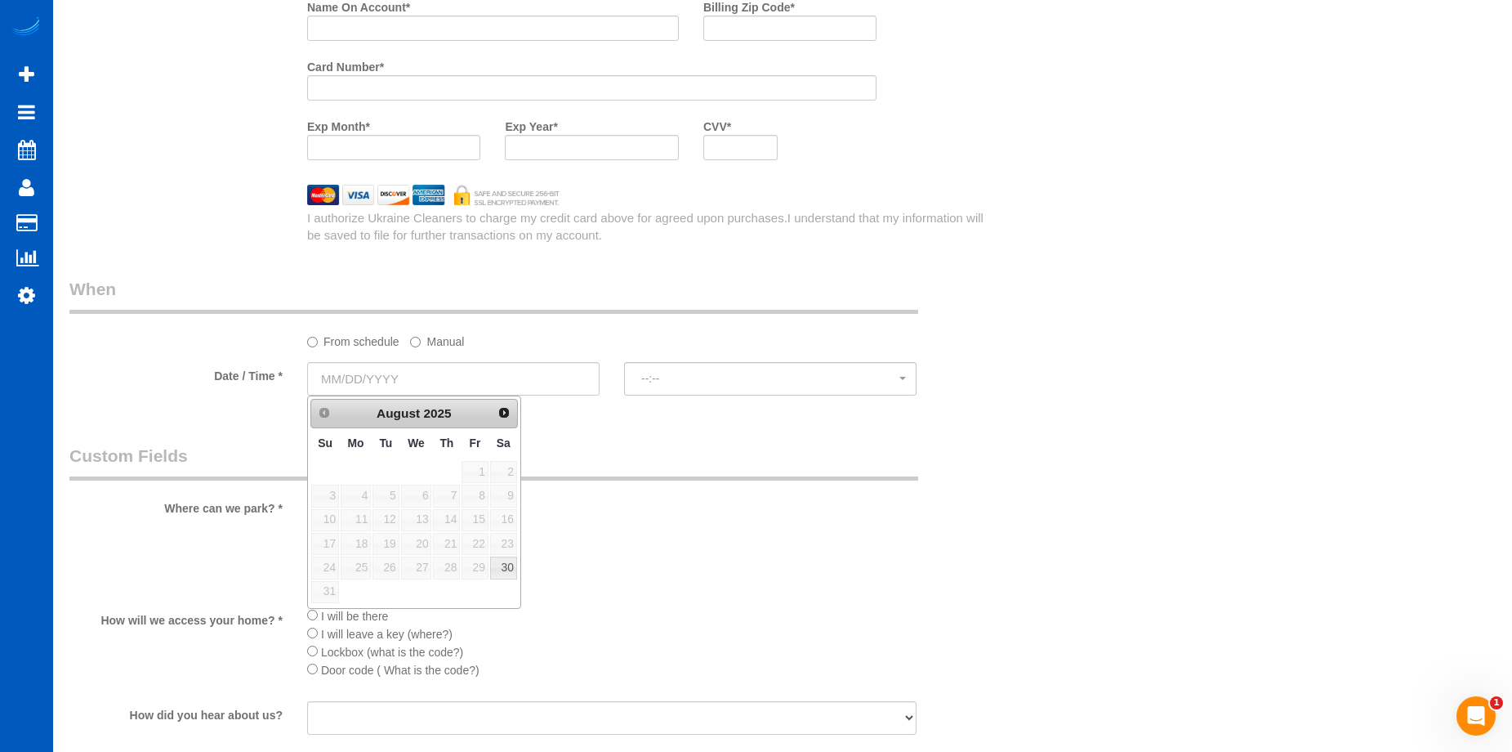
click at [424, 341] on label "Manual" at bounding box center [437, 339] width 54 height 22
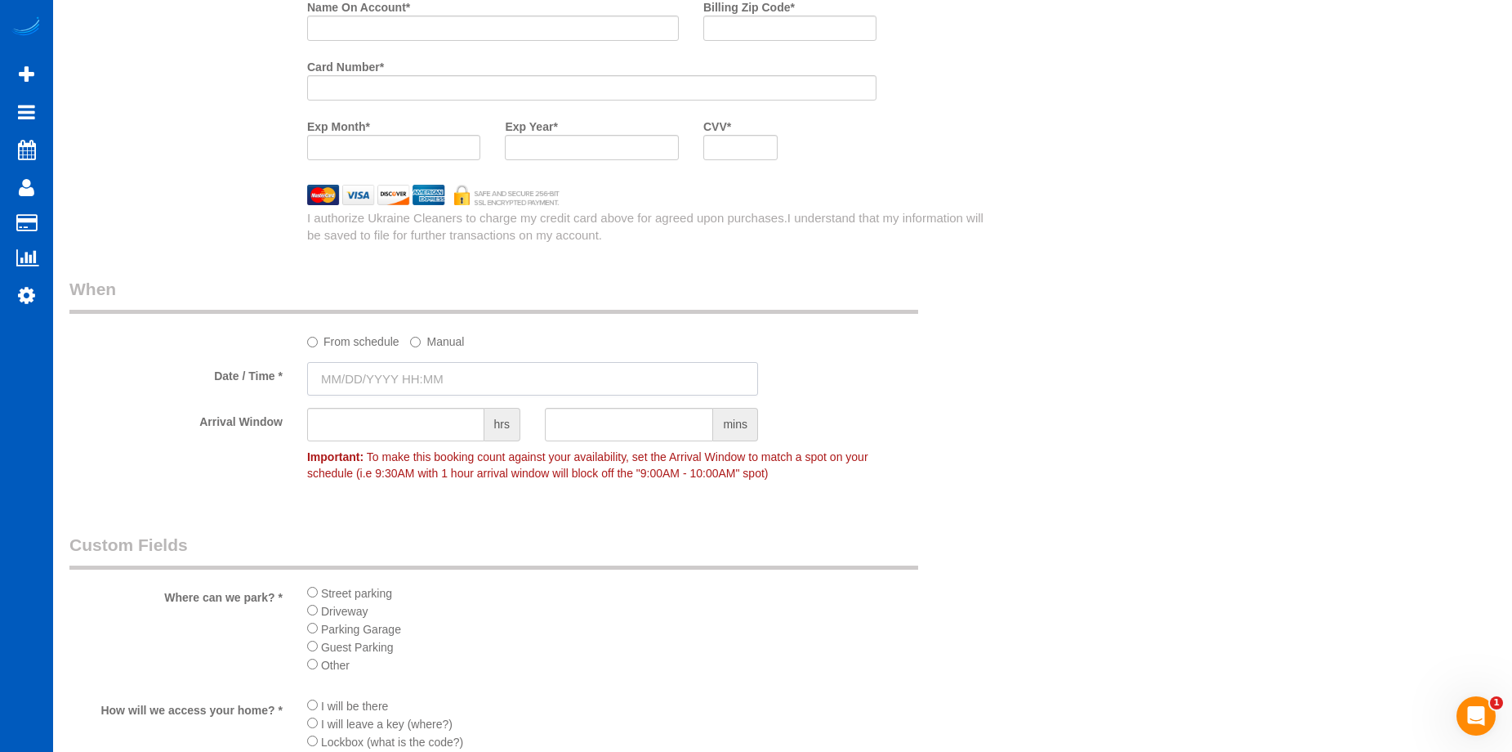
click at [459, 376] on input "text" at bounding box center [532, 378] width 451 height 33
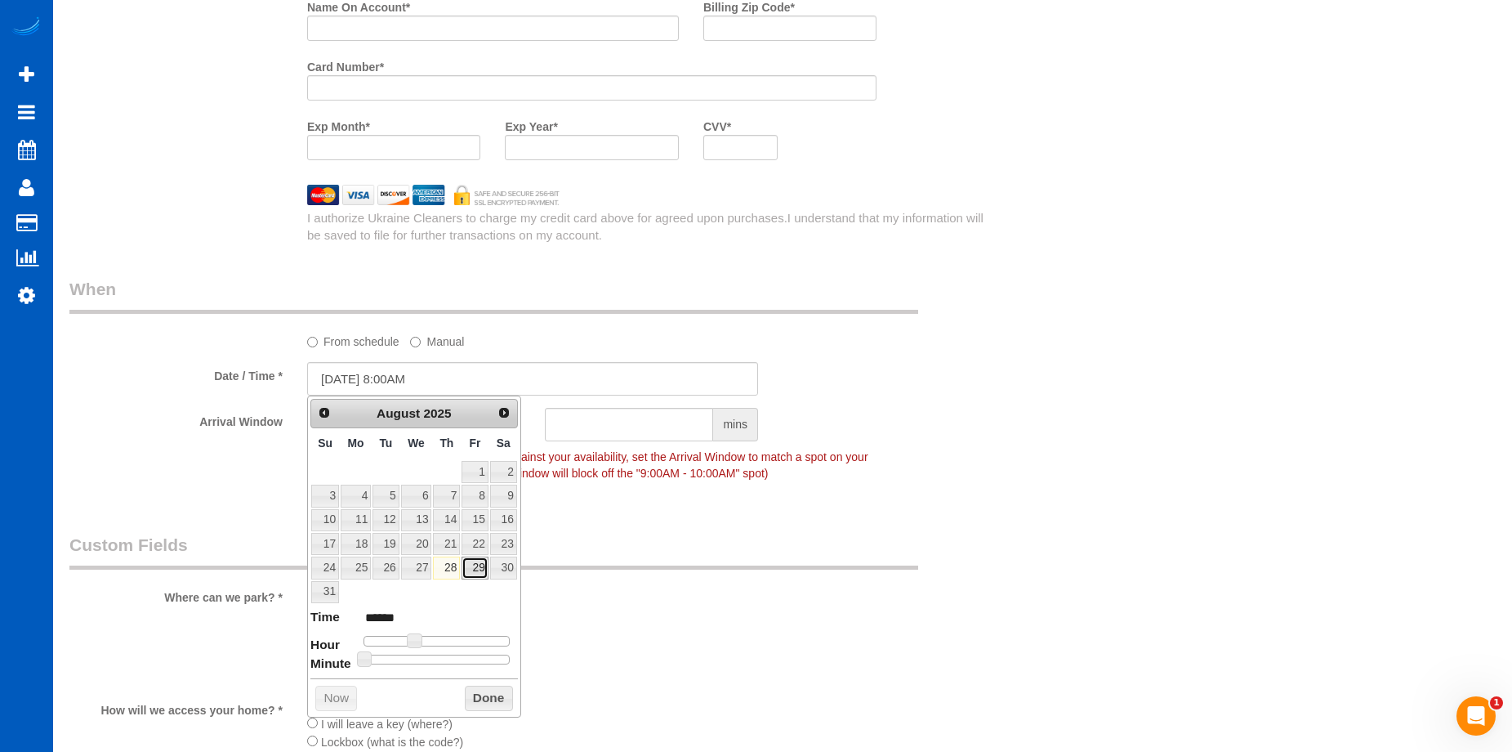
click at [479, 561] on link "29" at bounding box center [475, 567] width 26 height 22
type input "[DATE] 9:00AM"
type input "******"
type input "[DATE] 10:00AM"
type input "*******"
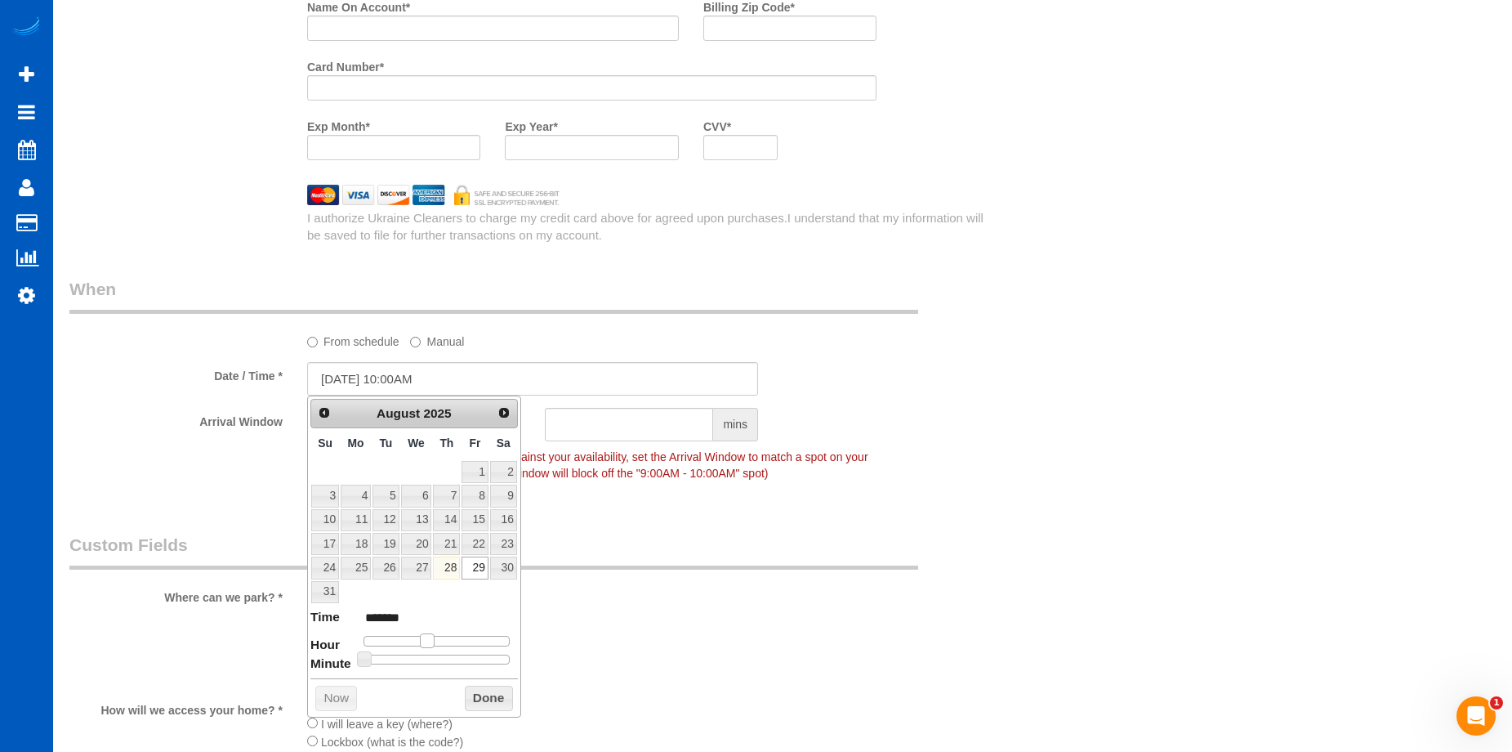
type input "[DATE] 11:00AM"
type input "*******"
drag, startPoint x: 414, startPoint y: 637, endPoint x: 434, endPoint y: 641, distance: 20.0
click at [434, 641] on span at bounding box center [433, 640] width 15 height 15
click at [487, 703] on button "Done" at bounding box center [489, 698] width 48 height 26
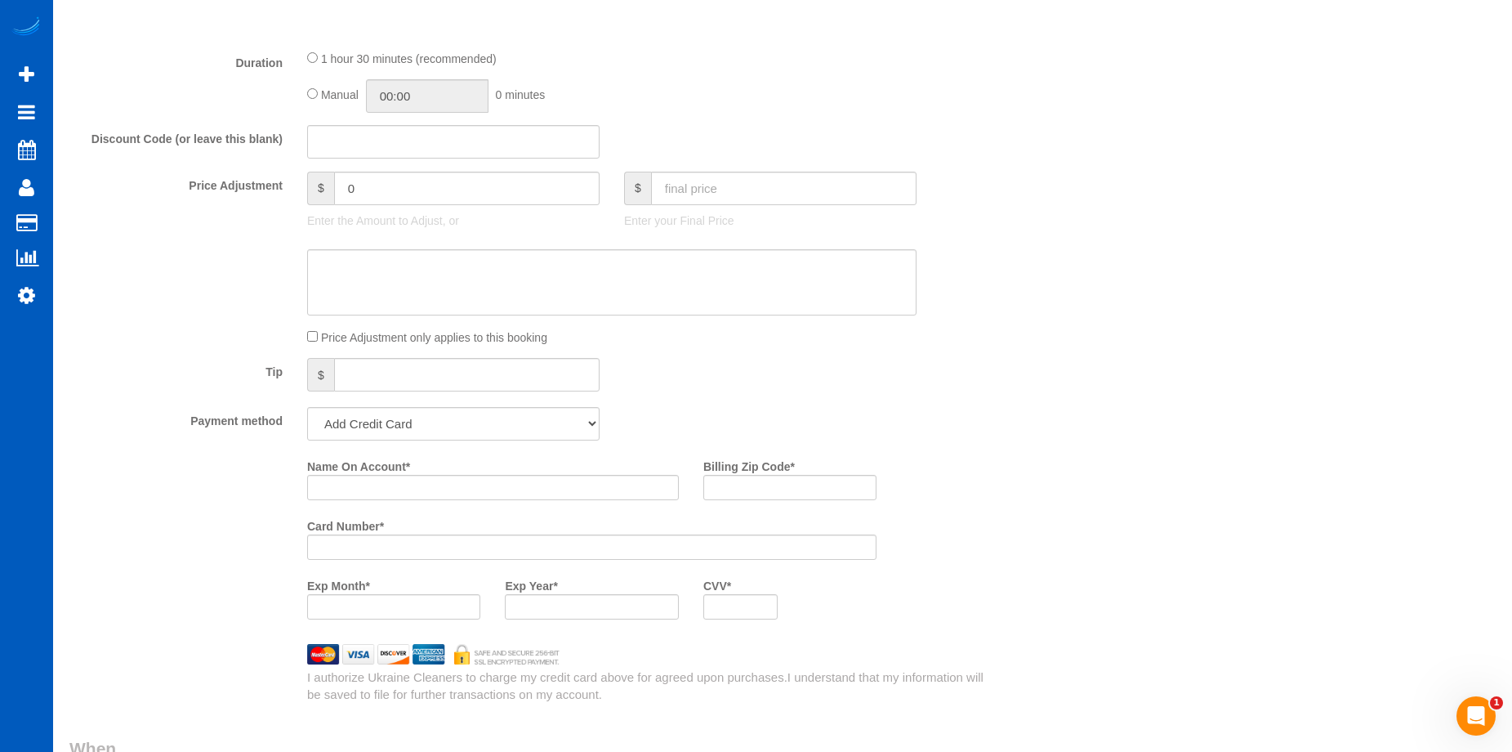
scroll to position [1062, 0]
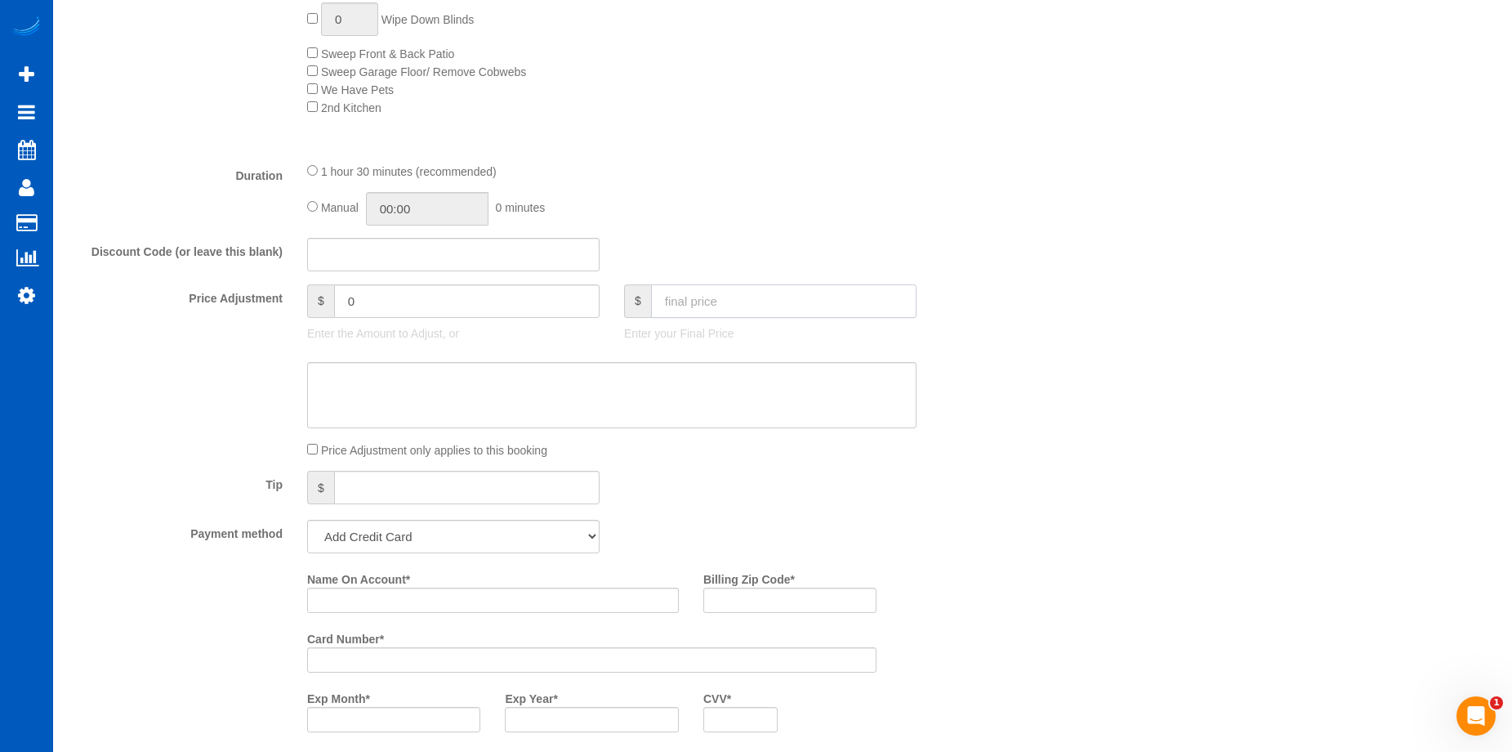
click at [703, 297] on input "text" at bounding box center [784, 300] width 266 height 33
type input "251.1"
click at [680, 400] on textarea at bounding box center [611, 395] width 609 height 67
type input "-27.9"
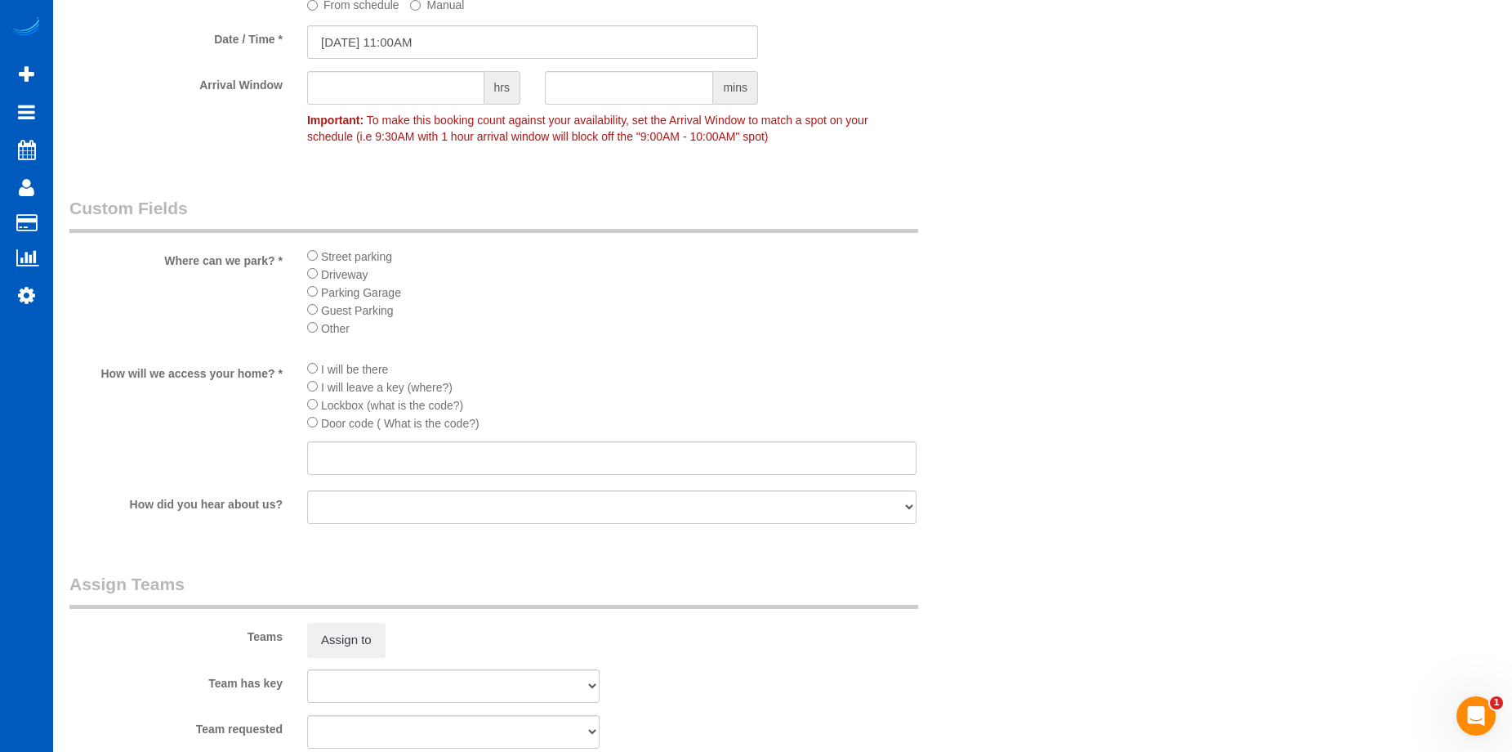
scroll to position [2043, 0]
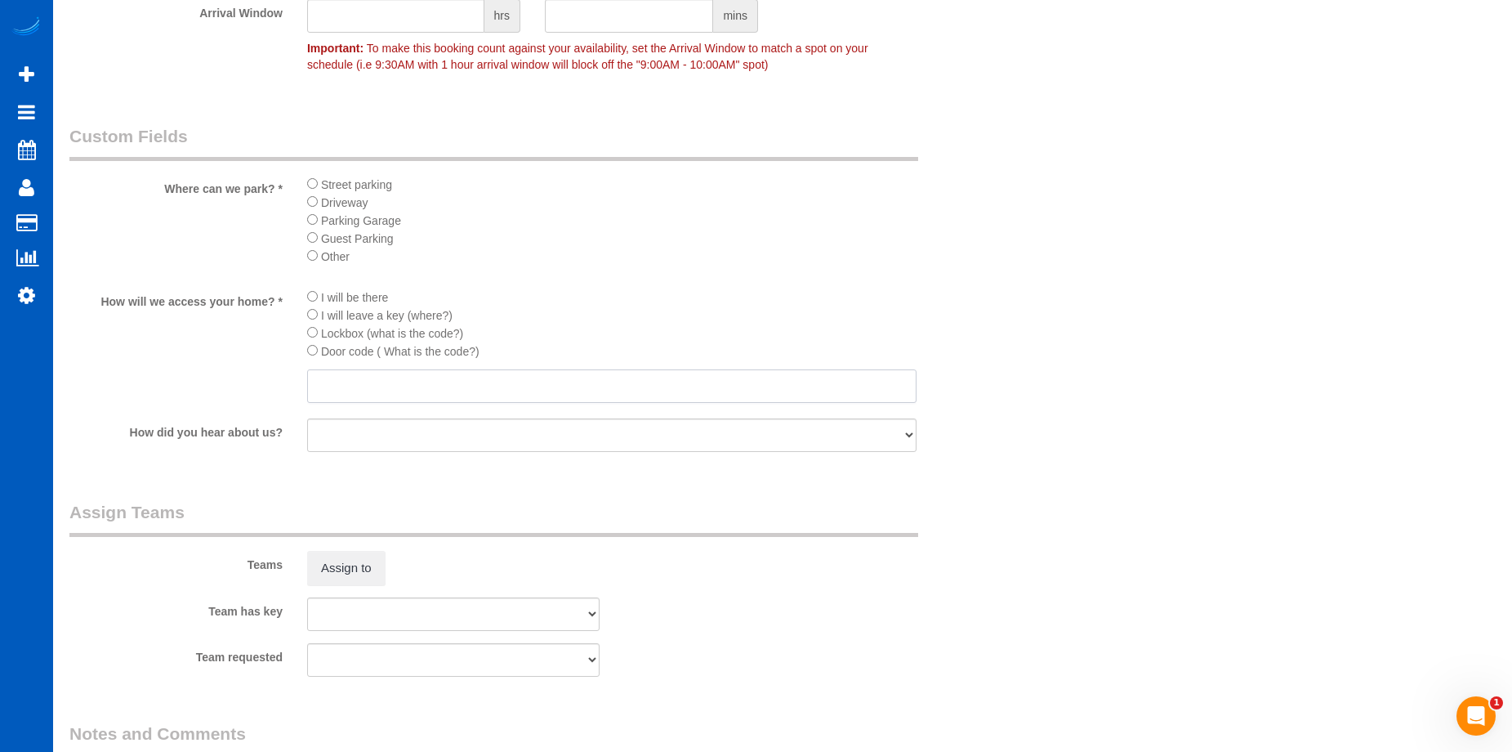
click at [560, 388] on input "text" at bounding box center [611, 385] width 609 height 33
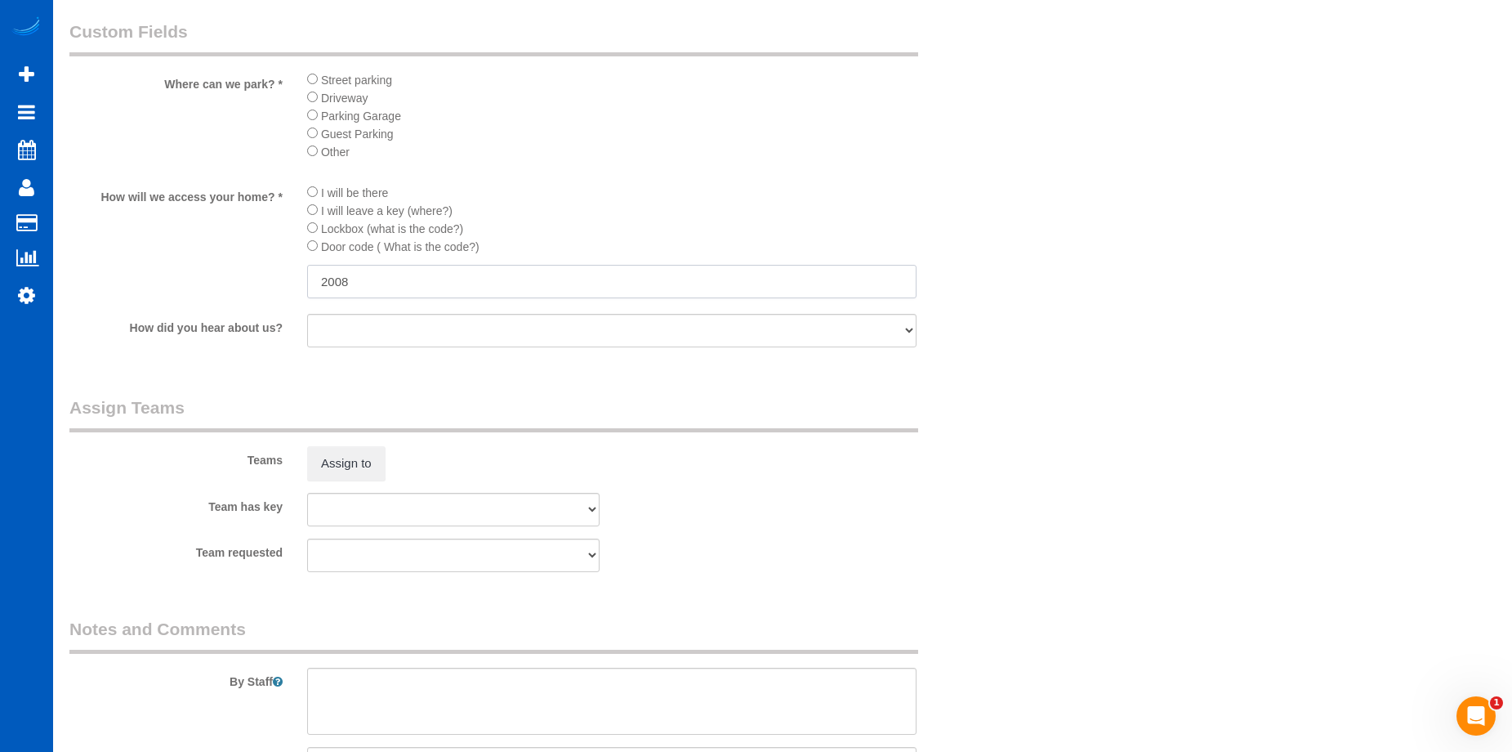
scroll to position [2288, 0]
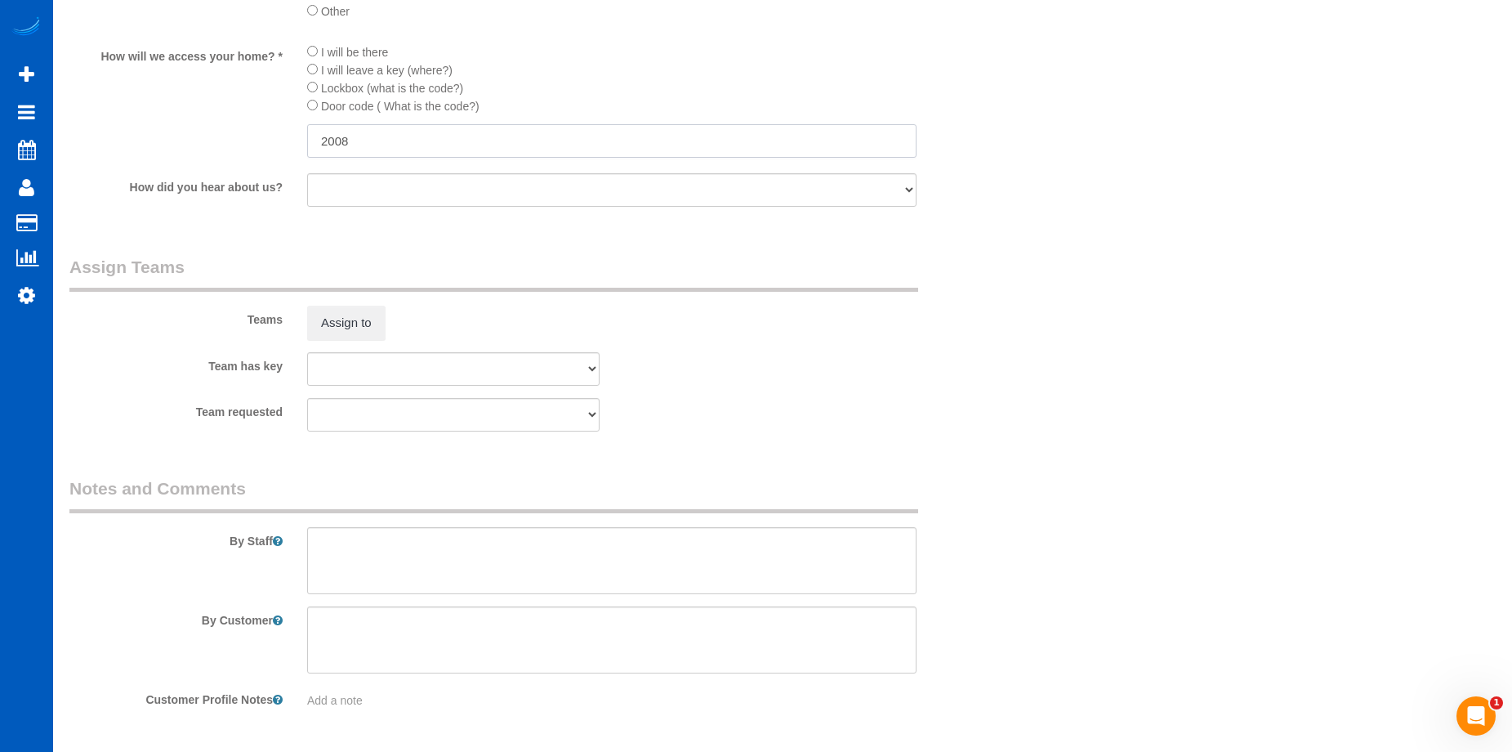
type input "2008"
click at [563, 560] on textarea at bounding box center [611, 560] width 609 height 67
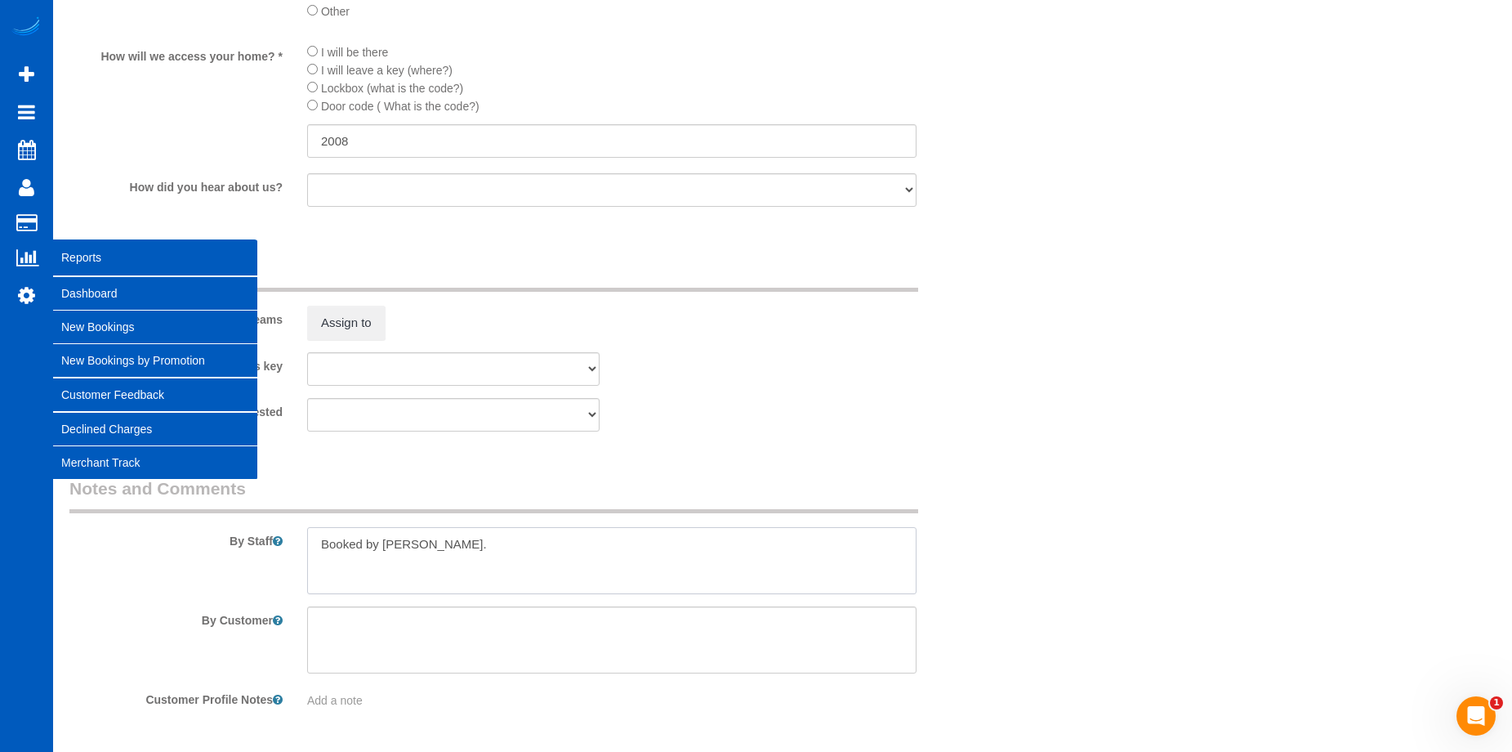
type textarea "Booked by [PERSON_NAME]."
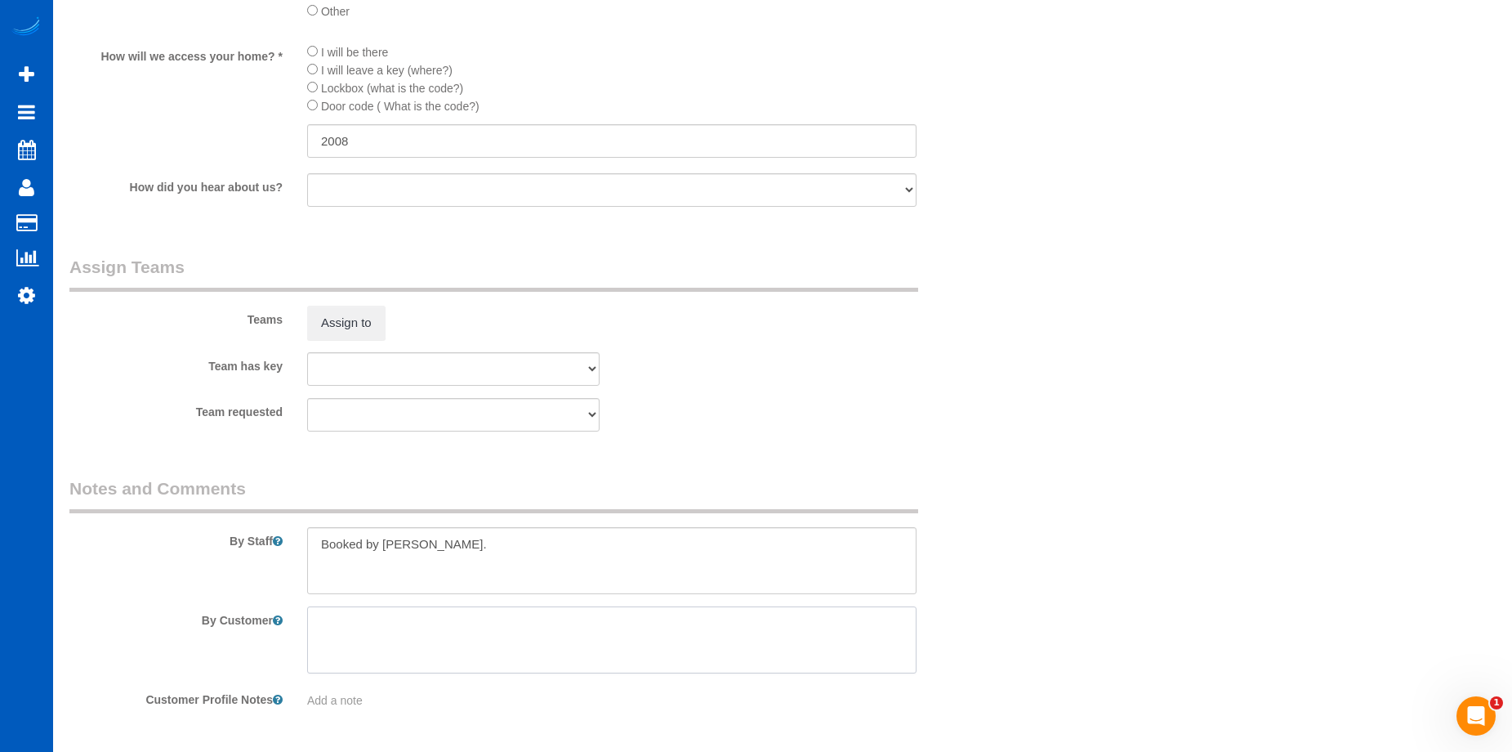
click at [417, 658] on textarea at bounding box center [611, 639] width 609 height 67
paste textarea "2008 to access, please make beds, clean sheets left out. This is an airbnb, wan…"
type textarea "2008 to access, please make beds, clean sheets left out. This is an airbnb, wan…"
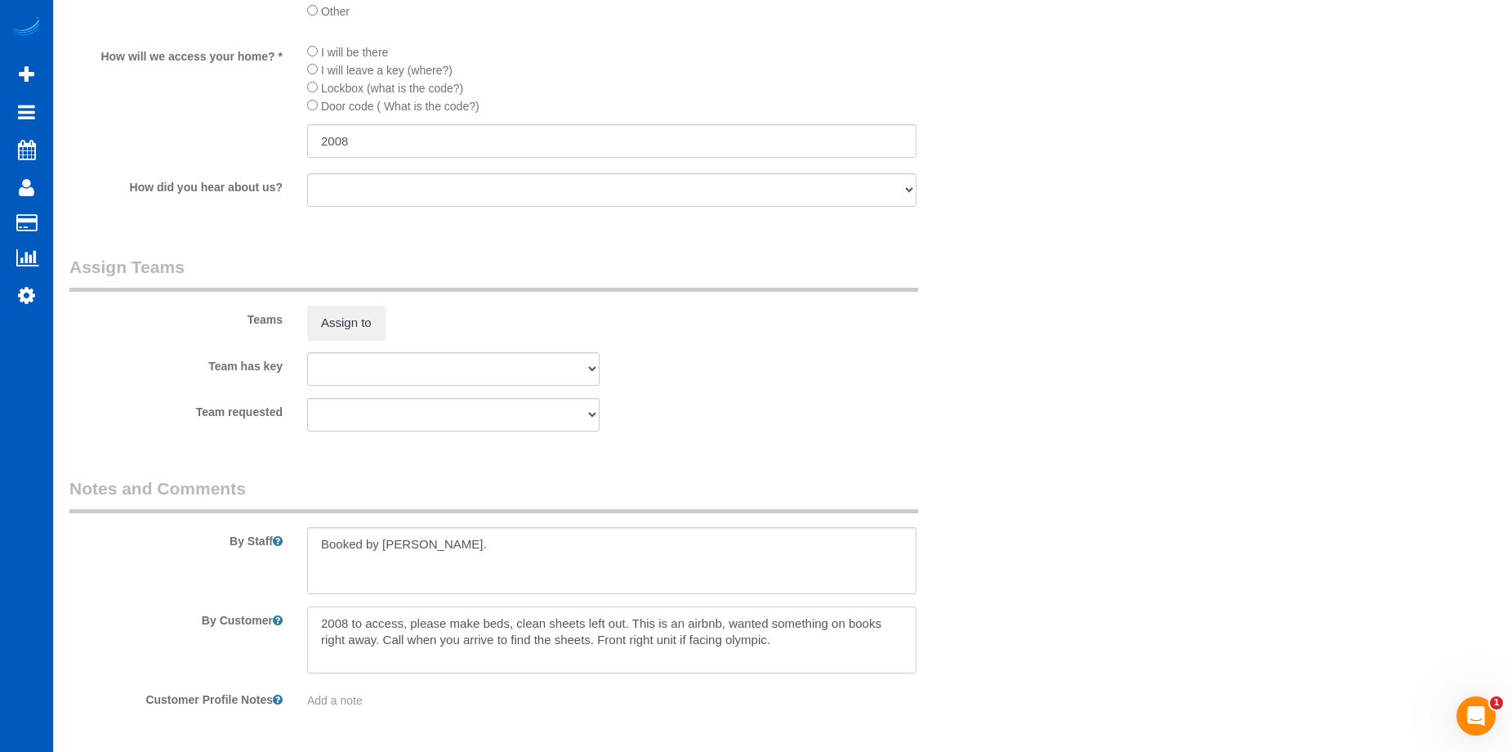
drag, startPoint x: 796, startPoint y: 639, endPoint x: 297, endPoint y: 612, distance: 499.9
click at [297, 612] on div at bounding box center [612, 639] width 634 height 67
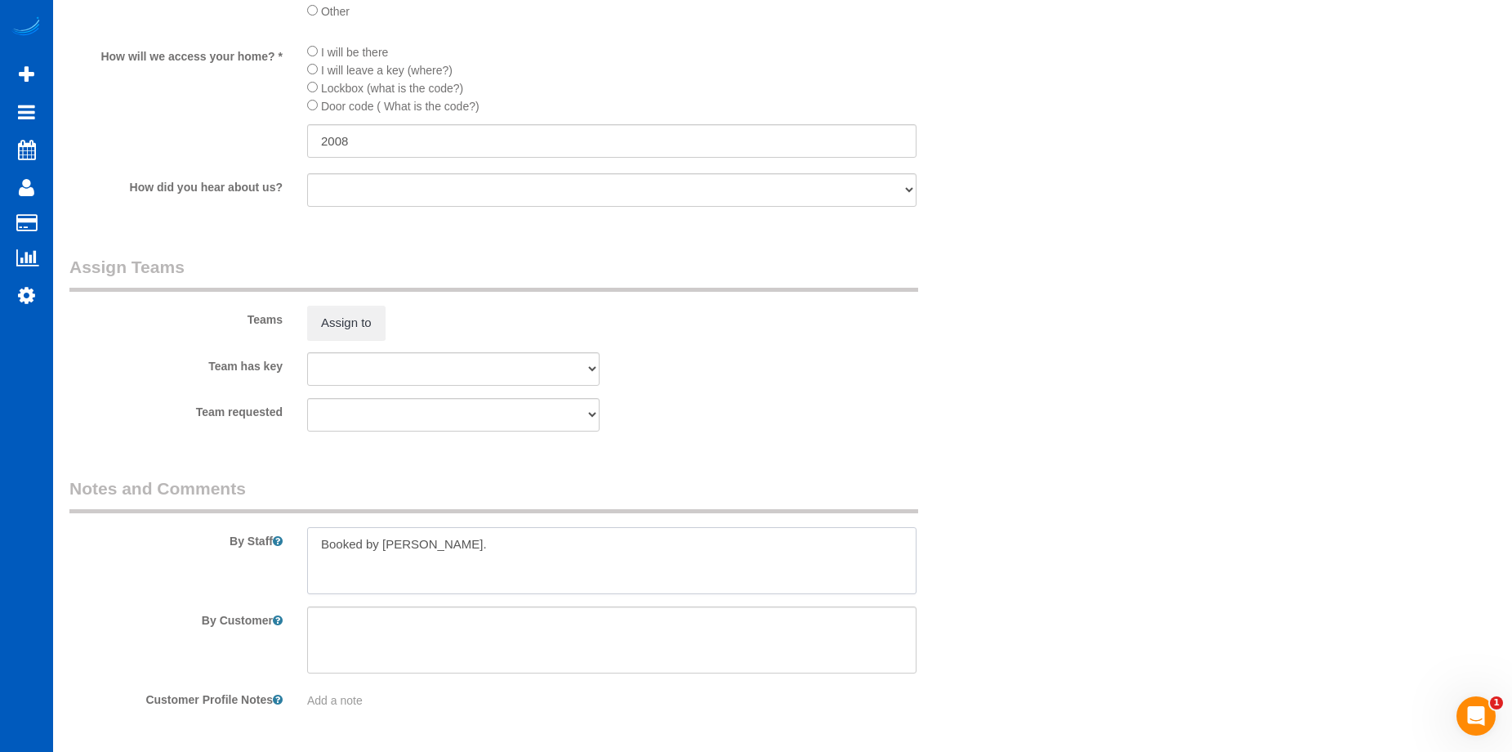
click at [501, 549] on textarea at bounding box center [611, 560] width 609 height 67
paste textarea "please make beds, clean sheets left out. This is an airbnb, wanted something on…"
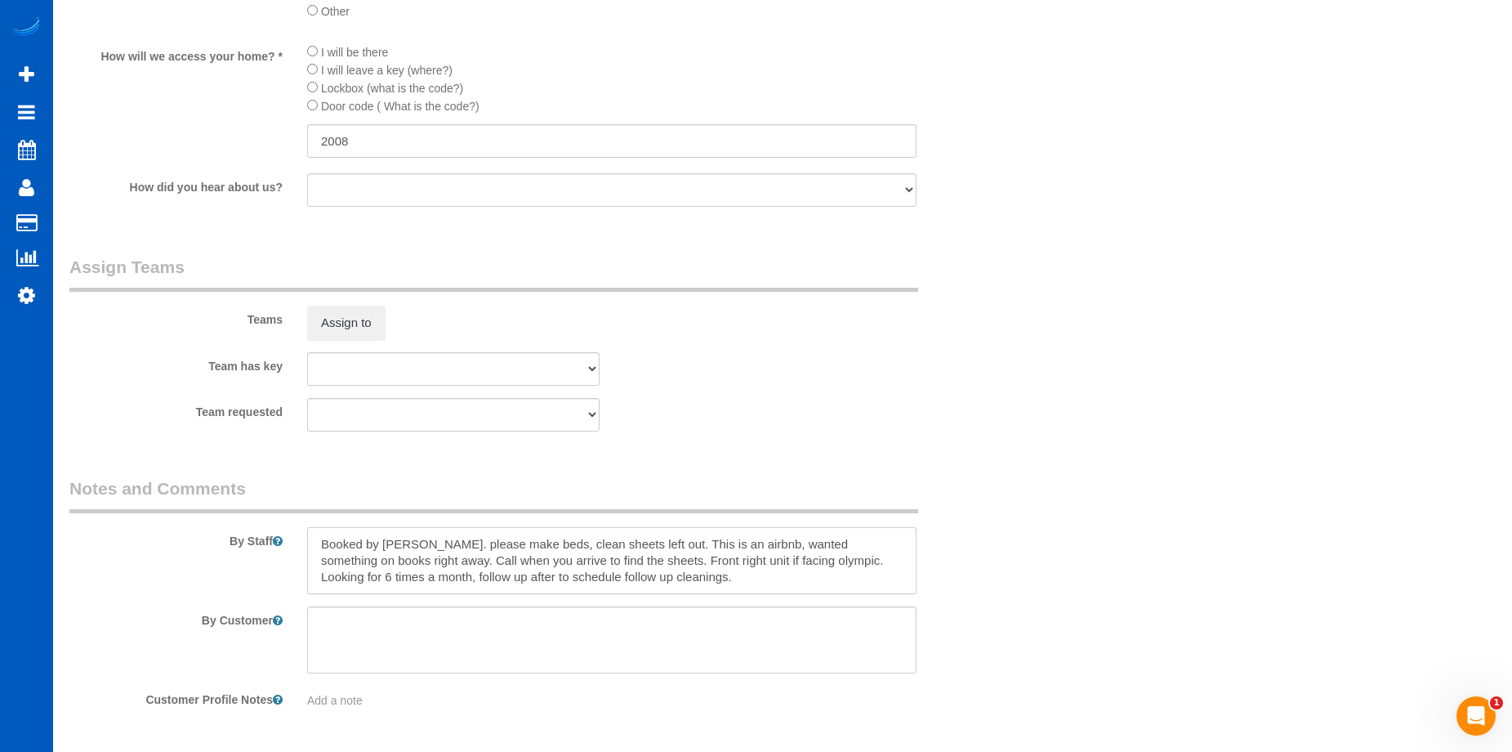
drag, startPoint x: 431, startPoint y: 538, endPoint x: 438, endPoint y: 500, distance: 38.3
click at [430, 538] on textarea at bounding box center [611, 560] width 609 height 67
click at [740, 571] on textarea at bounding box center [611, 560] width 609 height 67
type textarea "Booked by [PERSON_NAME]. Please make beds, clean sheets left out. This is an ai…"
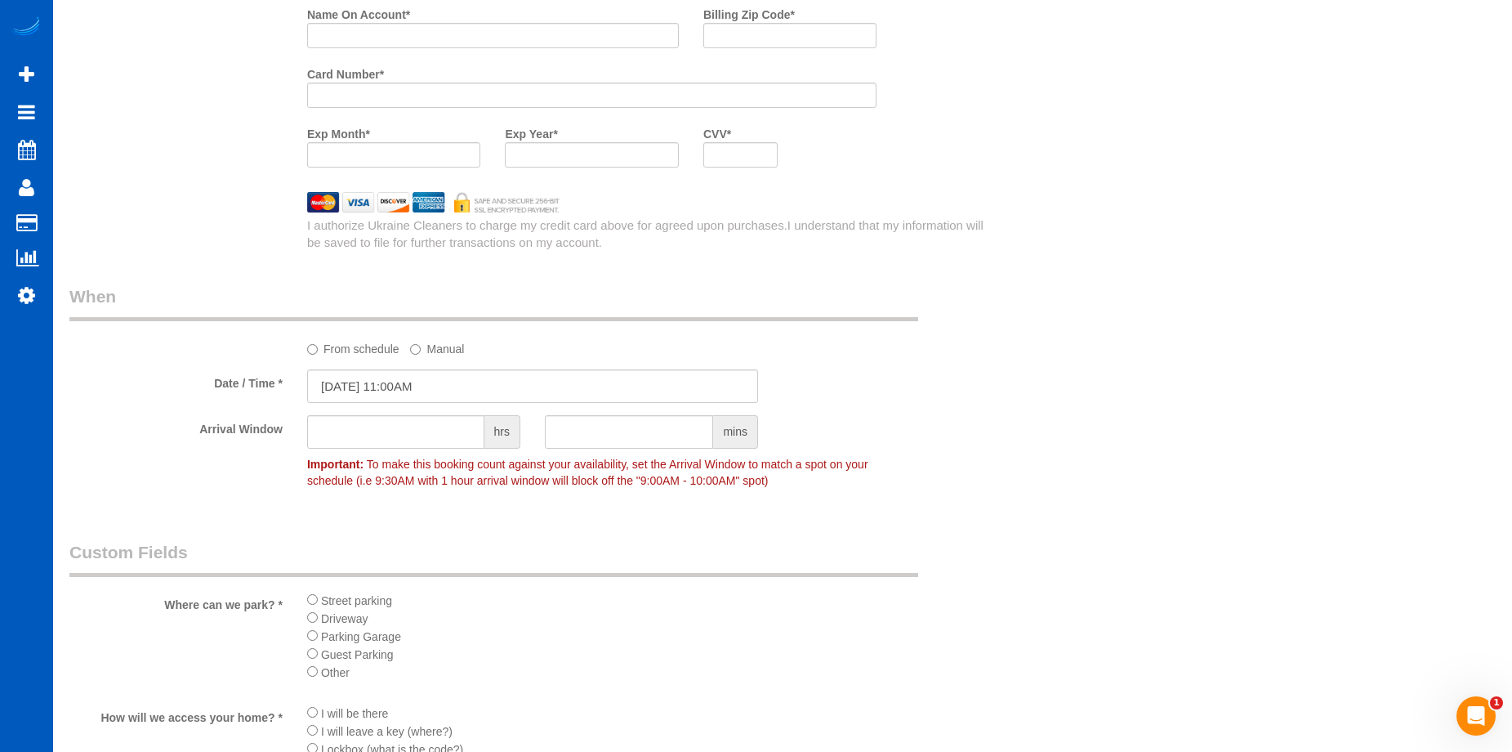
scroll to position [1471, 0]
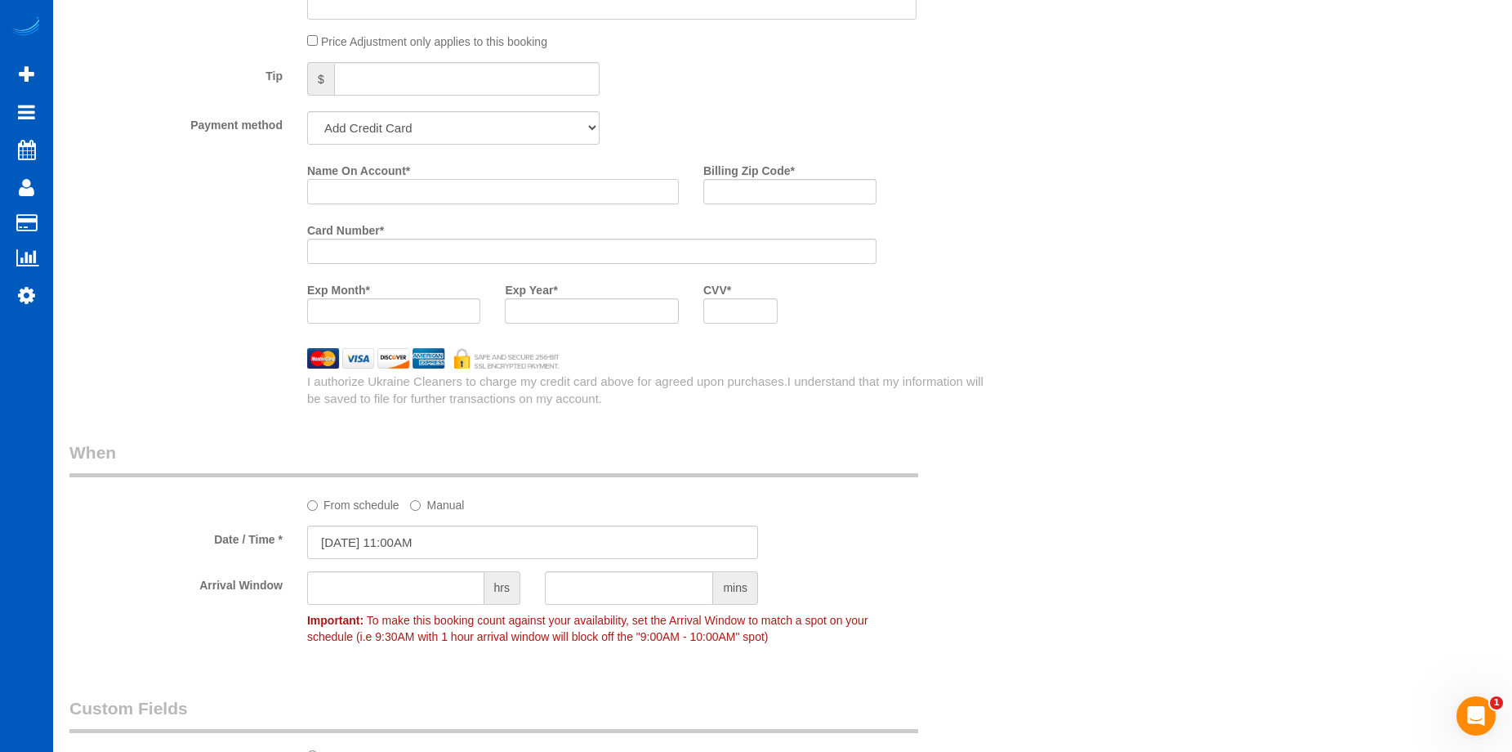
click at [528, 185] on input "Name On Account *" at bounding box center [493, 191] width 372 height 25
paste input "[PERSON_NAME]"
type input "[PERSON_NAME]"
click at [759, 196] on input "Billing Zip Code *" at bounding box center [789, 191] width 173 height 25
paste input "97709"
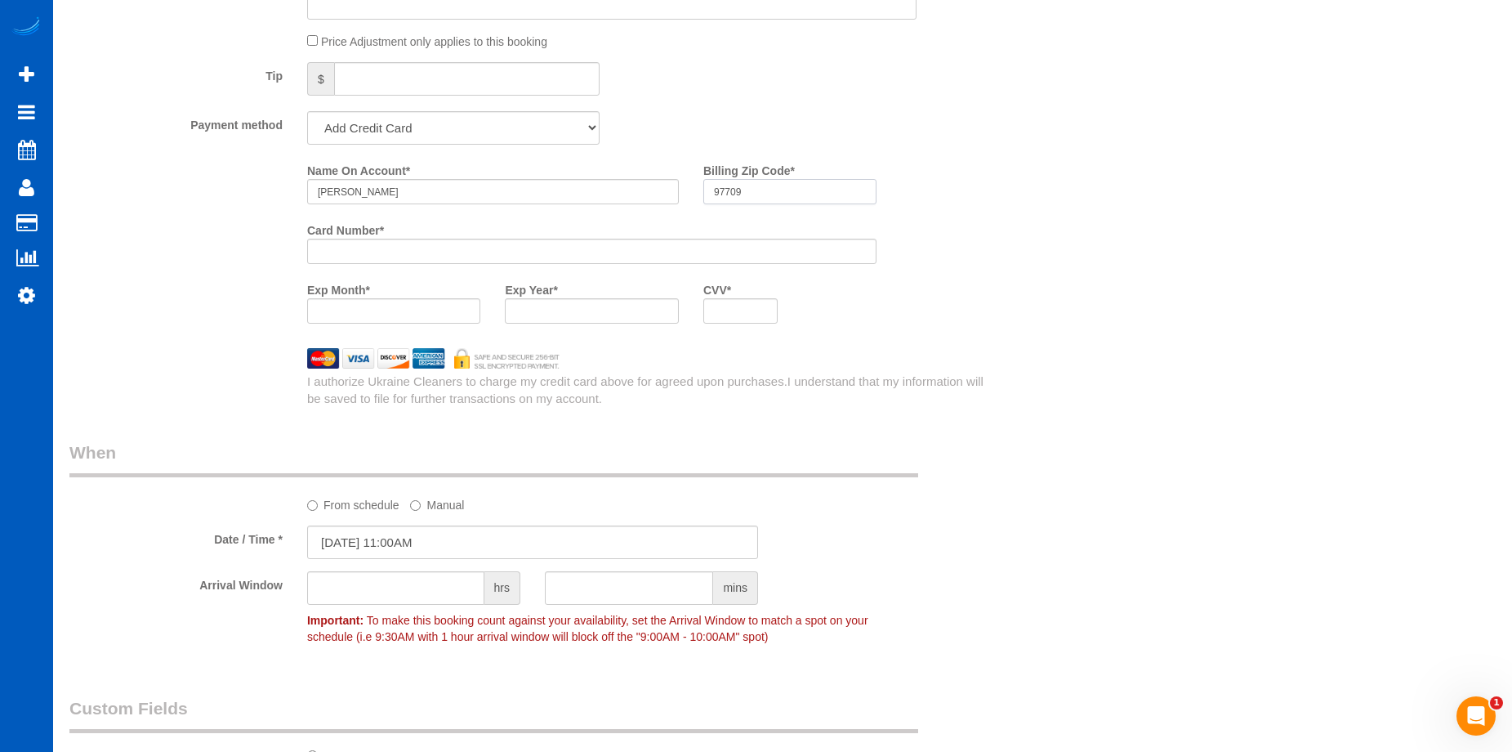
type input "97709"
click at [493, 242] on div at bounding box center [591, 251] width 569 height 25
click at [1107, 424] on div "Who Email* [PERSON_NAME][EMAIL_ADDRESS][DOMAIN_NAME] Name * [PERSON_NAME] Where…" at bounding box center [782, 79] width 1427 height 2981
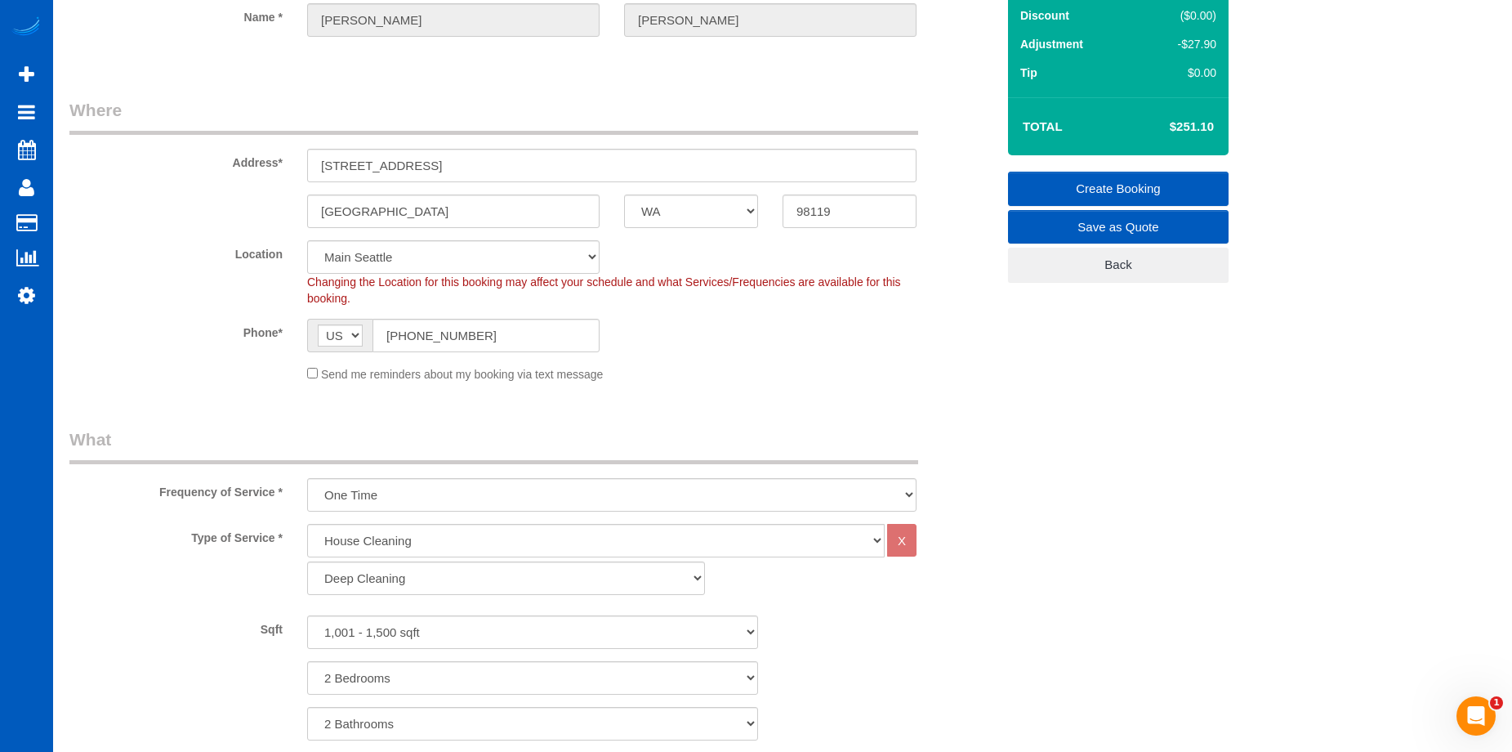
scroll to position [141, 0]
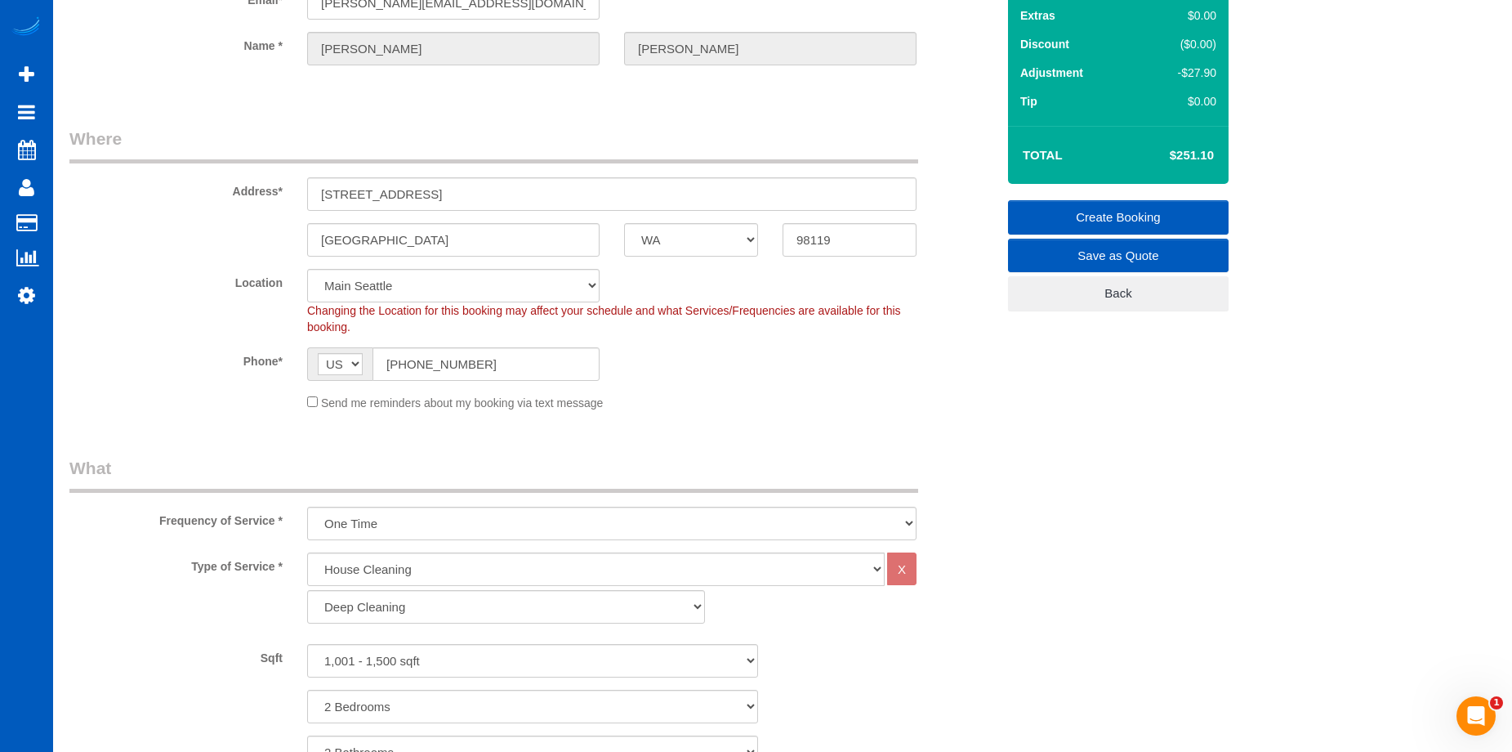
click at [1083, 213] on link "Create Booking" at bounding box center [1118, 217] width 221 height 34
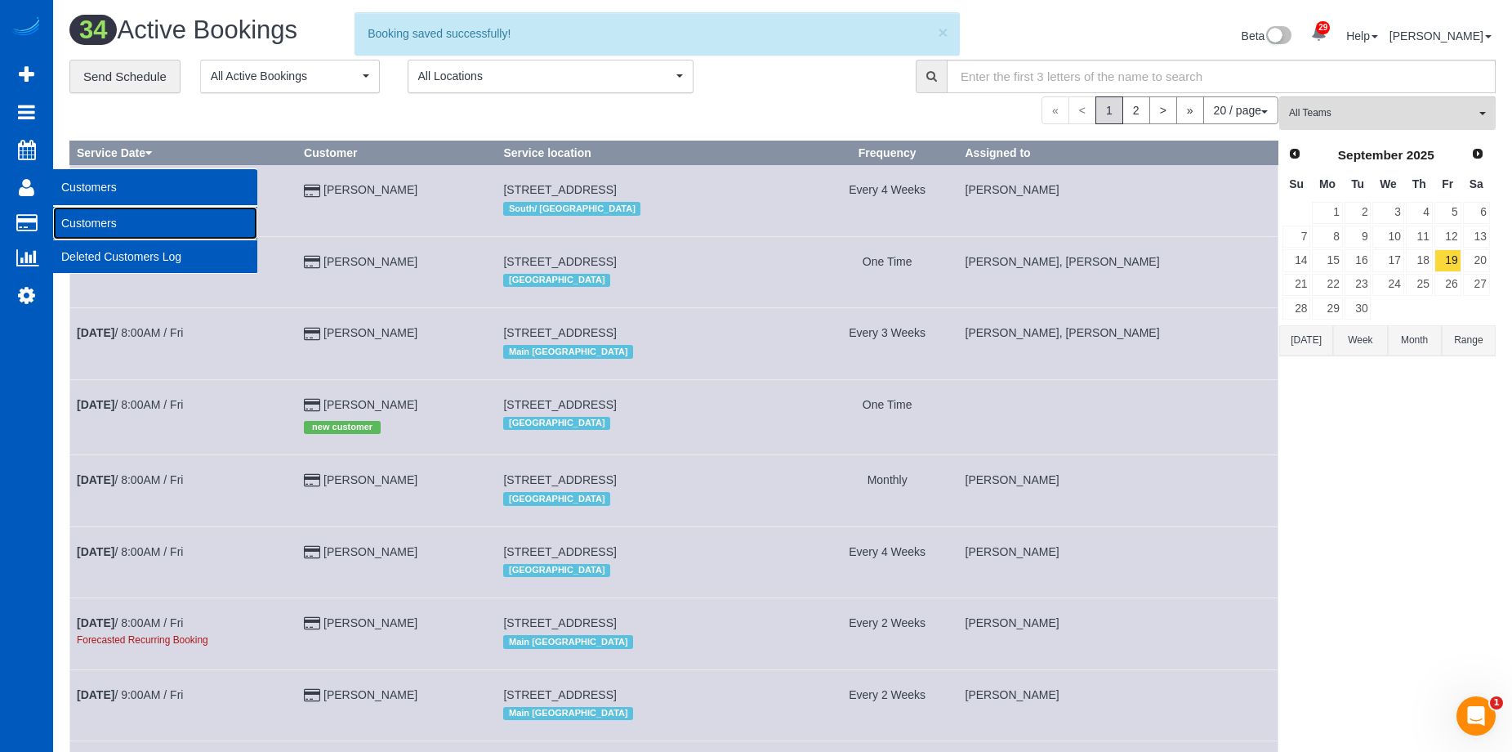
click at [90, 221] on link "Customers" at bounding box center [155, 223] width 204 height 33
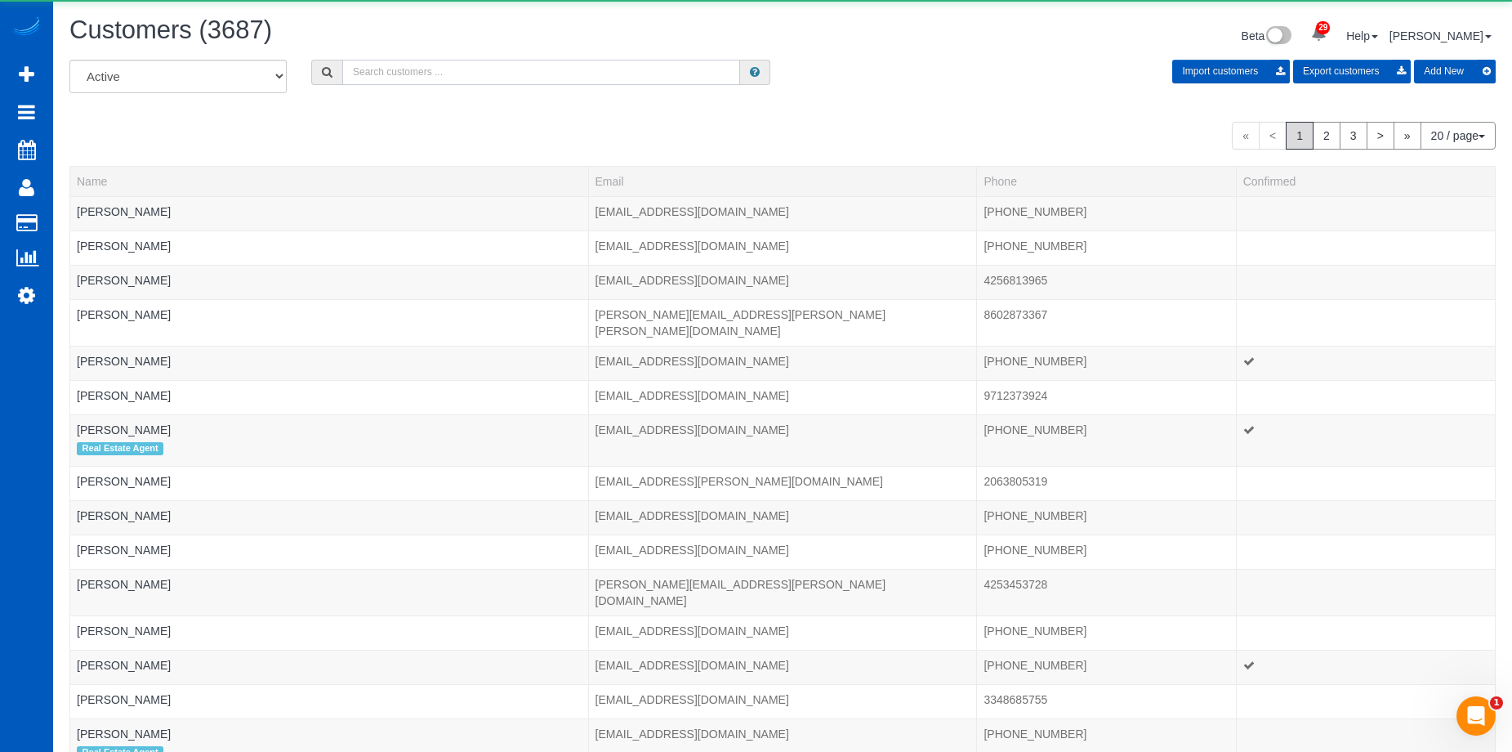
click at [434, 75] on input "text" at bounding box center [541, 72] width 398 height 25
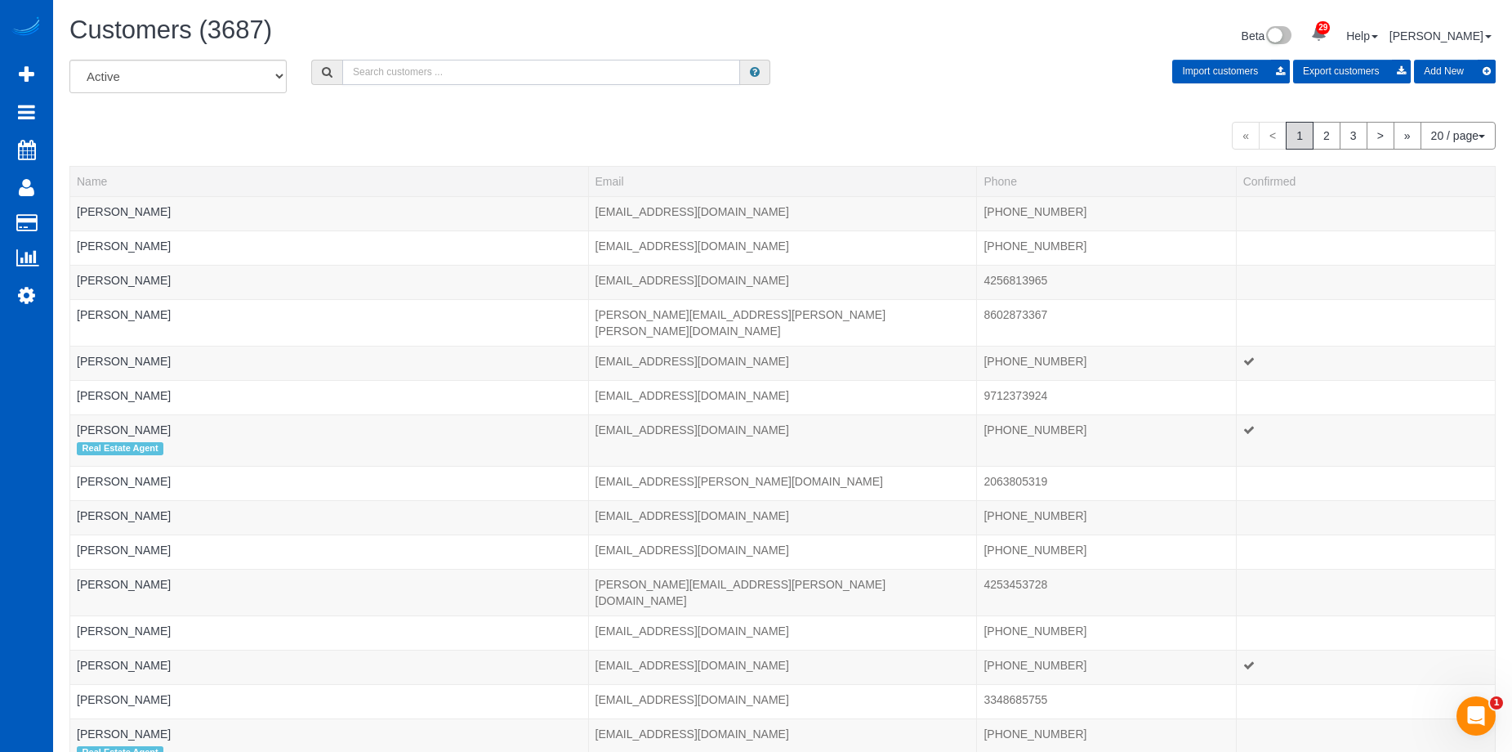
paste input "[PERSON_NAME][EMAIL_ADDRESS][DOMAIN_NAME]"
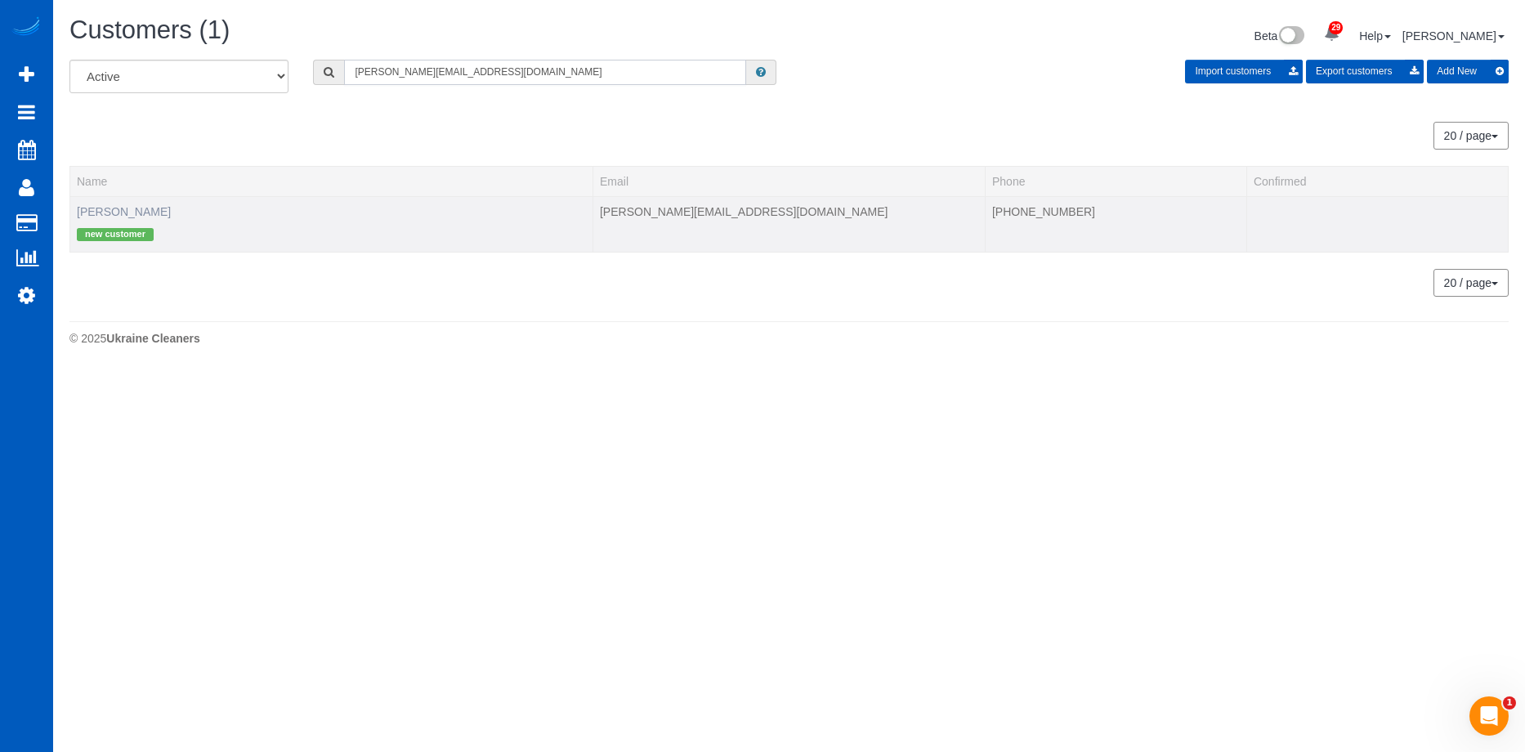
type input "[PERSON_NAME][EMAIL_ADDRESS][DOMAIN_NAME]"
click at [149, 212] on link "[PERSON_NAME]" at bounding box center [124, 211] width 94 height 13
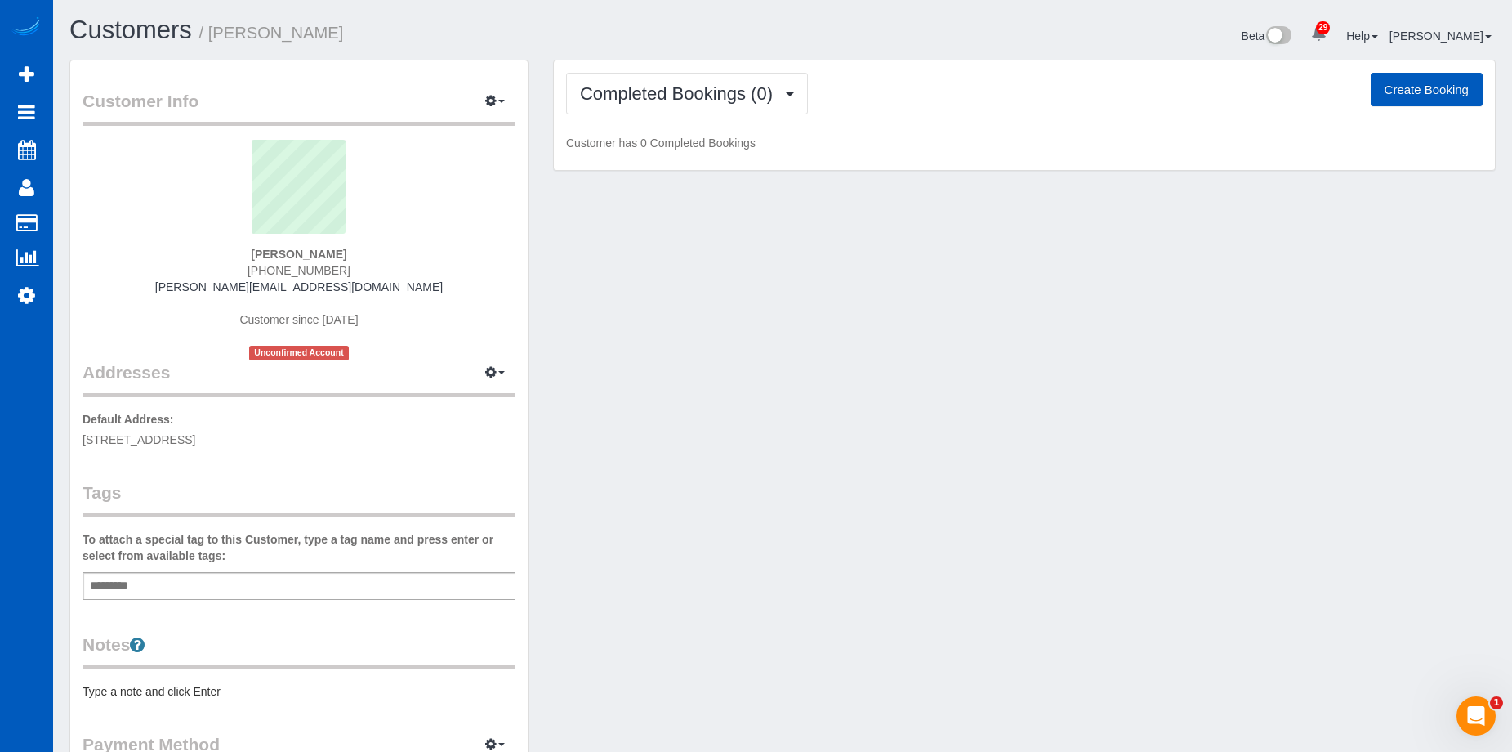
click at [252, 589] on div "Add a tag" at bounding box center [299, 586] width 433 height 28
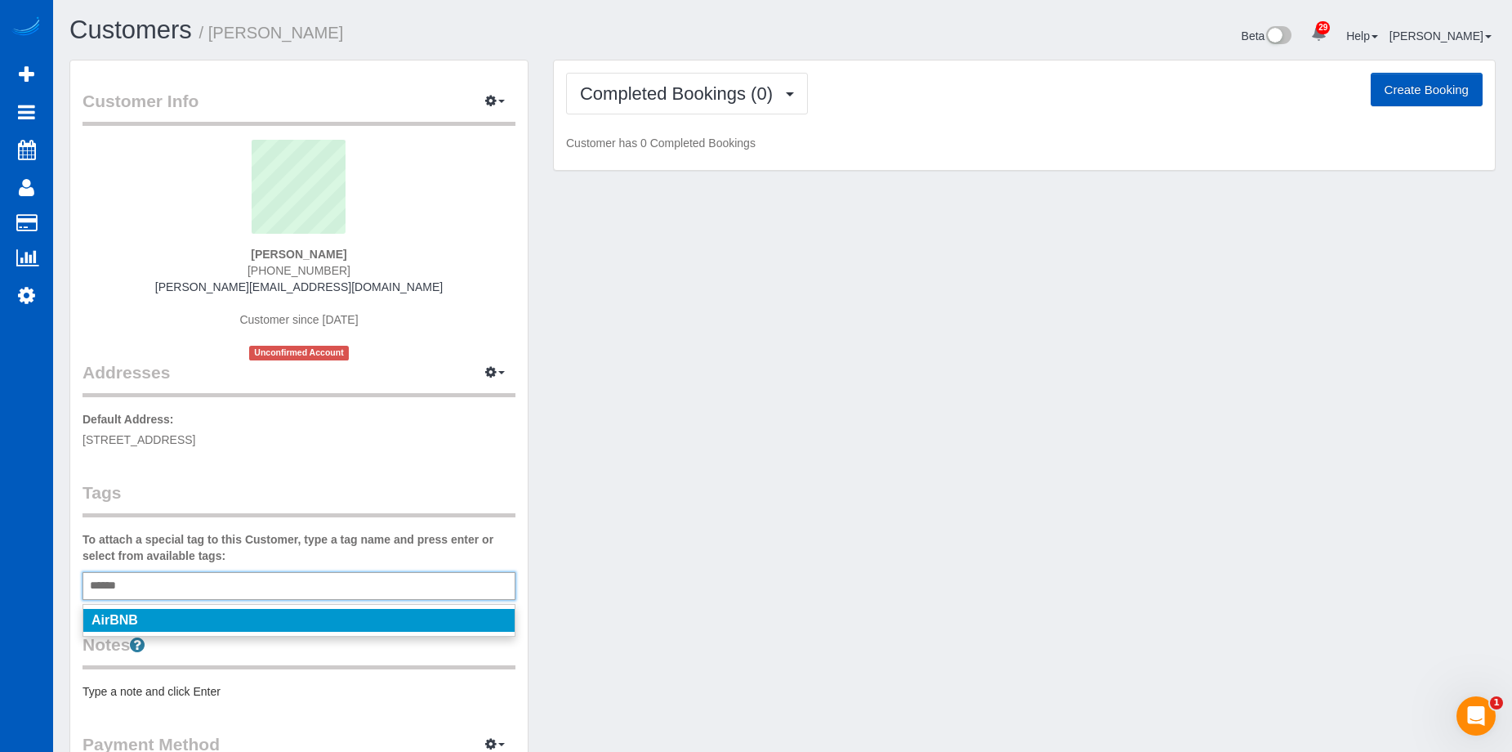
type input "******"
click at [159, 629] on li "AirBNB" at bounding box center [298, 620] width 431 height 23
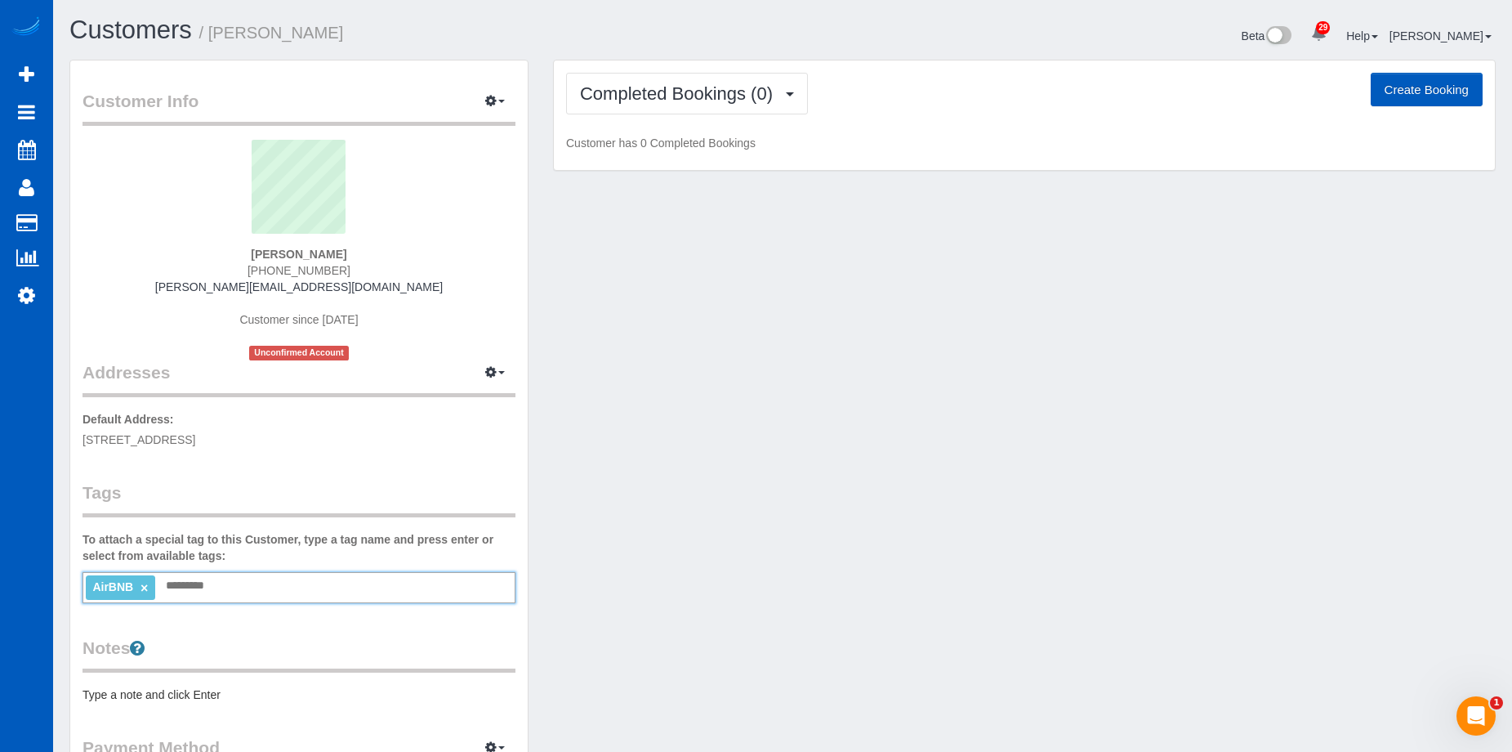
click at [974, 301] on div "Customer Info Edit Contact Info Send Message Email Preferences Special Sales Ta…" at bounding box center [782, 465] width 1451 height 810
